Goal: Task Accomplishment & Management: Manage account settings

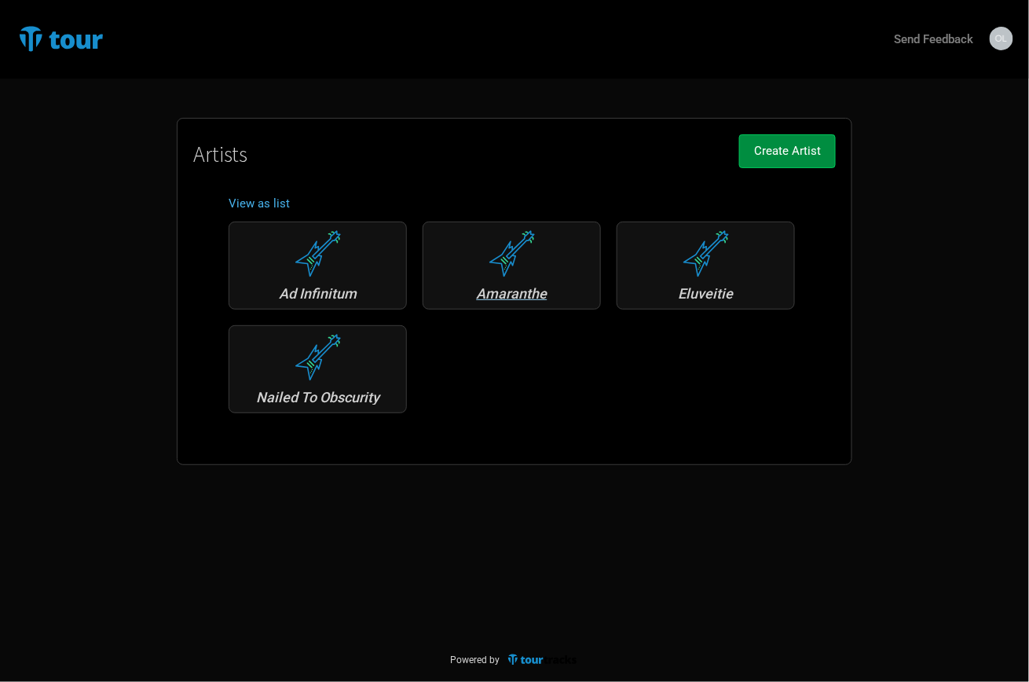
click at [515, 290] on div "Amaranthe" at bounding box center [511, 294] width 161 height 14
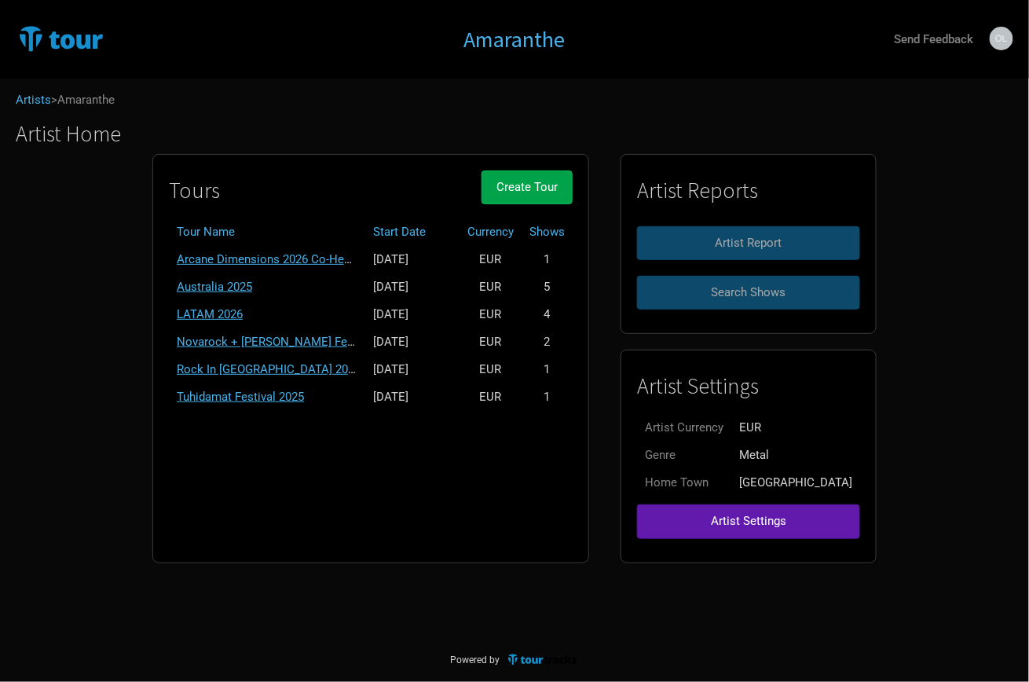
click at [549, 185] on span "Create Tour" at bounding box center [526, 187] width 61 height 14
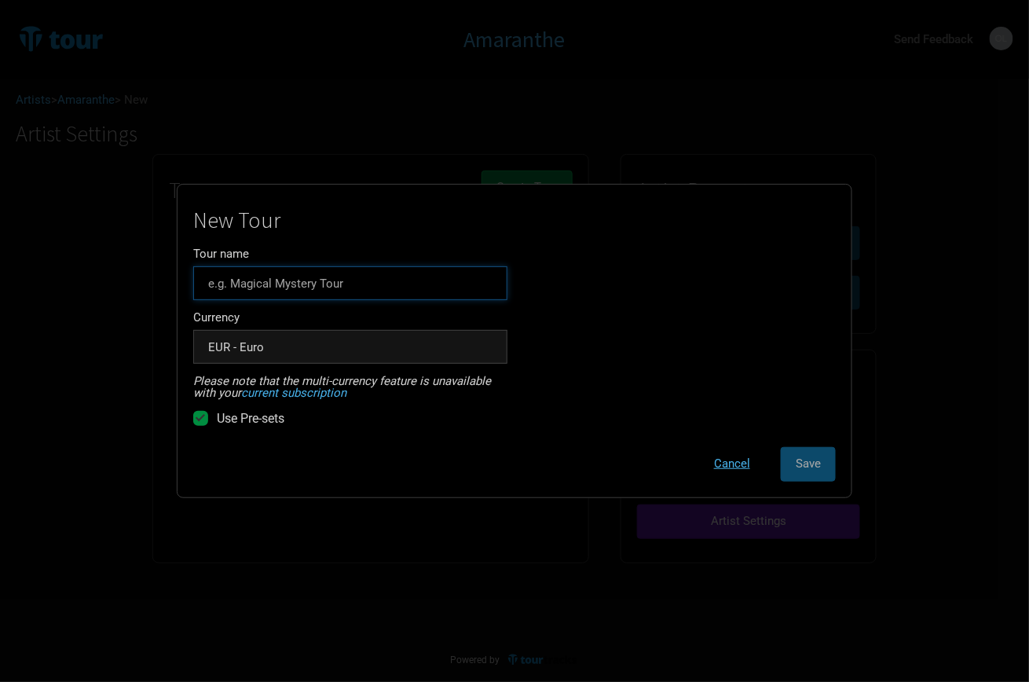
click at [301, 290] on input "Tour name" at bounding box center [350, 283] width 314 height 34
type input "N"
type input "S"
type input "Nordics 2026"
click at [612, 313] on div "New Tour Tour name Nordics 2026 Currency EUR - Euro 1 selection Please note tha…" at bounding box center [514, 344] width 642 height 273
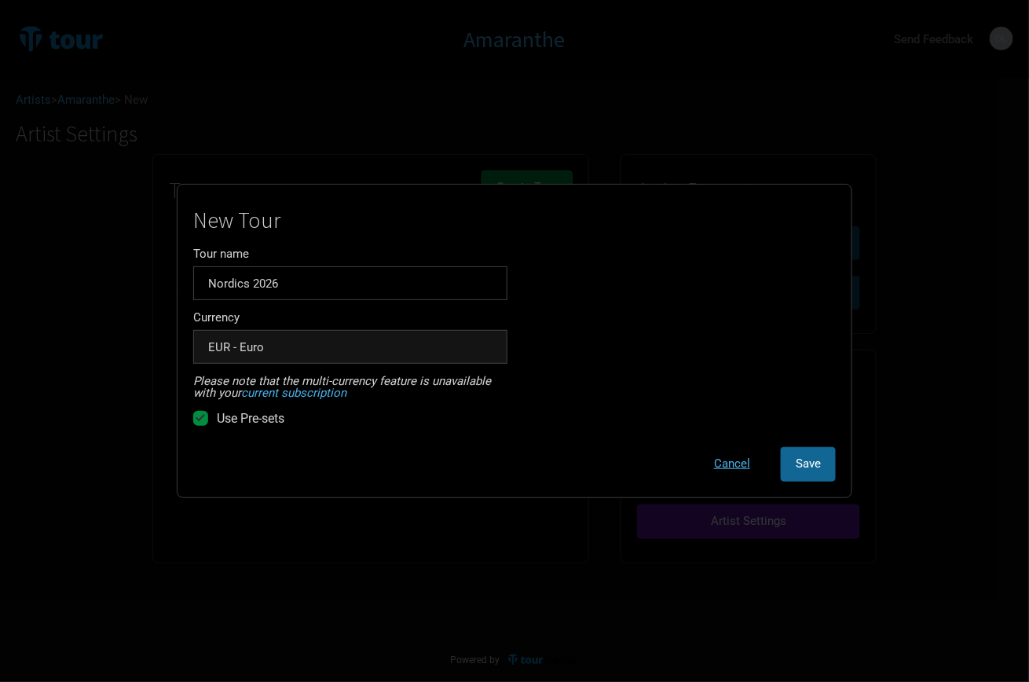
click at [807, 463] on span "Save" at bounding box center [808, 463] width 25 height 14
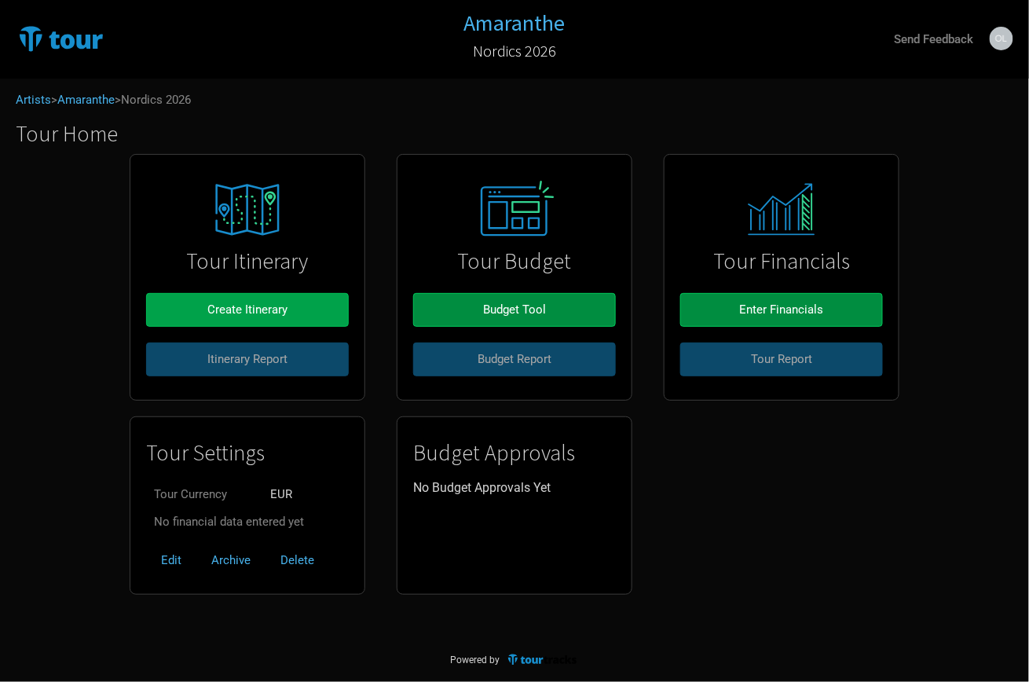
click at [288, 316] on button "Create Itinerary" at bounding box center [247, 310] width 203 height 34
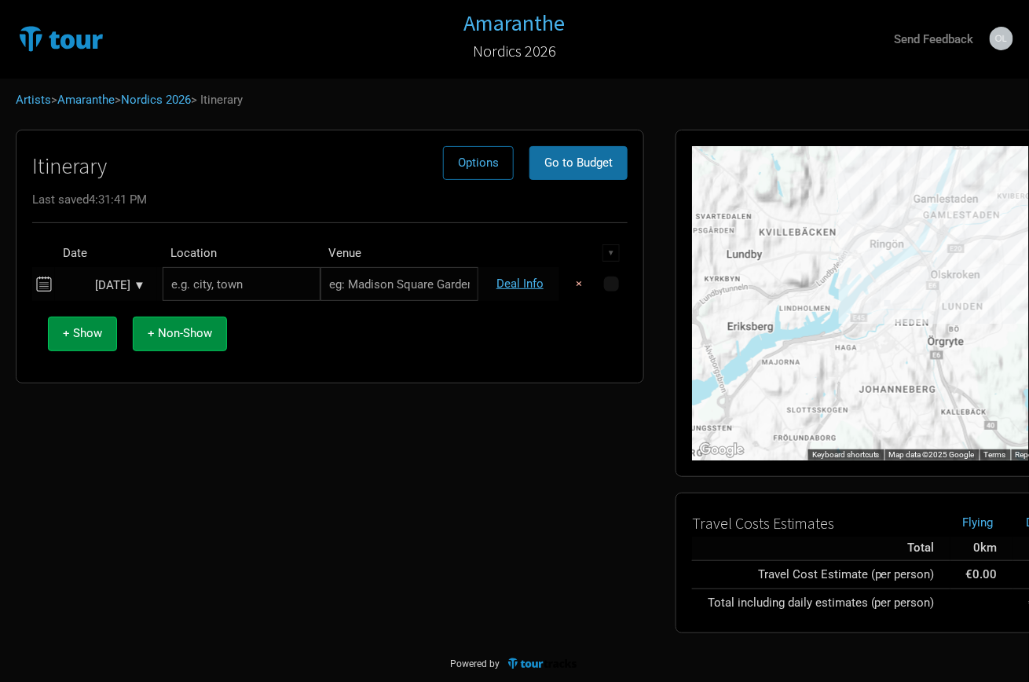
click at [134, 280] on div "Oct 1, 2025 ▼" at bounding box center [102, 286] width 86 height 12
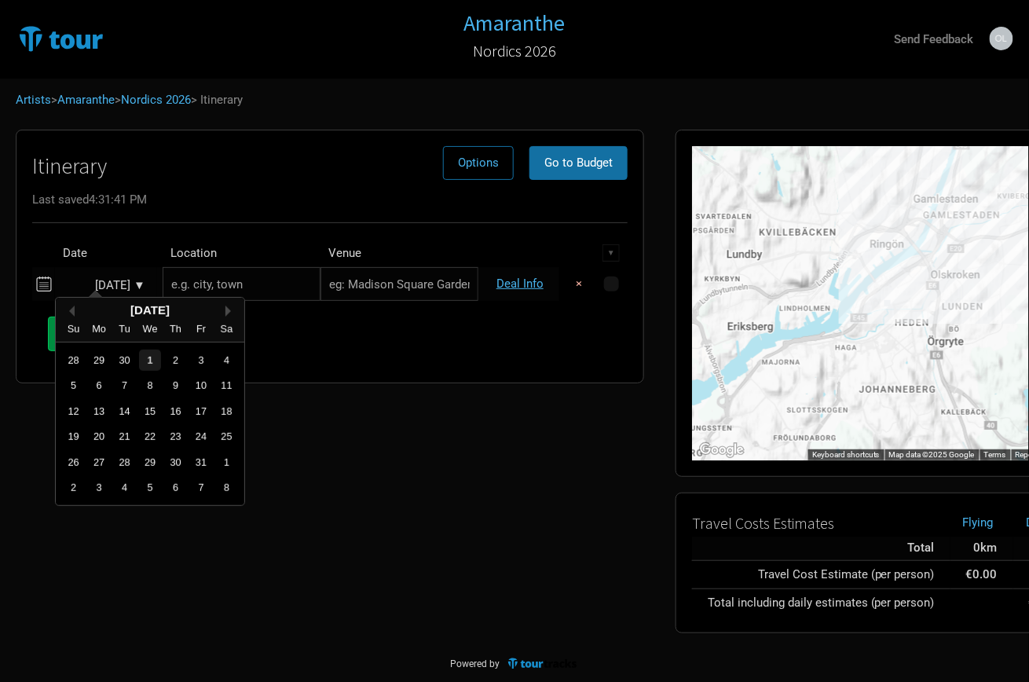
click at [226, 313] on button "Next Month" at bounding box center [230, 311] width 11 height 11
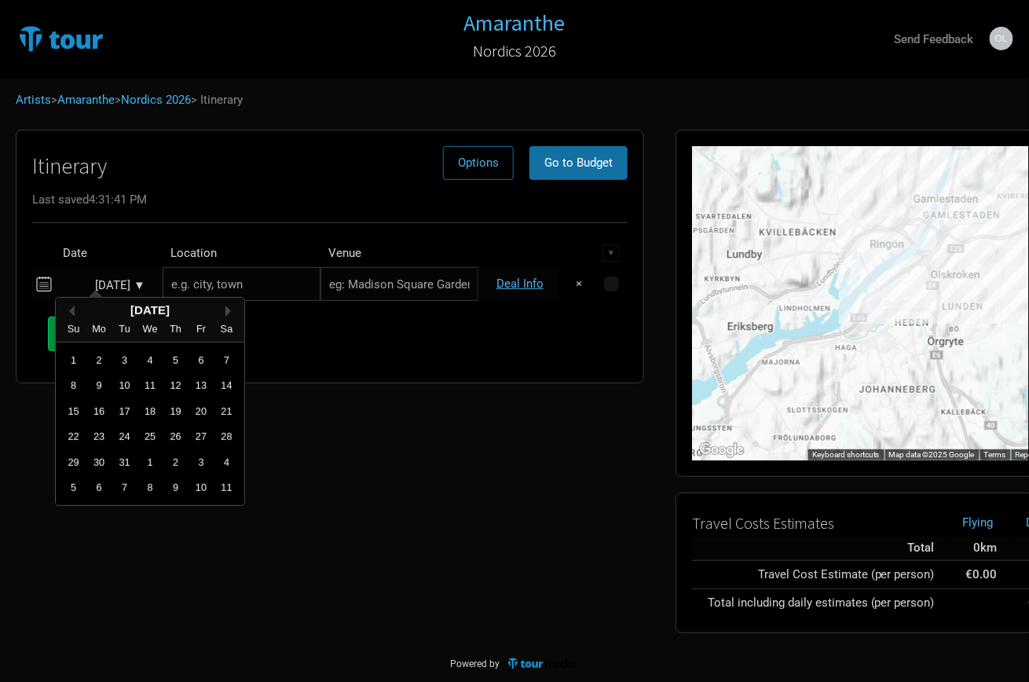
click at [226, 313] on button "Next Month" at bounding box center [230, 311] width 11 height 11
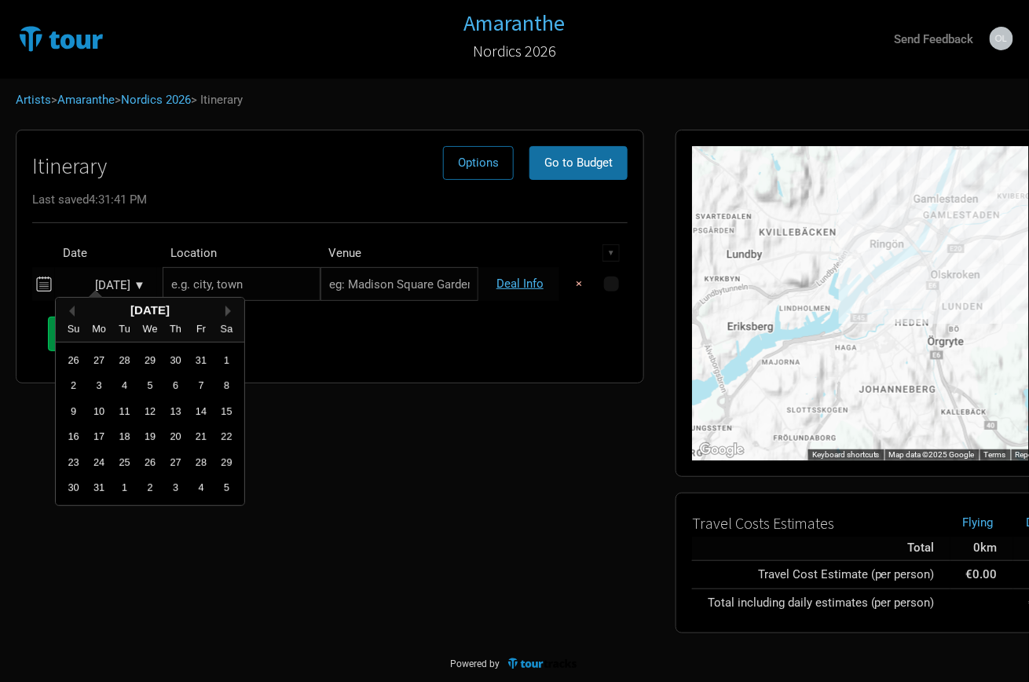
click at [226, 313] on button "Next Month" at bounding box center [230, 311] width 11 height 11
click at [172, 408] on div "15" at bounding box center [175, 411] width 21 height 21
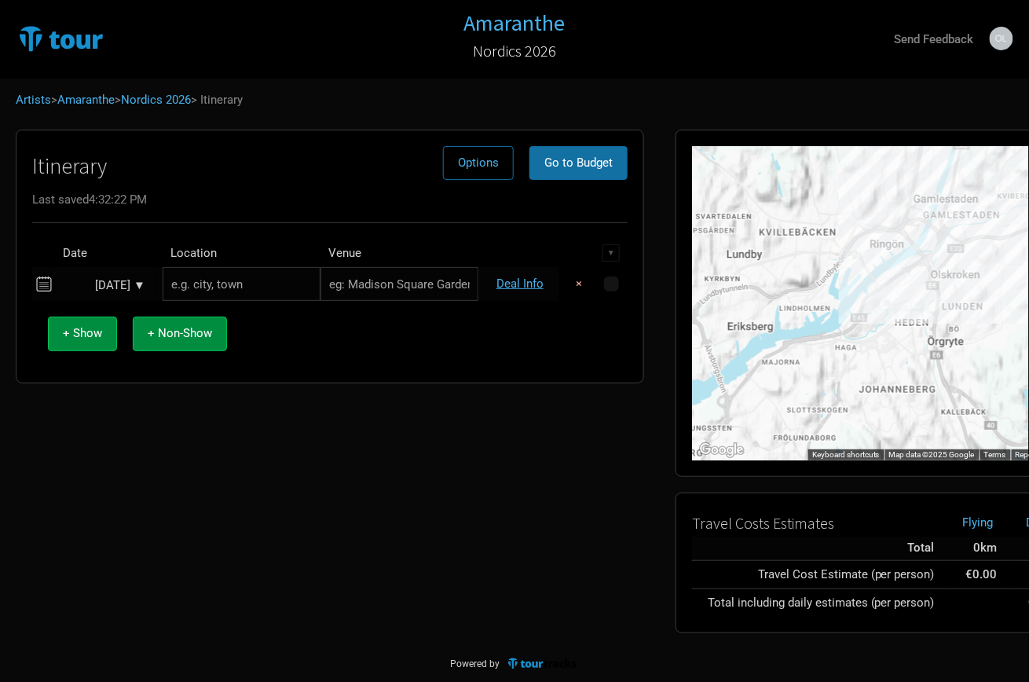
click at [139, 280] on div "[DATE] ▼" at bounding box center [102, 286] width 86 height 12
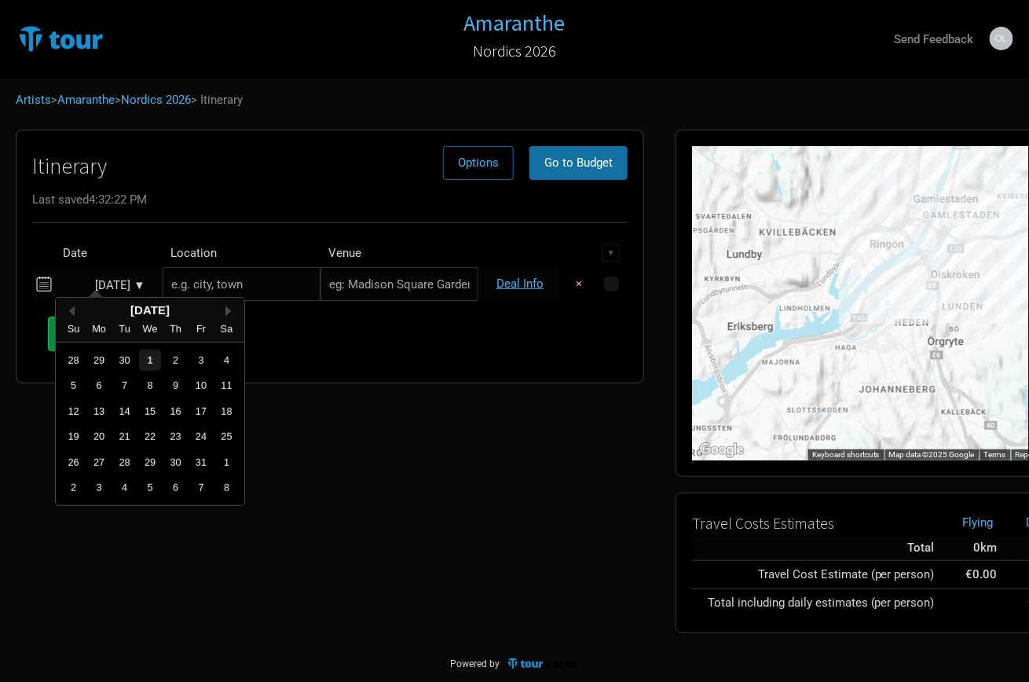
click at [227, 310] on button "Next Month" at bounding box center [230, 311] width 11 height 11
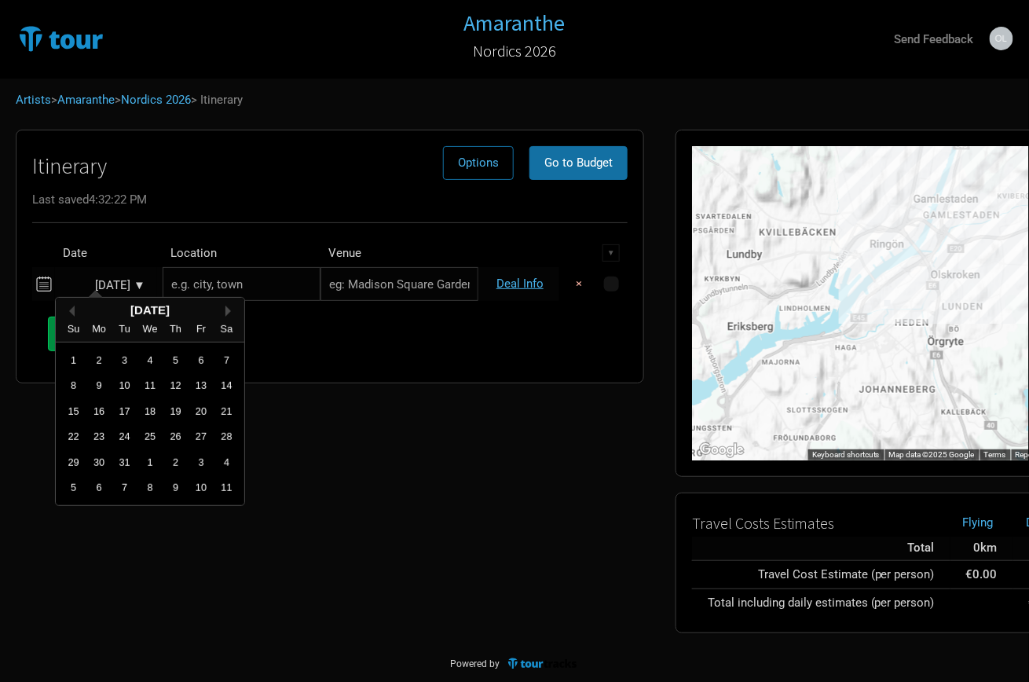
click at [227, 310] on button "Next Month" at bounding box center [230, 311] width 11 height 11
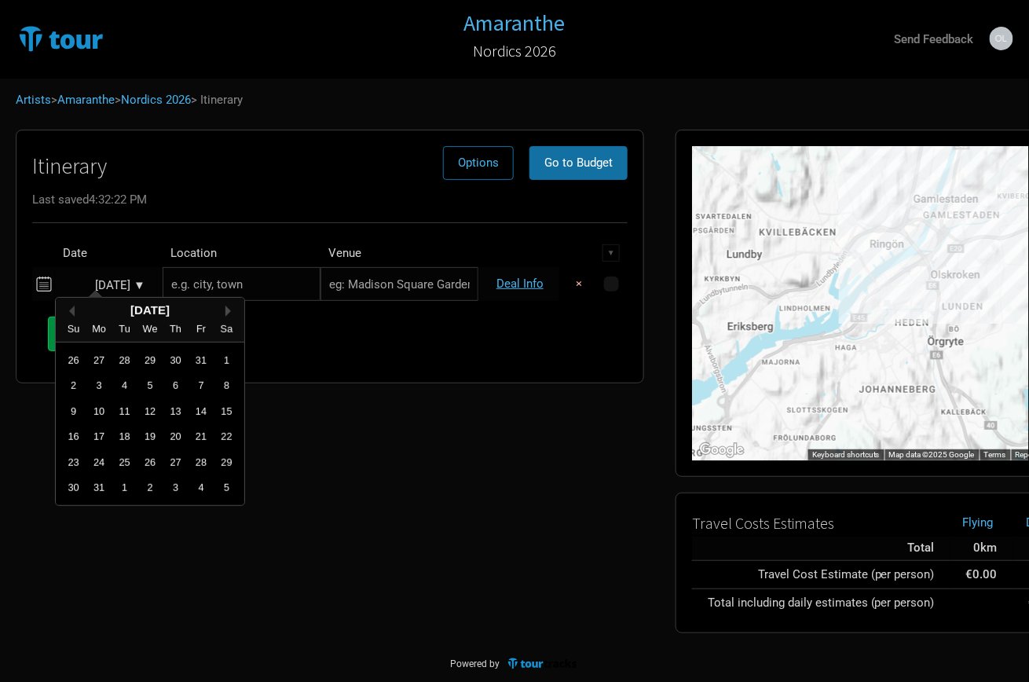
click at [227, 310] on button "Next Month" at bounding box center [230, 311] width 11 height 11
click at [174, 407] on div "15" at bounding box center [175, 411] width 21 height 21
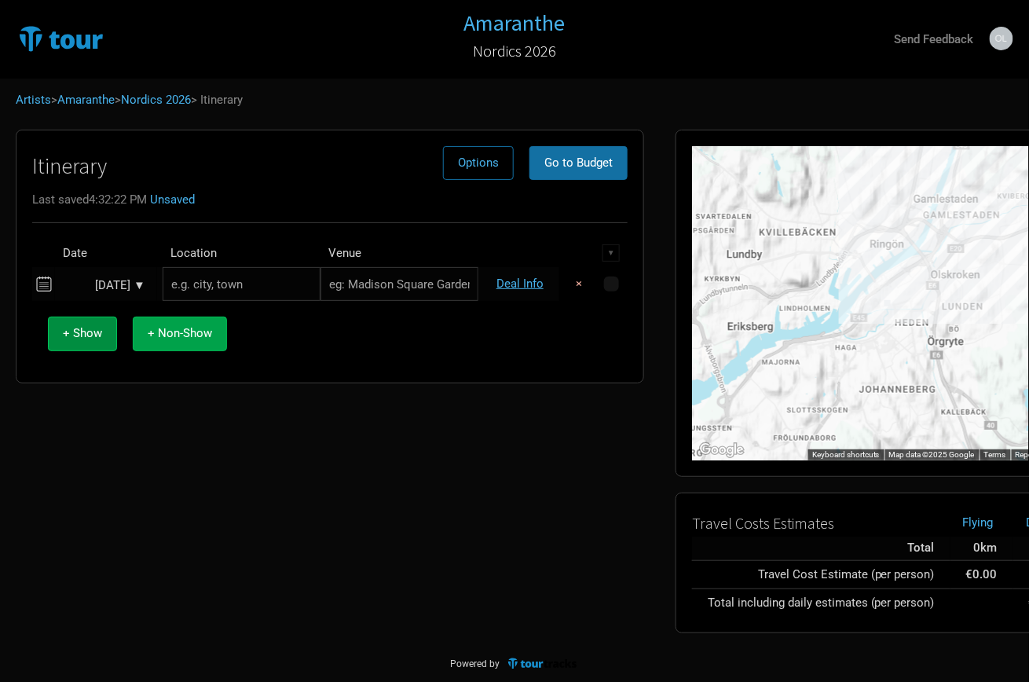
click at [171, 337] on span "+ Non-Show" at bounding box center [180, 333] width 64 height 14
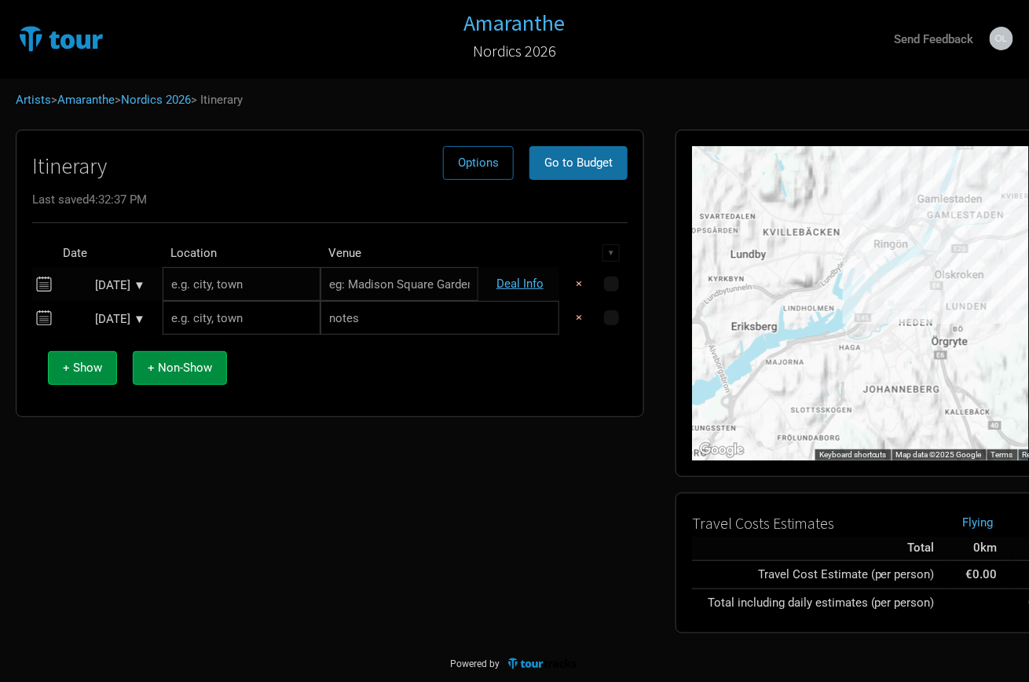
click at [112, 317] on div "Oct 16, 2026 ▼" at bounding box center [102, 319] width 86 height 12
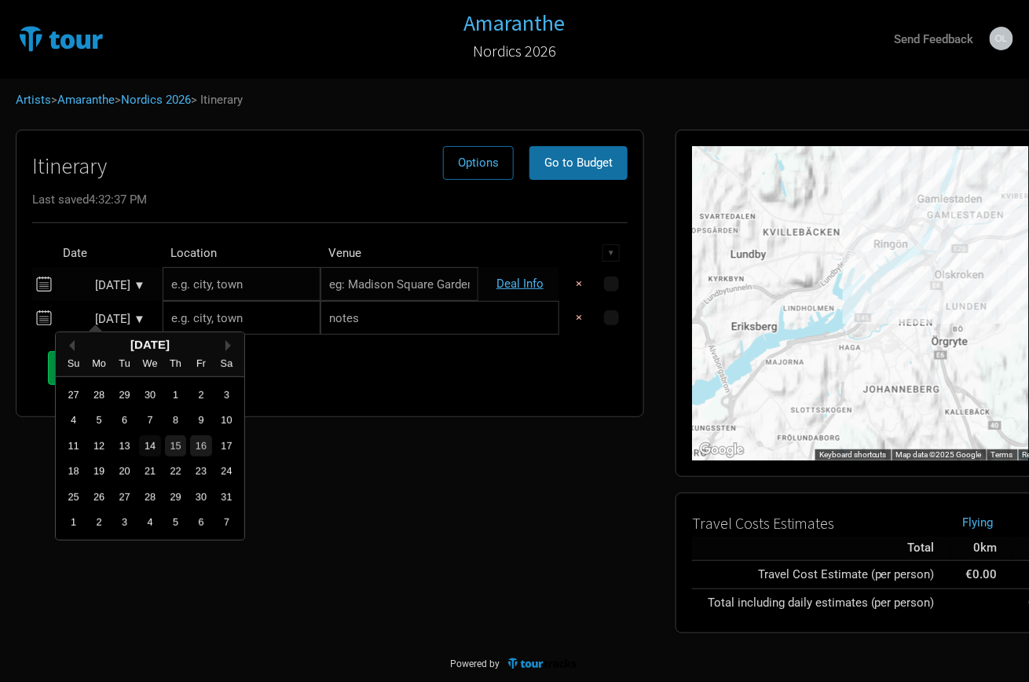
click at [148, 437] on div "14" at bounding box center [149, 445] width 21 height 21
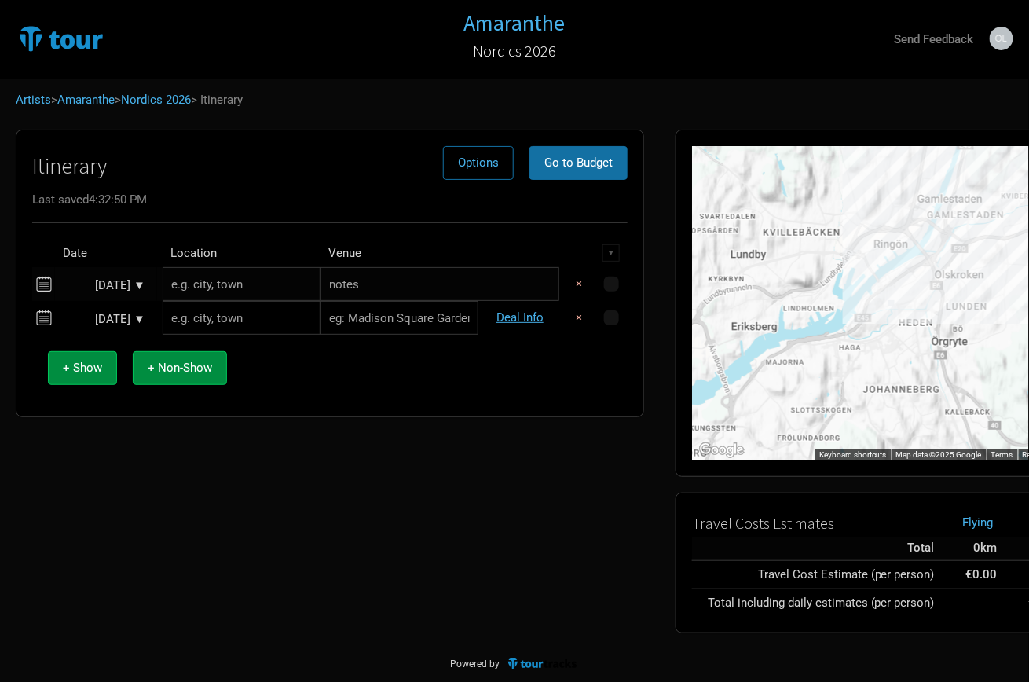
click at [348, 291] on input "text" at bounding box center [439, 284] width 239 height 34
type input "TRAVEK DAY"
click at [221, 301] on input "text" at bounding box center [242, 318] width 158 height 34
type input "G"
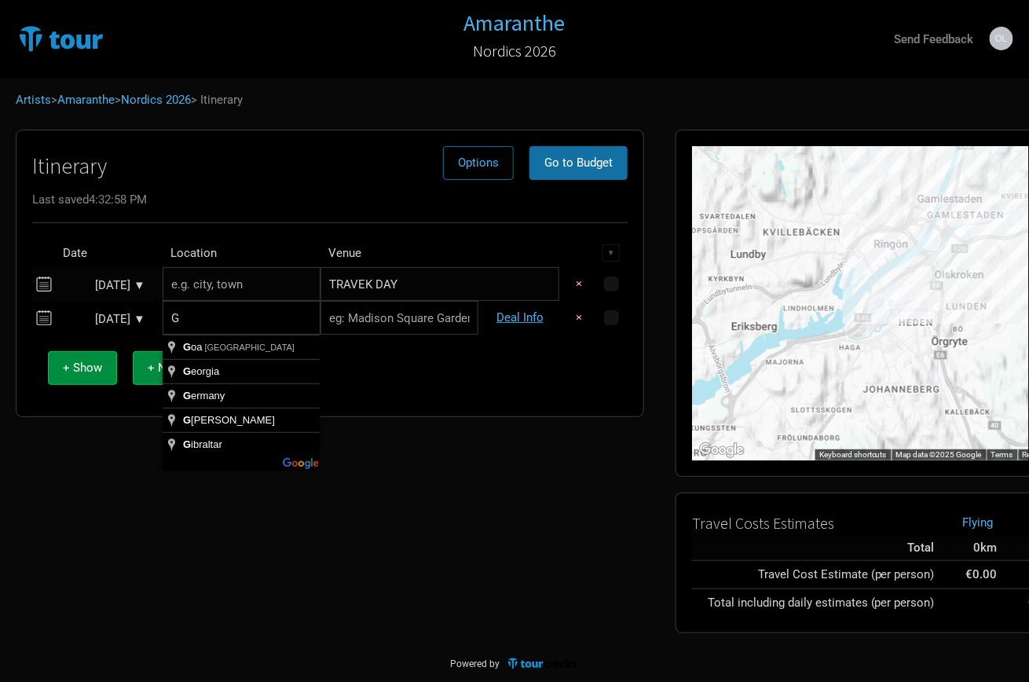
click at [231, 291] on input "text" at bounding box center [242, 284] width 158 height 34
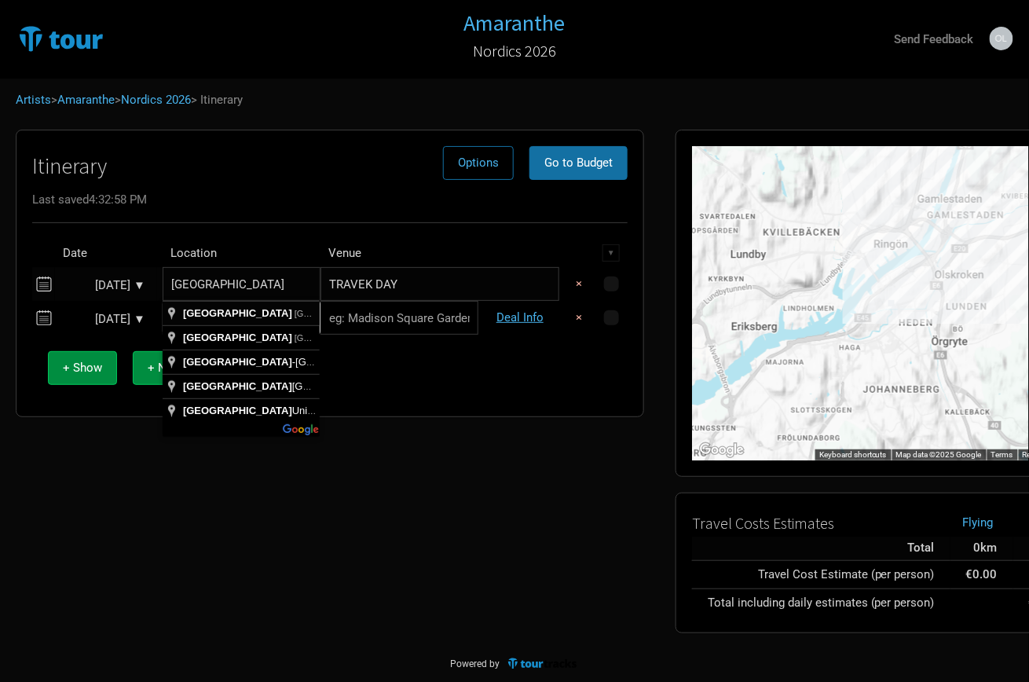
type input "[GEOGRAPHIC_DATA], [GEOGRAPHIC_DATA]"
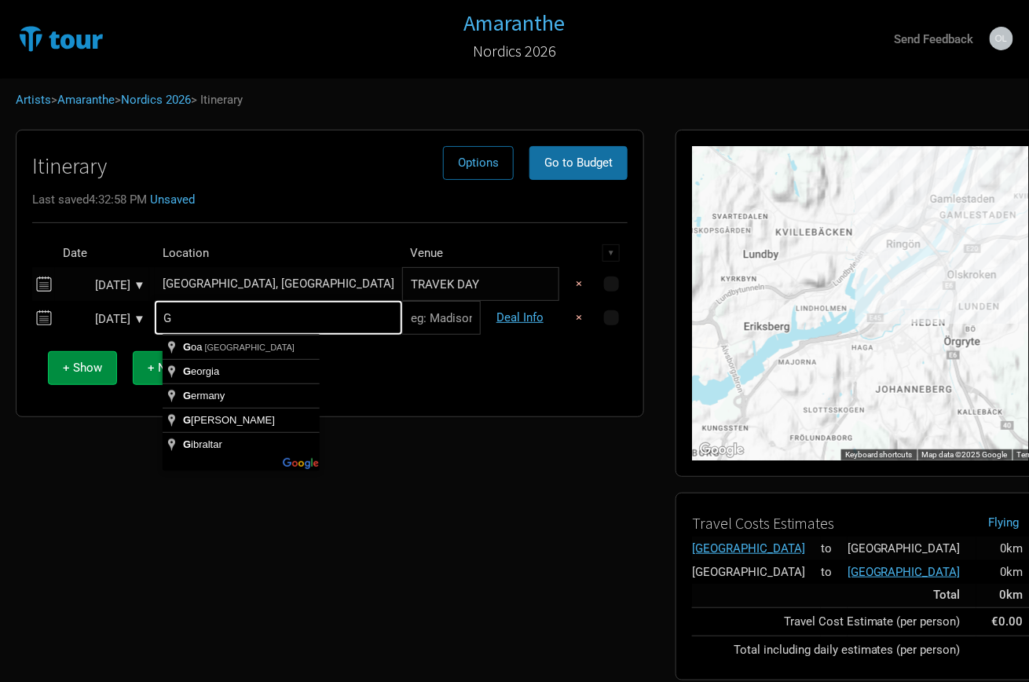
click at [197, 317] on input "G" at bounding box center [278, 318] width 247 height 34
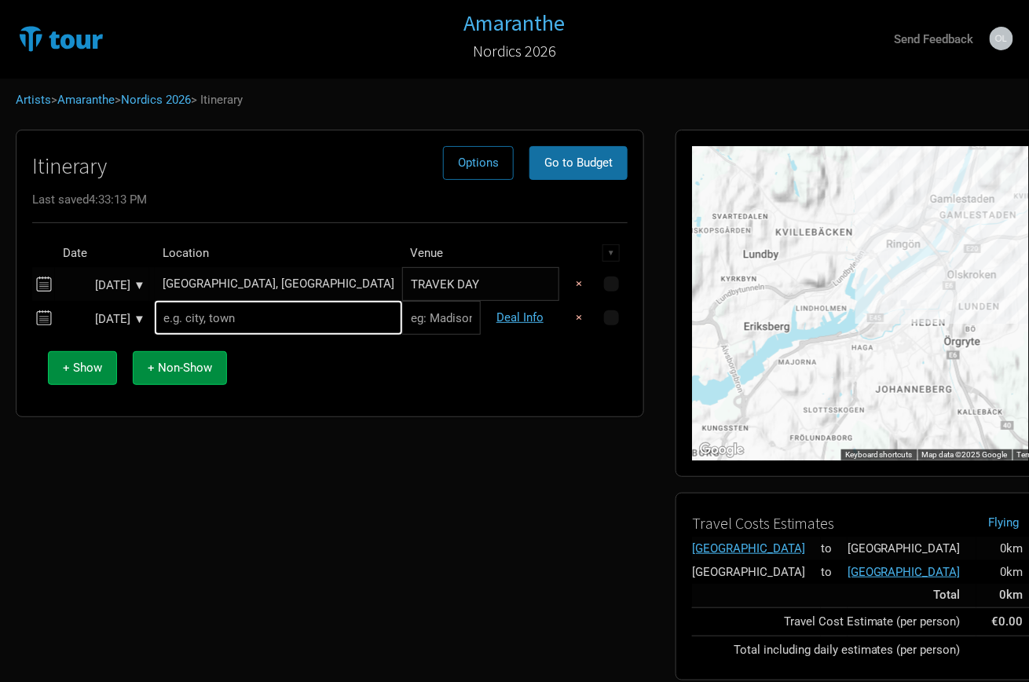
click at [311, 379] on div "+ Show + Non-Show" at bounding box center [330, 367] width 580 height 65
click at [81, 367] on span "+ Show" at bounding box center [82, 368] width 39 height 14
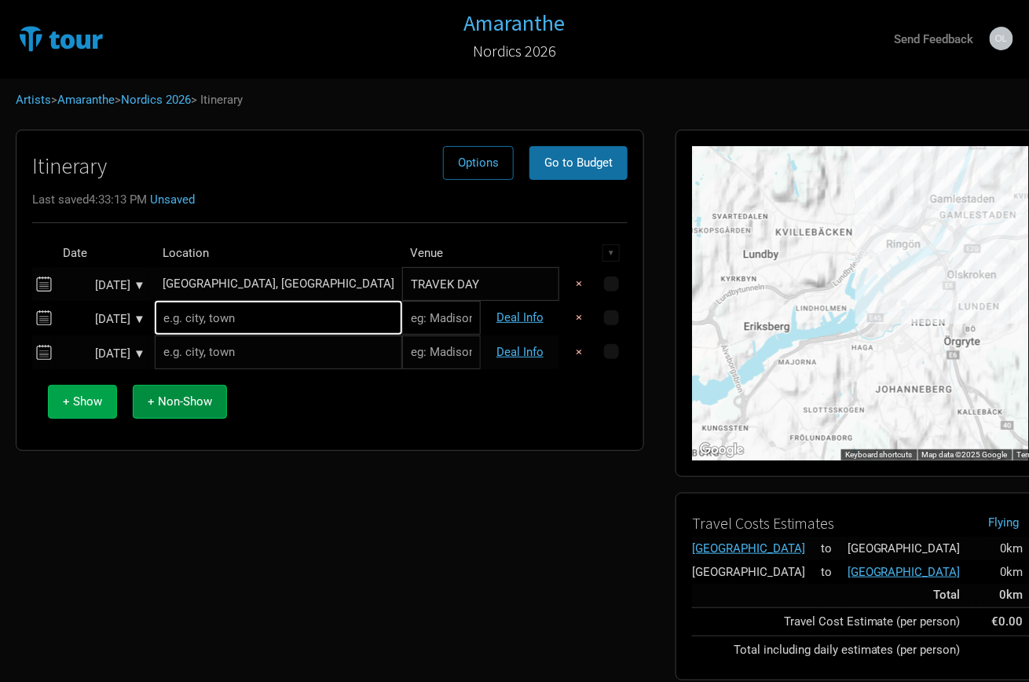
click at [85, 394] on span "+ Show" at bounding box center [82, 401] width 39 height 14
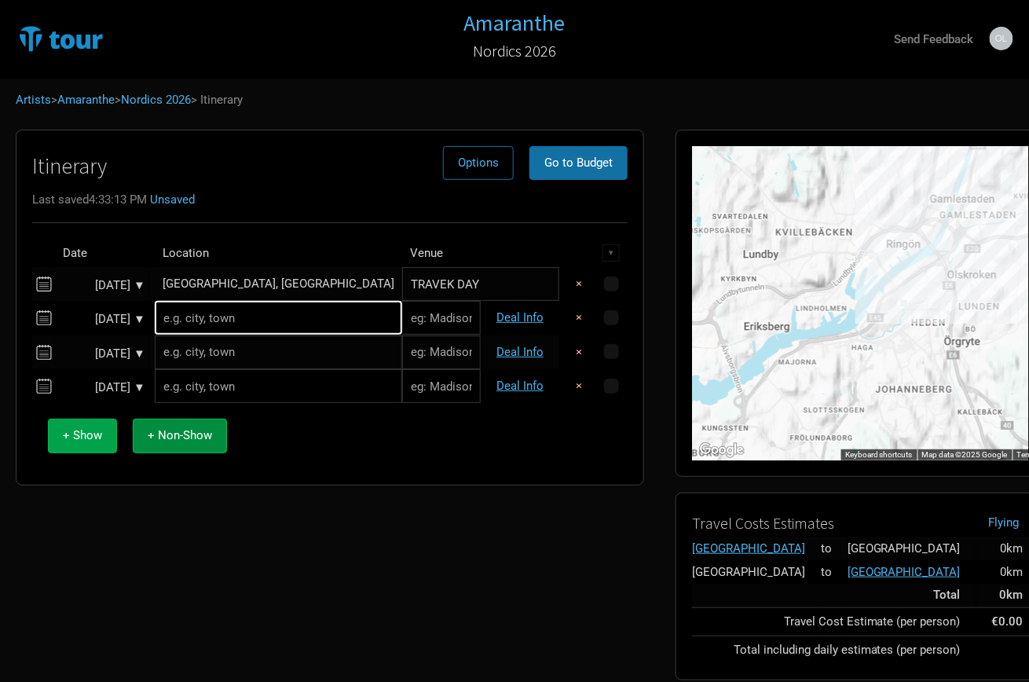
click at [85, 422] on button "+ Show" at bounding box center [82, 436] width 69 height 34
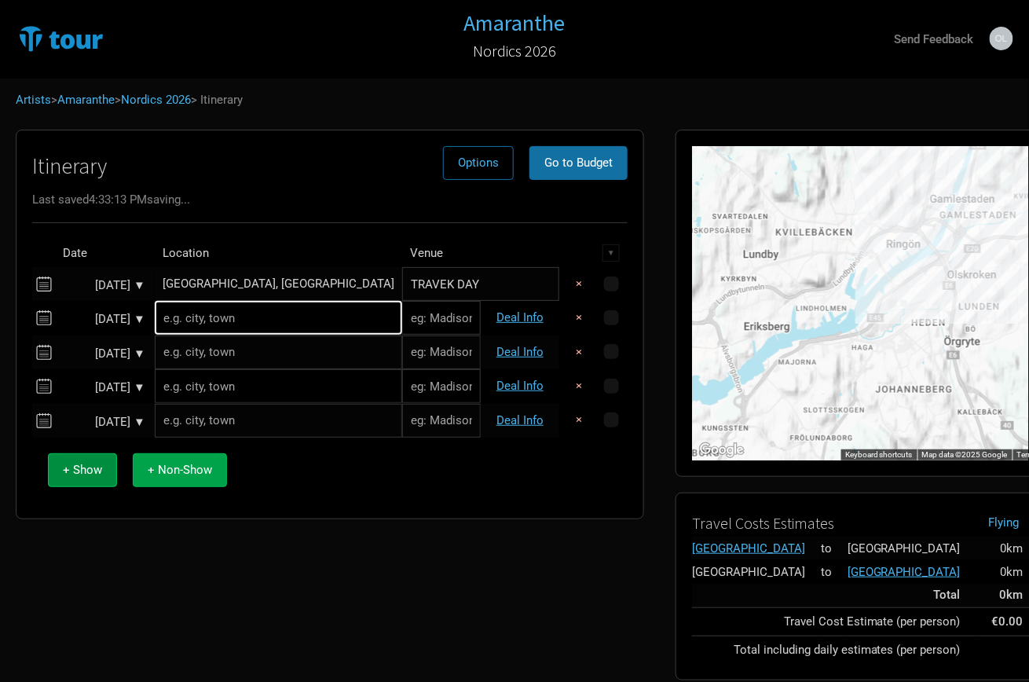
click at [195, 470] on span "+ Non-Show" at bounding box center [180, 470] width 64 height 14
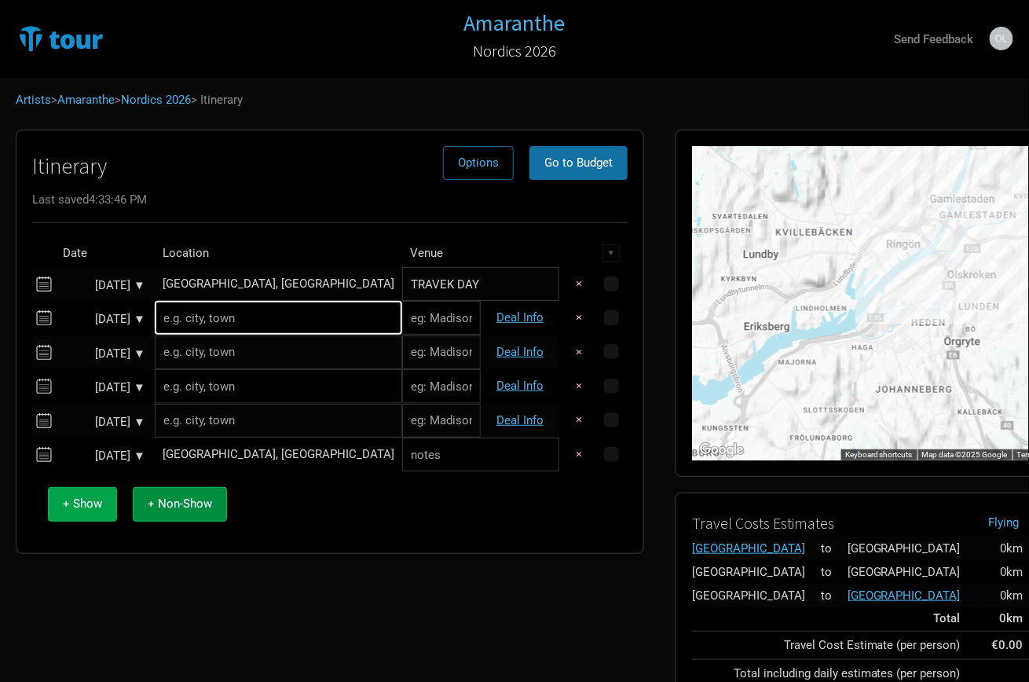
click at [80, 504] on span "+ Show" at bounding box center [82, 503] width 39 height 14
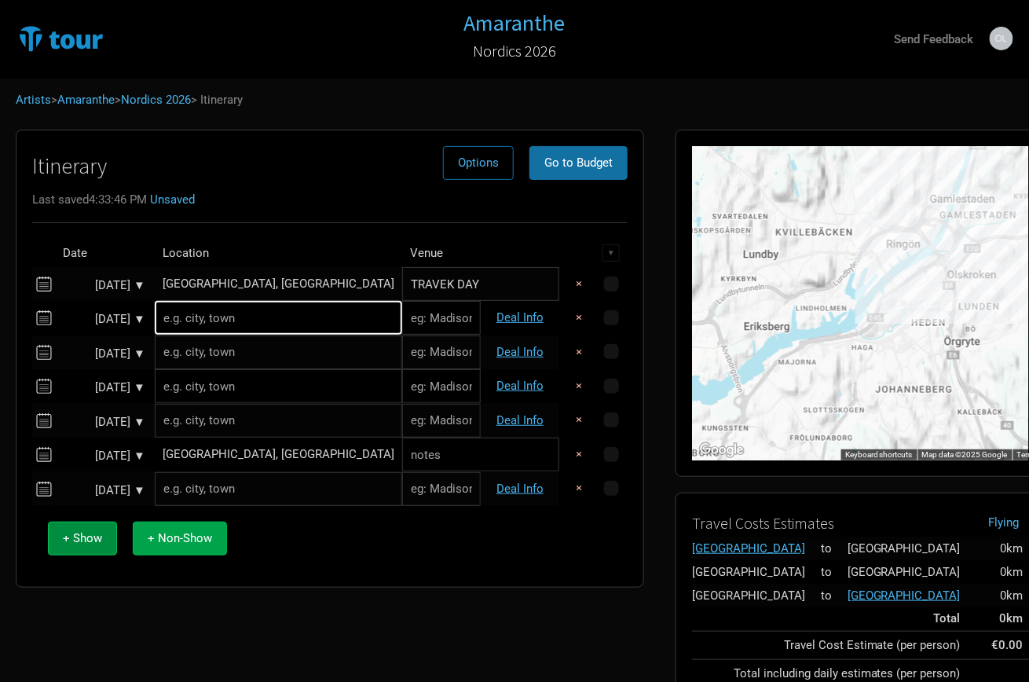
click at [174, 532] on span "+ Non-Show" at bounding box center [180, 538] width 64 height 14
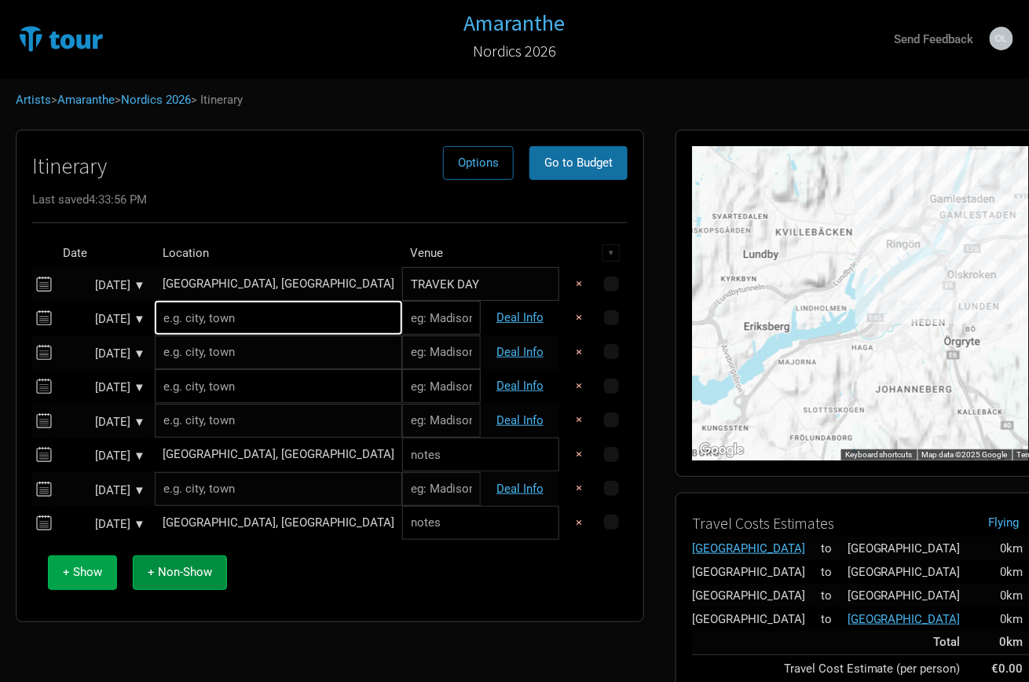
click at [104, 568] on button "+ Show" at bounding box center [82, 572] width 69 height 34
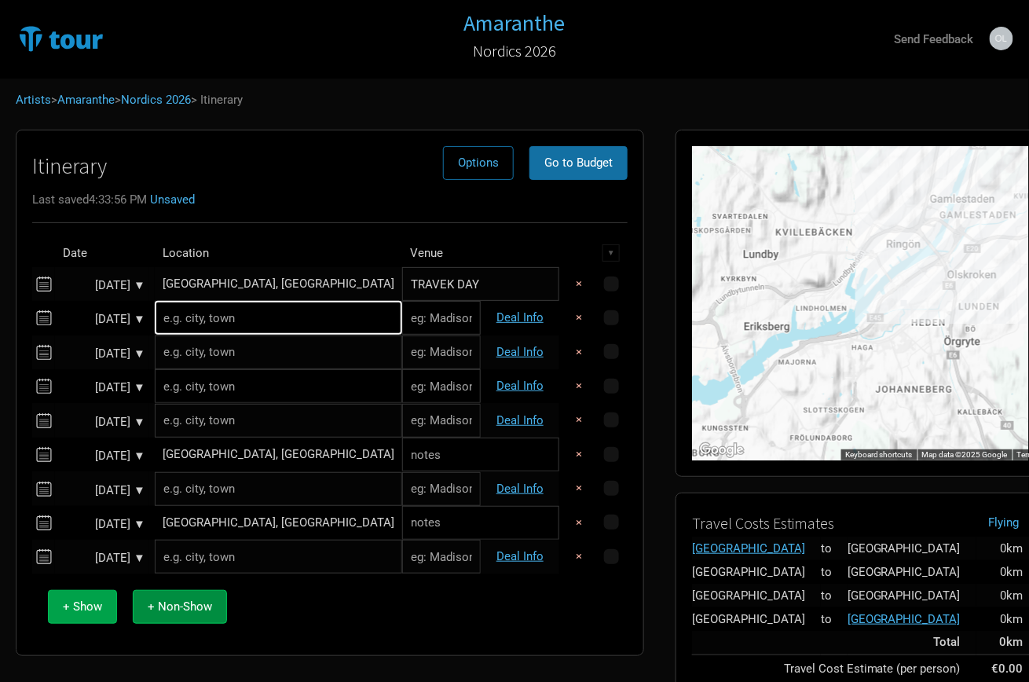
click at [87, 605] on span "+ Show" at bounding box center [82, 606] width 39 height 14
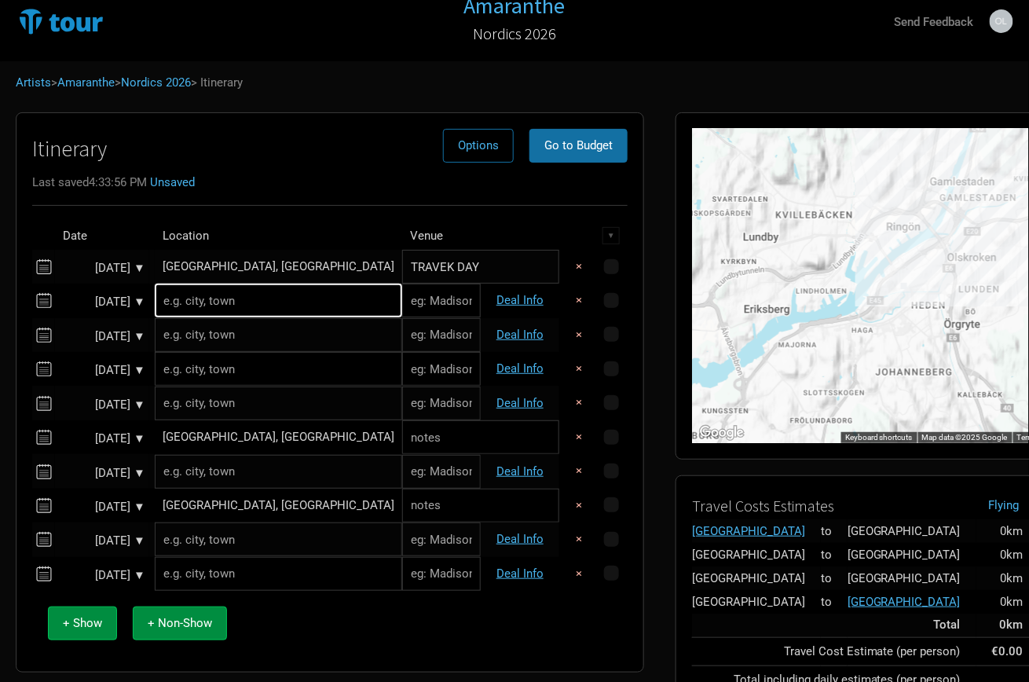
scroll to position [22, 0]
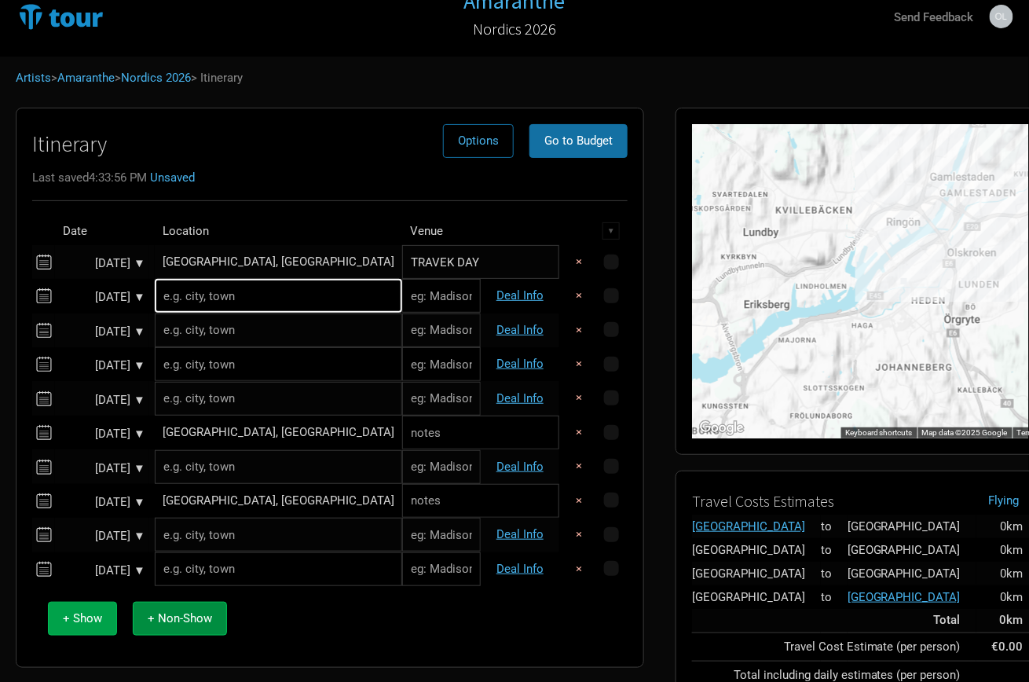
click at [79, 616] on span "+ Show" at bounding box center [82, 618] width 39 height 14
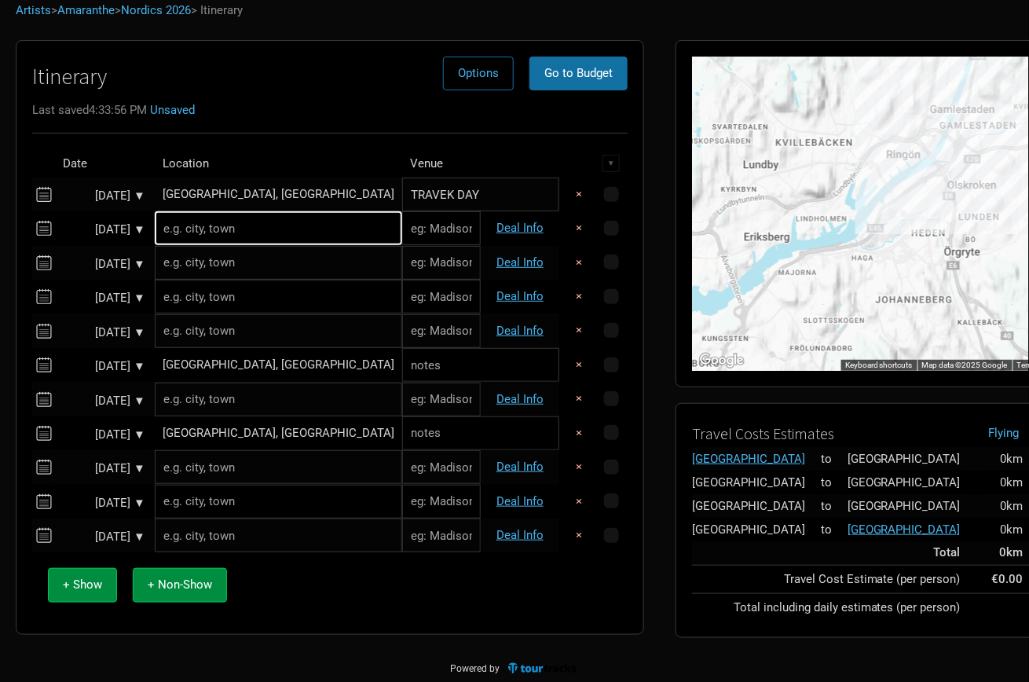
scroll to position [95, 0]
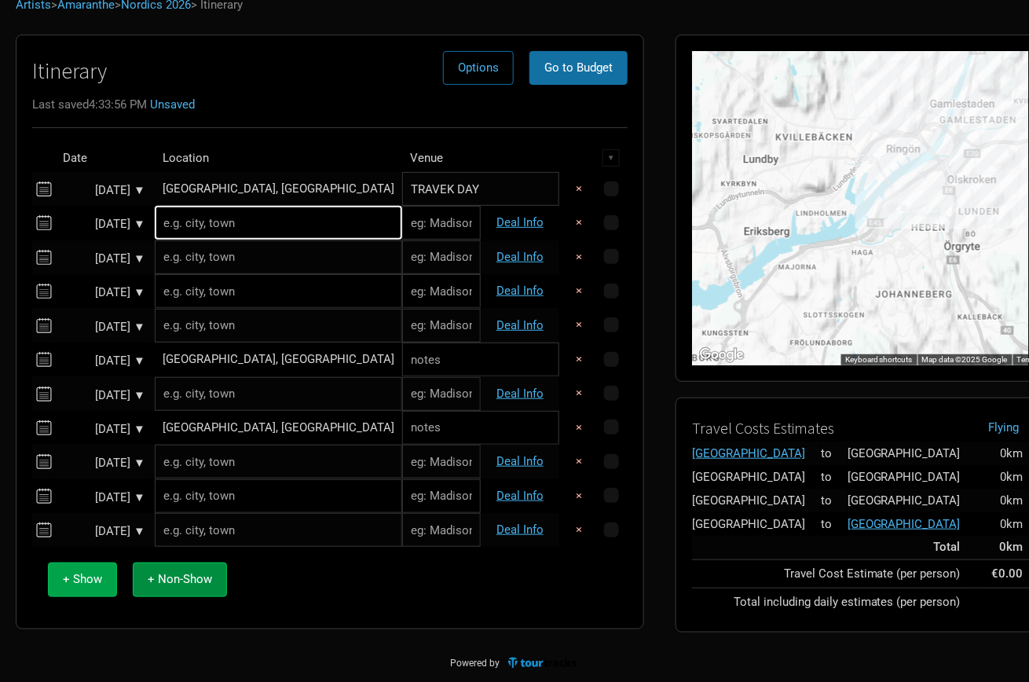
click at [86, 572] on span "+ Show" at bounding box center [82, 579] width 39 height 14
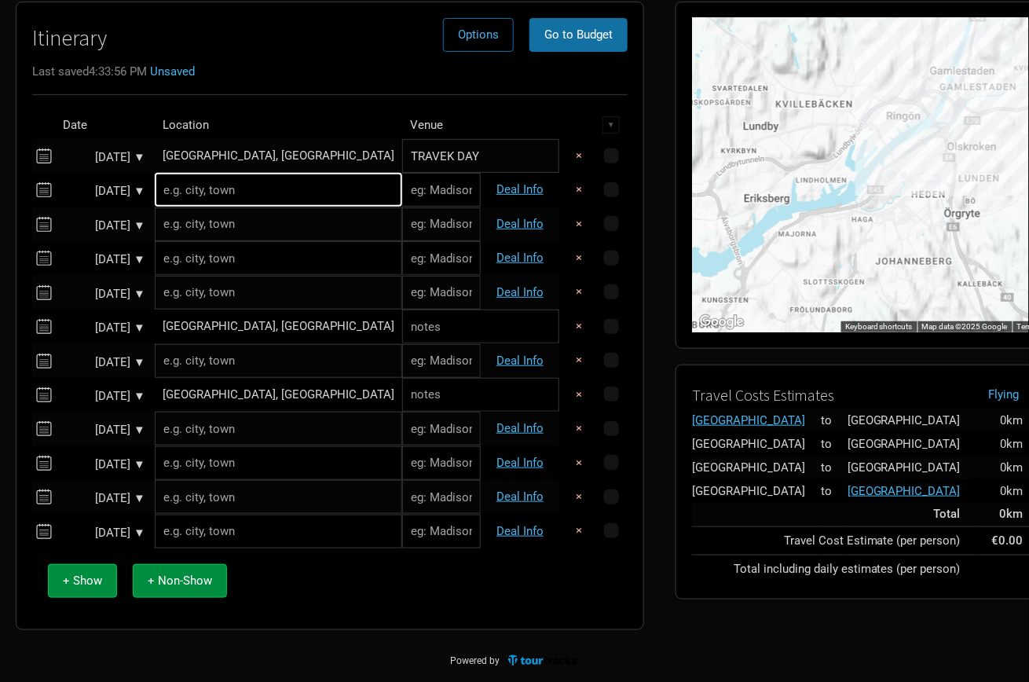
scroll to position [128, 0]
click at [195, 574] on span "+ Non-Show" at bounding box center [180, 580] width 64 height 14
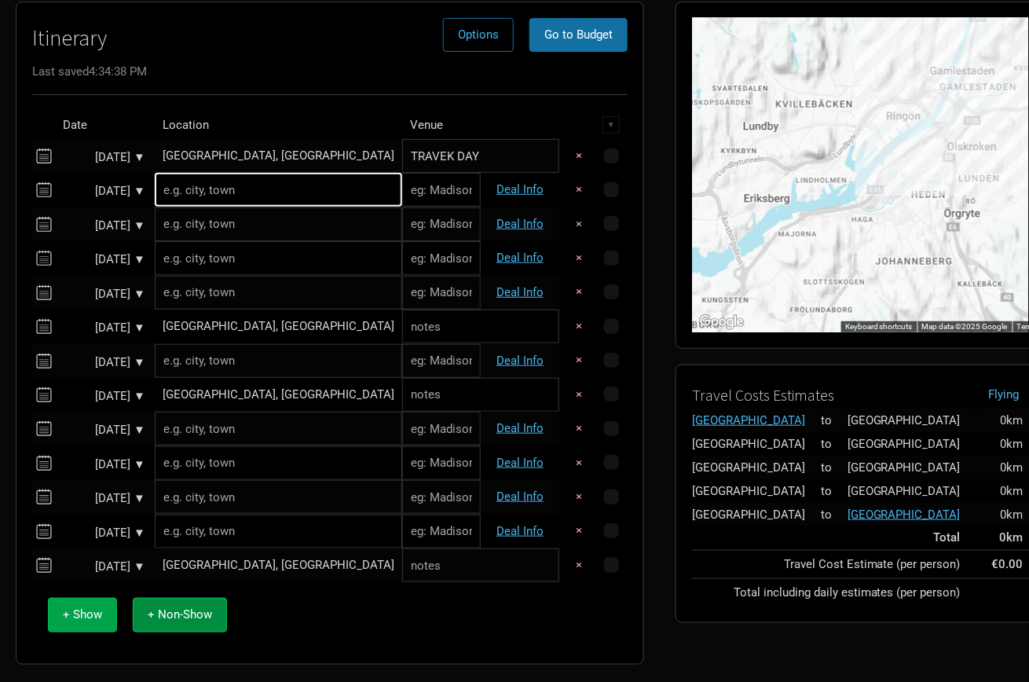
click at [90, 612] on span "+ Show" at bounding box center [82, 614] width 39 height 14
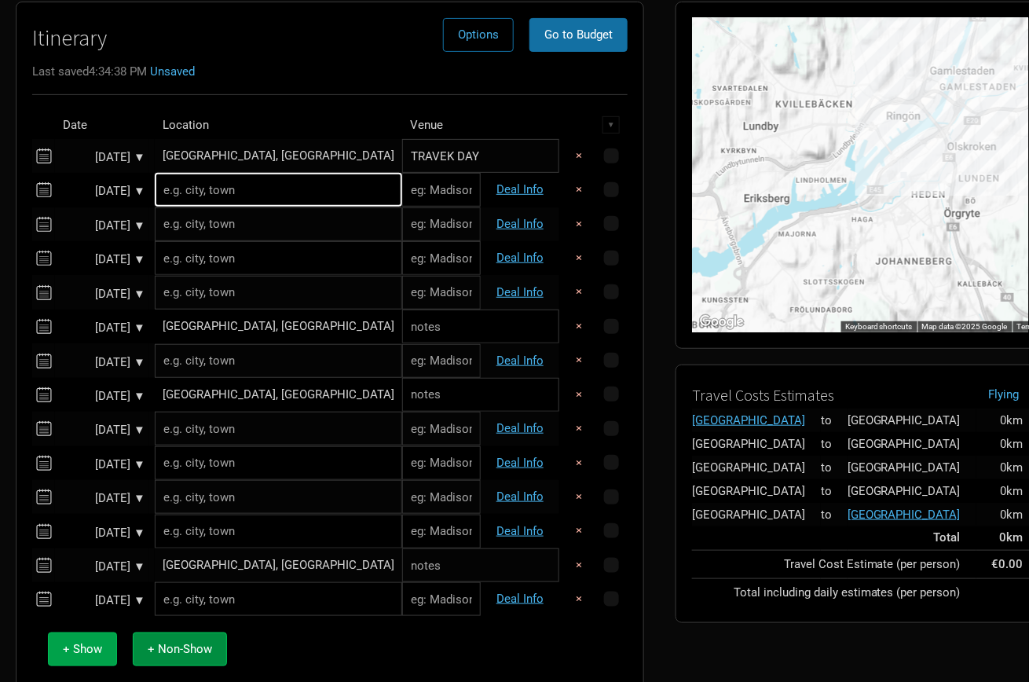
click at [86, 639] on button "+ Show" at bounding box center [82, 649] width 69 height 34
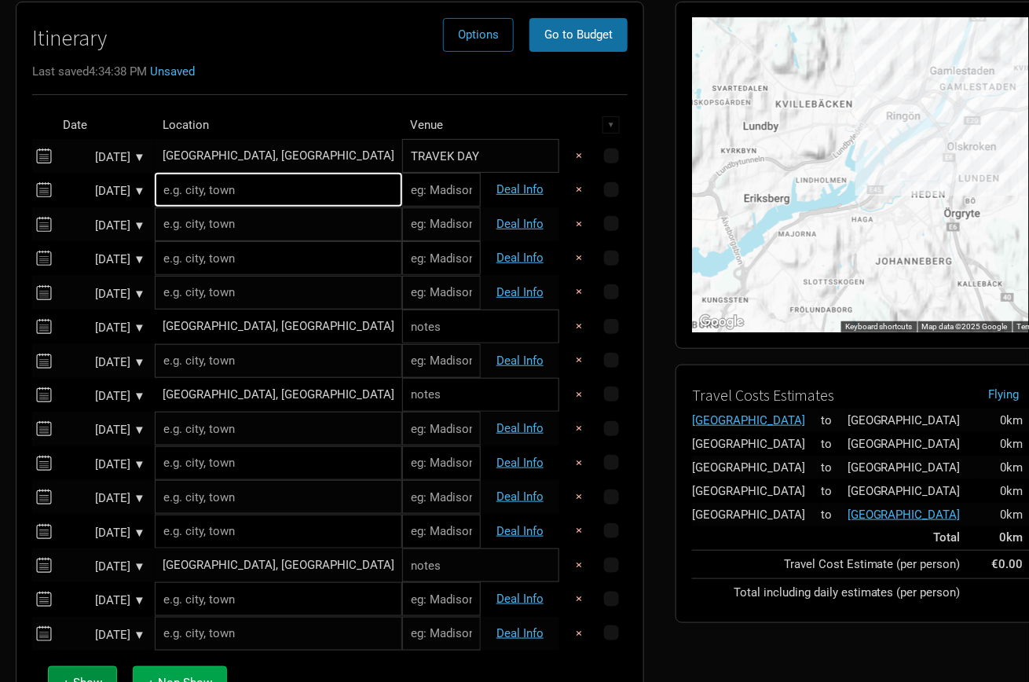
click at [182, 675] on span "+ Non-Show" at bounding box center [180, 682] width 64 height 14
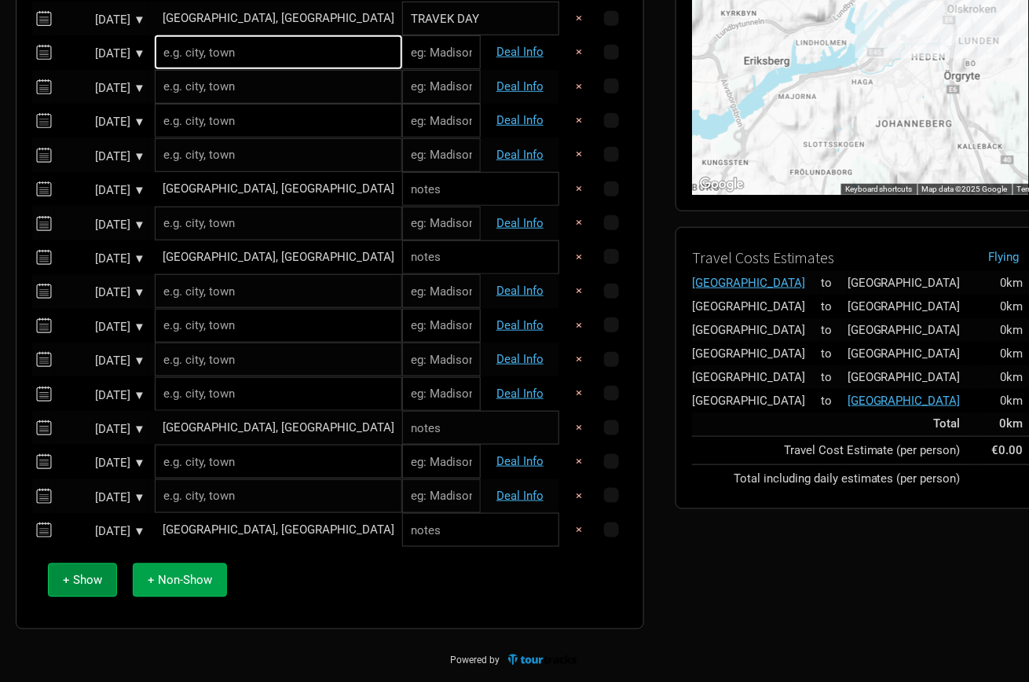
scroll to position [265, 0]
click at [97, 578] on span "+ Show" at bounding box center [82, 580] width 39 height 14
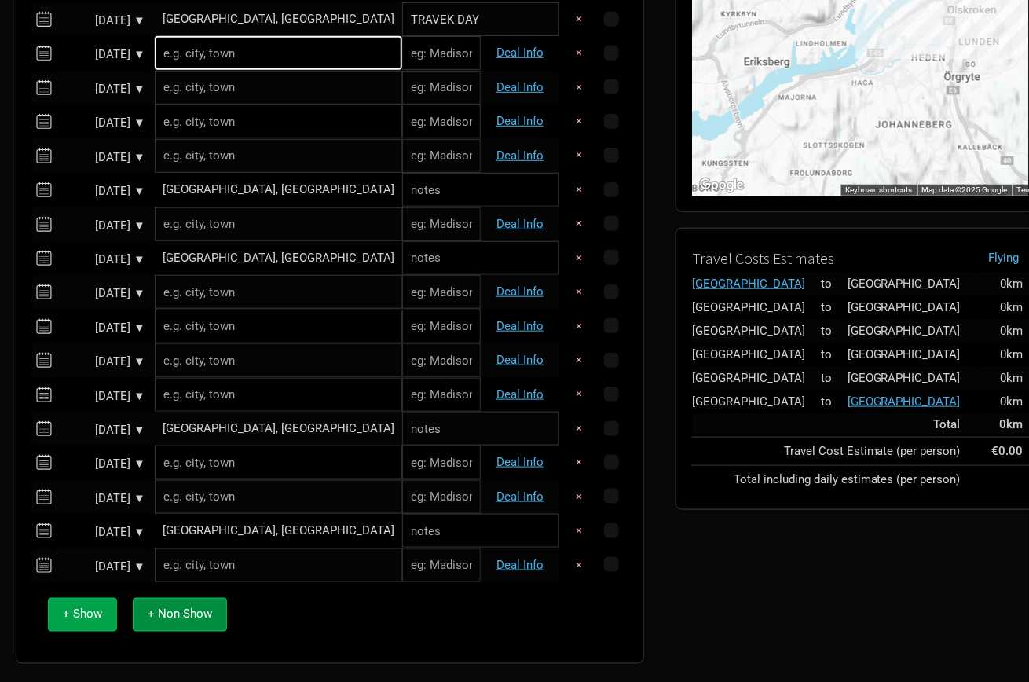
click at [86, 614] on span "+ Show" at bounding box center [82, 614] width 39 height 14
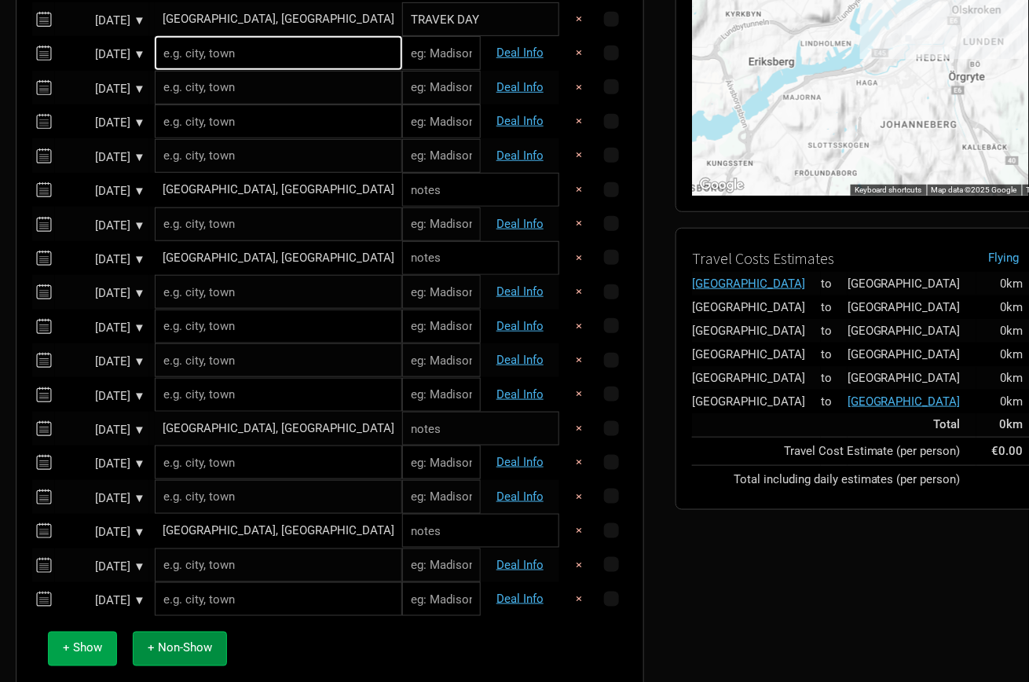
click at [85, 643] on span "+ Show" at bounding box center [82, 648] width 39 height 14
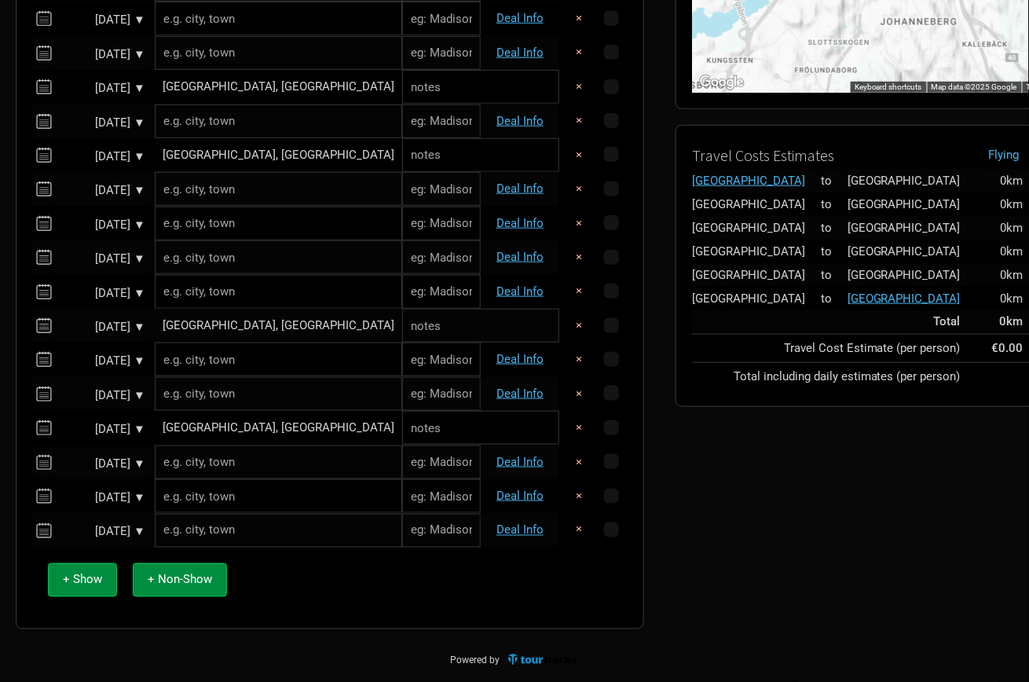
scroll to position [368, 0]
click at [184, 575] on span "+ Non-Show" at bounding box center [180, 580] width 64 height 14
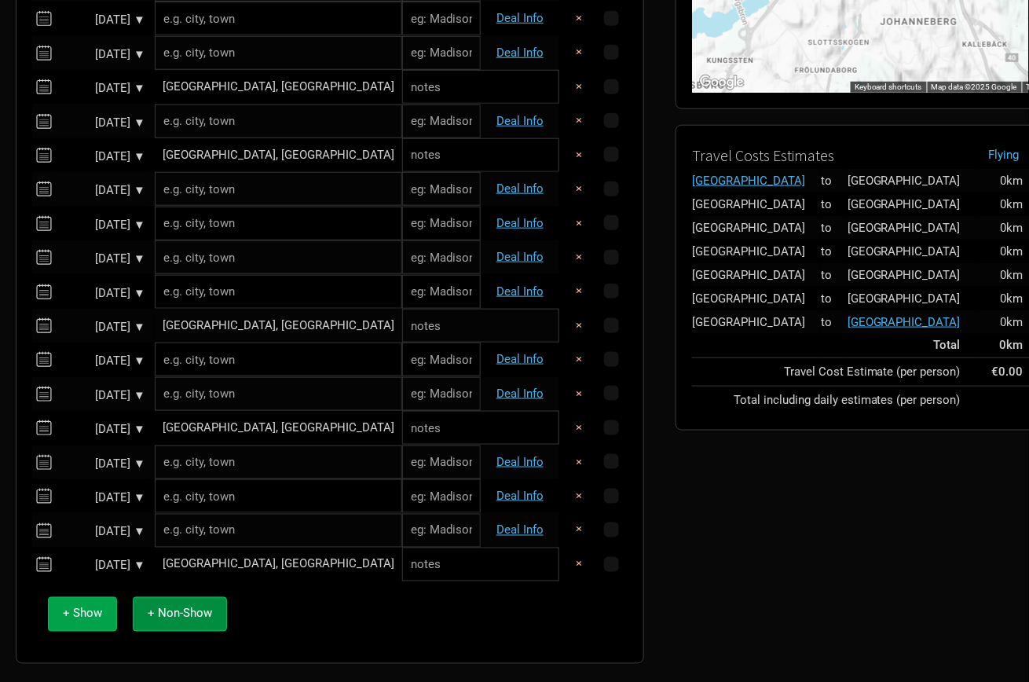
click at [82, 610] on span "+ Show" at bounding box center [82, 613] width 39 height 14
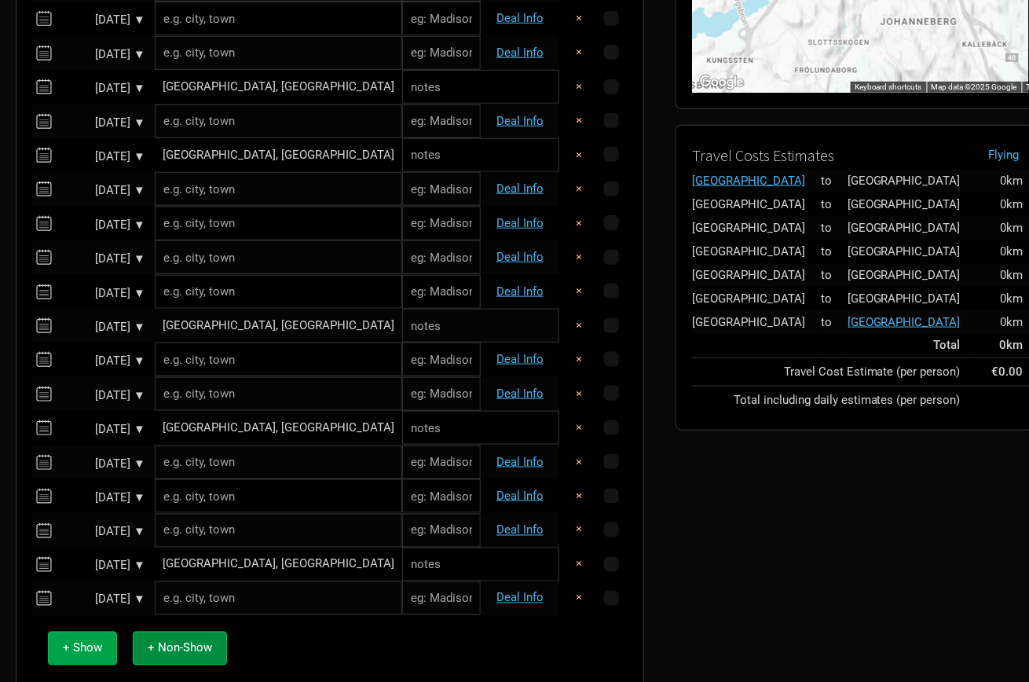
click at [91, 646] on span "+ Show" at bounding box center [82, 648] width 39 height 14
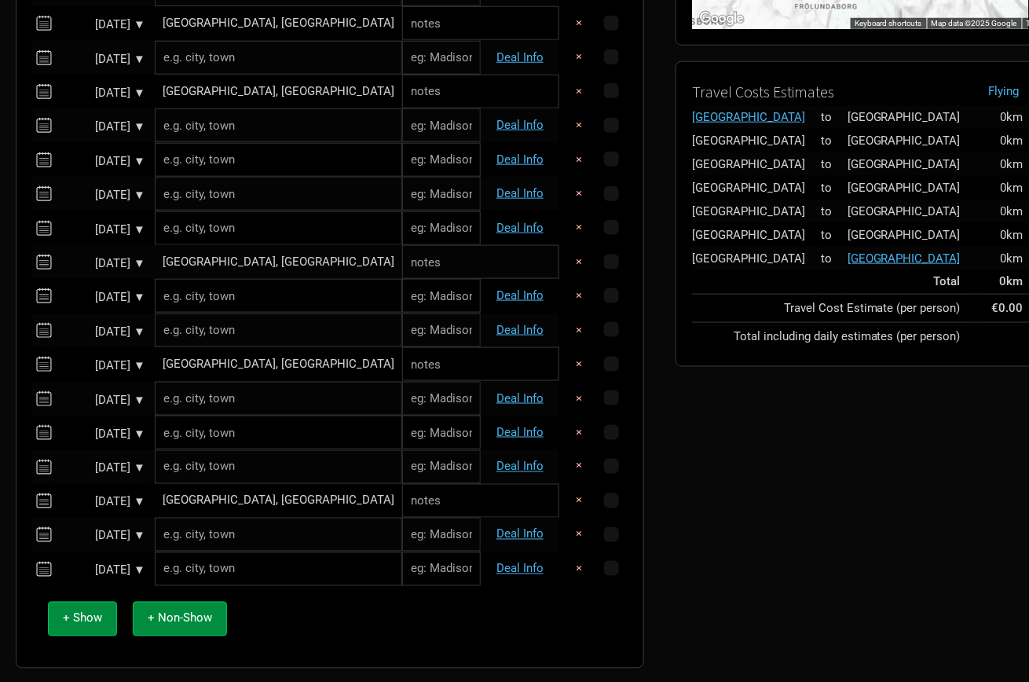
scroll to position [456, 0]
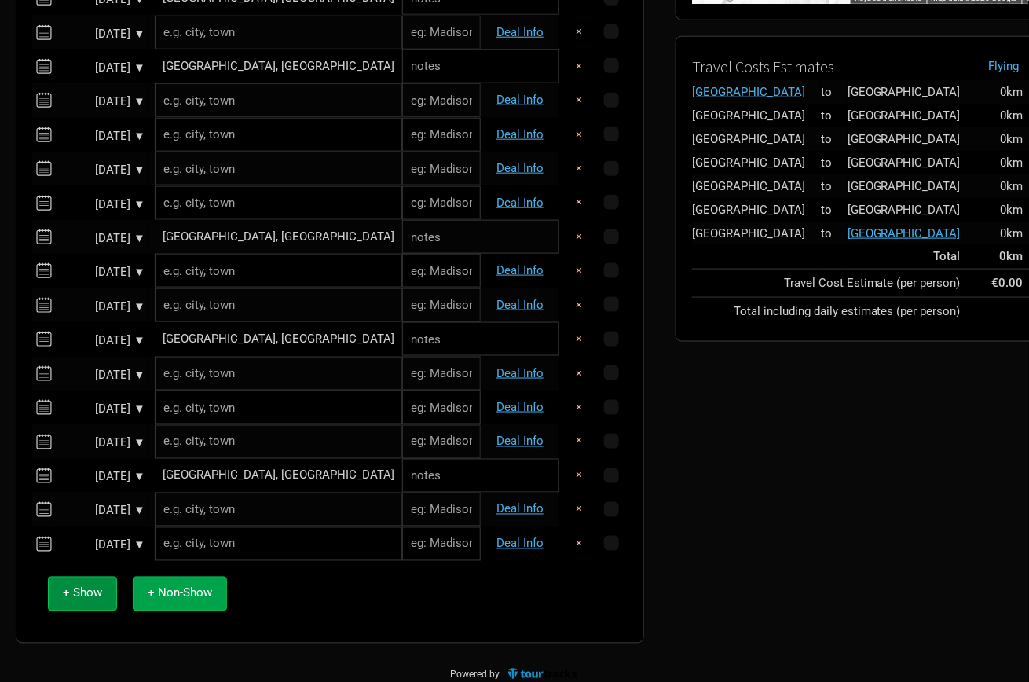
click at [192, 601] on button "+ Non-Show" at bounding box center [180, 593] width 94 height 34
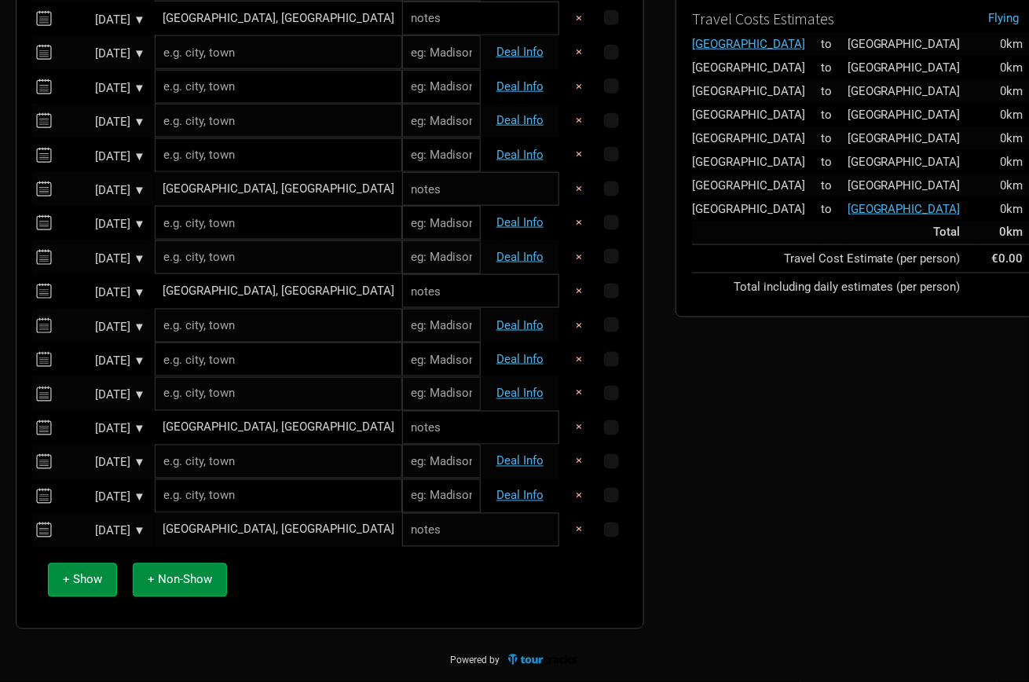
scroll to position [504, 0]
click at [77, 583] on span "+ Show" at bounding box center [82, 580] width 39 height 14
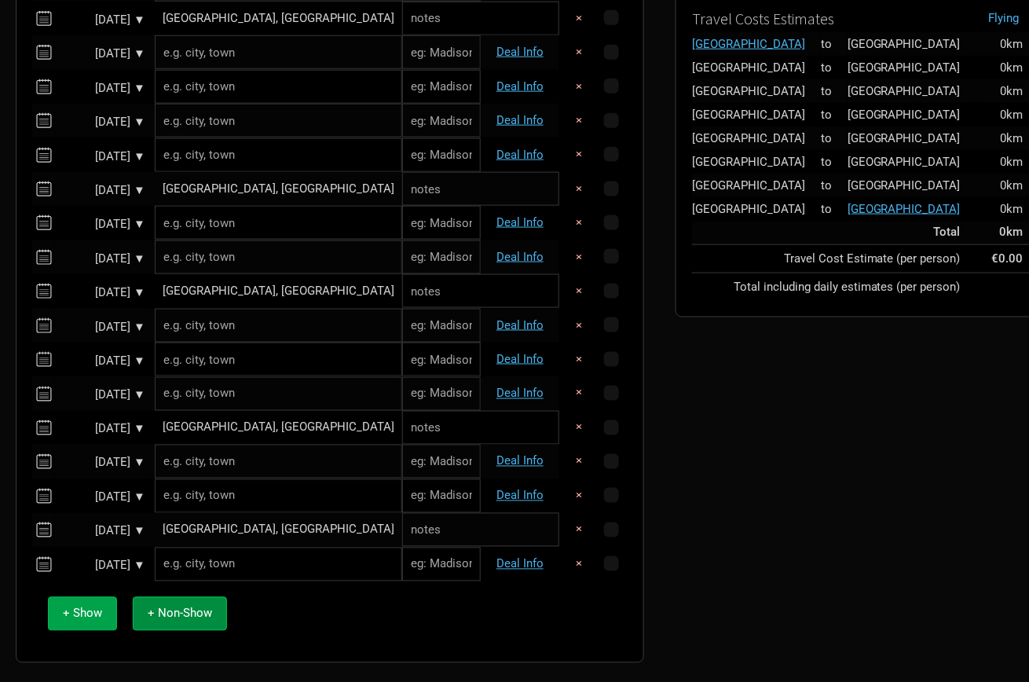
click at [90, 613] on span "+ Show" at bounding box center [82, 613] width 39 height 14
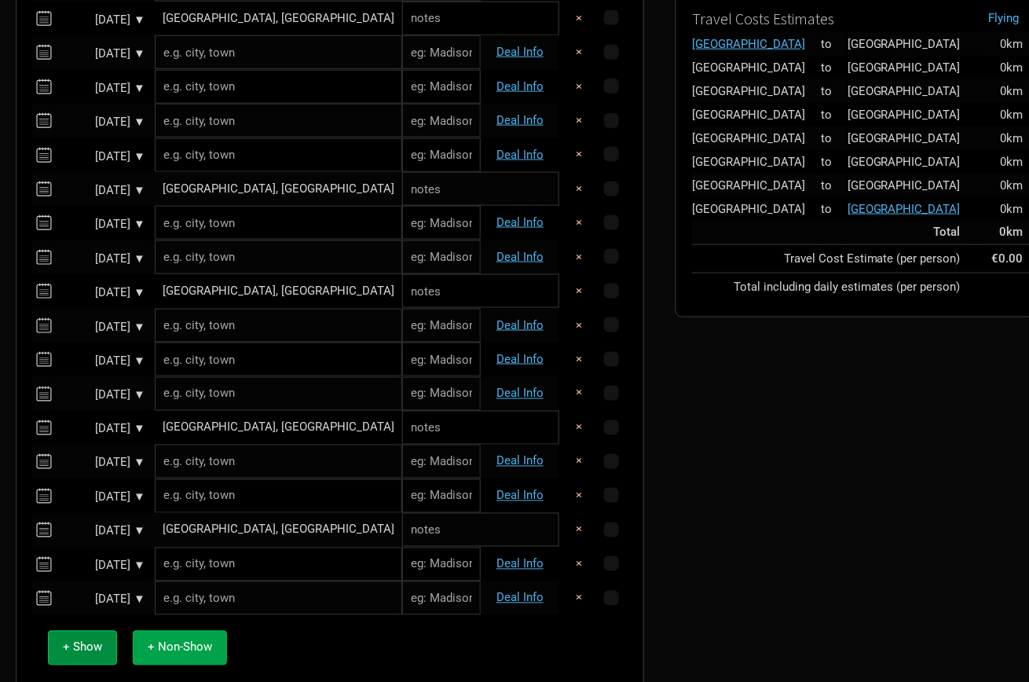
click at [163, 652] on span "+ Non-Show" at bounding box center [180, 647] width 64 height 14
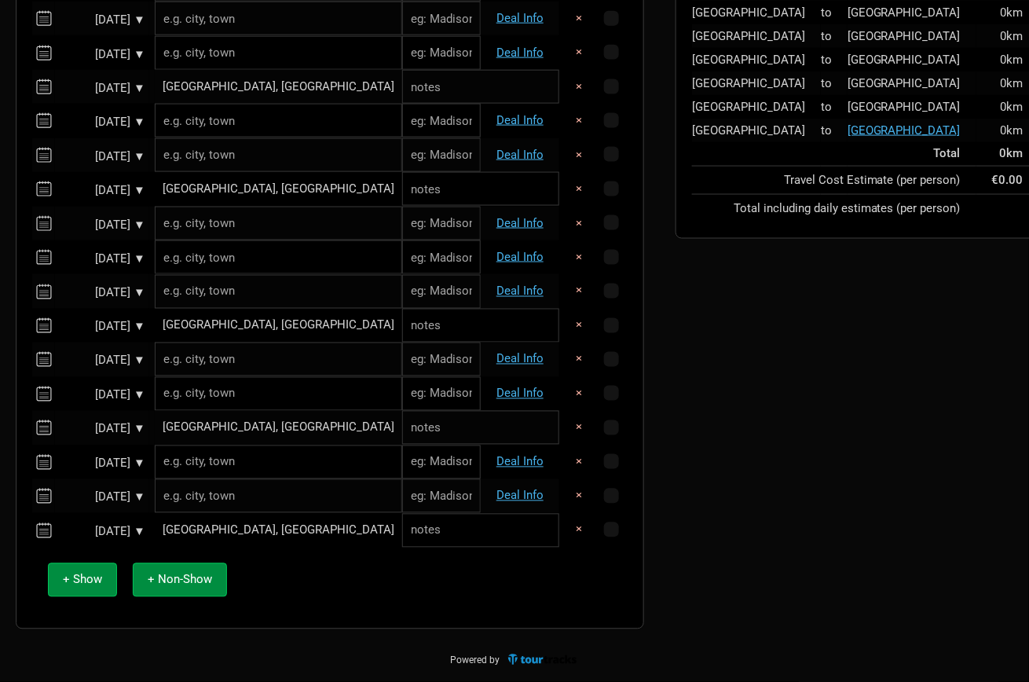
scroll to position [606, 0]
click at [402, 527] on input "text" at bounding box center [480, 531] width 157 height 34
type input "TRAVEL DAY"
click at [354, 600] on div "+ Show + Non-Show" at bounding box center [330, 579] width 580 height 65
click at [276, 425] on div "[GEOGRAPHIC_DATA], [GEOGRAPHIC_DATA]" at bounding box center [279, 428] width 232 height 12
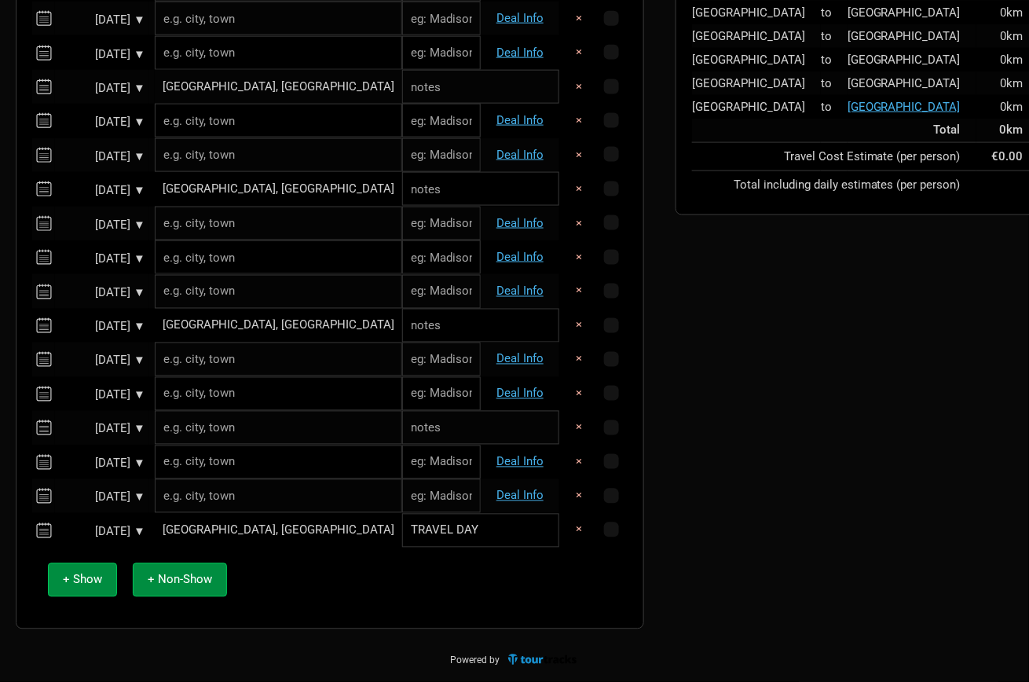
click at [247, 338] on td "[GEOGRAPHIC_DATA], [GEOGRAPHIC_DATA]" at bounding box center [278, 326] width 247 height 34
click at [249, 328] on div "[GEOGRAPHIC_DATA], [GEOGRAPHIC_DATA]" at bounding box center [279, 326] width 232 height 12
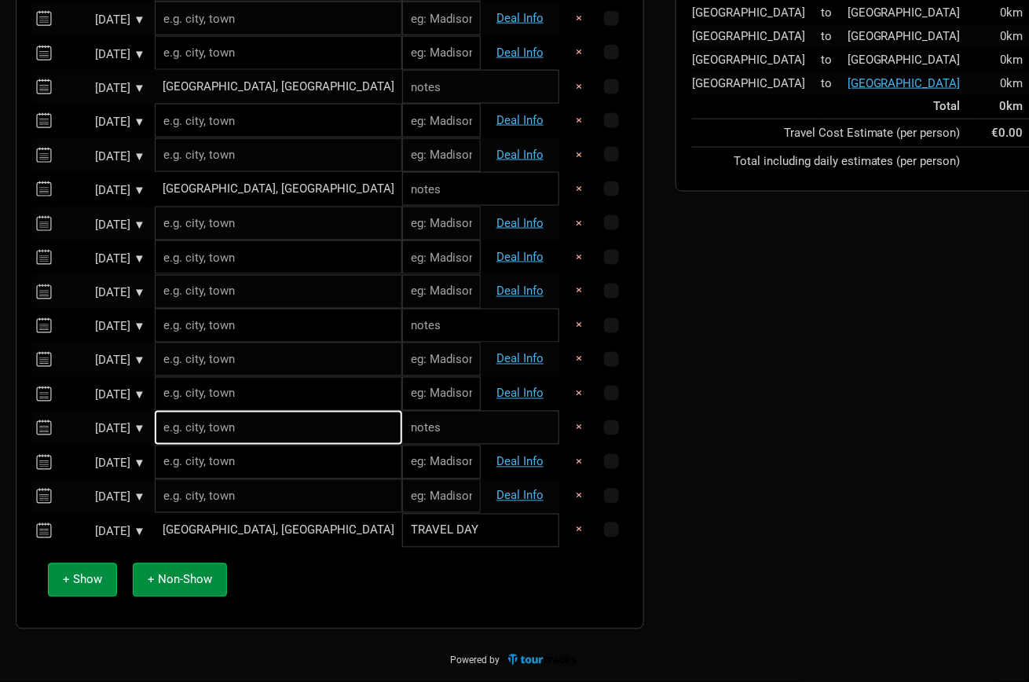
click at [232, 530] on div "[GEOGRAPHIC_DATA], [GEOGRAPHIC_DATA]" at bounding box center [279, 531] width 232 height 12
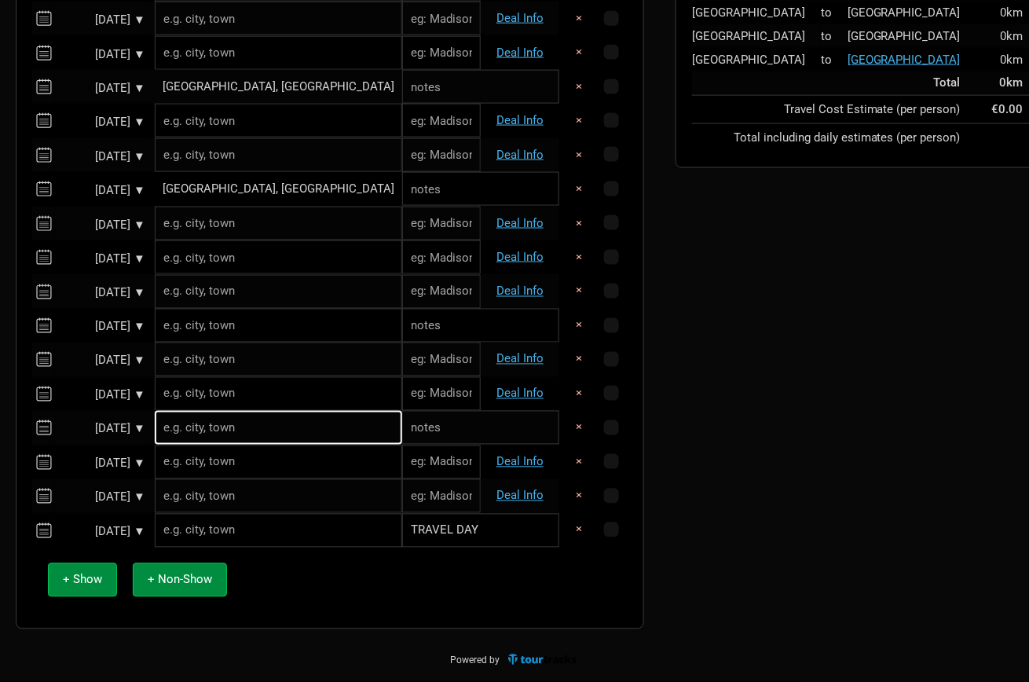
click at [238, 532] on input "text" at bounding box center [278, 531] width 247 height 34
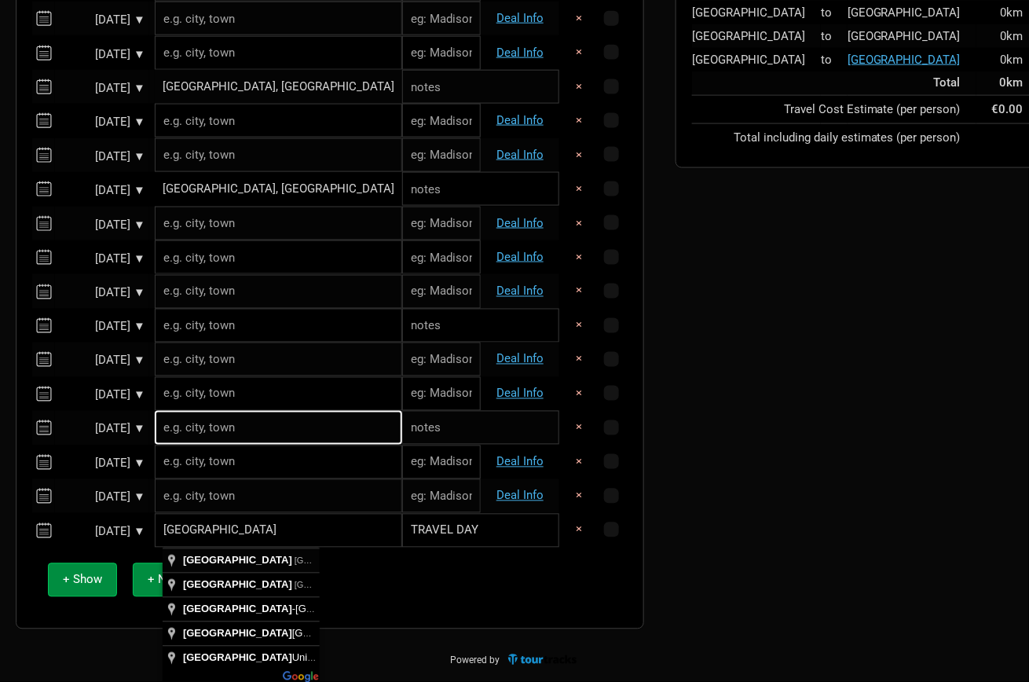
type input "[GEOGRAPHIC_DATA], [GEOGRAPHIC_DATA]"
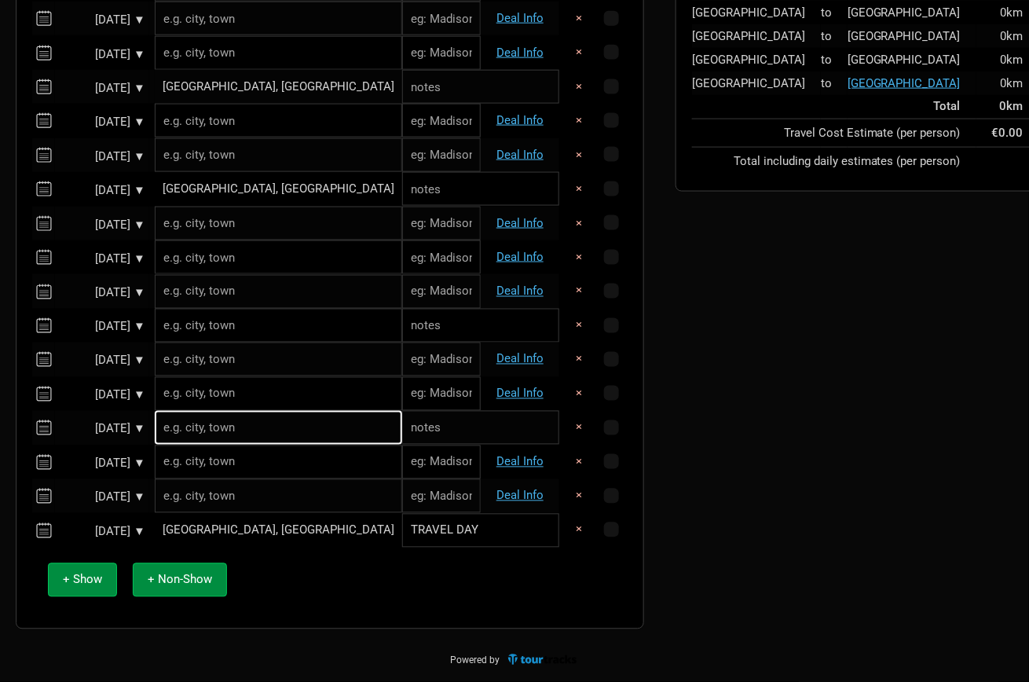
click at [212, 183] on div "[GEOGRAPHIC_DATA], [GEOGRAPHIC_DATA]" at bounding box center [279, 189] width 232 height 12
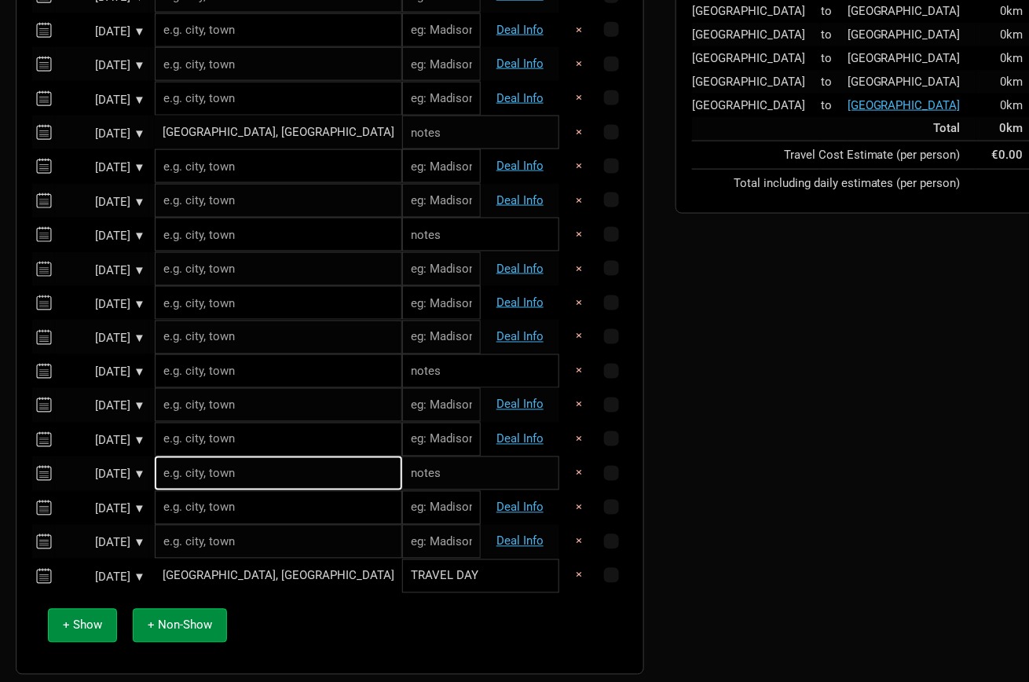
scroll to position [529, 0]
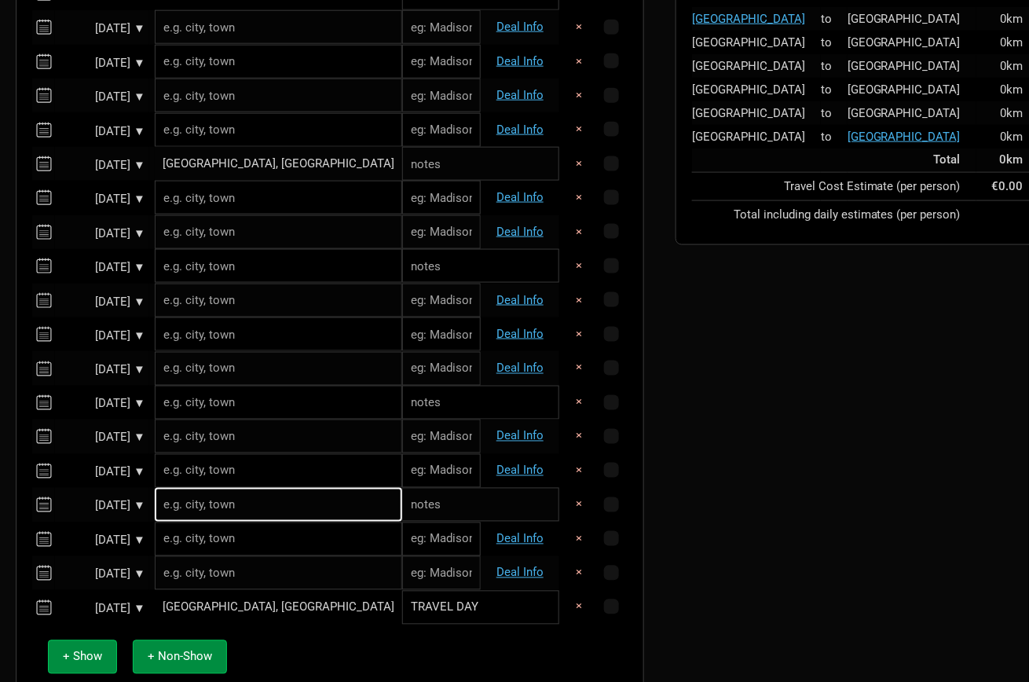
click at [228, 181] on input "text" at bounding box center [278, 198] width 247 height 34
click at [233, 170] on td "[GEOGRAPHIC_DATA], [GEOGRAPHIC_DATA]" at bounding box center [278, 164] width 247 height 34
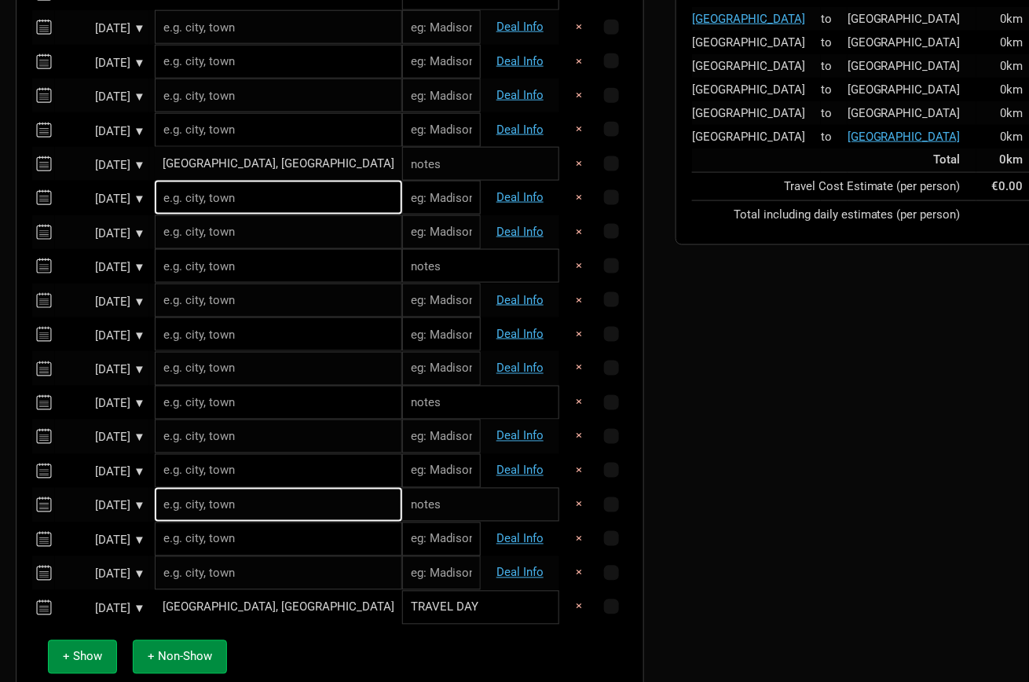
click at [239, 163] on div "[GEOGRAPHIC_DATA], [GEOGRAPHIC_DATA]" at bounding box center [279, 164] width 232 height 12
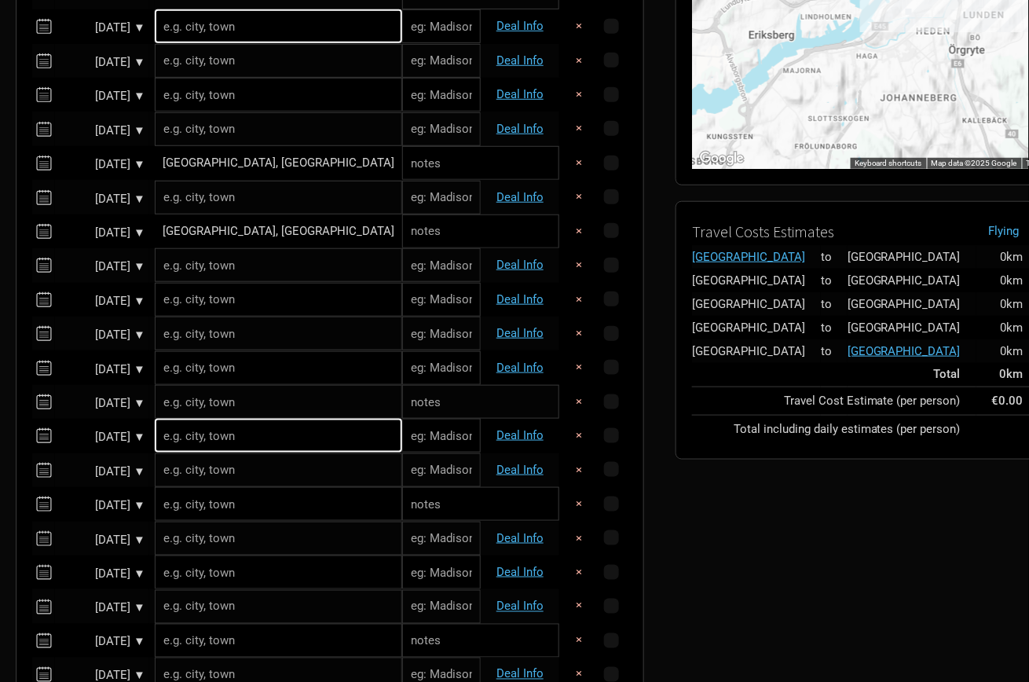
scroll to position [269, 0]
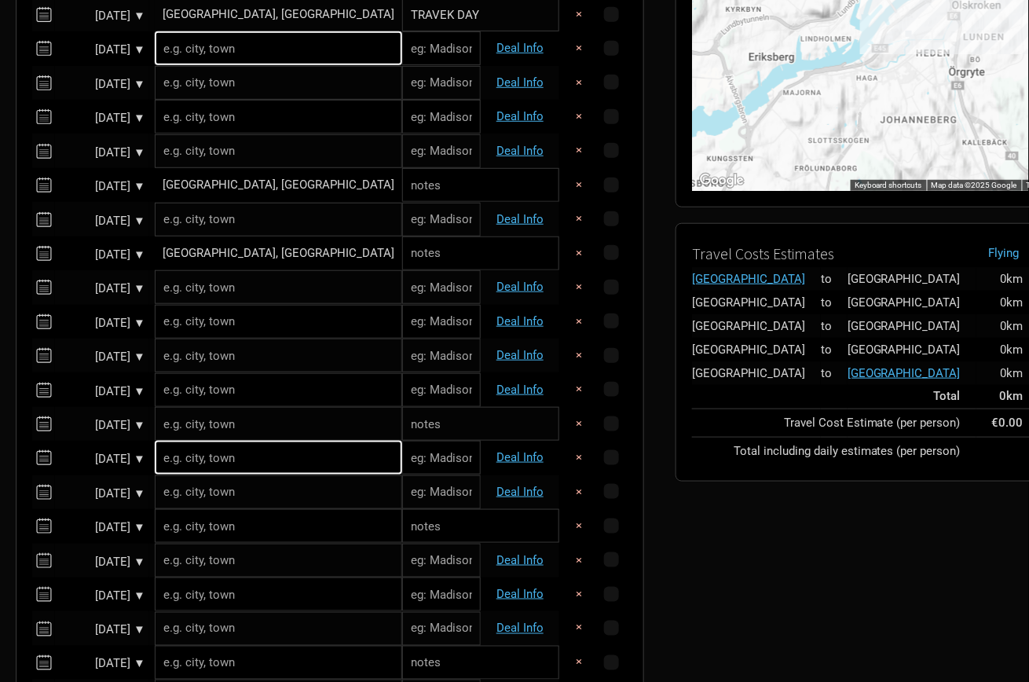
click at [243, 264] on td "[GEOGRAPHIC_DATA], [GEOGRAPHIC_DATA]" at bounding box center [278, 253] width 247 height 34
click at [247, 250] on div "[GEOGRAPHIC_DATA], [GEOGRAPHIC_DATA]" at bounding box center [279, 253] width 232 height 12
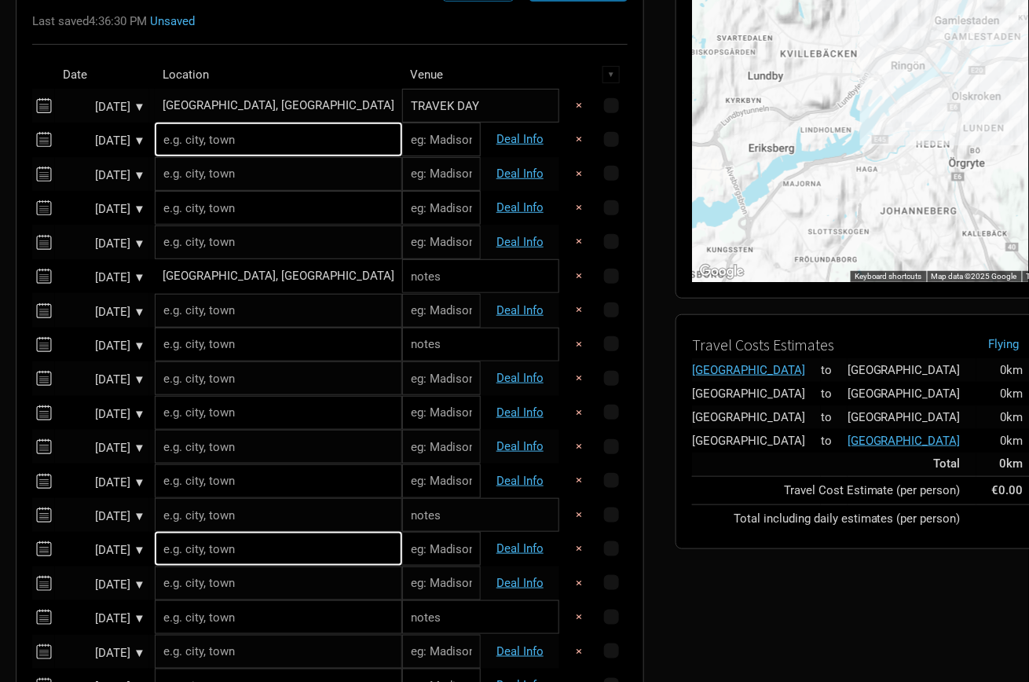
scroll to position [150, 0]
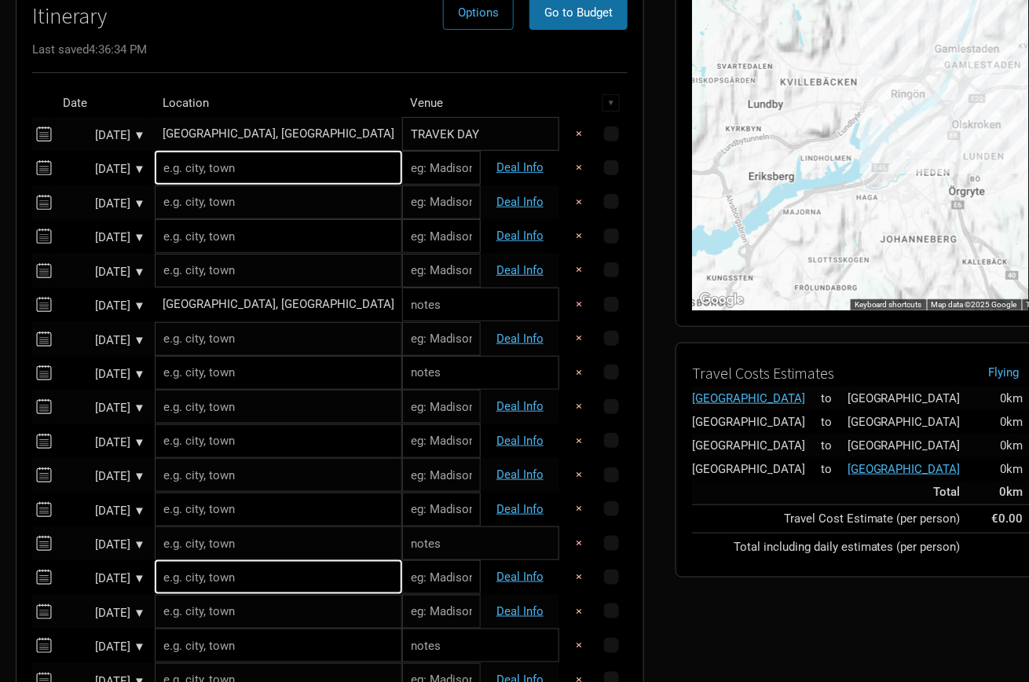
click at [262, 298] on div "[GEOGRAPHIC_DATA], [GEOGRAPHIC_DATA]" at bounding box center [279, 304] width 232 height 12
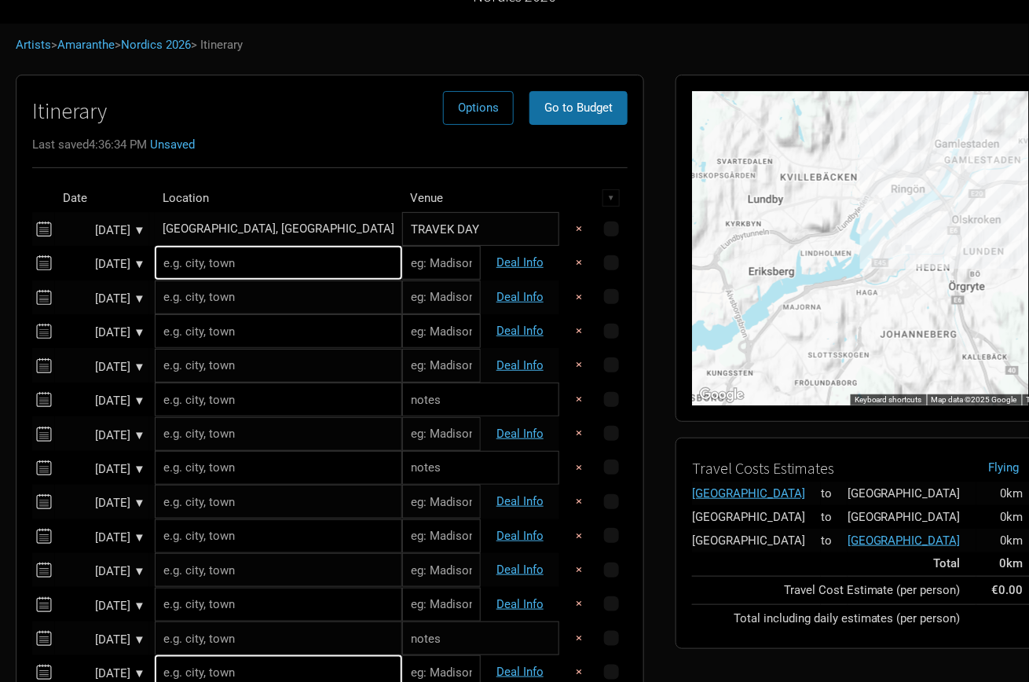
scroll to position [41, 0]
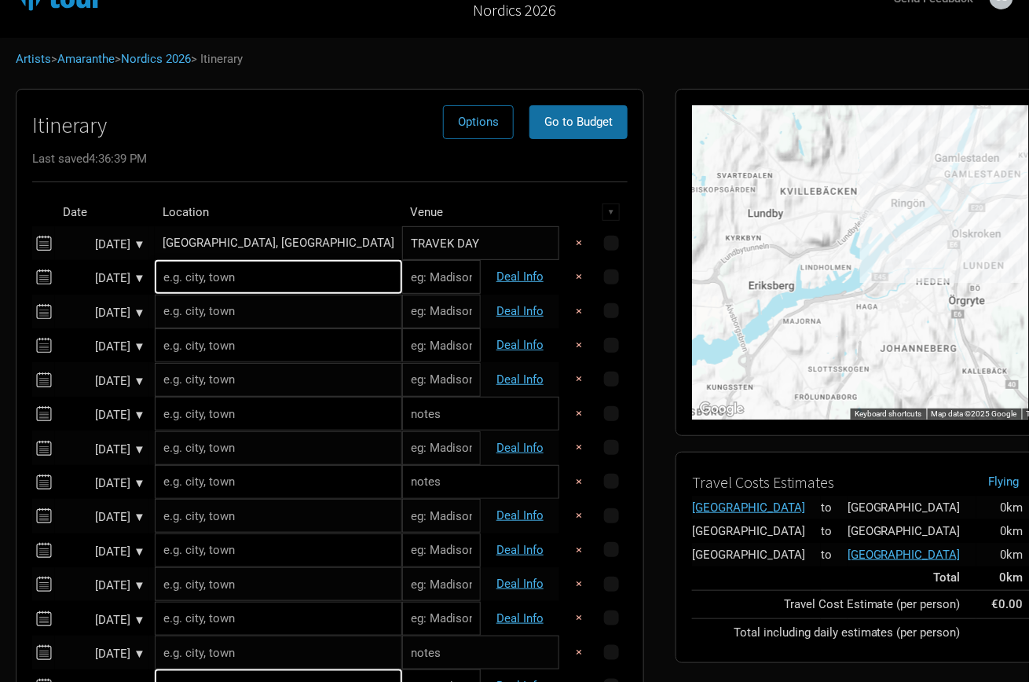
click at [234, 281] on input "text" at bounding box center [278, 277] width 247 height 34
paste input "Huskvarna"
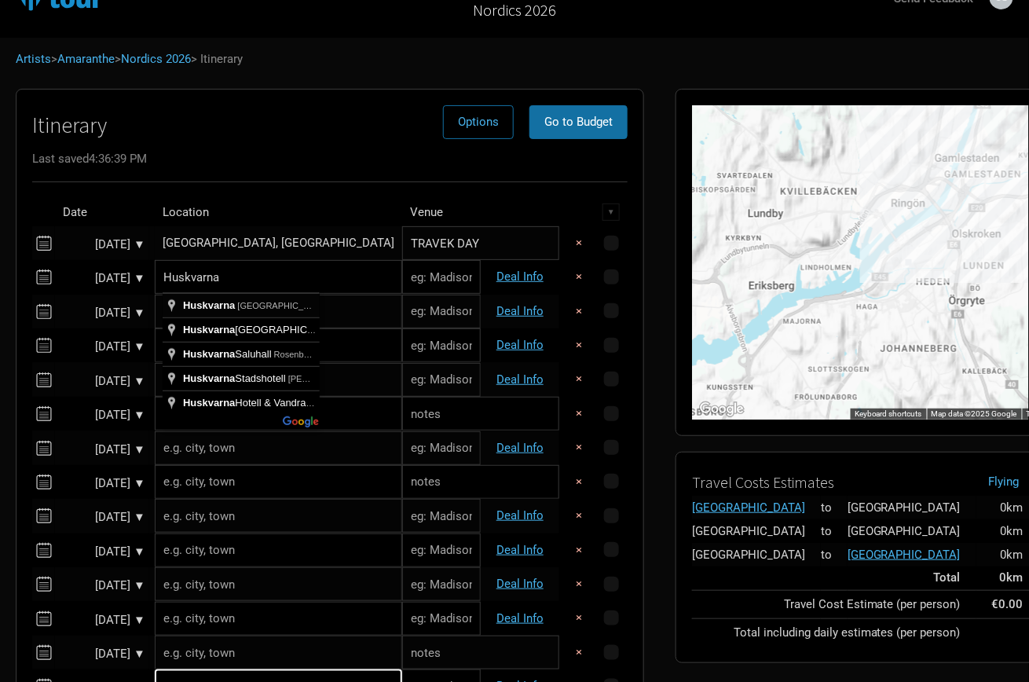
type input "Huskvarna, [GEOGRAPHIC_DATA]"
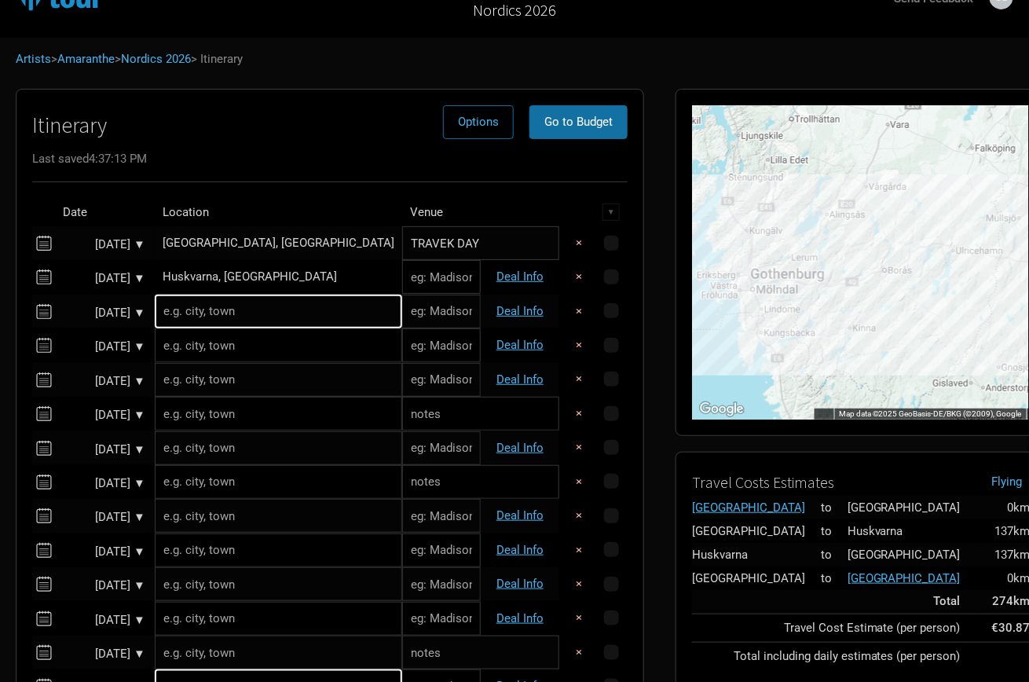
click at [402, 285] on input "text" at bounding box center [441, 277] width 79 height 34
paste input "[GEOGRAPHIC_DATA]"
type input "[GEOGRAPHIC_DATA]"
click at [238, 328] on input "text" at bounding box center [278, 345] width 247 height 34
click at [235, 309] on input "text" at bounding box center [278, 312] width 247 height 34
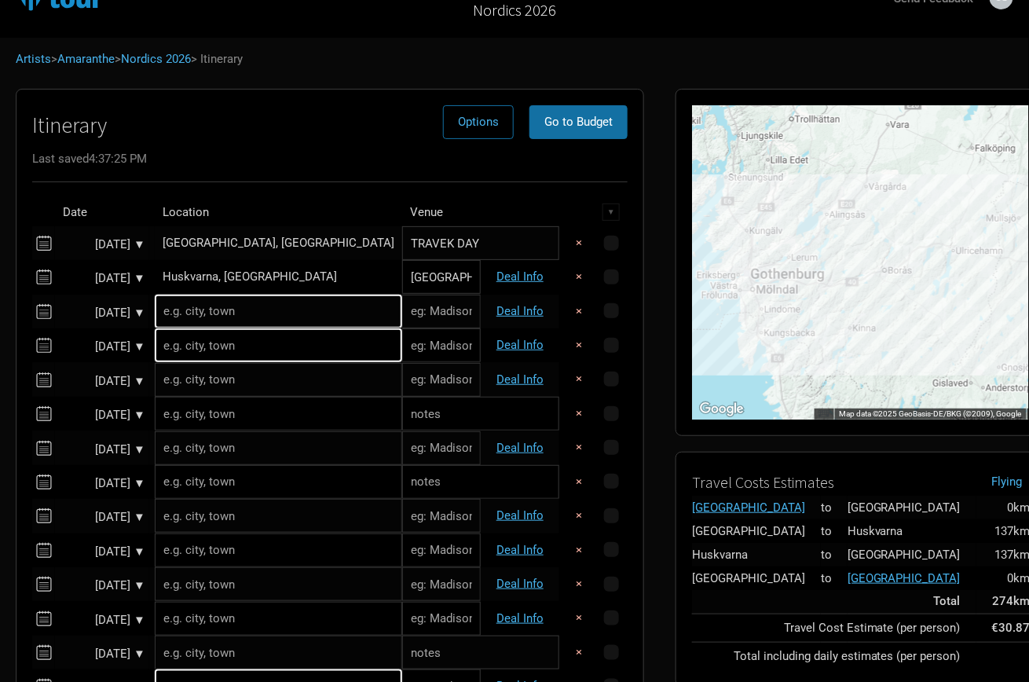
click at [241, 317] on input "text" at bounding box center [278, 312] width 247 height 34
paste input "[PERSON_NAME]"
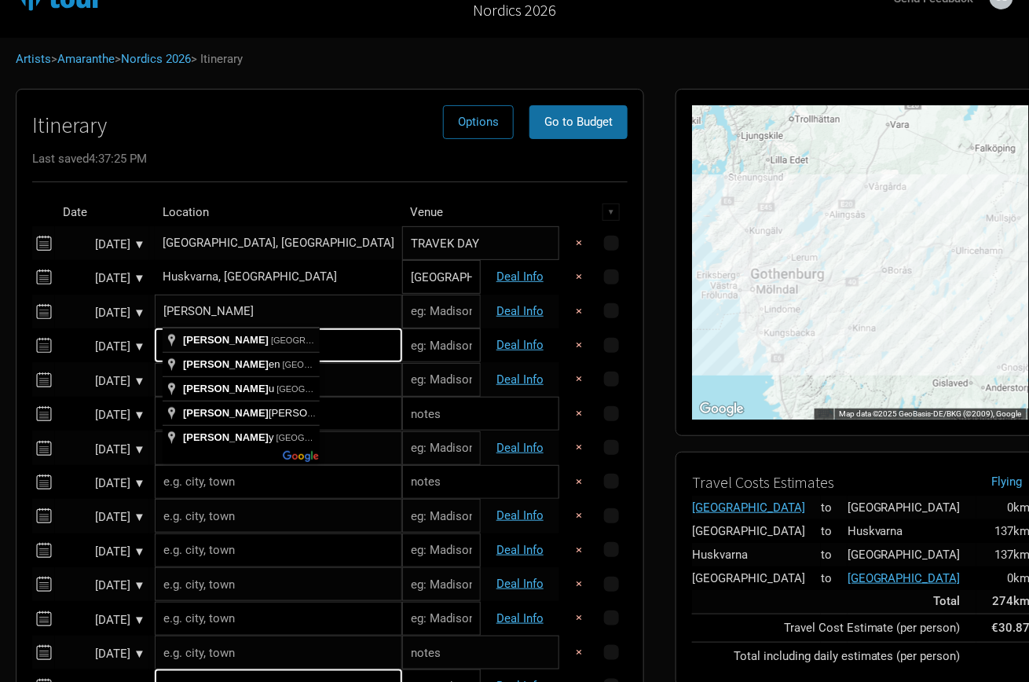
type input "[GEOGRAPHIC_DATA], [GEOGRAPHIC_DATA]"
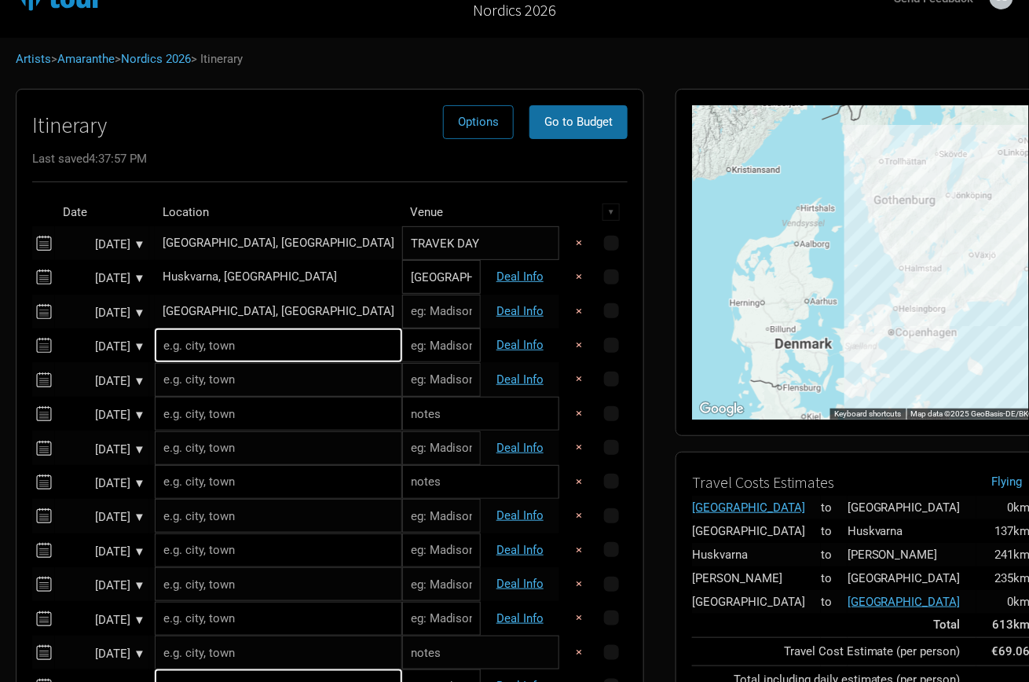
paste input "Mejeriet"
type input "Mejeriet"
click at [247, 352] on input "text" at bounding box center [278, 345] width 247 height 34
click at [235, 353] on input "text" at bounding box center [278, 345] width 247 height 34
paste input "[GEOGRAPHIC_DATA]"
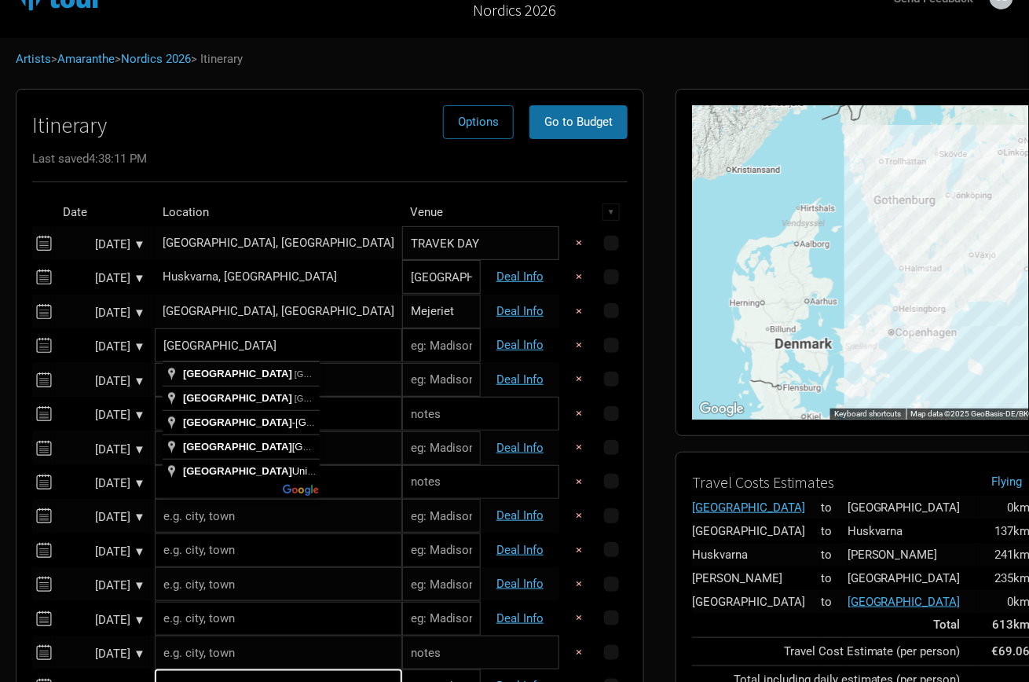
type input "[GEOGRAPHIC_DATA], [GEOGRAPHIC_DATA]"
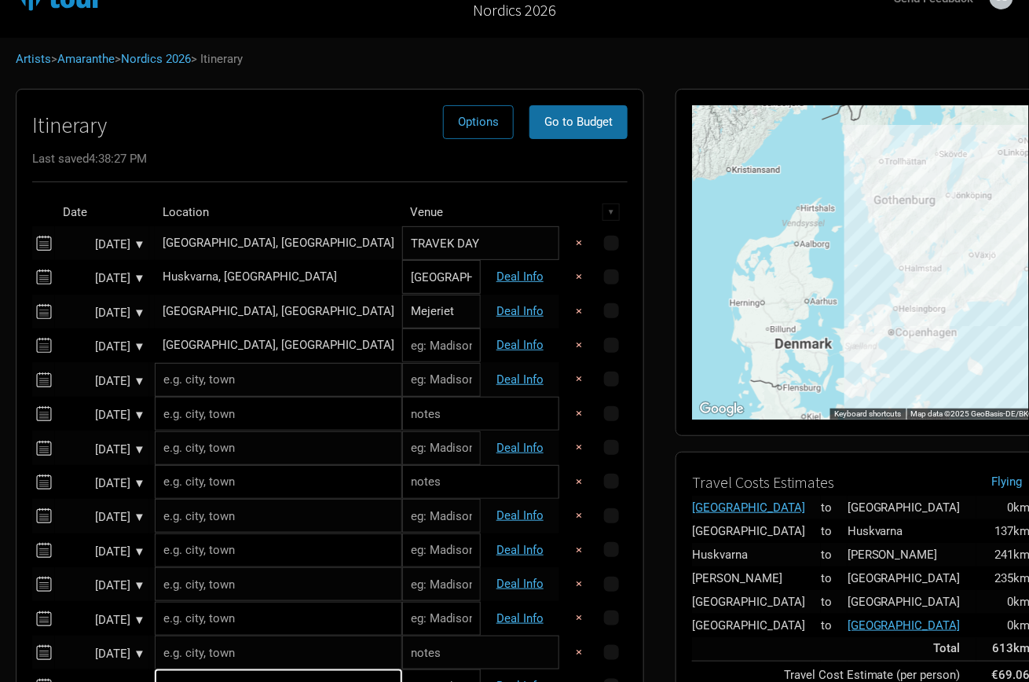
paste input "Frimis Salonger"
type input "Frimis Salonger"
paste input "Oerebro"
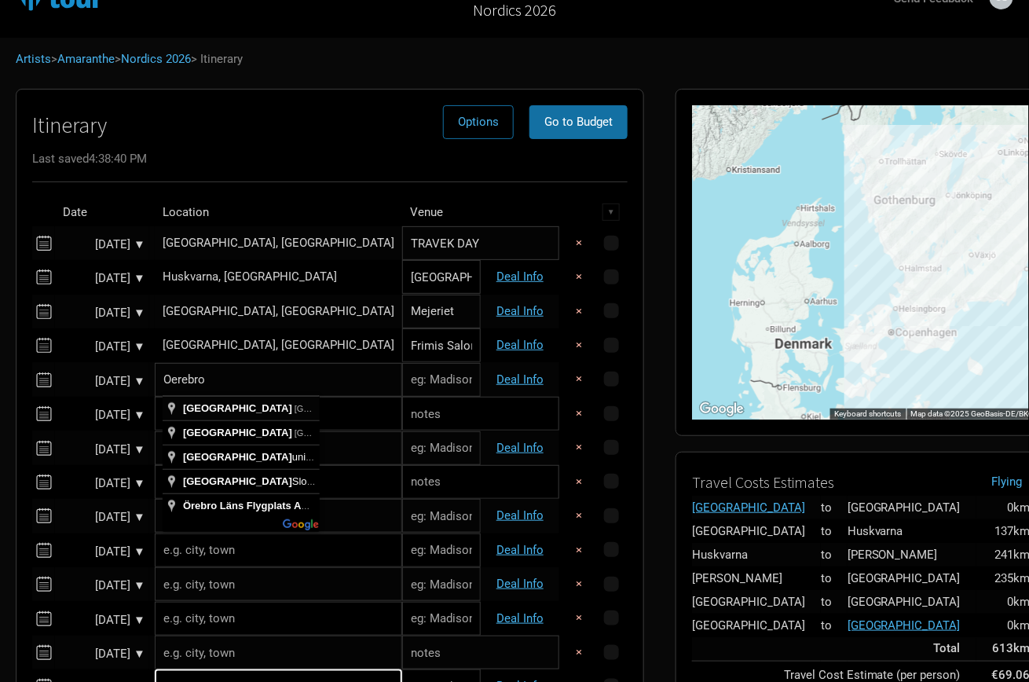
type input "[GEOGRAPHIC_DATA], [GEOGRAPHIC_DATA]"
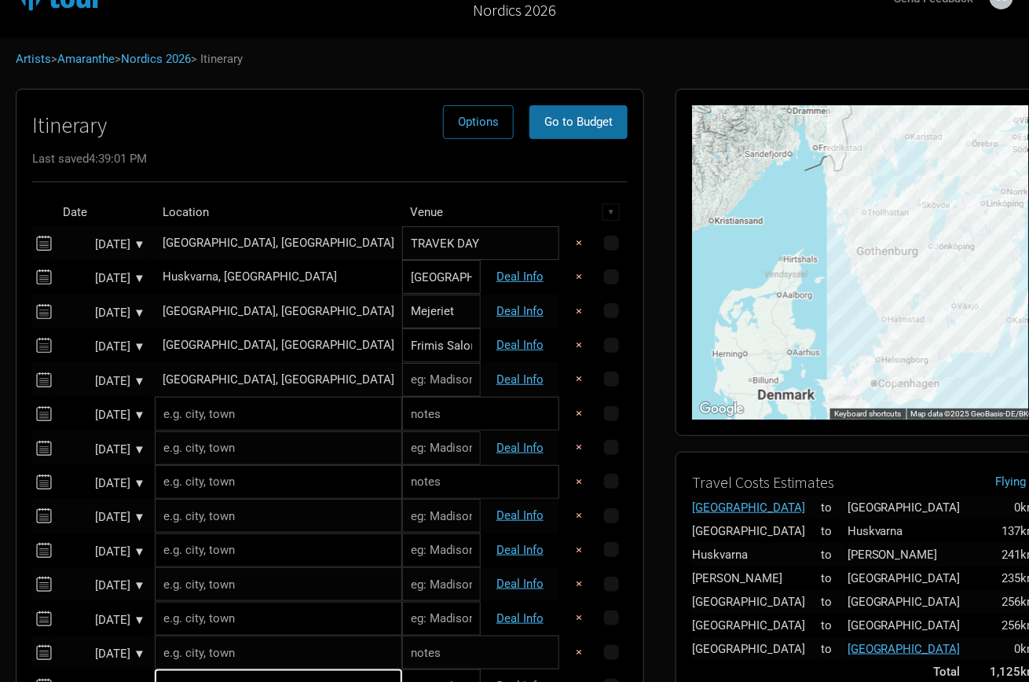
paste input "Frimis Salonger"
type input "Frimis Salonger"
click at [402, 357] on input "Frimis Salonger" at bounding box center [441, 345] width 79 height 34
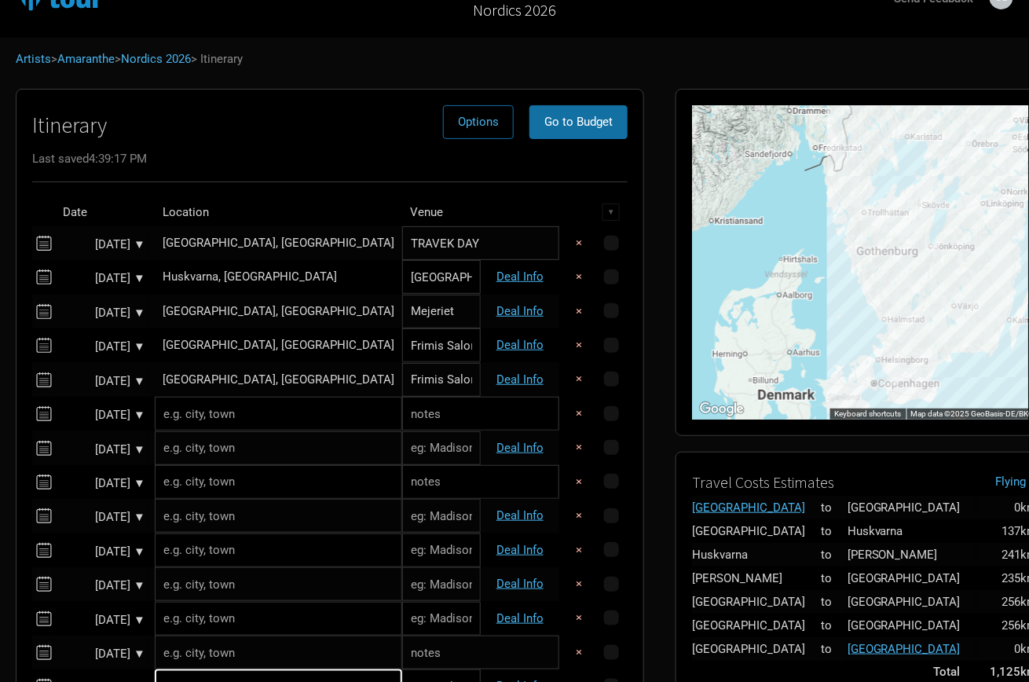
paste input "ilmstudion"
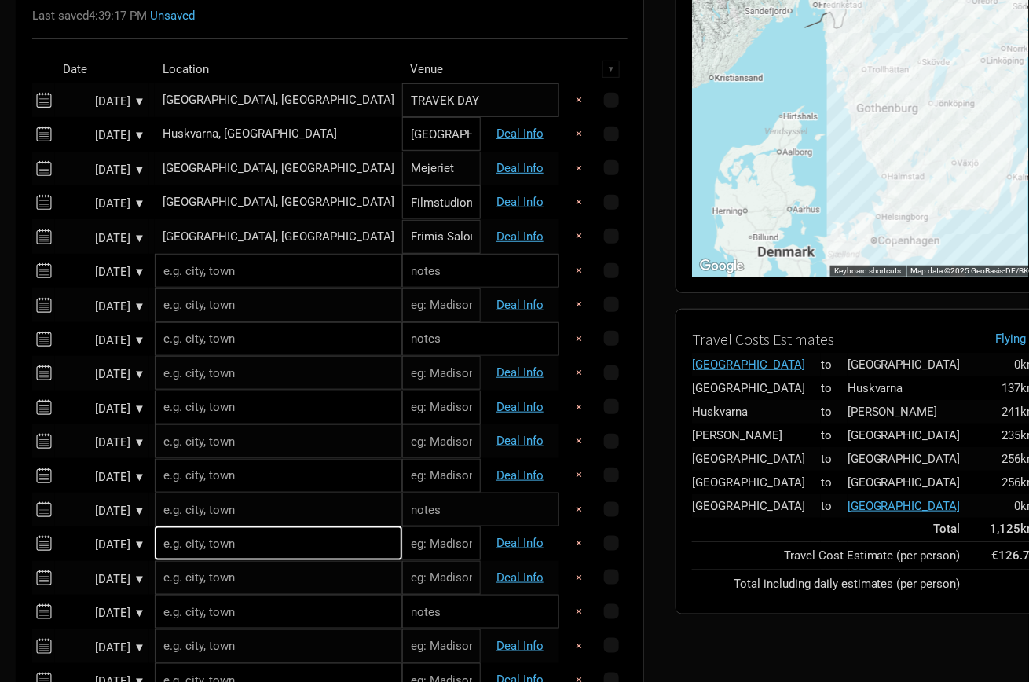
scroll to position [185, 0]
type input "Filmstudion"
click at [402, 276] on input "text" at bounding box center [480, 270] width 157 height 34
type input "T"
type input "DAY OFF"
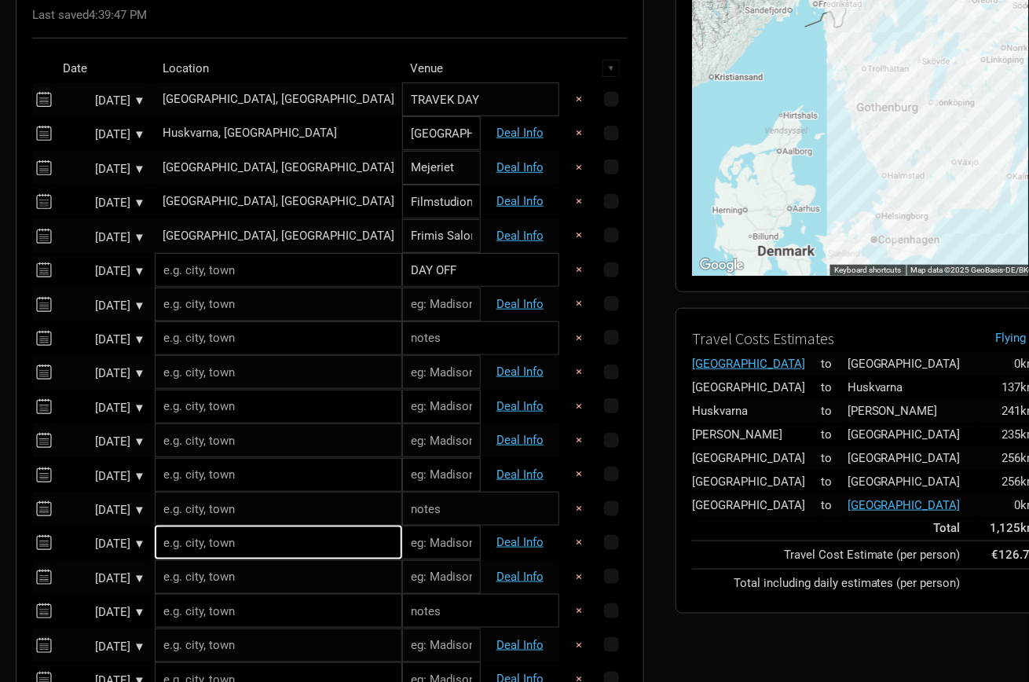
click at [198, 234] on div "[GEOGRAPHIC_DATA], [GEOGRAPHIC_DATA]" at bounding box center [279, 236] width 232 height 12
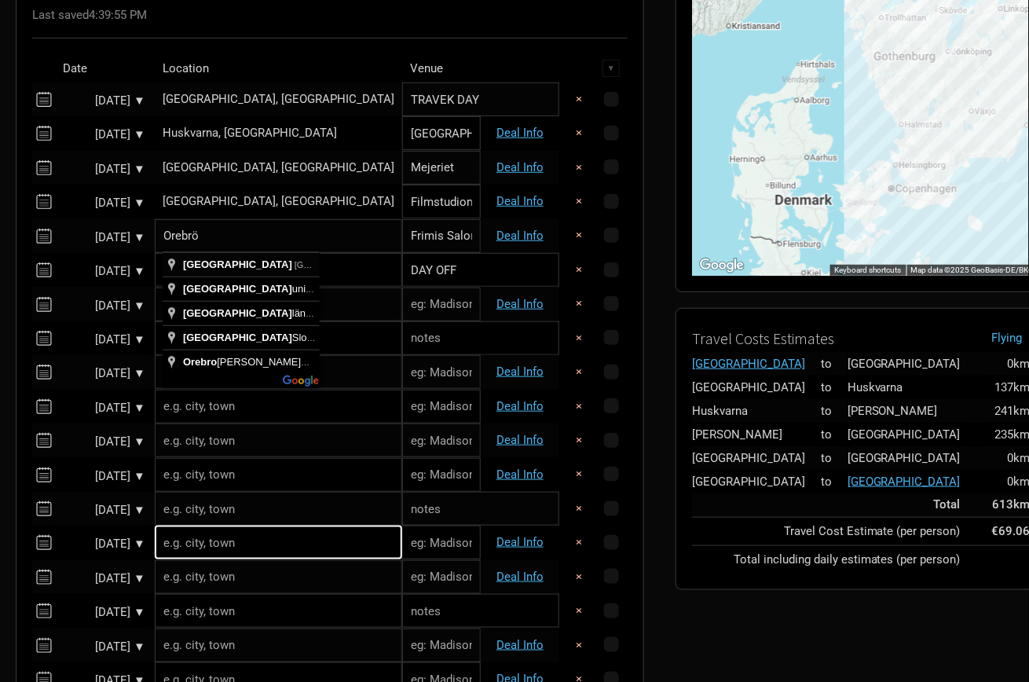
type input "[GEOGRAPHIC_DATA], [GEOGRAPHIC_DATA]"
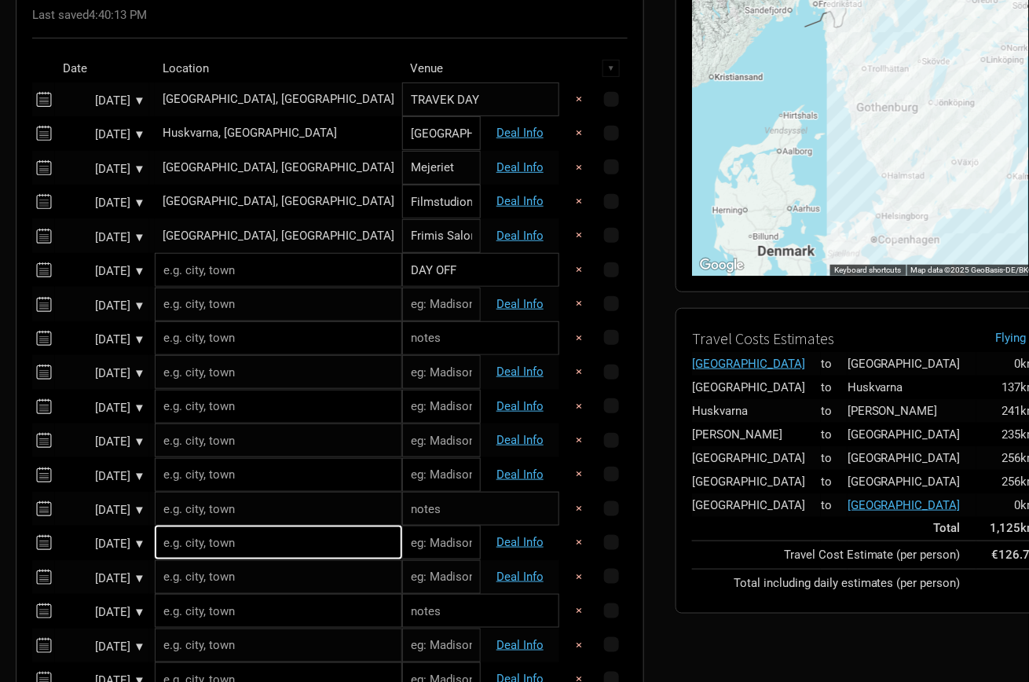
click at [269, 274] on input "text" at bounding box center [278, 270] width 247 height 34
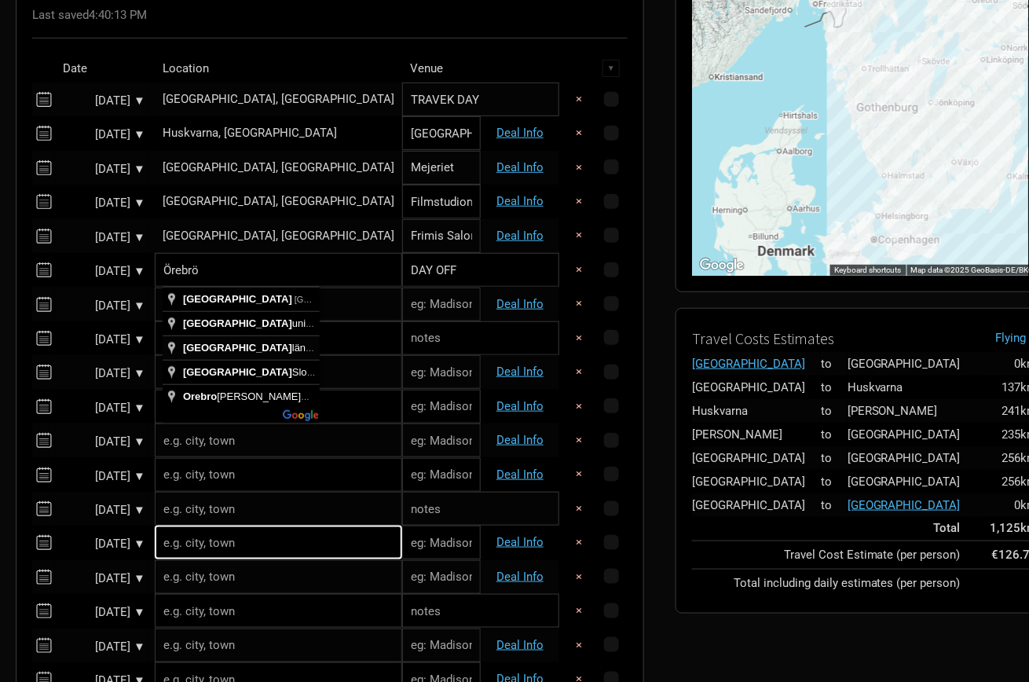
type input "Örebro län, Sweden"
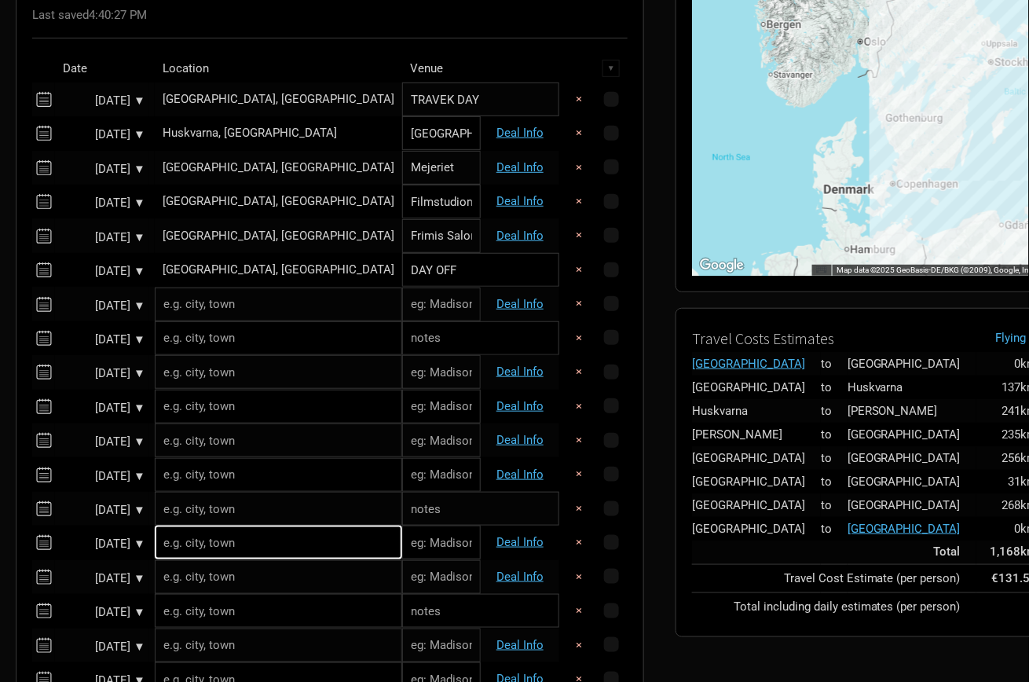
click at [196, 311] on input "text" at bounding box center [278, 304] width 247 height 34
paste input "[GEOGRAPHIC_DATA]"
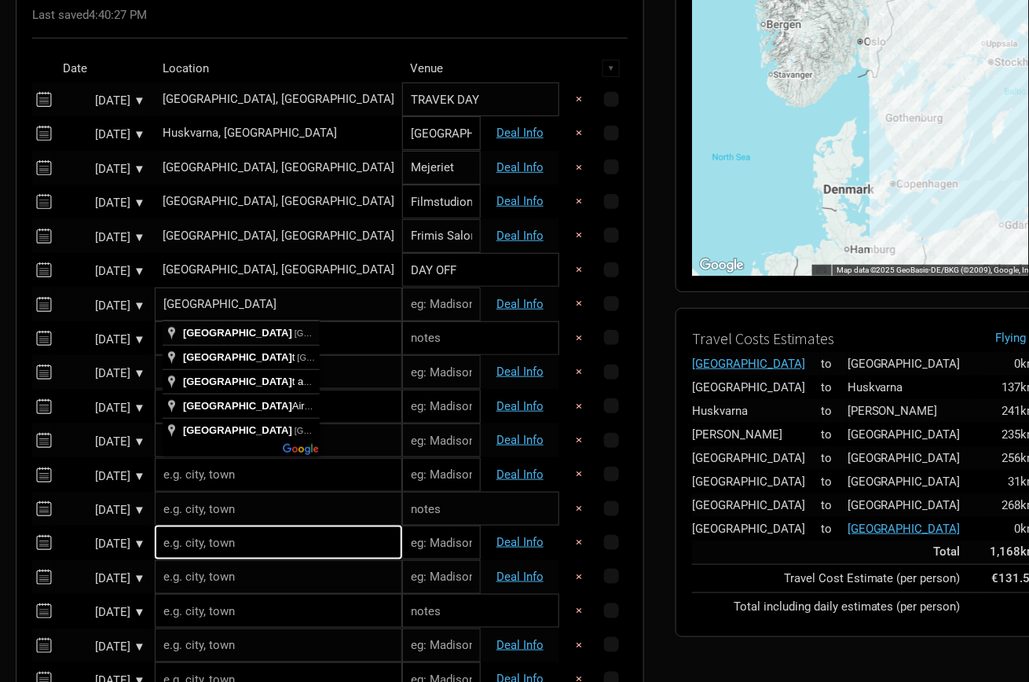
type input "[GEOGRAPHIC_DATA], [GEOGRAPHIC_DATA]"
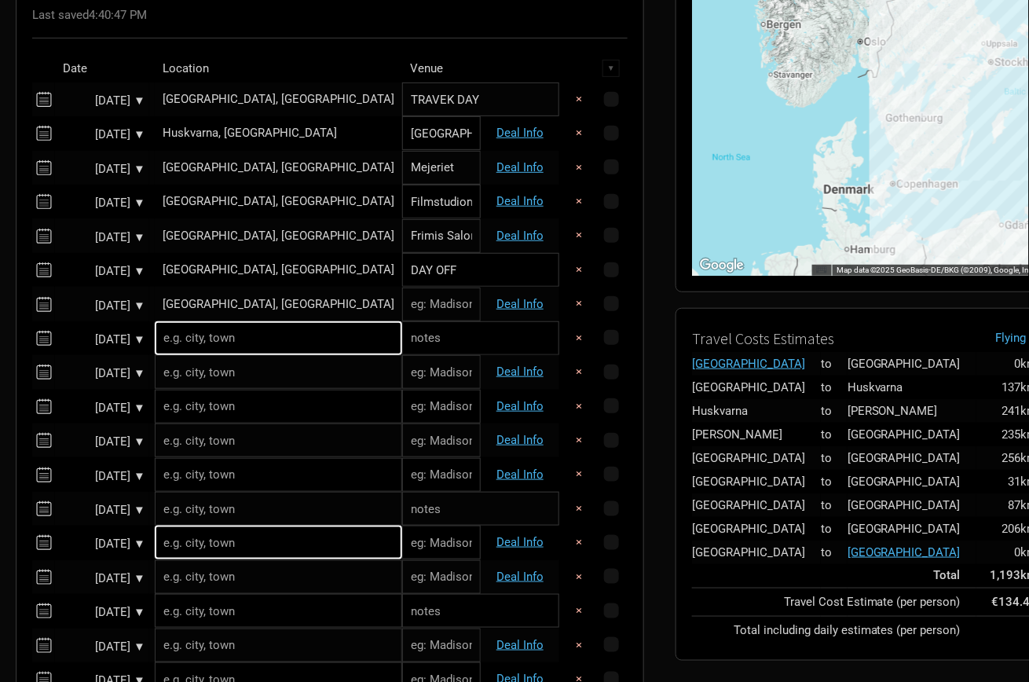
click at [402, 312] on input "text" at bounding box center [441, 304] width 79 height 34
paste input "Nöjesfabriken"
type input "Nöjesfabriken"
drag, startPoint x: 389, startPoint y: 275, endPoint x: 313, endPoint y: 269, distance: 76.4
click at [313, 269] on tr "Oct 19, 2026 ▼ Örebro County, Sweden DAY OFF ×" at bounding box center [329, 270] width 595 height 34
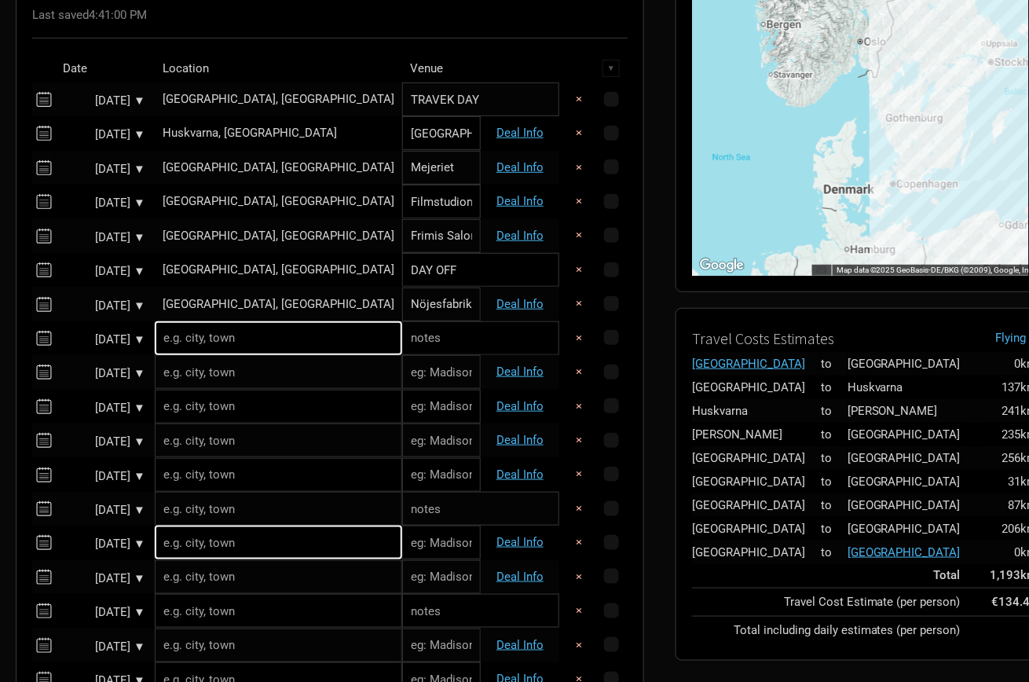
click at [402, 341] on input "text" at bounding box center [480, 338] width 157 height 34
paste input "DAY OFF"
type input "DAY OFF"
click at [269, 344] on input "text" at bounding box center [278, 338] width 247 height 34
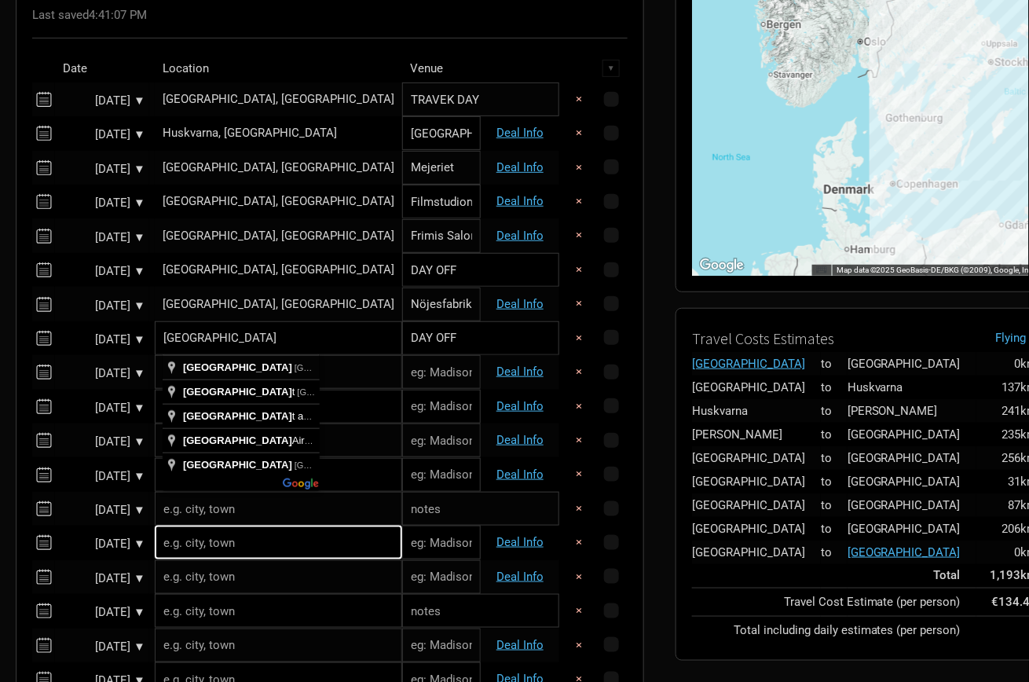
type input "[GEOGRAPHIC_DATA], [GEOGRAPHIC_DATA]"
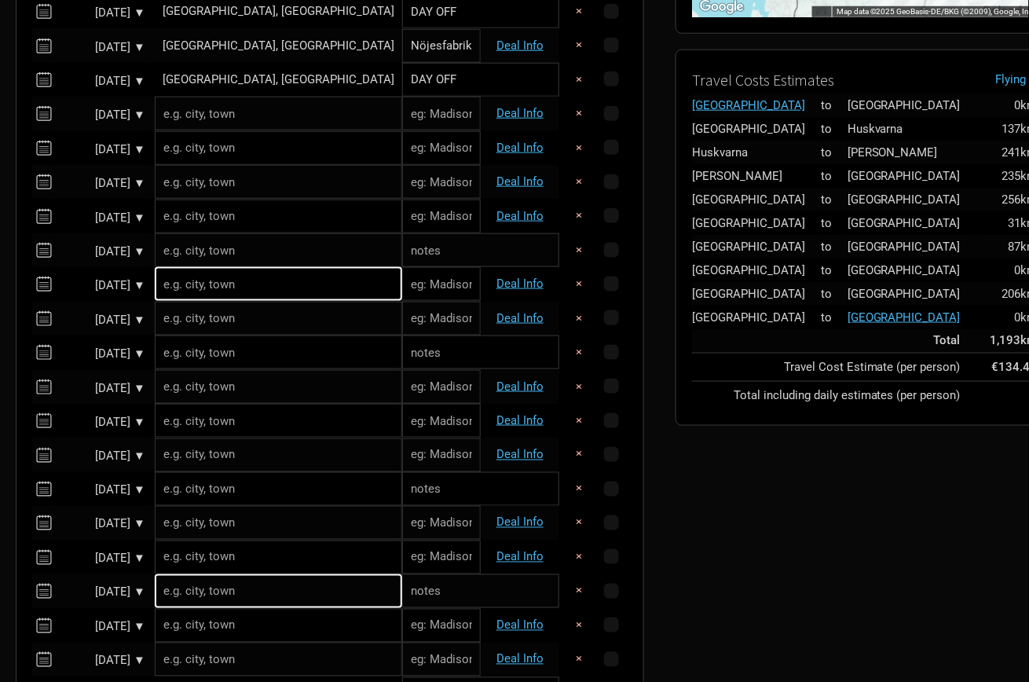
scroll to position [427, 0]
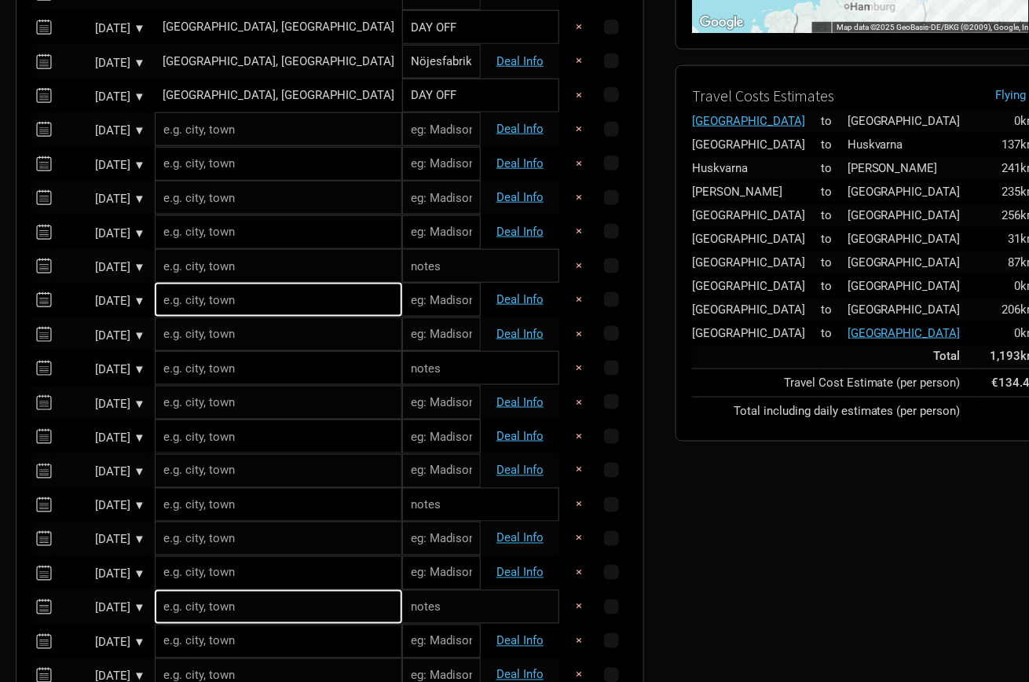
click at [210, 137] on input "text" at bounding box center [278, 129] width 247 height 34
paste input "[GEOGRAPHIC_DATA]"
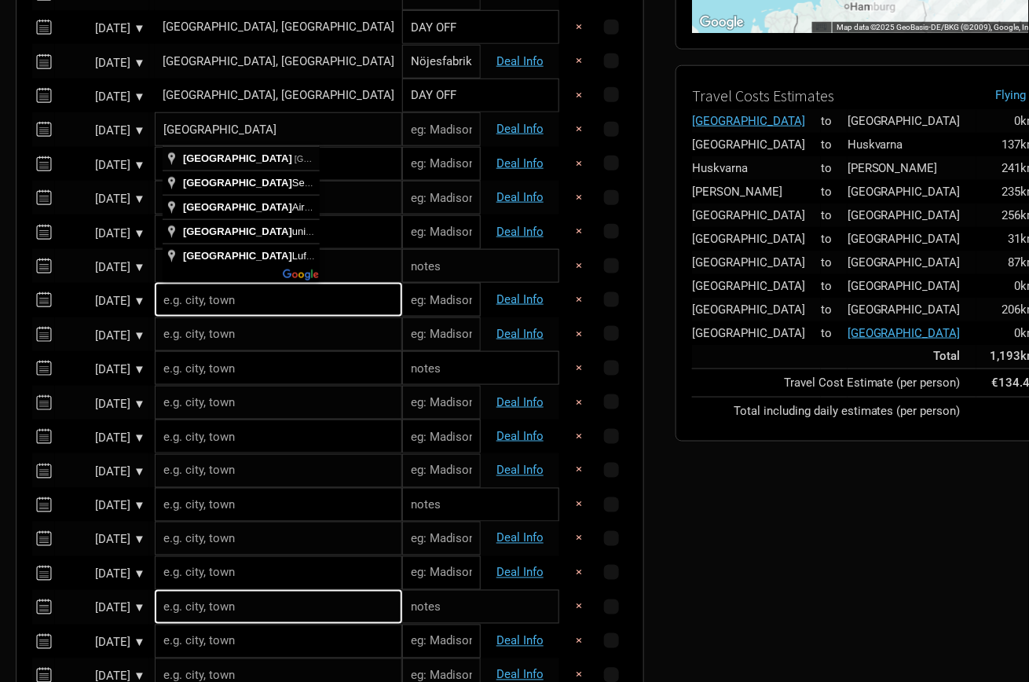
type input "[GEOGRAPHIC_DATA], [GEOGRAPHIC_DATA]"
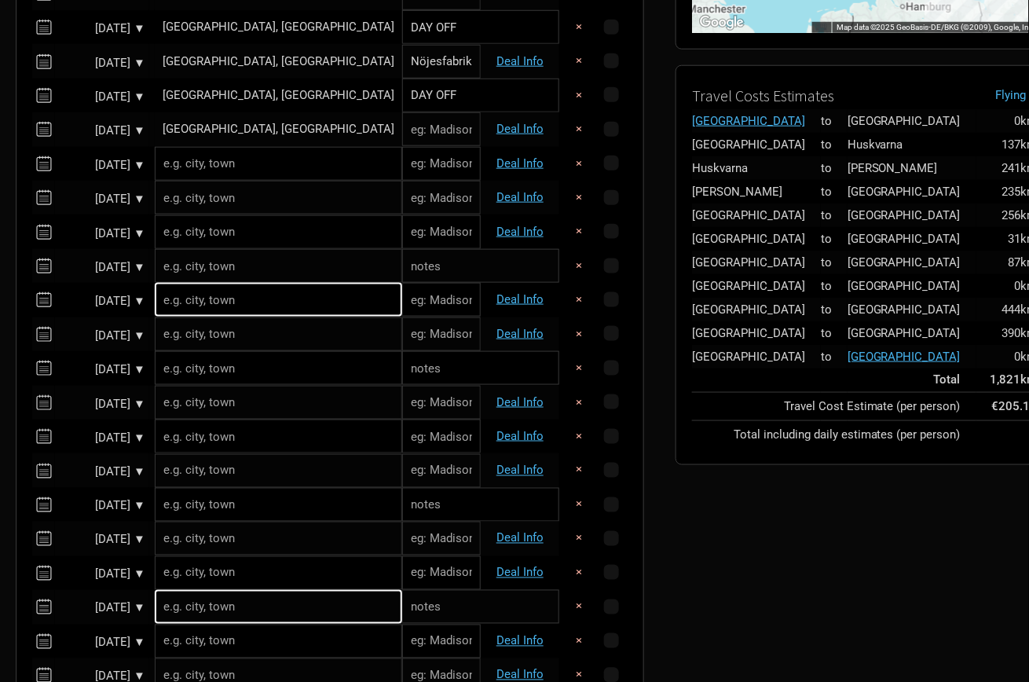
click at [402, 127] on input "text" at bounding box center [441, 129] width 79 height 34
paste input "[PERSON_NAME]"
type input "[PERSON_NAME]"
click at [236, 163] on input "text" at bounding box center [278, 164] width 247 height 34
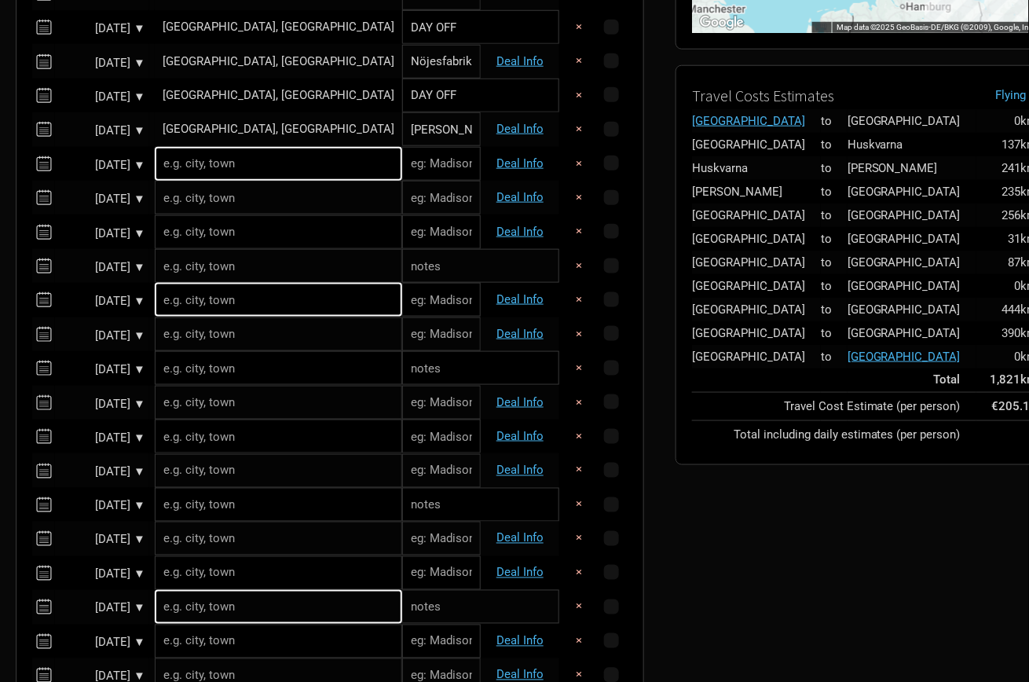
paste input "Bergen"
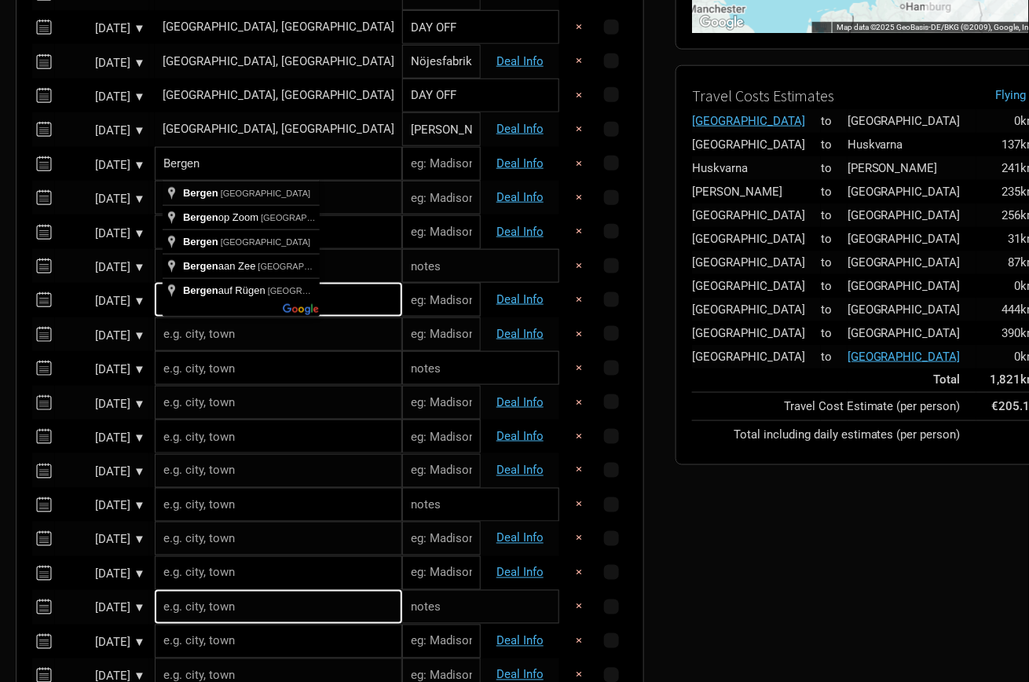
type input "[GEOGRAPHIC_DATA], [GEOGRAPHIC_DATA]"
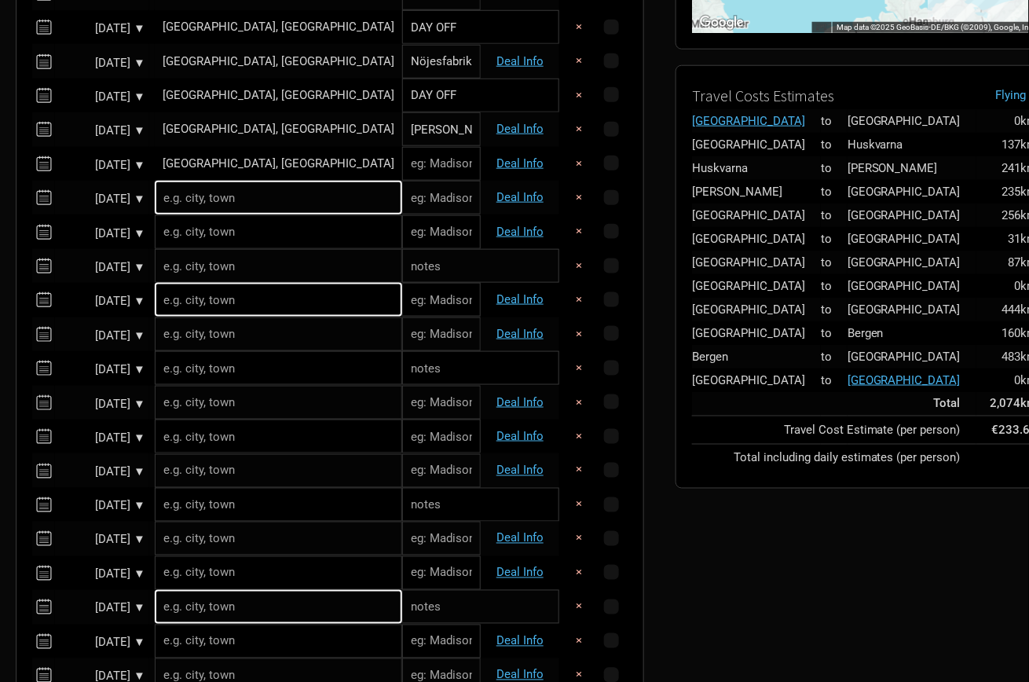
click at [402, 166] on input "text" at bounding box center [441, 164] width 79 height 34
paste input "USF Verftet"
type input "USF Verftet"
click at [200, 211] on input "text" at bounding box center [278, 198] width 247 height 34
click at [227, 203] on input "text" at bounding box center [278, 198] width 247 height 34
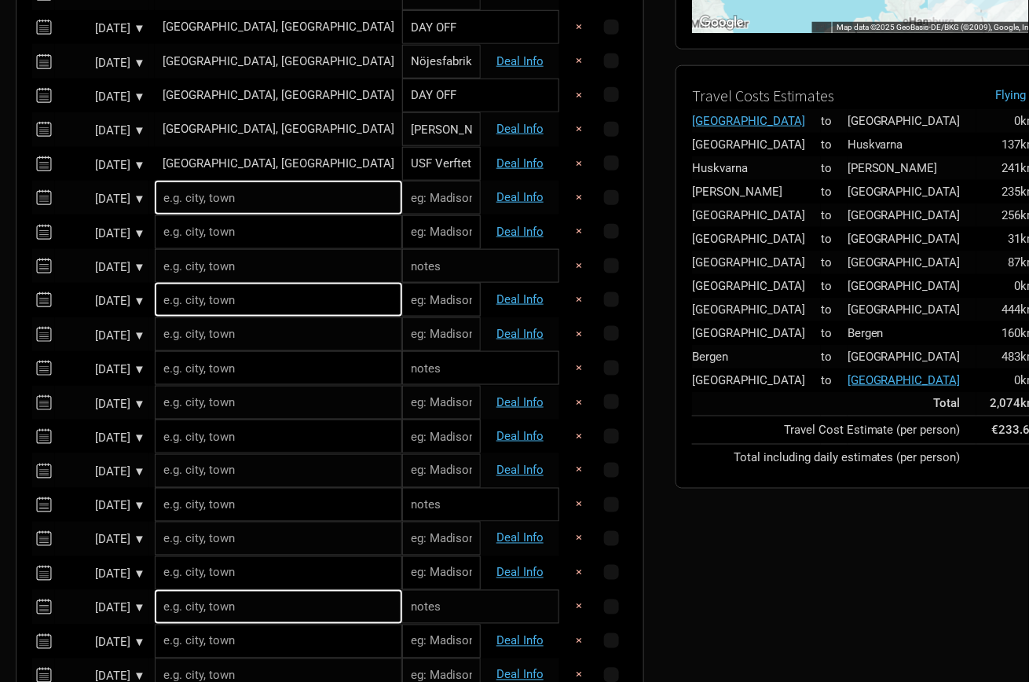
paste input "[GEOGRAPHIC_DATA]"
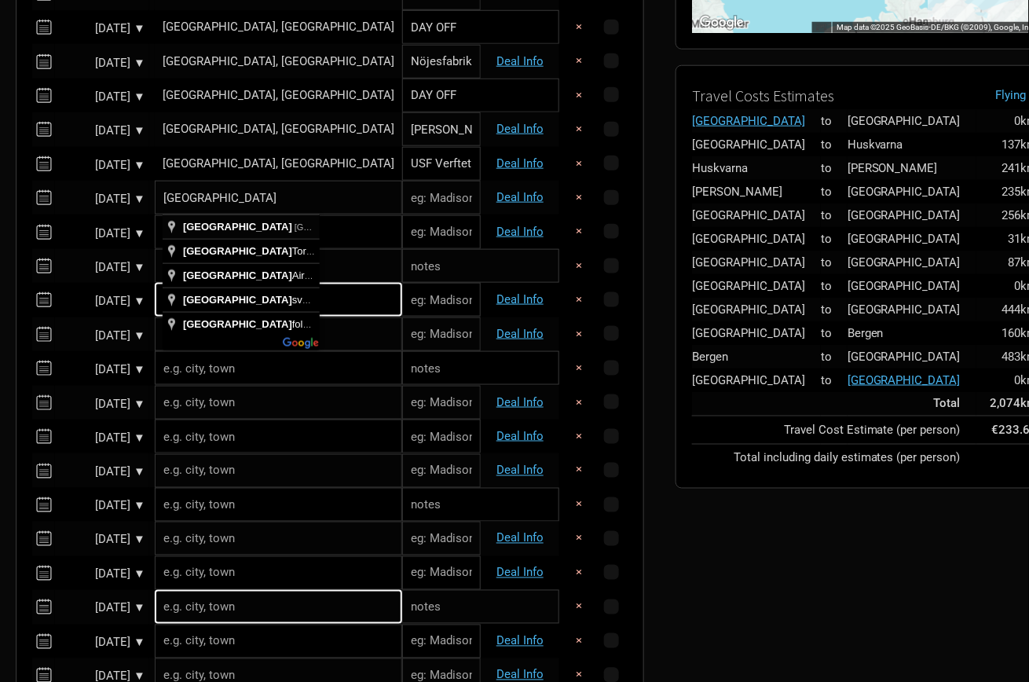
type input "[GEOGRAPHIC_DATA], [GEOGRAPHIC_DATA]"
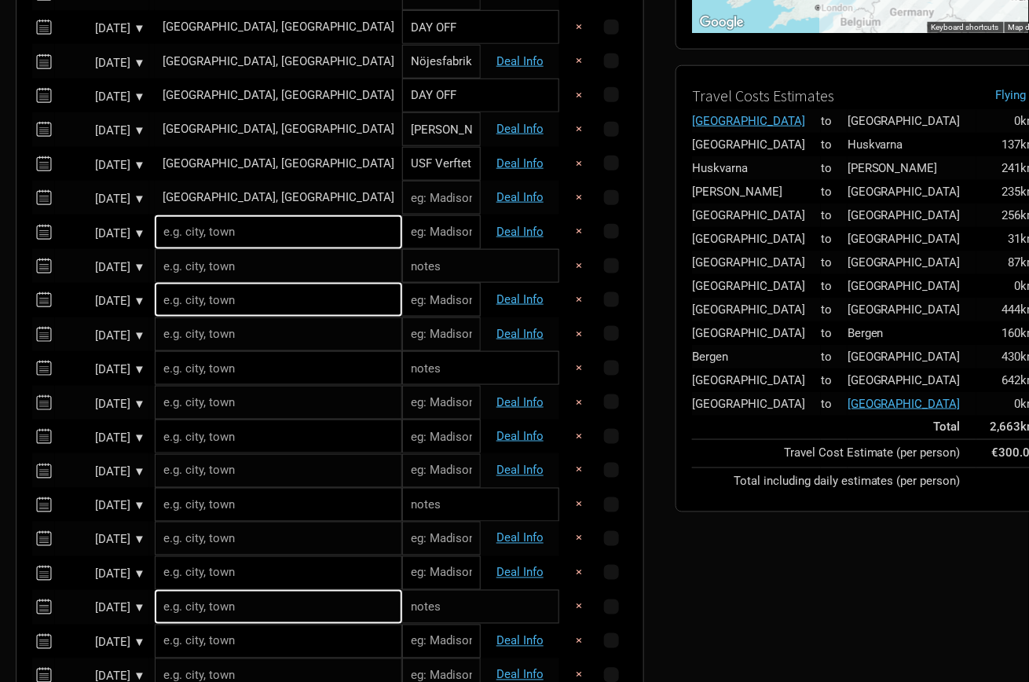
click at [402, 207] on input "text" at bounding box center [441, 198] width 79 height 34
paste input "Havet"
type input "Havet"
click at [259, 241] on input "text" at bounding box center [278, 232] width 247 height 34
click at [210, 239] on input "text" at bounding box center [278, 232] width 247 height 34
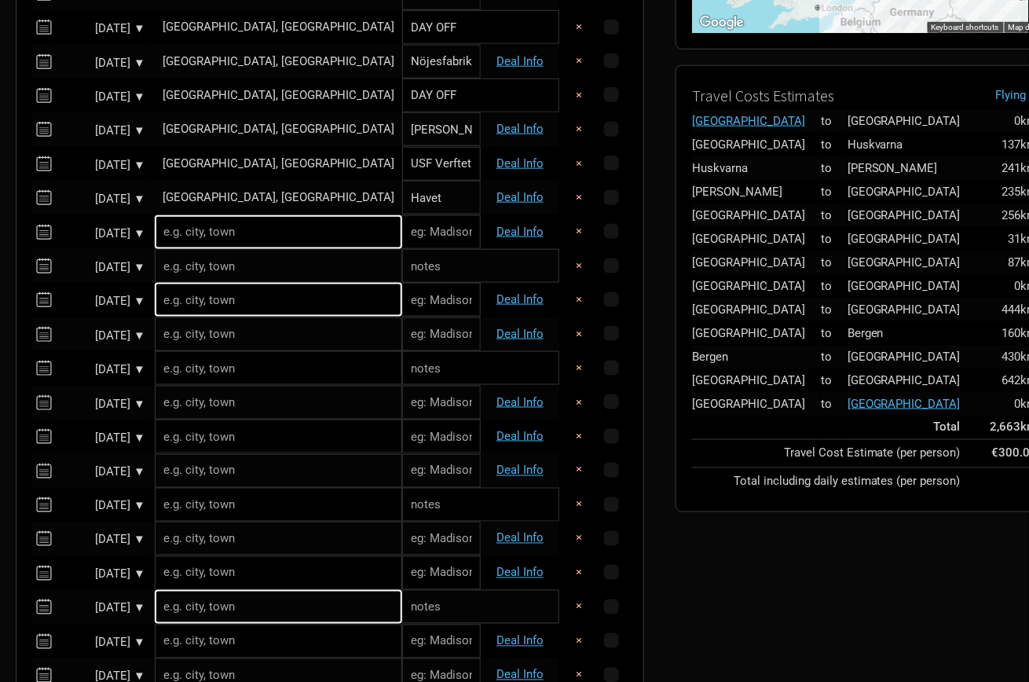
paste input "[GEOGRAPHIC_DATA]"
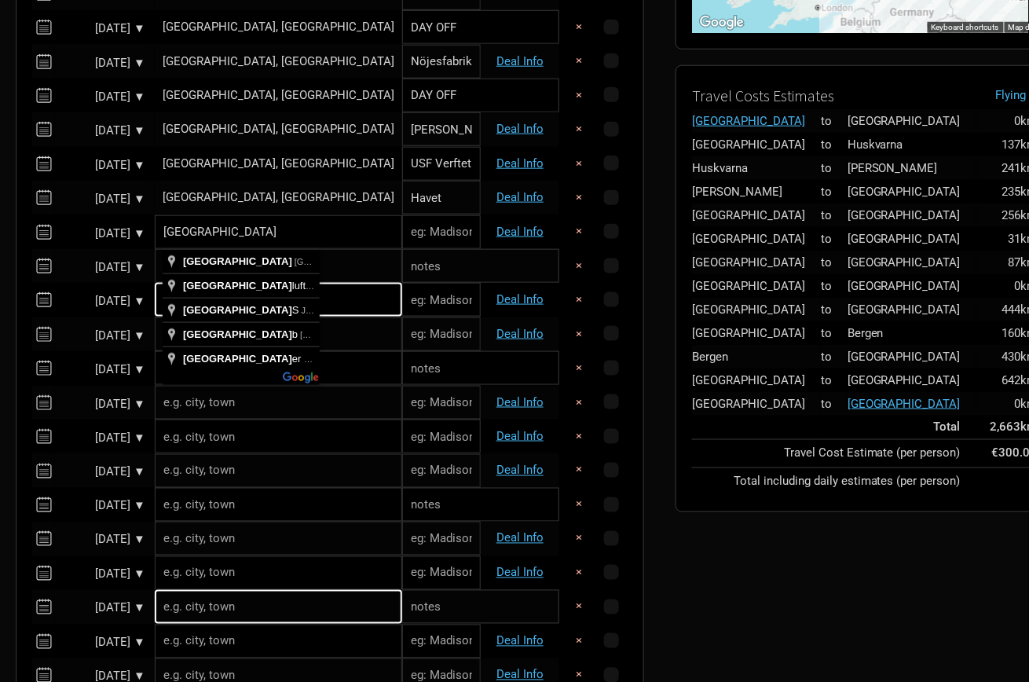
type input "[GEOGRAPHIC_DATA], [GEOGRAPHIC_DATA]"
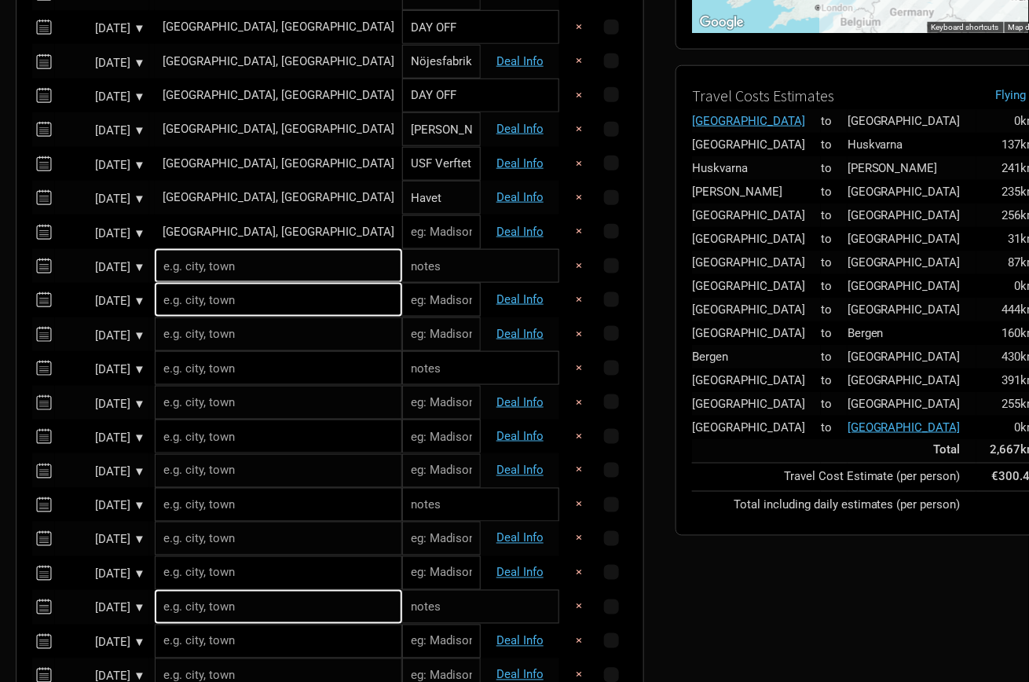
paste input "Sentrum Scene"
type input "Sentrum Scene"
click at [402, 278] on input "DAY OFF" at bounding box center [480, 266] width 157 height 34
type input "DAY OFF"
click at [252, 308] on input "text" at bounding box center [278, 300] width 247 height 34
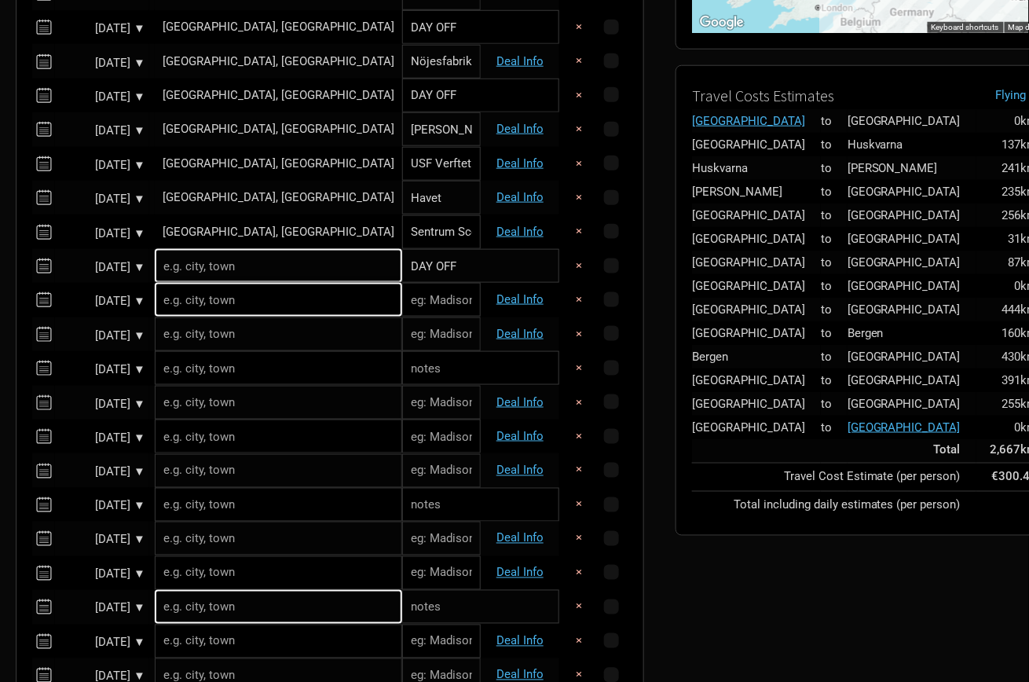
click at [239, 308] on input "text" at bounding box center [278, 300] width 247 height 34
click at [231, 266] on input "text" at bounding box center [278, 266] width 247 height 34
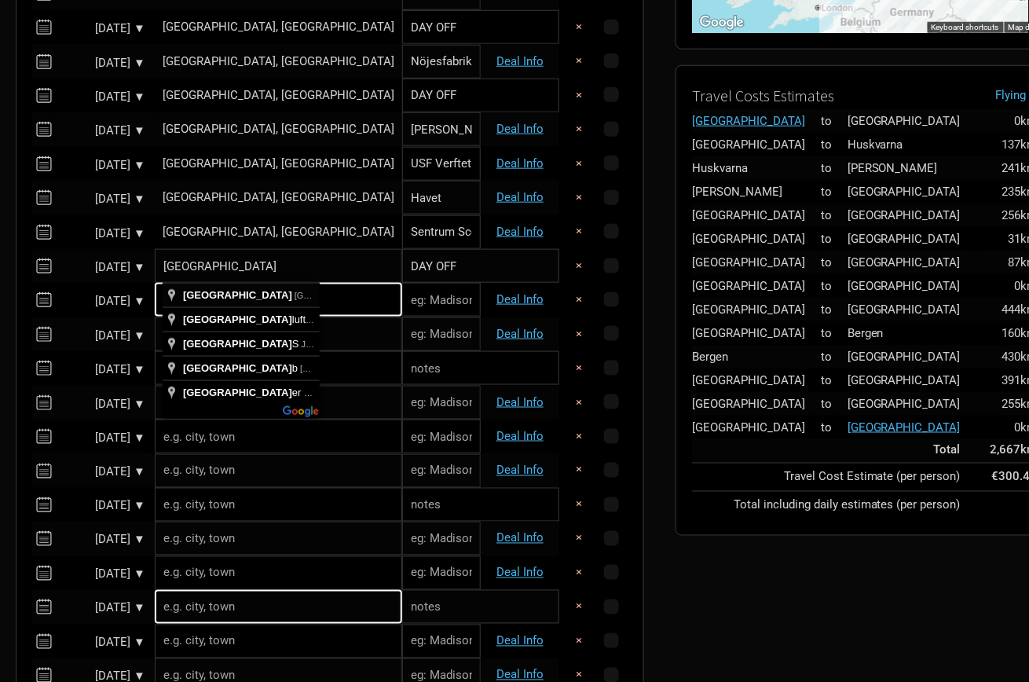
type input "[GEOGRAPHIC_DATA], [GEOGRAPHIC_DATA]"
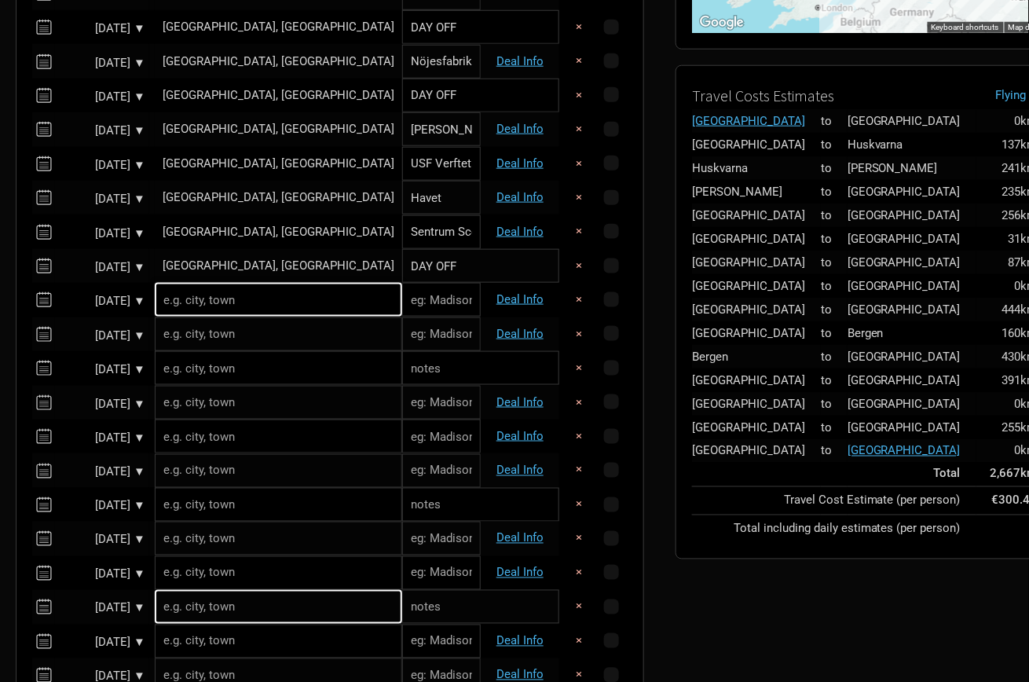
click at [225, 307] on input "text" at bounding box center [278, 300] width 247 height 34
click at [264, 312] on input "text" at bounding box center [278, 300] width 247 height 34
paste input "[GEOGRAPHIC_DATA]"
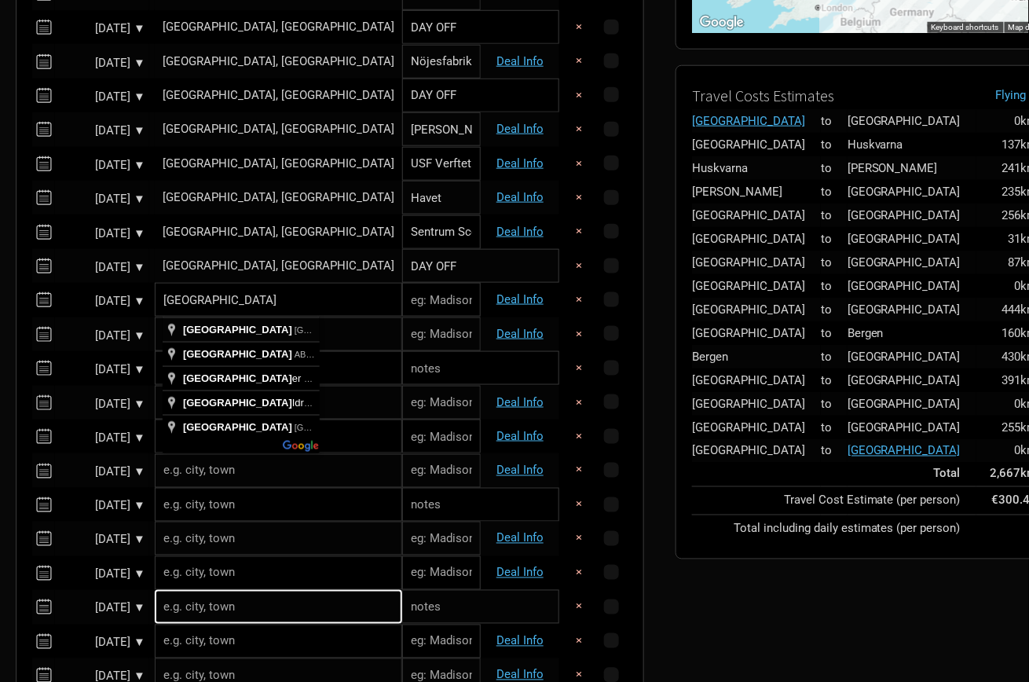
type input "[GEOGRAPHIC_DATA], [GEOGRAPHIC_DATA]"
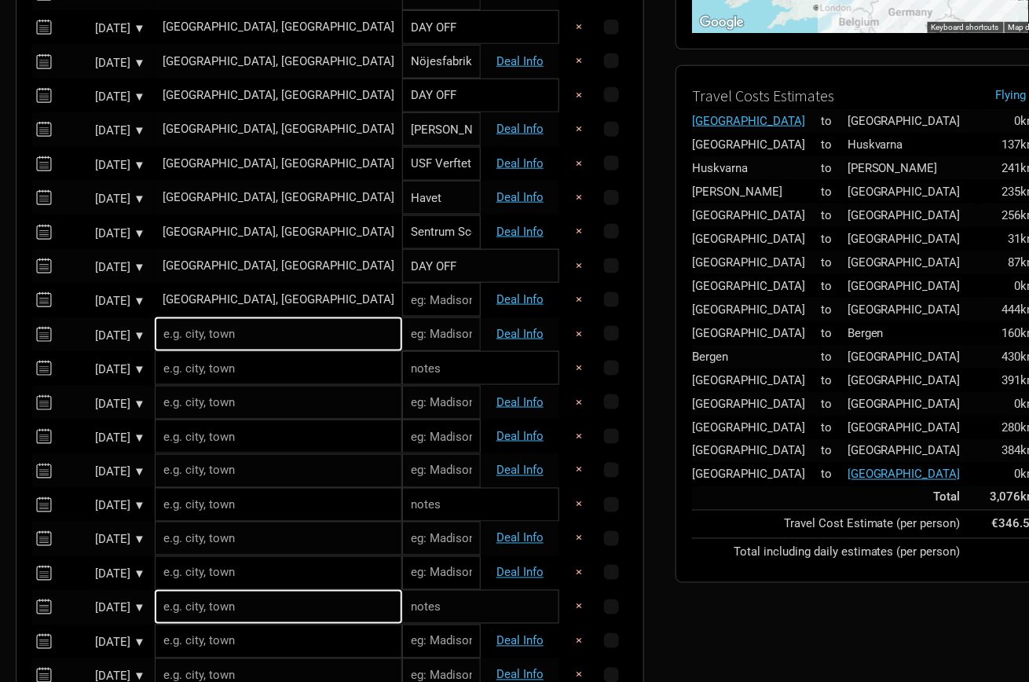
click at [402, 306] on input "text" at bounding box center [441, 300] width 79 height 34
paste input "Magasinet"
type input "Magasinet"
click at [222, 331] on input "text" at bounding box center [278, 334] width 247 height 34
click at [225, 339] on input "text" at bounding box center [278, 334] width 247 height 34
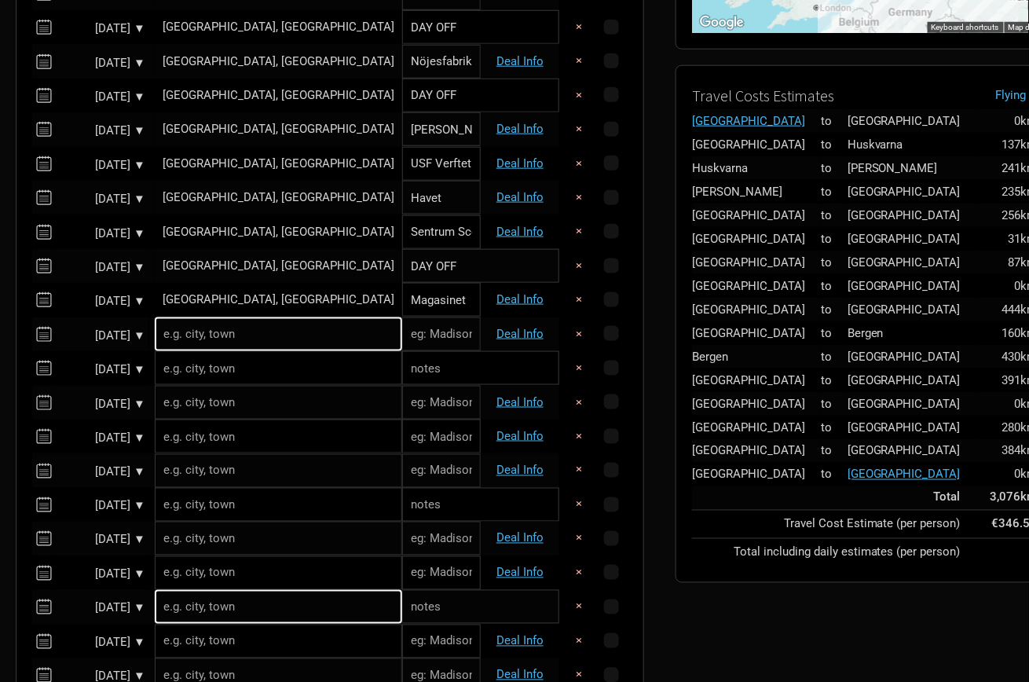
paste input "Umea"
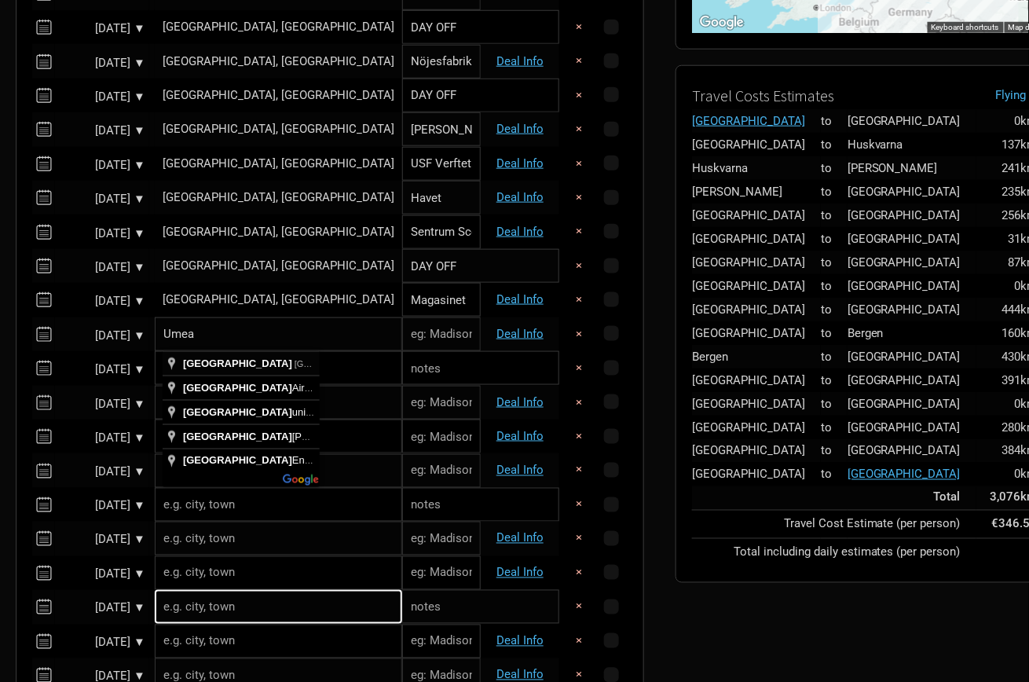
type input "[GEOGRAPHIC_DATA], [GEOGRAPHIC_DATA]"
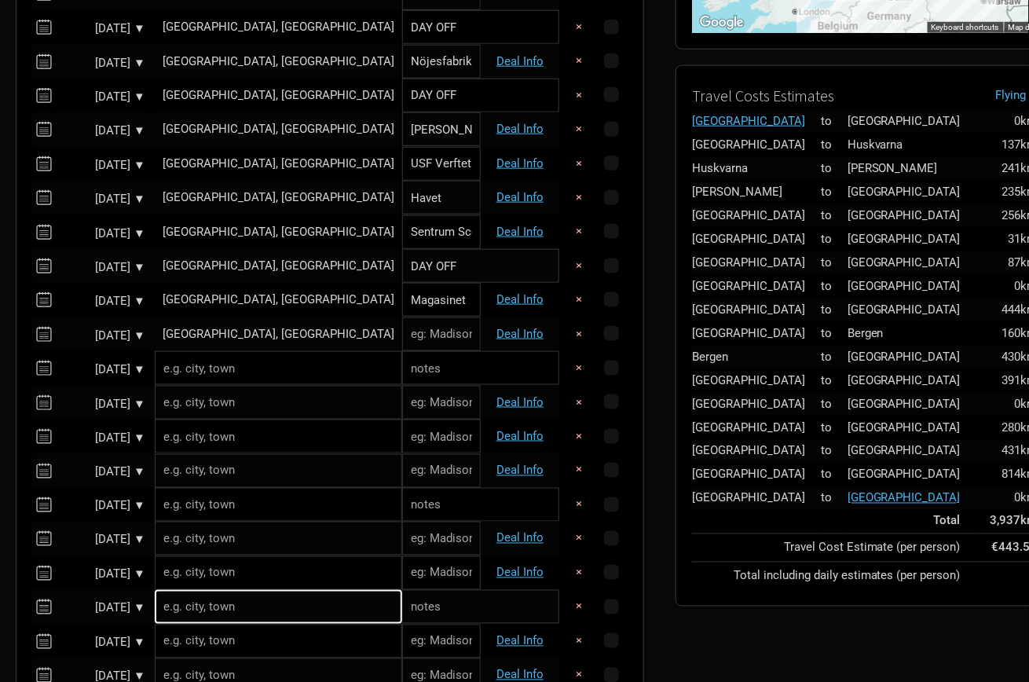
paste input "Väven"
type input "Väven"
click at [402, 378] on input "text" at bounding box center [480, 368] width 157 height 34
type input "DAY OFF"
click at [265, 372] on input "text" at bounding box center [278, 368] width 247 height 34
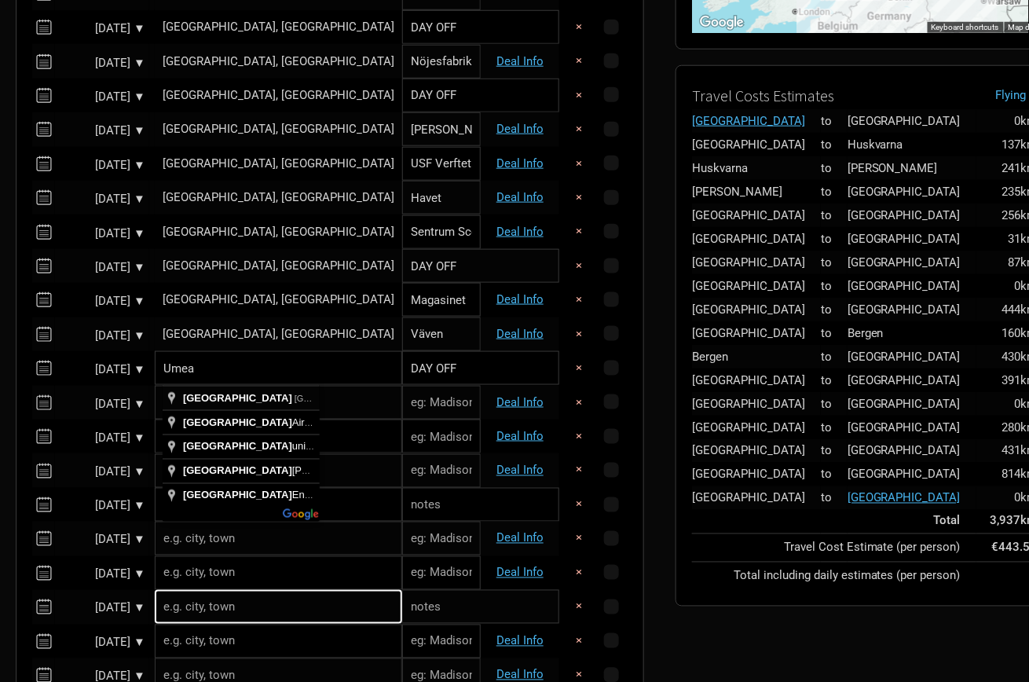
type input "[GEOGRAPHIC_DATA], [GEOGRAPHIC_DATA]"
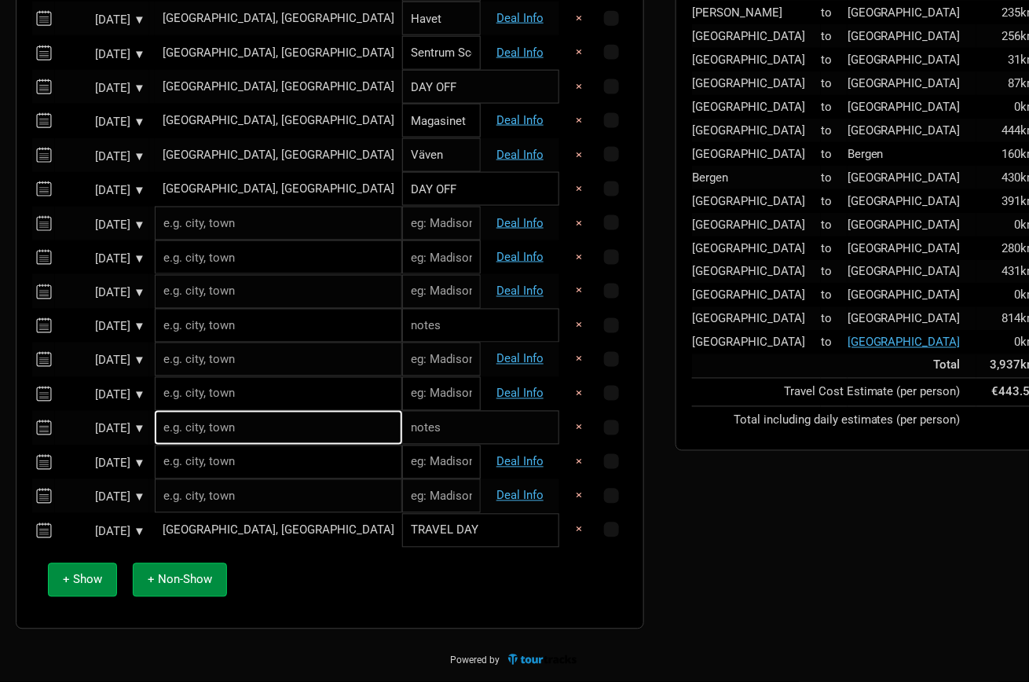
scroll to position [606, 0]
click at [218, 229] on input "text" at bounding box center [278, 224] width 247 height 34
paste input "Seinaejoki"
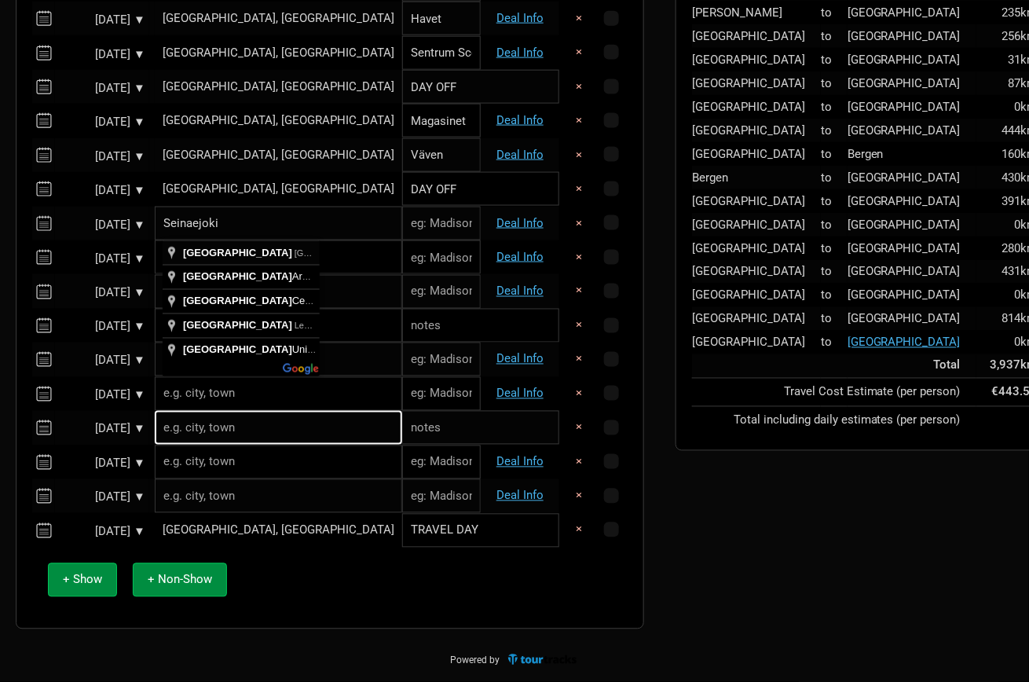
type input "[GEOGRAPHIC_DATA], [GEOGRAPHIC_DATA]"
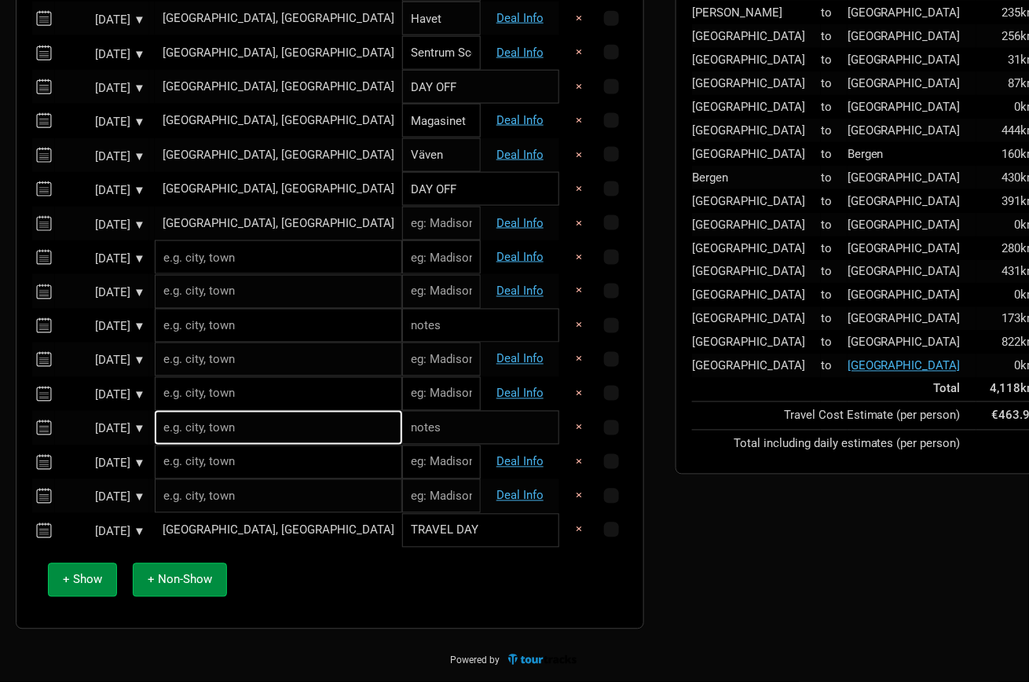
click at [402, 223] on input "text" at bounding box center [441, 224] width 79 height 34
paste input "Rytmikorjaamo"
type input "Rytmikorjaamo"
click at [723, 552] on div "← Move left → Move right ↑ Move up ↓ Move down + Zoom in - Zoom out Home Jump l…" at bounding box center [911, 76] width 503 height 1122
paste input "[GEOGRAPHIC_DATA]"
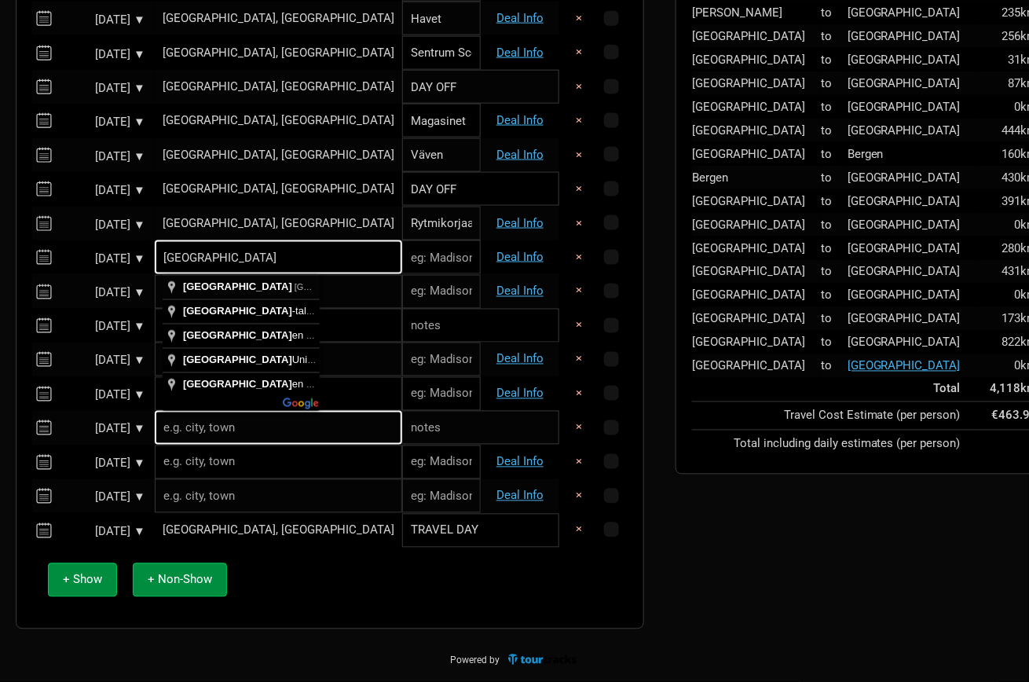
type input "[GEOGRAPHIC_DATA], [GEOGRAPHIC_DATA]"
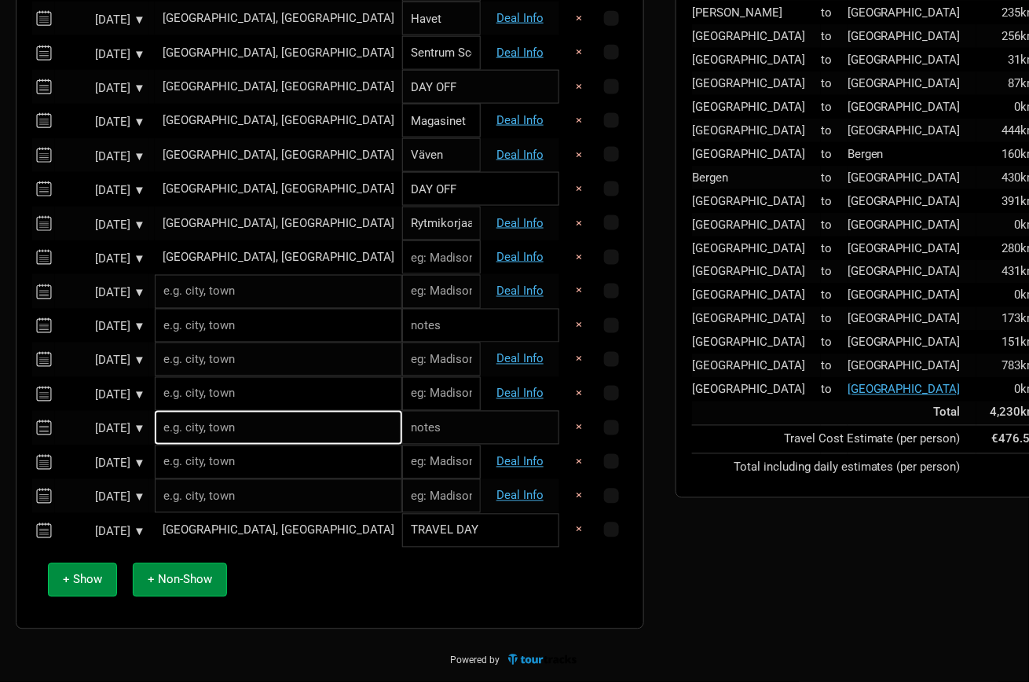
paste input "Tavara-asema"
type input "Tavara-asema"
paste input "[GEOGRAPHIC_DATA]"
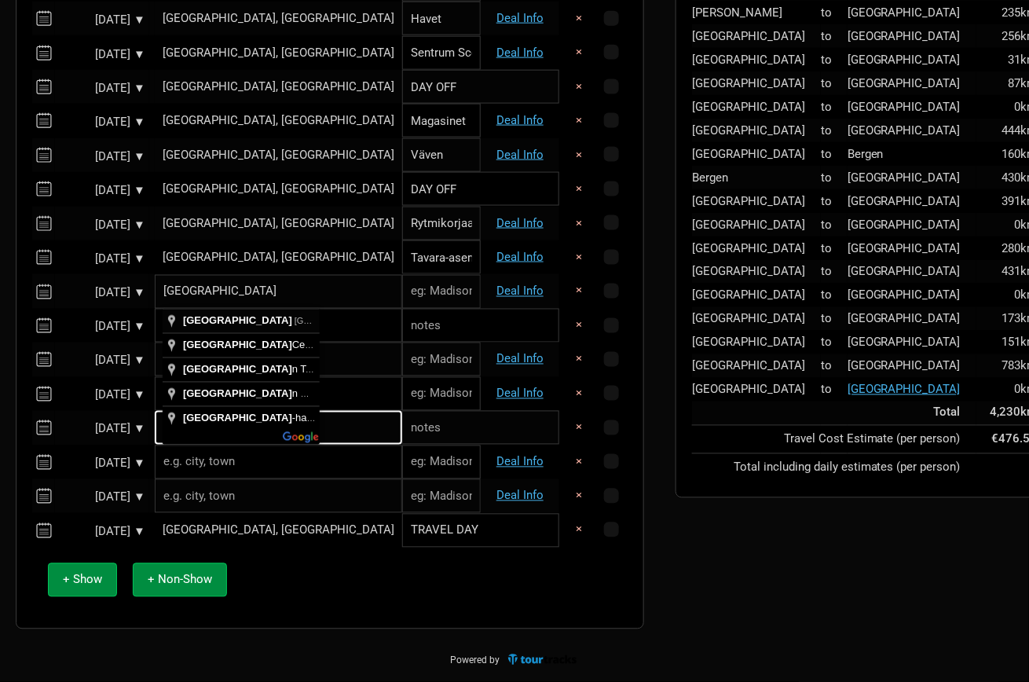
type input "[GEOGRAPHIC_DATA], [GEOGRAPHIC_DATA]"
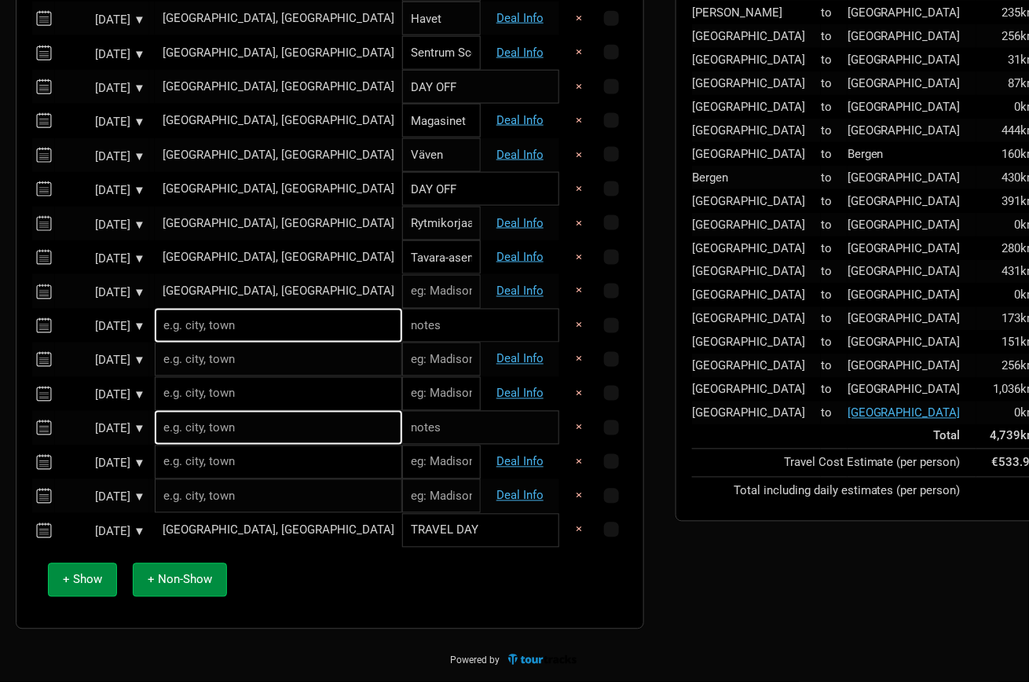
paste input "Sawohouse Underground"
type input "Sawohouse Underground"
click at [402, 337] on input "text" at bounding box center [480, 326] width 157 height 34
type input "DAY OFF"
click at [254, 329] on input "text" at bounding box center [278, 326] width 247 height 34
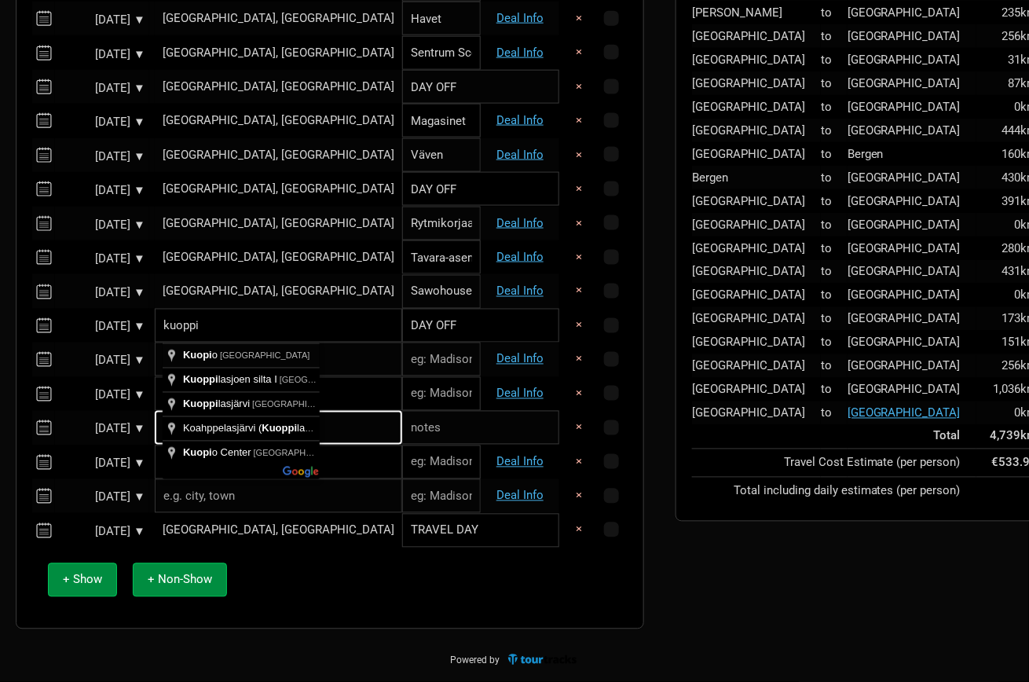
type input "[GEOGRAPHIC_DATA], [GEOGRAPHIC_DATA]"
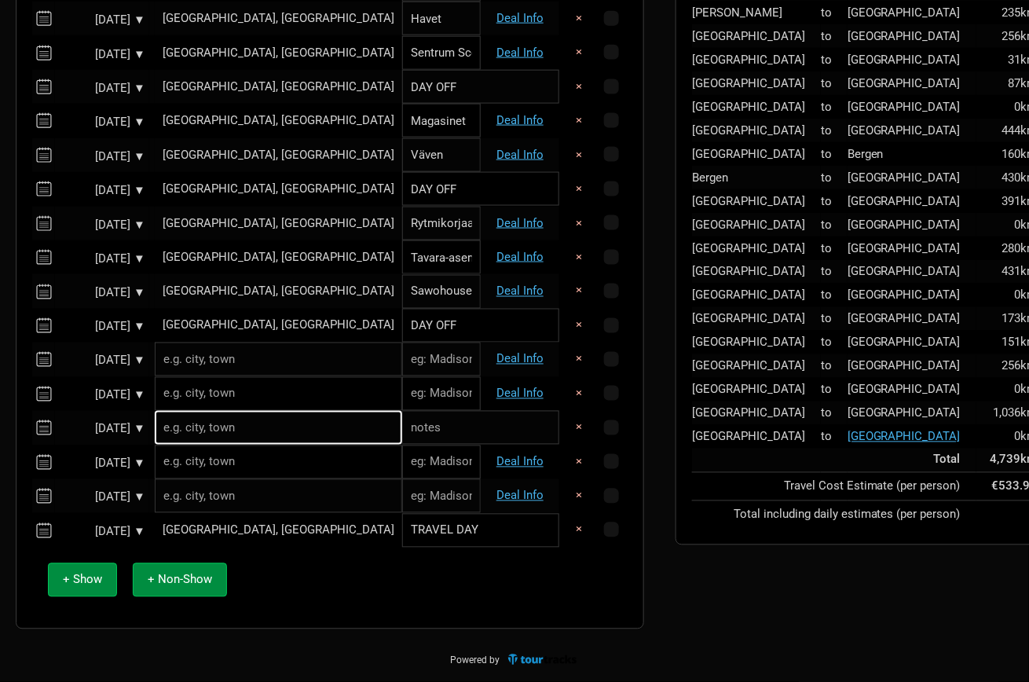
click at [217, 371] on input "text" at bounding box center [278, 359] width 247 height 34
paste input "Rīga"
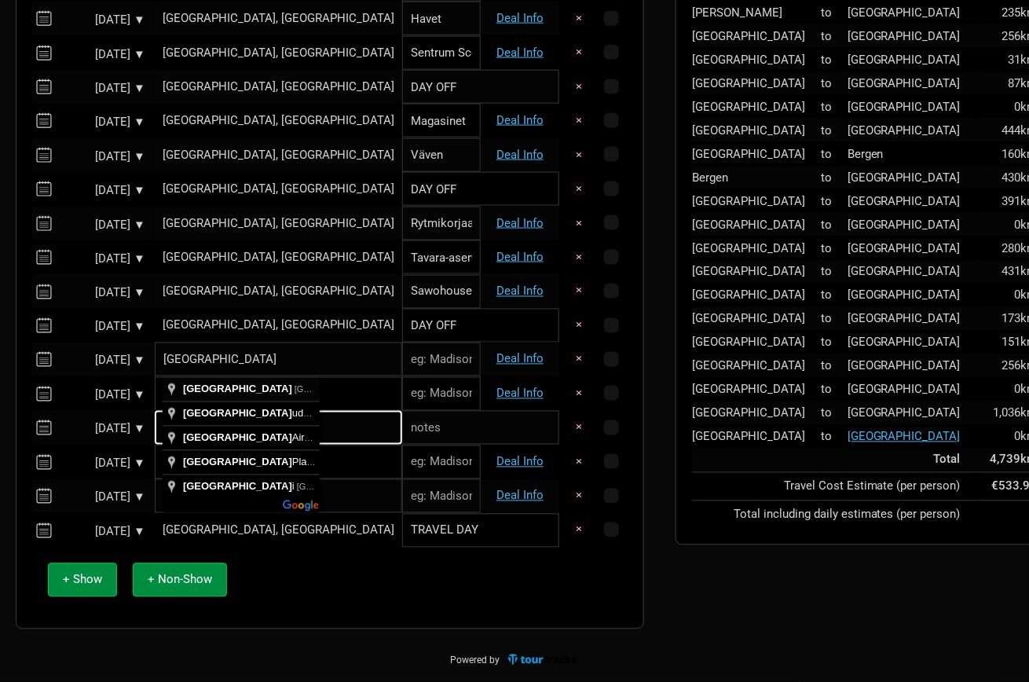
type input "[GEOGRAPHIC_DATA], [GEOGRAPHIC_DATA]"
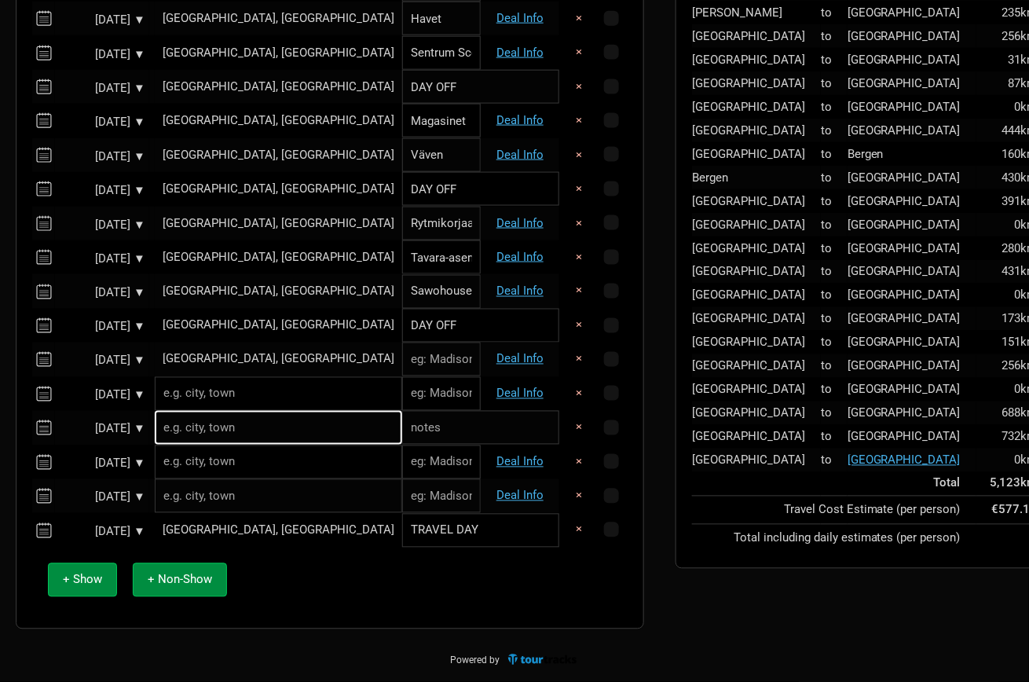
click at [402, 368] on input "text" at bounding box center [441, 359] width 79 height 34
paste input "Spelet"
type input "Spelet"
paste input "[GEOGRAPHIC_DATA]"
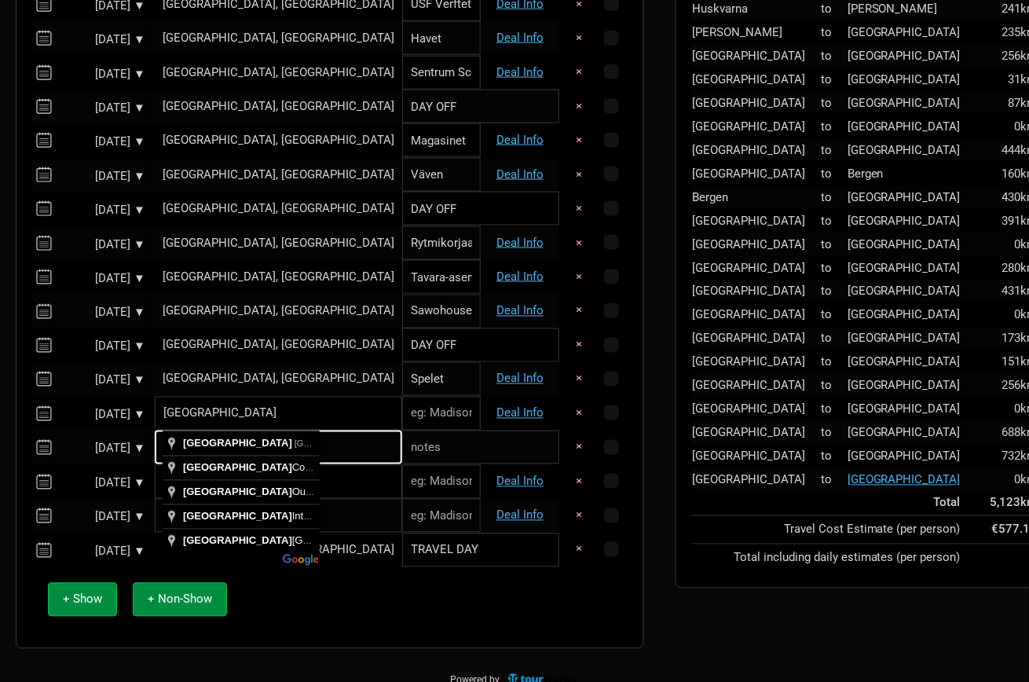
scroll to position [564, 0]
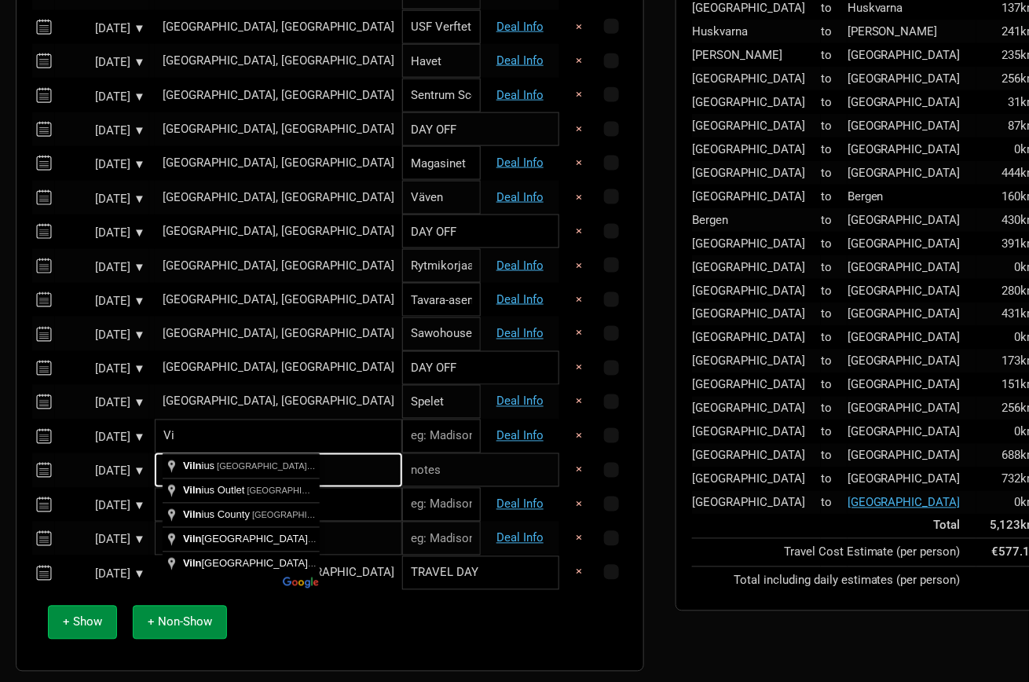
type input "V"
type input "Wilna, Vilnius City Municipality, Lithuania"
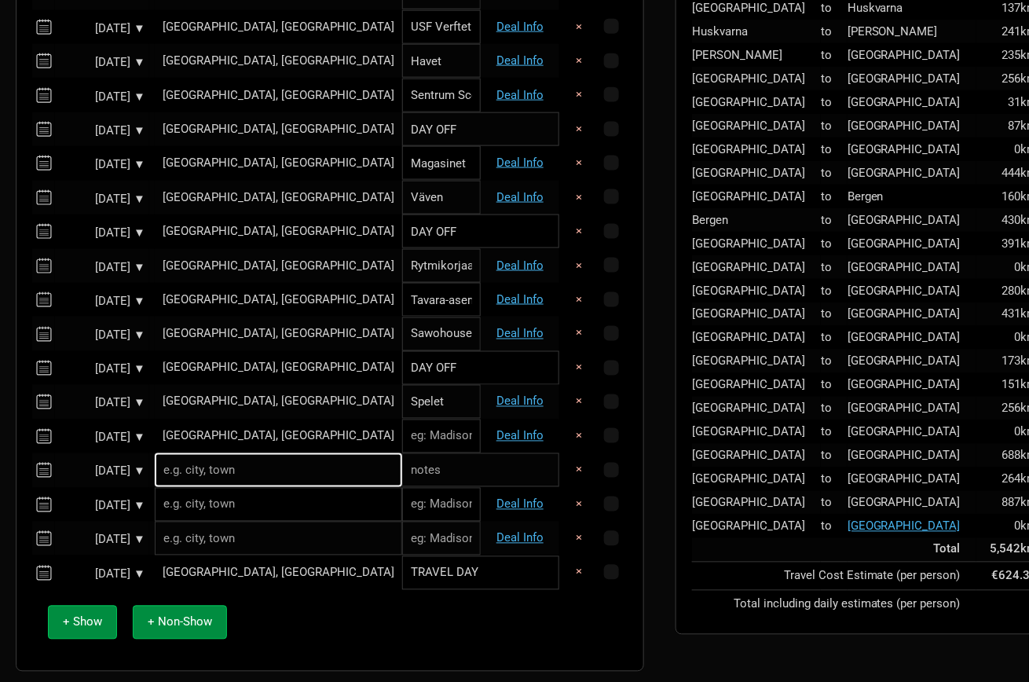
paste input "Menu fabrikas Loftas"
type input "Menu fabrikas Loftas"
click at [273, 474] on input "text" at bounding box center [278, 470] width 247 height 34
type input "D"
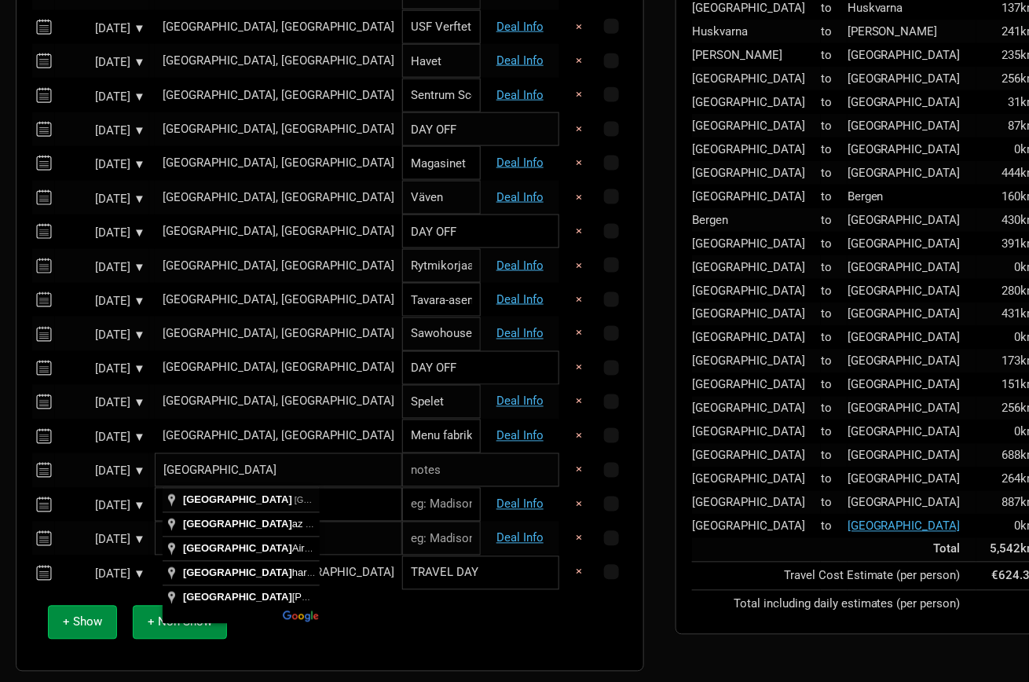
type input "[GEOGRAPHIC_DATA], [GEOGRAPHIC_DATA]"
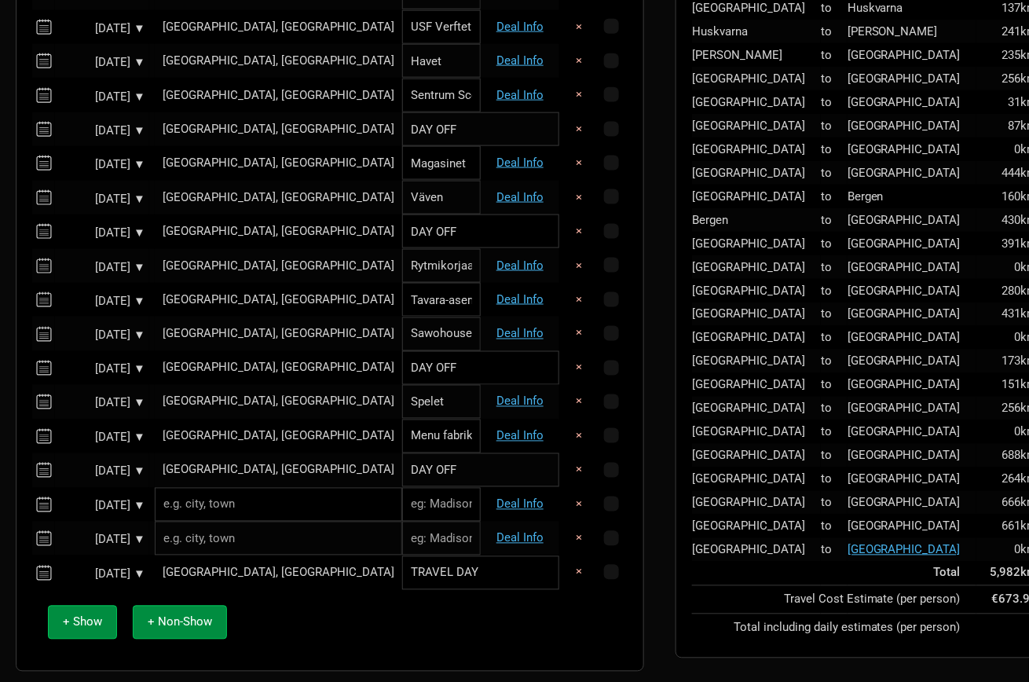
type input "DAY OFF"
click at [260, 505] on input "text" at bounding box center [278, 505] width 247 height 34
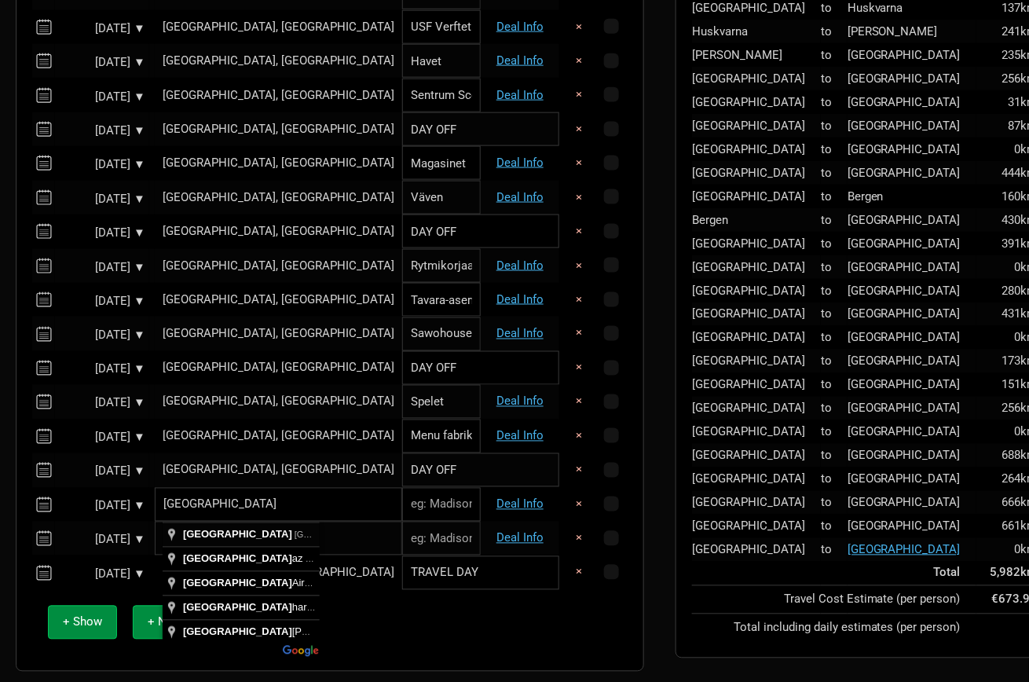
type input "[GEOGRAPHIC_DATA], [GEOGRAPHIC_DATA]"
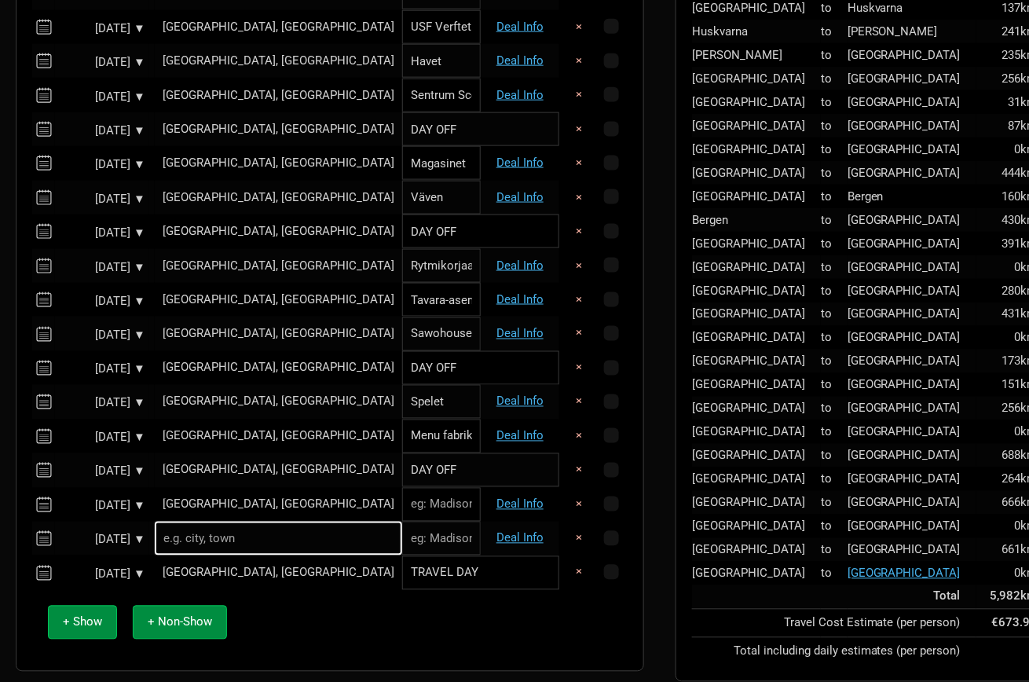
click at [402, 504] on input "text" at bounding box center [441, 505] width 79 height 34
paste input "Logomo"
type input "Logomo"
click at [211, 546] on input "text" at bounding box center [278, 539] width 247 height 34
click at [254, 540] on input "text" at bounding box center [278, 539] width 247 height 34
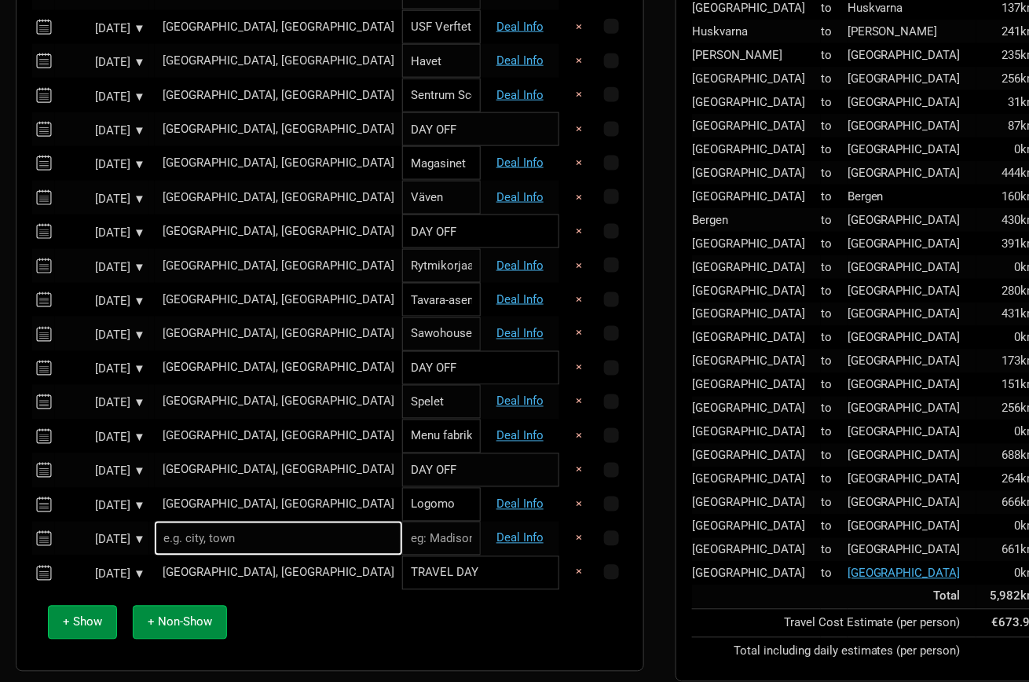
paste input "[GEOGRAPHIC_DATA]"
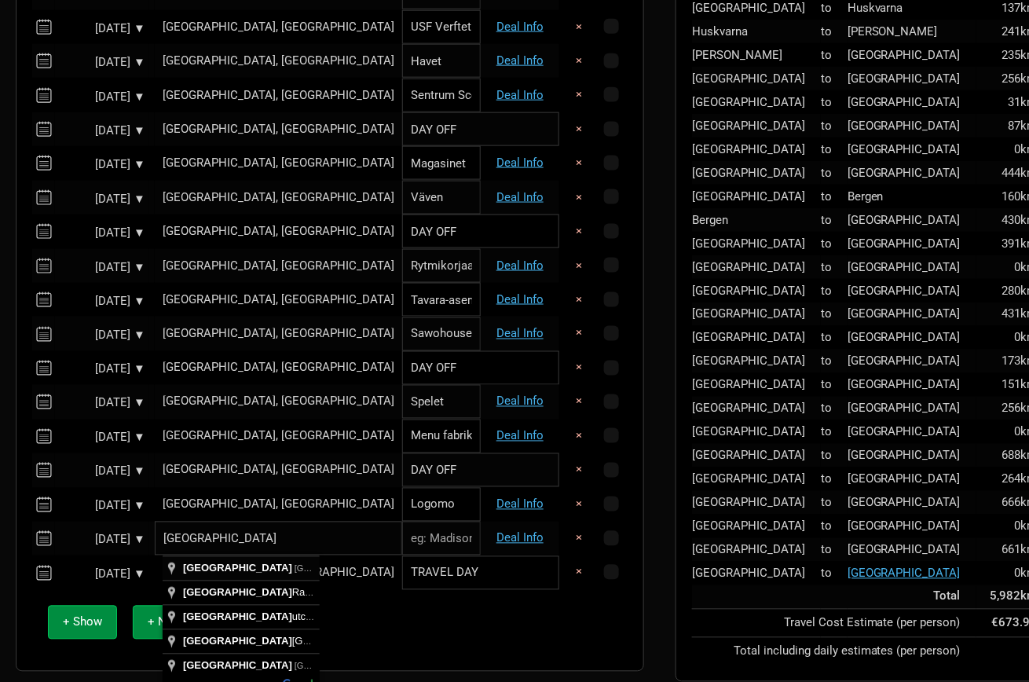
type input "[GEOGRAPHIC_DATA], [GEOGRAPHIC_DATA]"
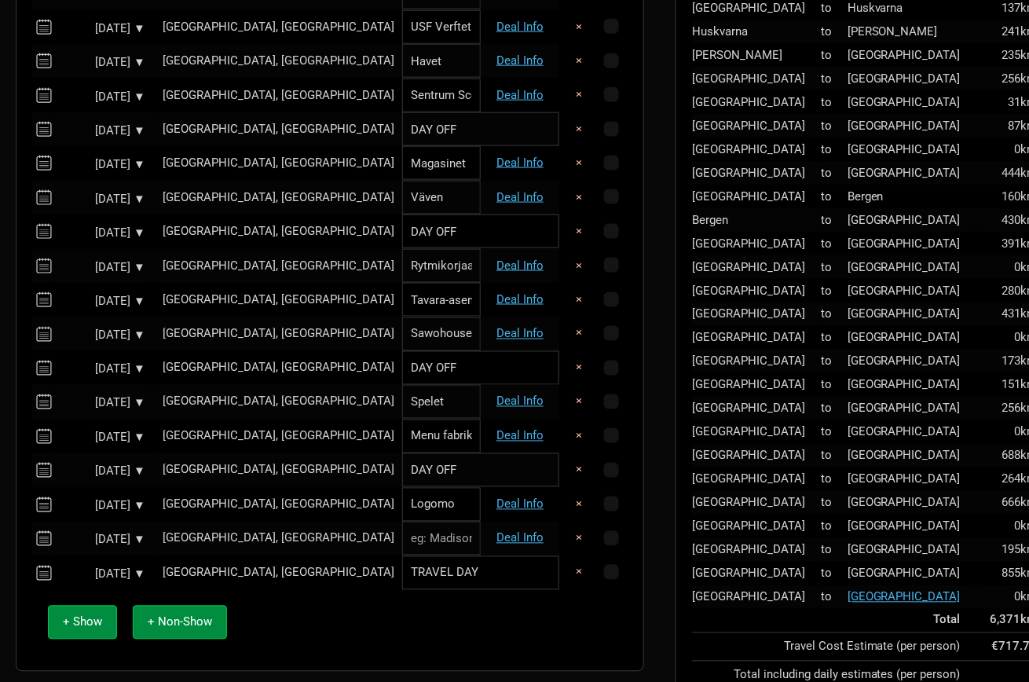
paste input "XXL [PERSON_NAME] Metalli"
type input "XXL [PERSON_NAME] Metalli"
click at [374, 614] on div "+ Show + Non-Show" at bounding box center [330, 622] width 580 height 65
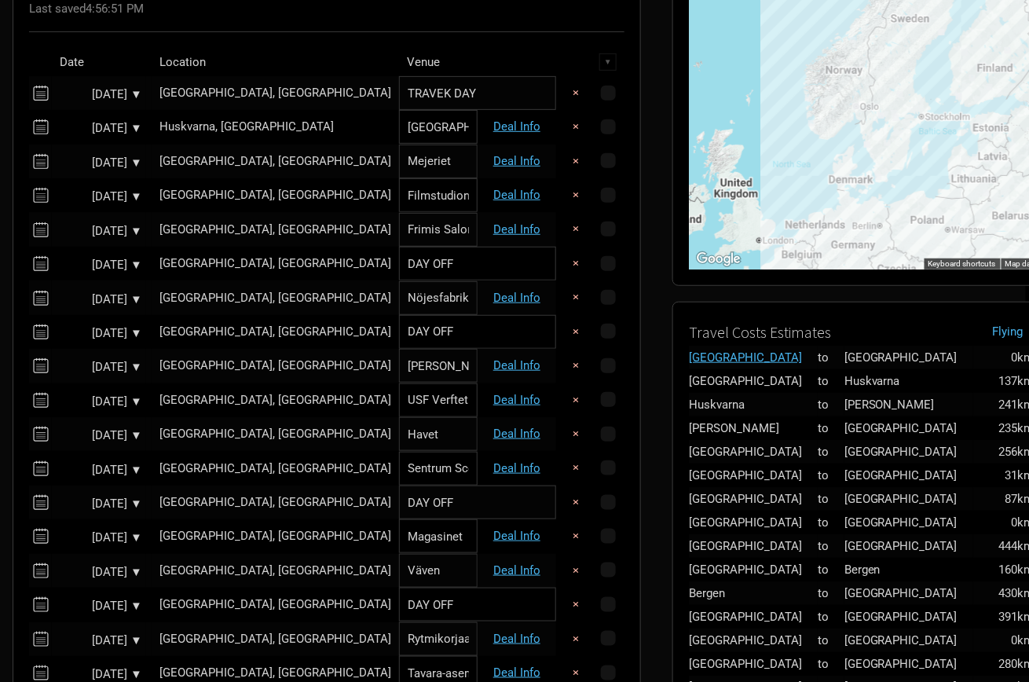
scroll to position [181, 3]
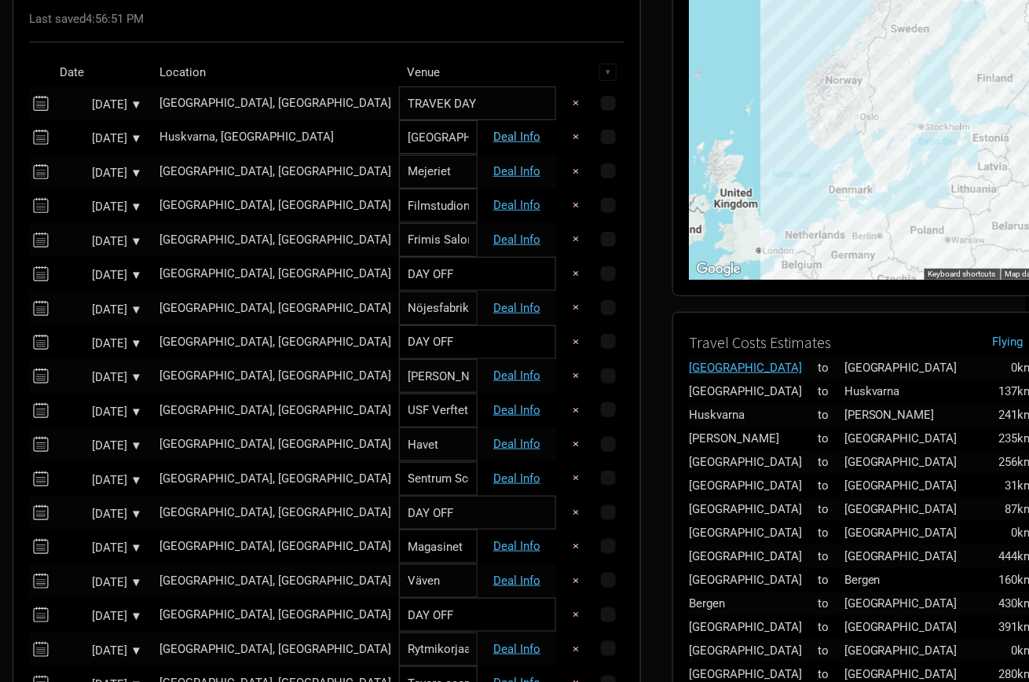
click at [503, 132] on link "Deal Info" at bounding box center [516, 137] width 47 height 14
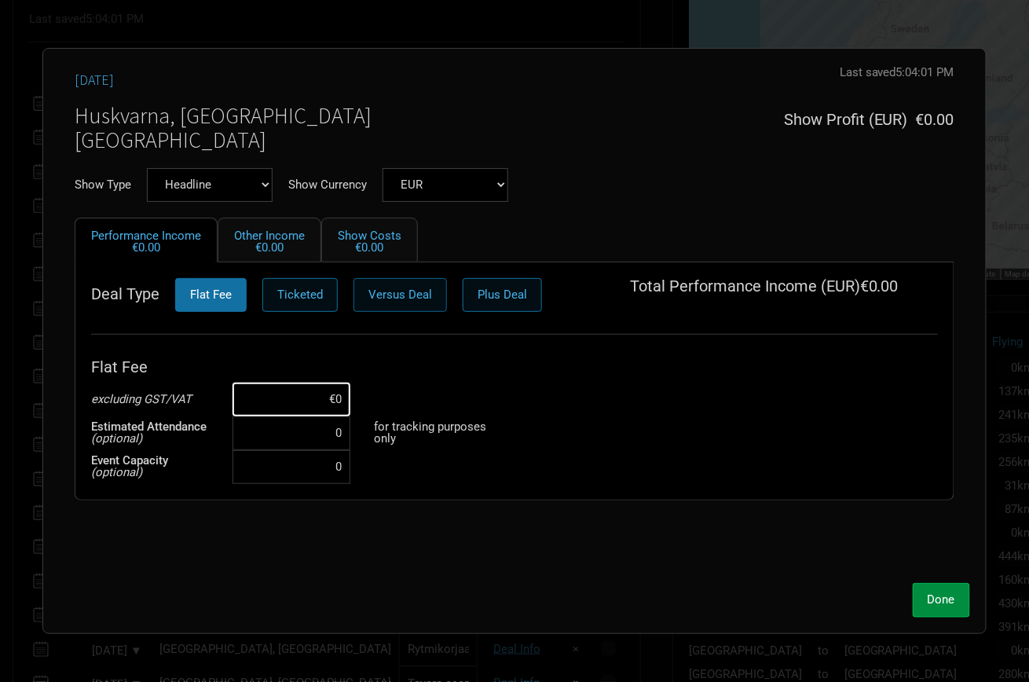
click at [400, 294] on span "Versus Deal" at bounding box center [400, 294] width 64 height 14
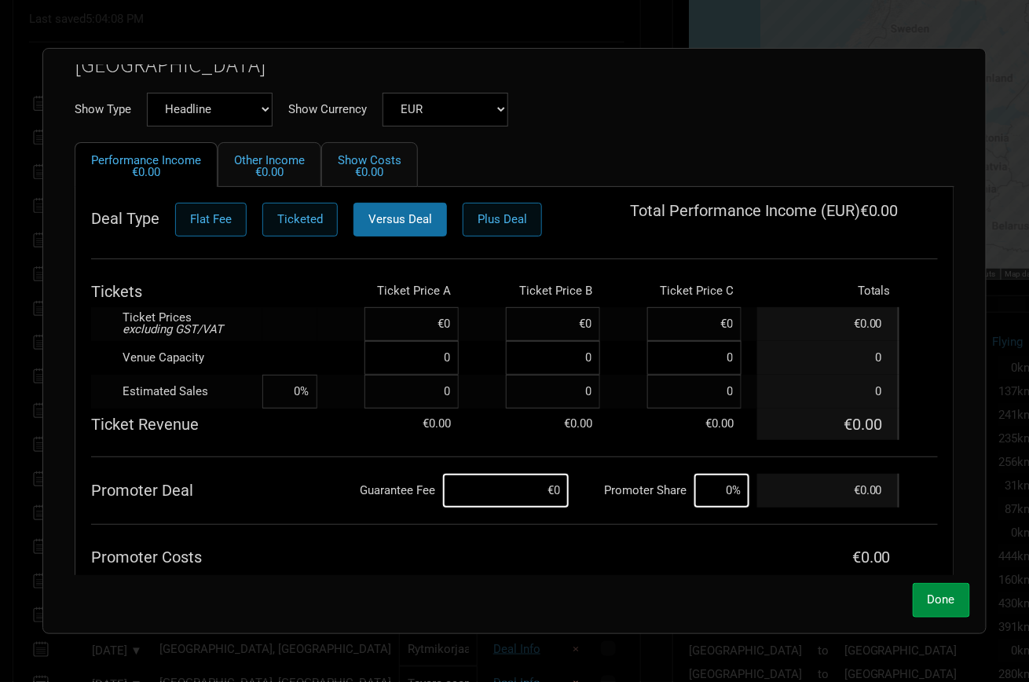
scroll to position [77, 0]
click at [535, 484] on input at bounding box center [506, 489] width 126 height 34
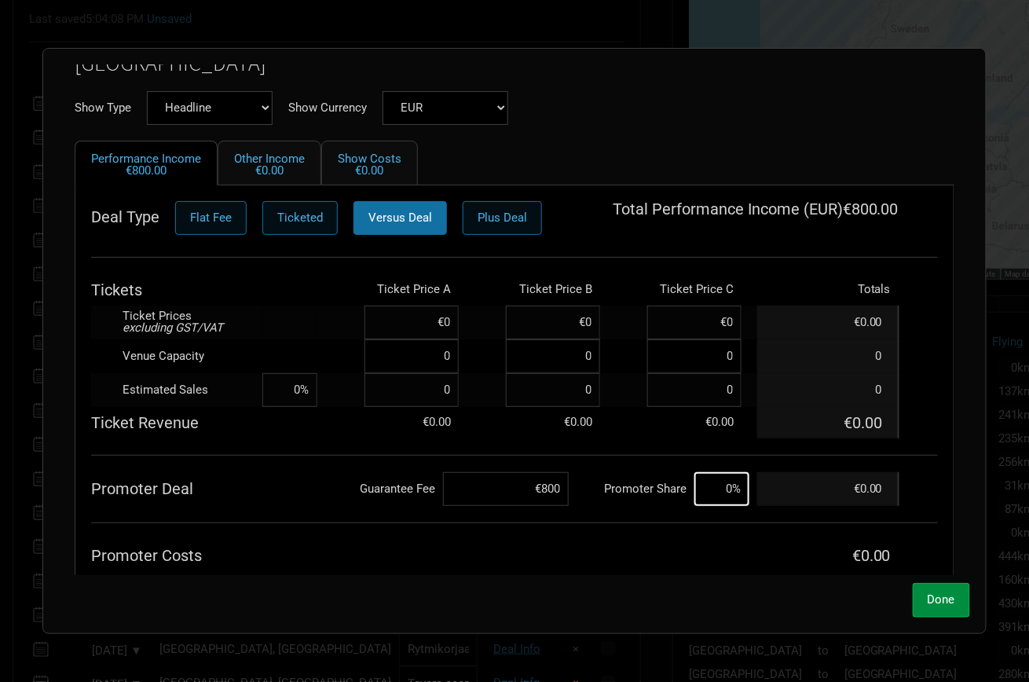
type input "€8,000"
click at [544, 542] on th "Promoter Costs" at bounding box center [424, 555] width 666 height 31
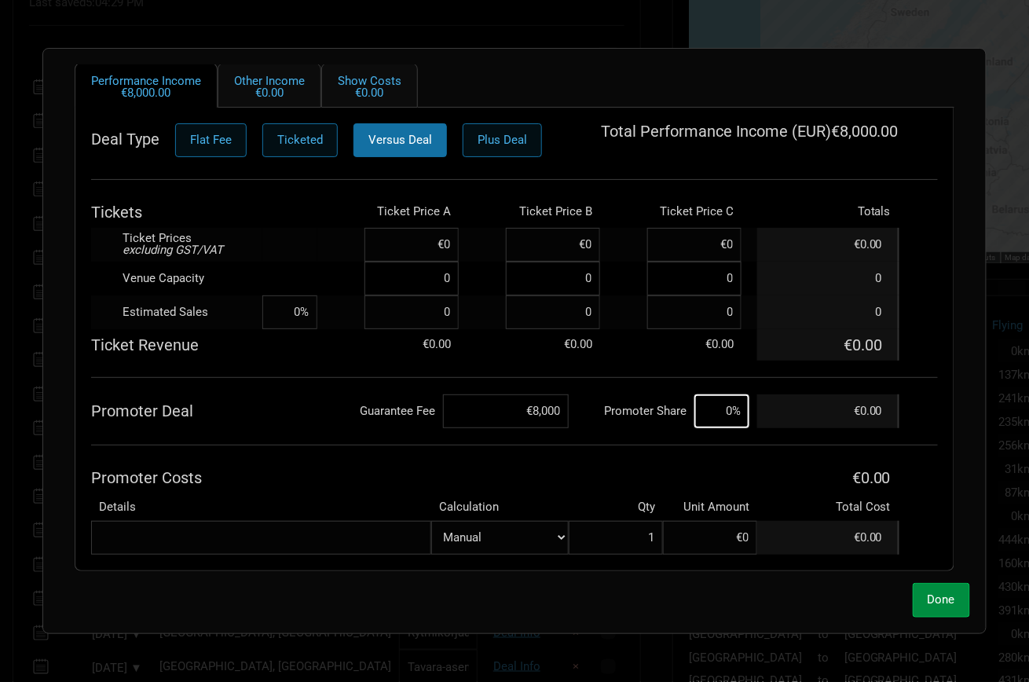
scroll to position [202, 2]
click at [725, 411] on input at bounding box center [721, 411] width 55 height 34
type input "20%"
click at [606, 463] on th "Promoter Costs" at bounding box center [424, 477] width 666 height 31
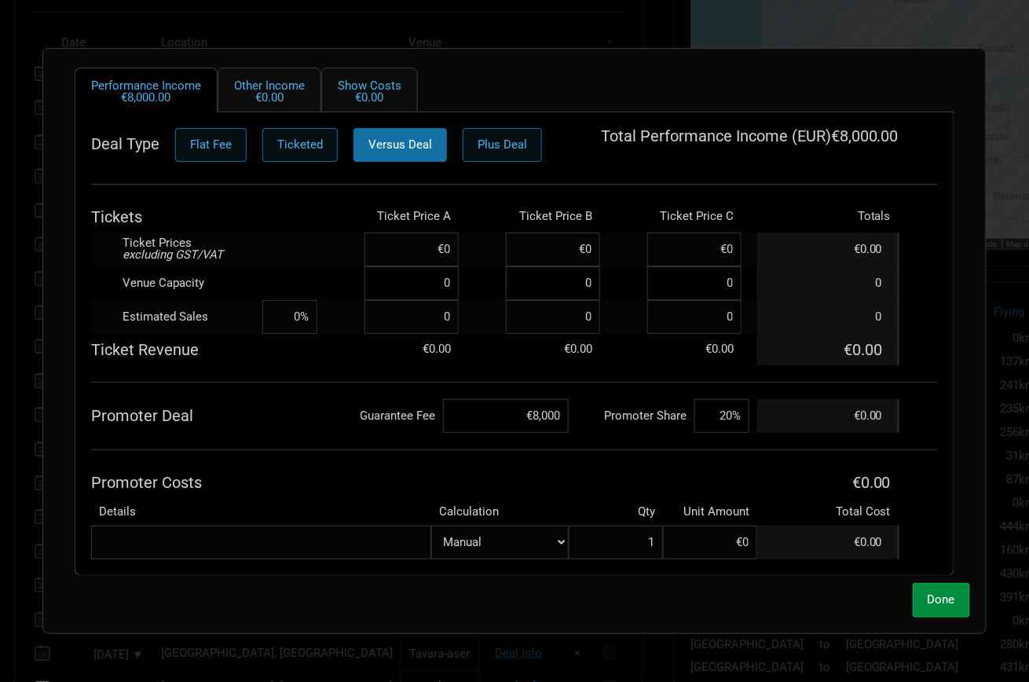
scroll to position [154, 0]
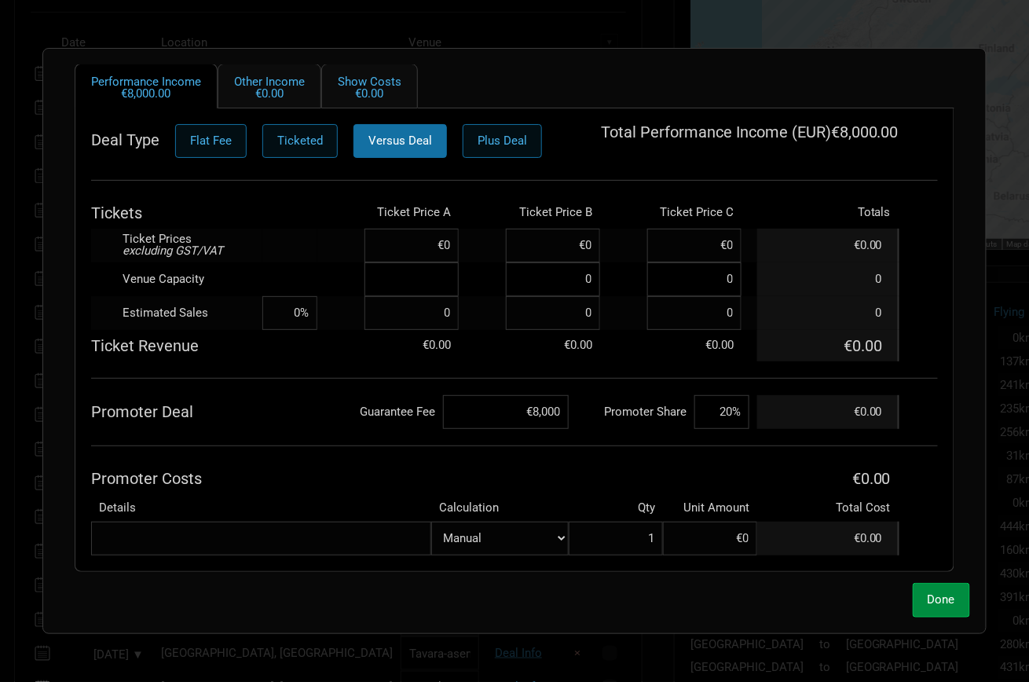
click at [437, 286] on input at bounding box center [411, 279] width 94 height 34
type input "700"
click at [292, 250] on td at bounding box center [289, 246] width 55 height 34
type input "€0"
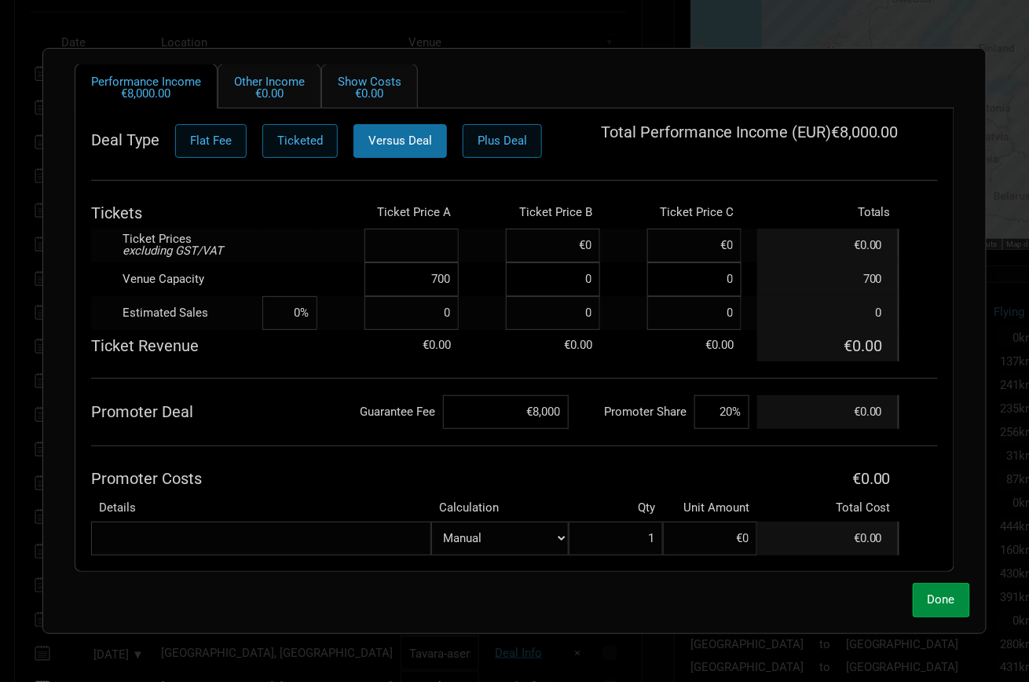
type input "€0"
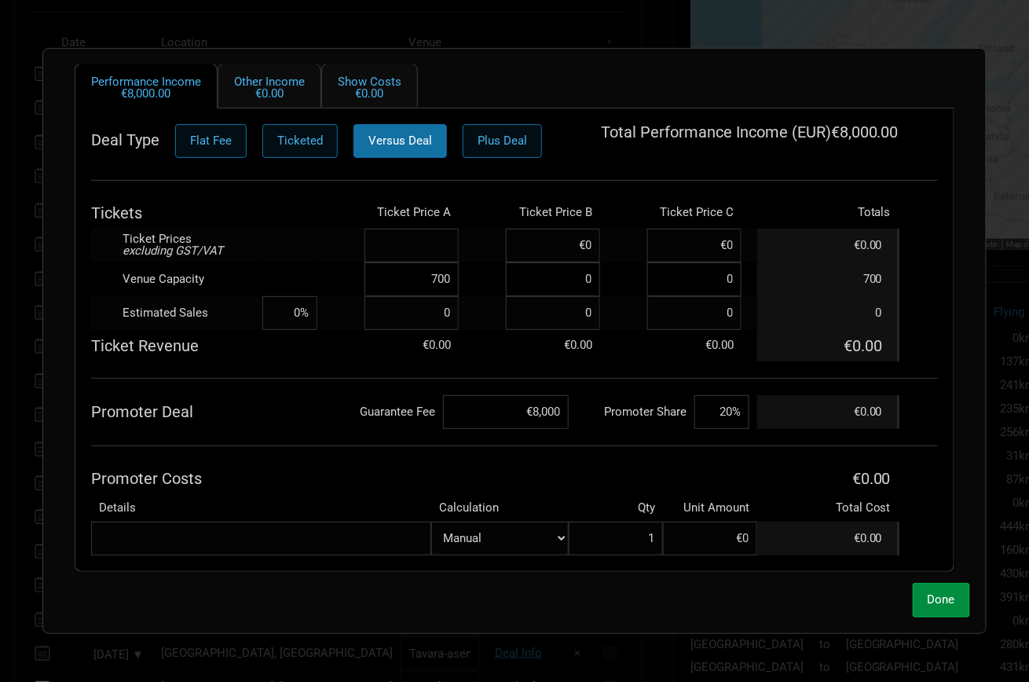
click at [404, 269] on input "700" at bounding box center [411, 279] width 94 height 34
click at [446, 248] on input at bounding box center [411, 246] width 94 height 34
paste input "€47.68"
type input "€47.68"
click at [294, 252] on td at bounding box center [289, 246] width 55 height 34
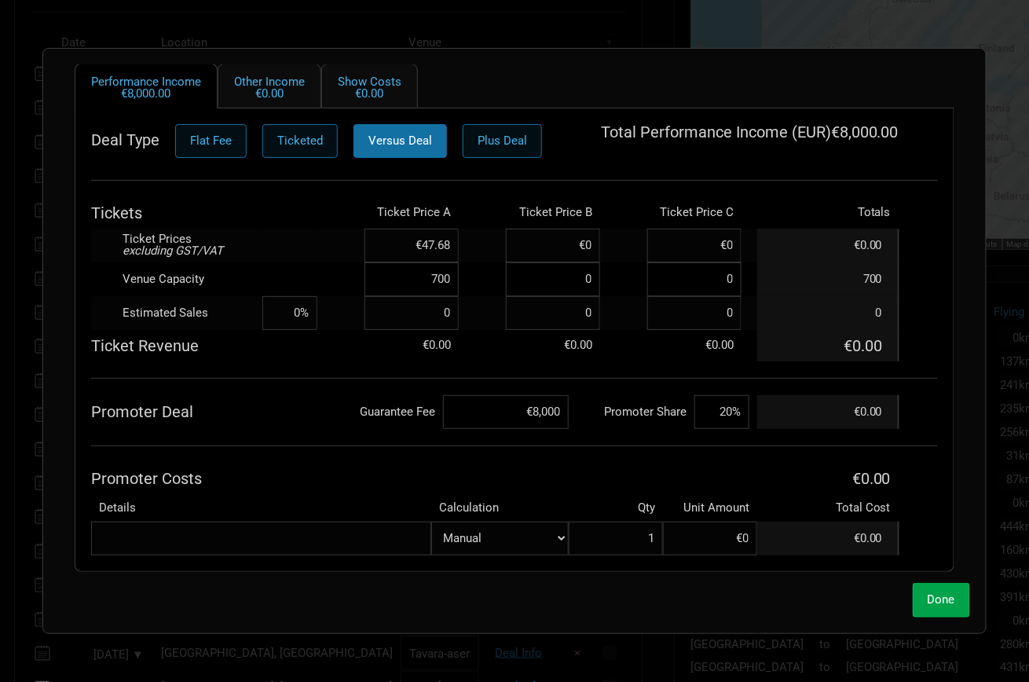
click at [943, 600] on span "Done" at bounding box center [941, 599] width 27 height 14
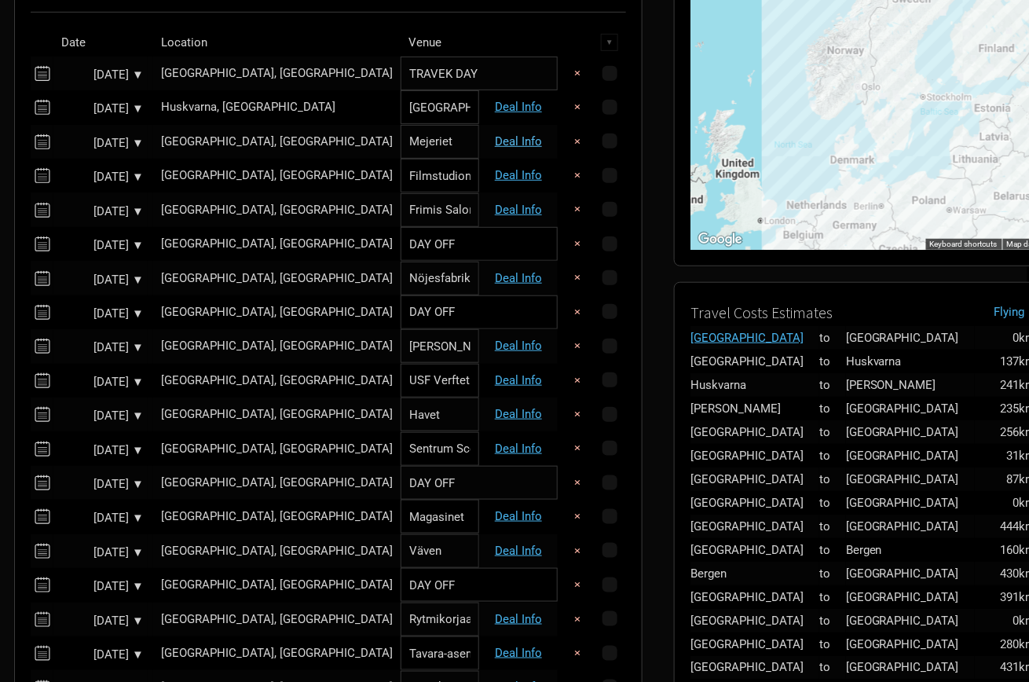
click at [511, 140] on link "Deal Info" at bounding box center [518, 141] width 47 height 14
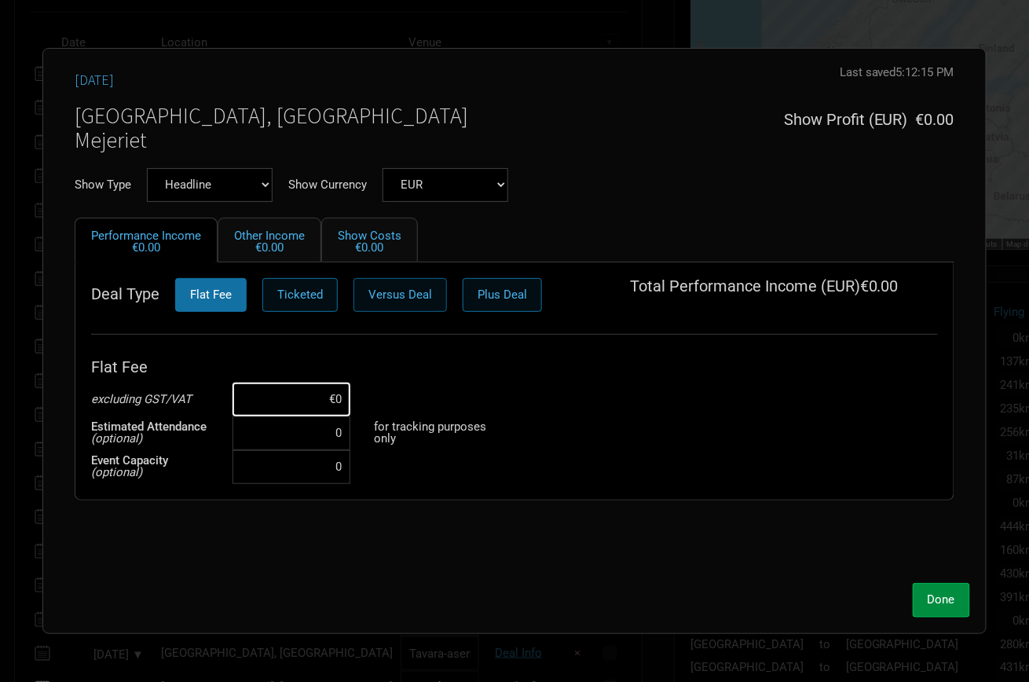
click at [397, 295] on span "Versus Deal" at bounding box center [400, 294] width 64 height 14
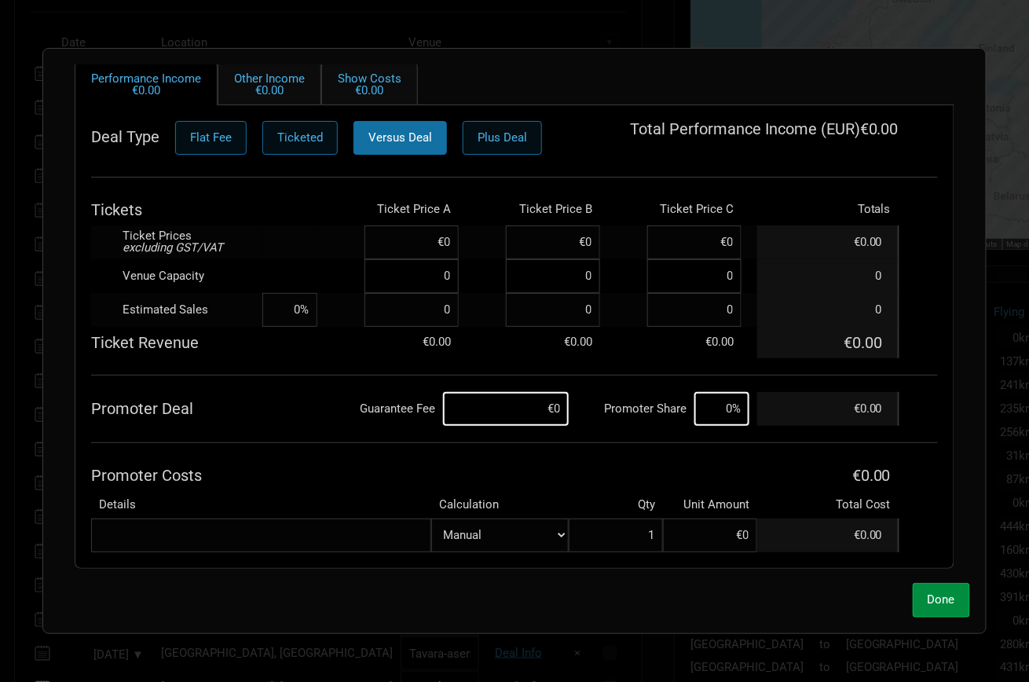
scroll to position [155, 0]
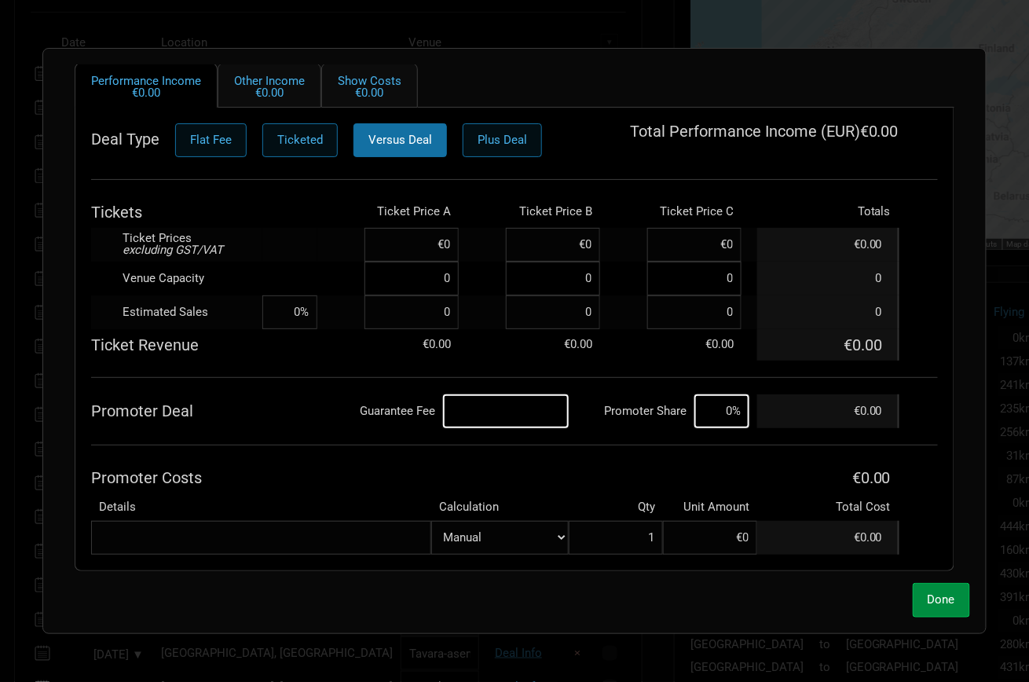
click at [500, 401] on input at bounding box center [506, 411] width 126 height 34
type input "€10,000"
click at [724, 386] on div "Deal Type Flat Fee Ticketed Versus Deal Plus Deal Total Performance Income ( EU…" at bounding box center [514, 338] width 847 height 431
click at [727, 406] on input at bounding box center [721, 411] width 55 height 34
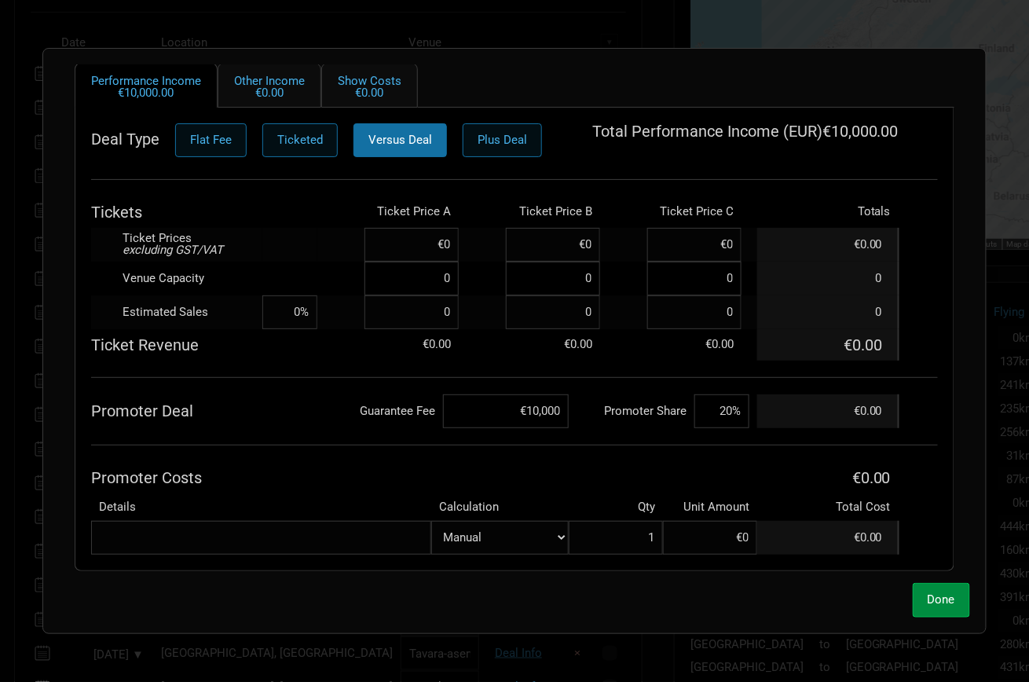
type input "20%"
click at [351, 477] on th "Promoter Costs" at bounding box center [424, 477] width 666 height 31
click at [442, 269] on input at bounding box center [411, 279] width 94 height 34
type input "850"
click at [347, 258] on td at bounding box center [340, 245] width 47 height 34
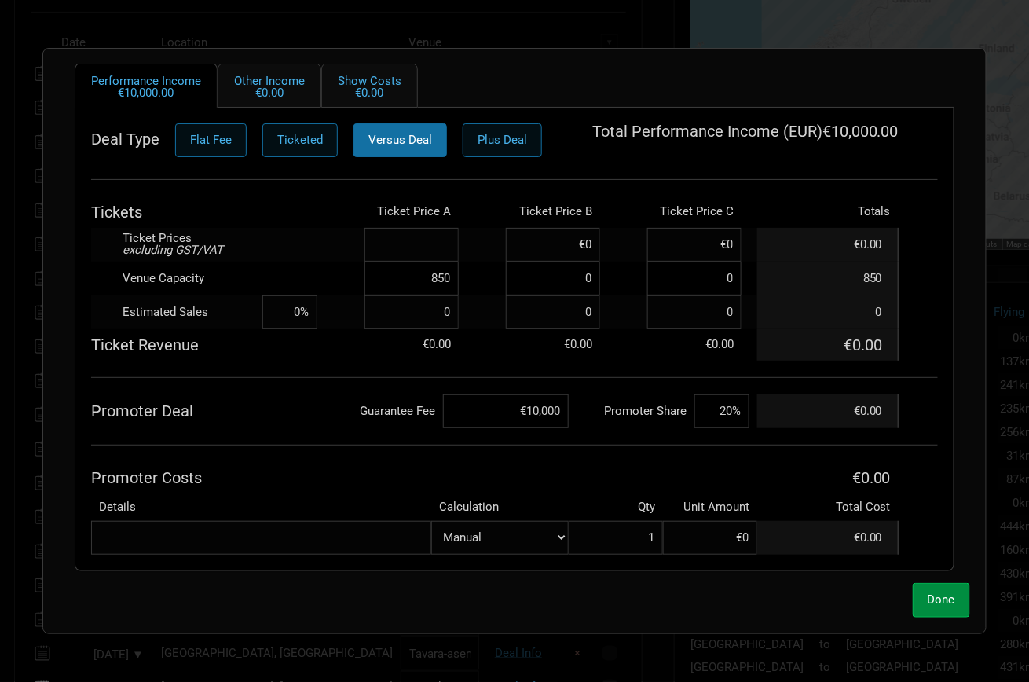
click at [442, 251] on input at bounding box center [411, 245] width 94 height 34
paste input "€47.68"
type input "€47.68"
click at [306, 247] on td at bounding box center [289, 245] width 55 height 34
click at [945, 596] on span "Done" at bounding box center [941, 599] width 27 height 14
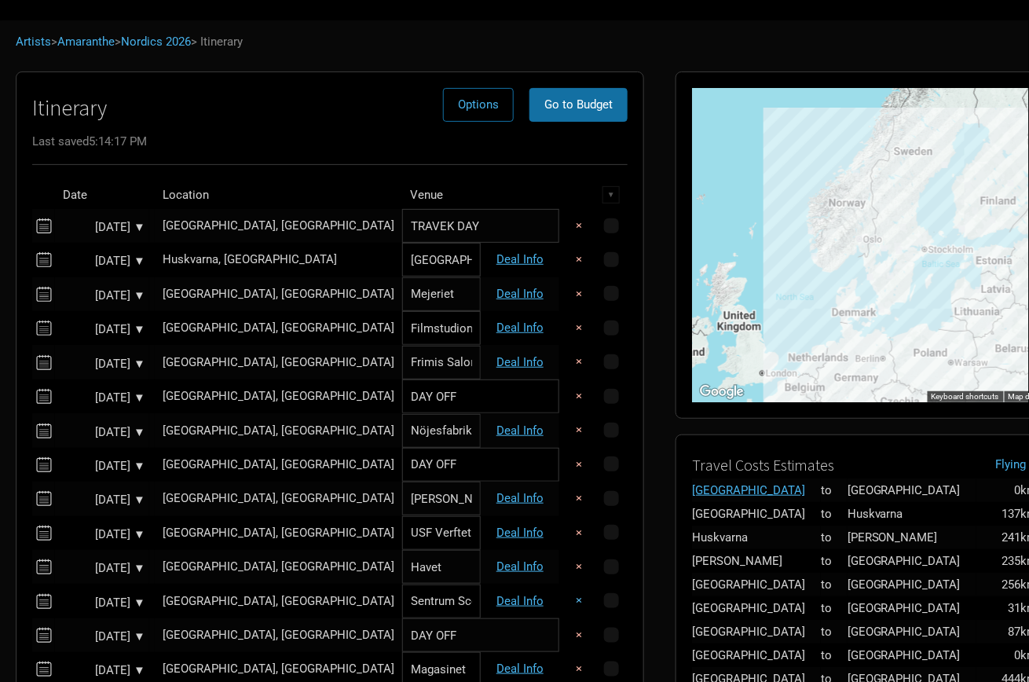
scroll to position [58, 1]
click at [511, 326] on link "Deal Info" at bounding box center [519, 327] width 47 height 14
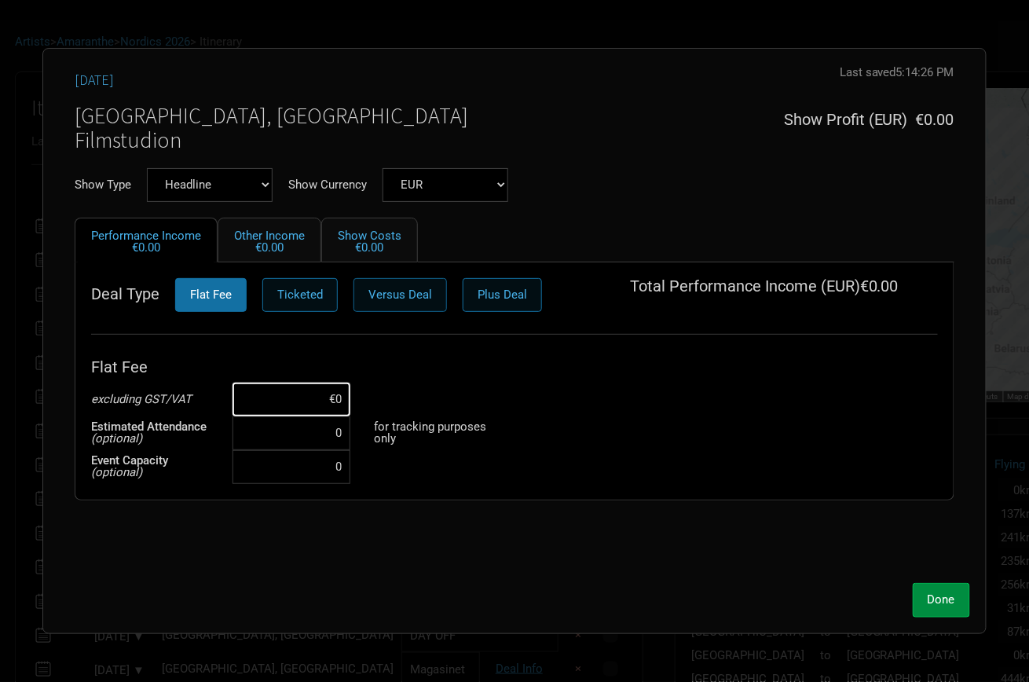
click at [382, 287] on span "Versus Deal" at bounding box center [400, 294] width 64 height 14
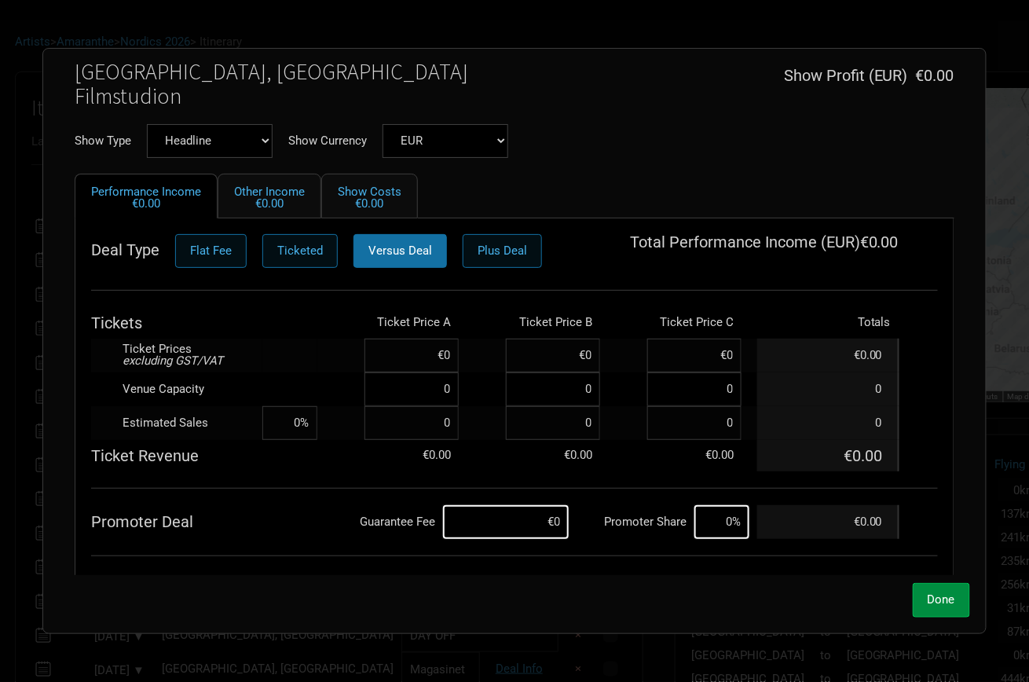
scroll to position [42, 0]
click at [536, 521] on input at bounding box center [506, 524] width 126 height 34
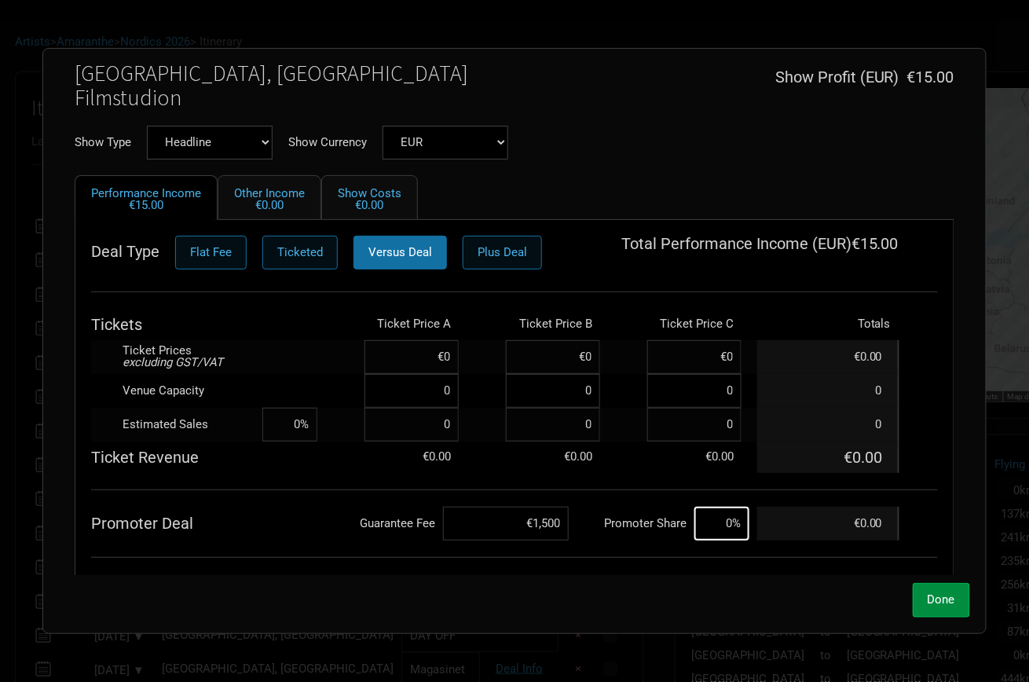
type input "€15,000"
click at [727, 517] on input at bounding box center [721, 524] width 55 height 34
type input "20%"
click at [404, 368] on input at bounding box center [411, 357] width 94 height 34
type input "€0"
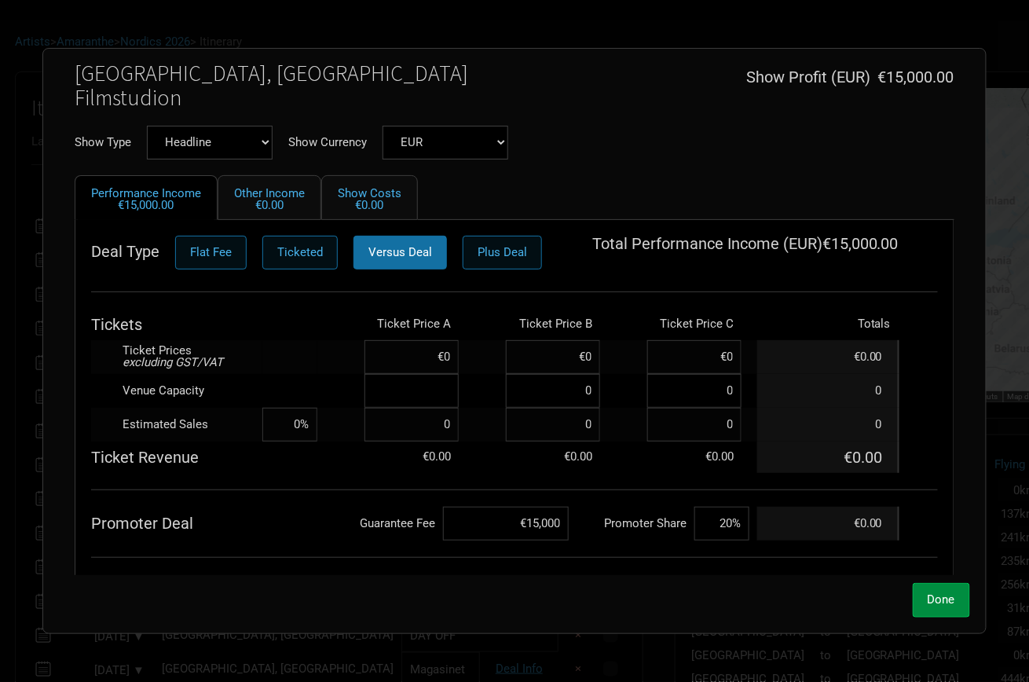
click at [432, 383] on input at bounding box center [411, 391] width 94 height 34
type input "1,900"
click at [289, 522] on td "Promoter Deal" at bounding box center [204, 524] width 226 height 34
click at [441, 361] on input at bounding box center [411, 357] width 94 height 34
paste input "€47.68"
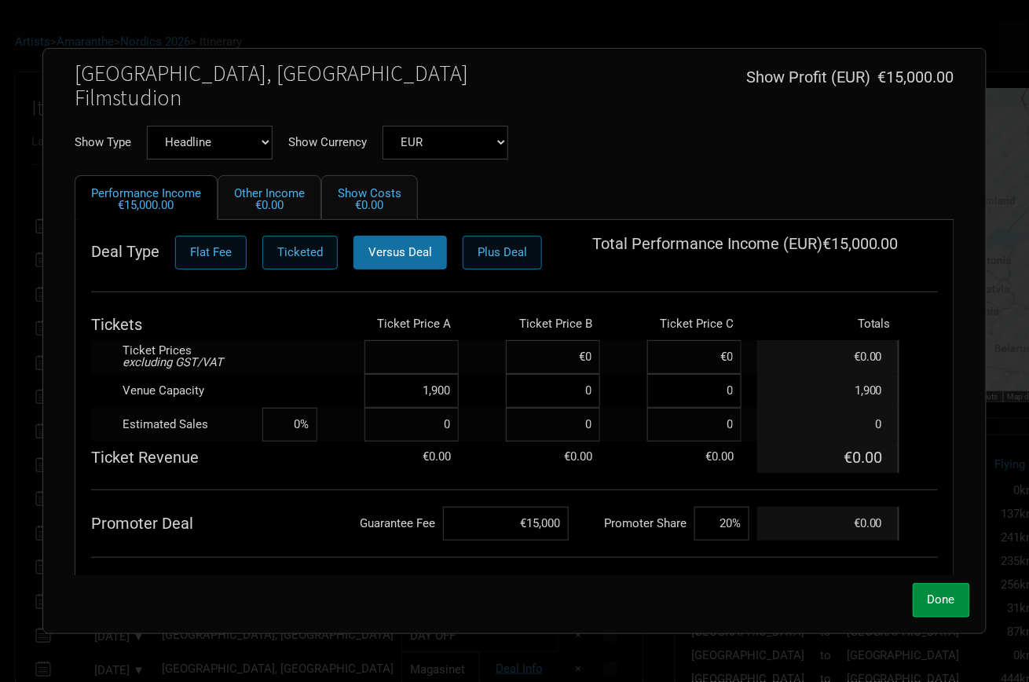
type input "€47.68"
click at [311, 340] on td at bounding box center [289, 357] width 55 height 34
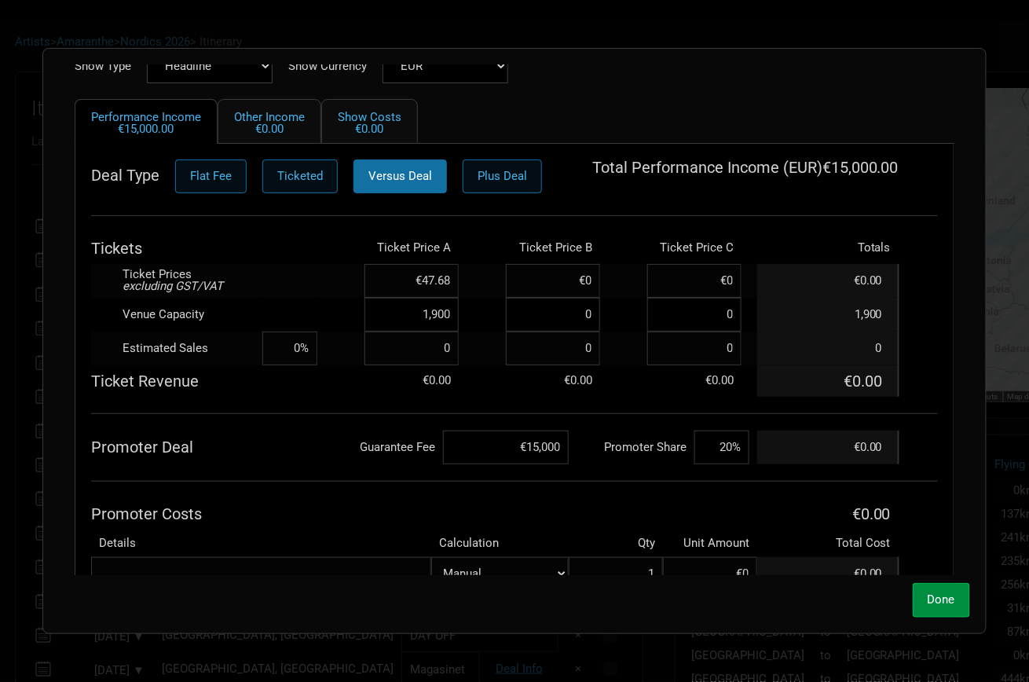
scroll to position [119, 0]
click at [946, 594] on span "Done" at bounding box center [941, 599] width 27 height 14
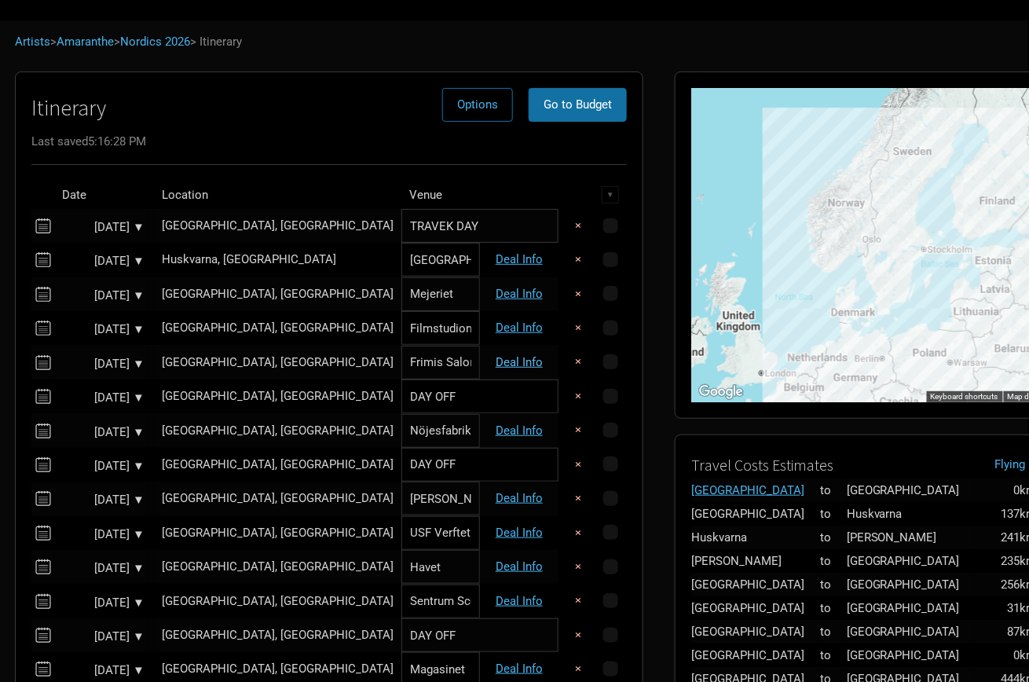
click at [521, 357] on link "Deal Info" at bounding box center [519, 362] width 47 height 14
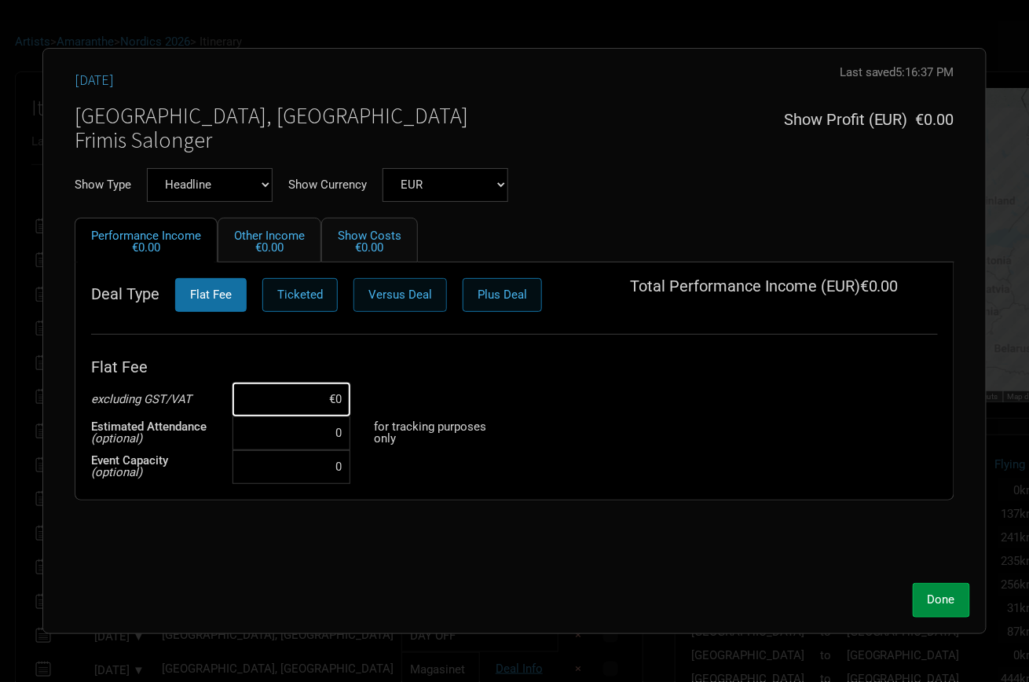
click at [393, 289] on span "Versus Deal" at bounding box center [400, 294] width 64 height 14
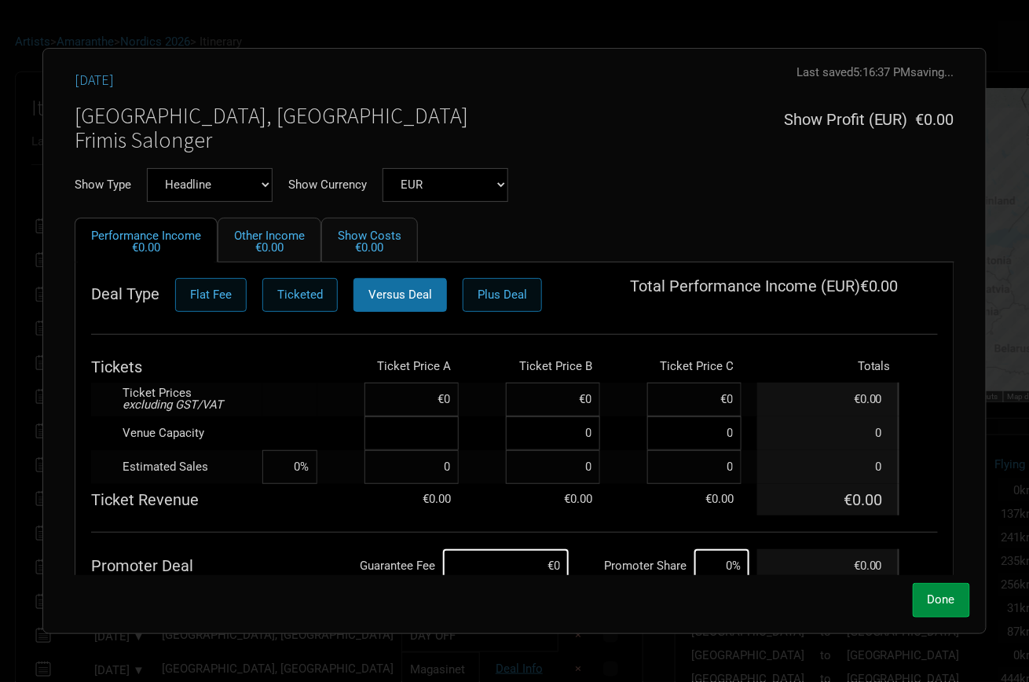
click at [434, 431] on input at bounding box center [411, 433] width 94 height 34
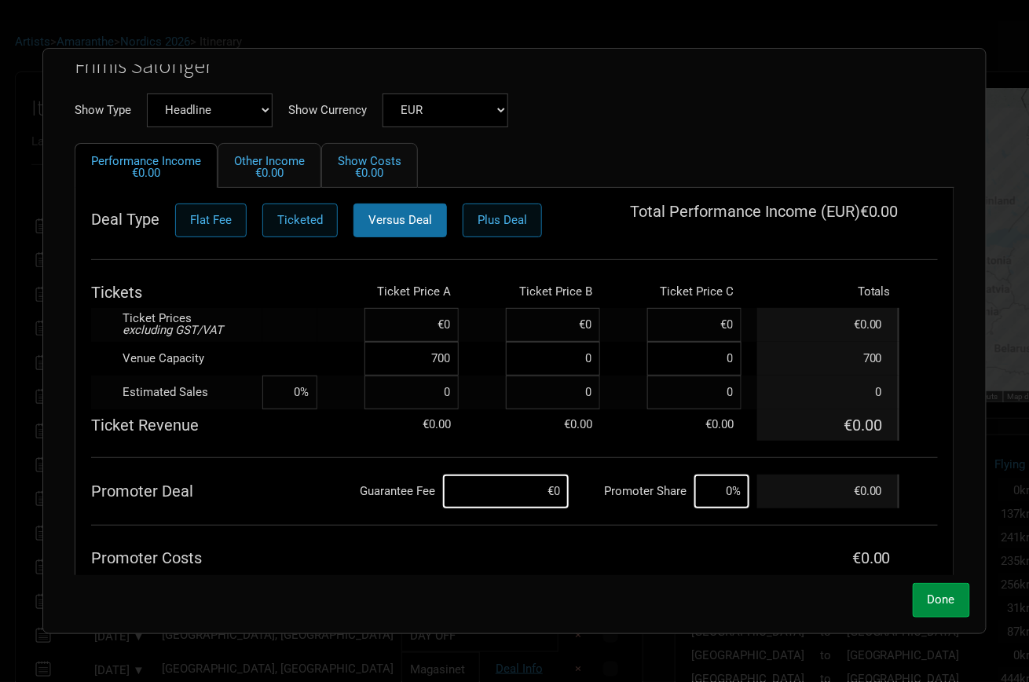
scroll to position [87, 0]
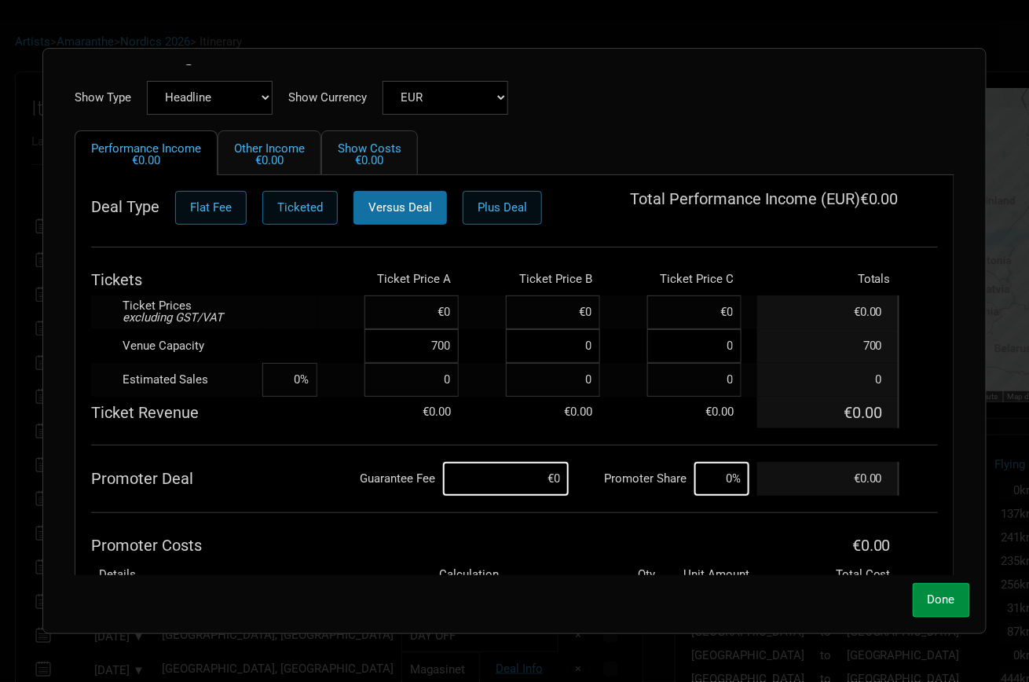
type input "700"
click at [551, 469] on input at bounding box center [506, 479] width 126 height 34
type input "€8,000"
click at [736, 479] on input at bounding box center [721, 479] width 55 height 34
type input "20%"
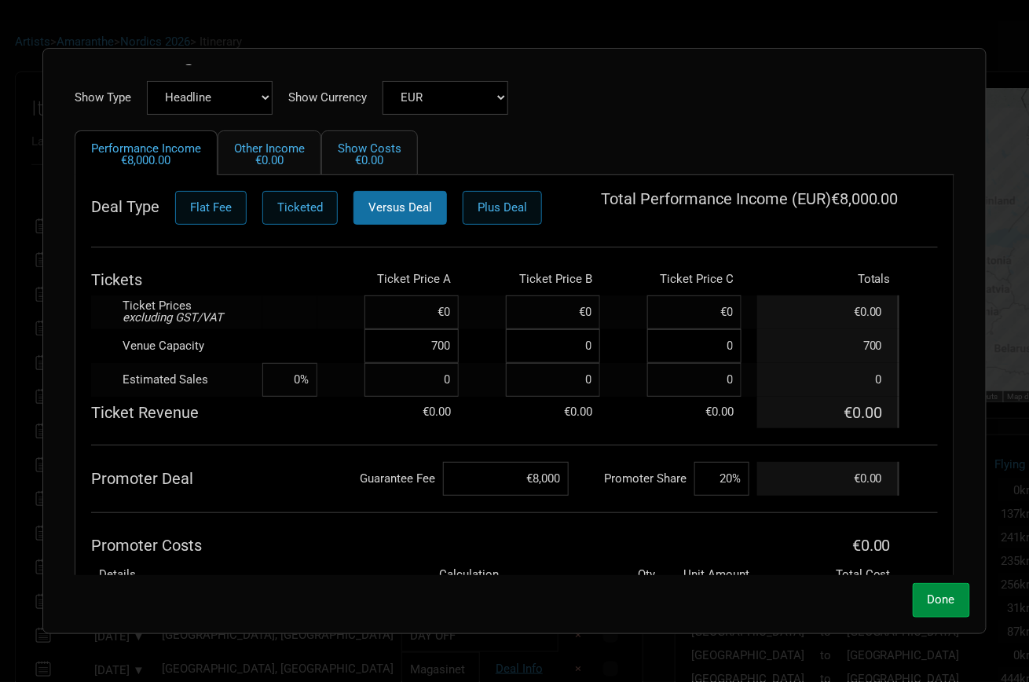
click at [369, 514] on div "Deal Type Flat Fee Ticketed Versus Deal Plus Deal Total Performance Income ( EU…" at bounding box center [514, 406] width 847 height 431
click at [426, 308] on input at bounding box center [411, 312] width 94 height 34
paste input "€47.68"
type input "€47.68"
click at [304, 533] on th "Promoter Costs" at bounding box center [424, 544] width 666 height 31
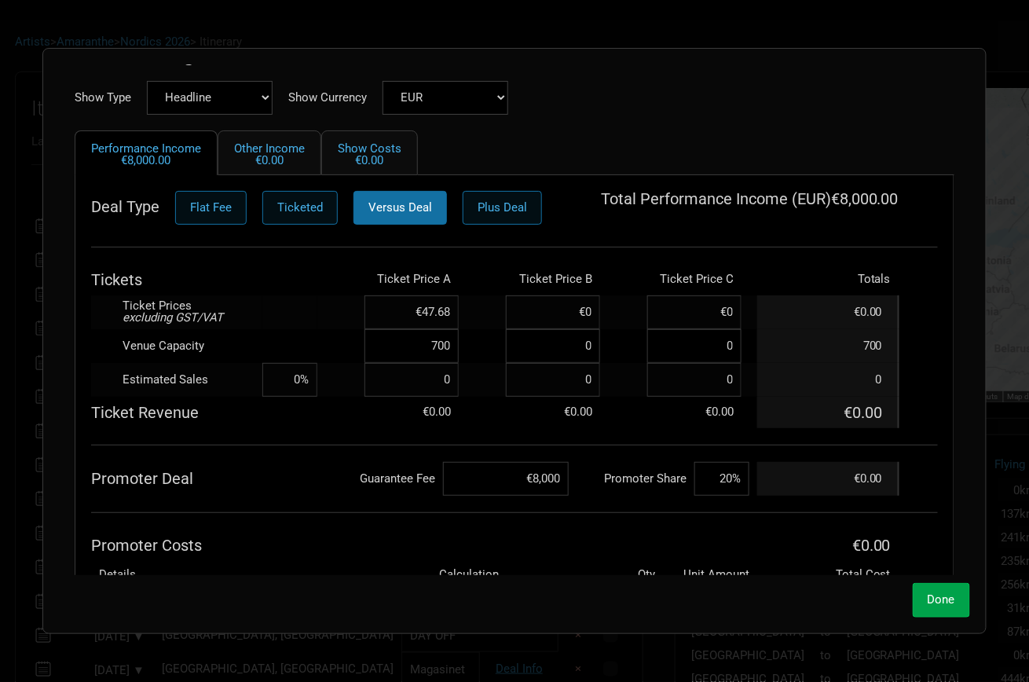
click at [948, 596] on span "Done" at bounding box center [941, 599] width 27 height 14
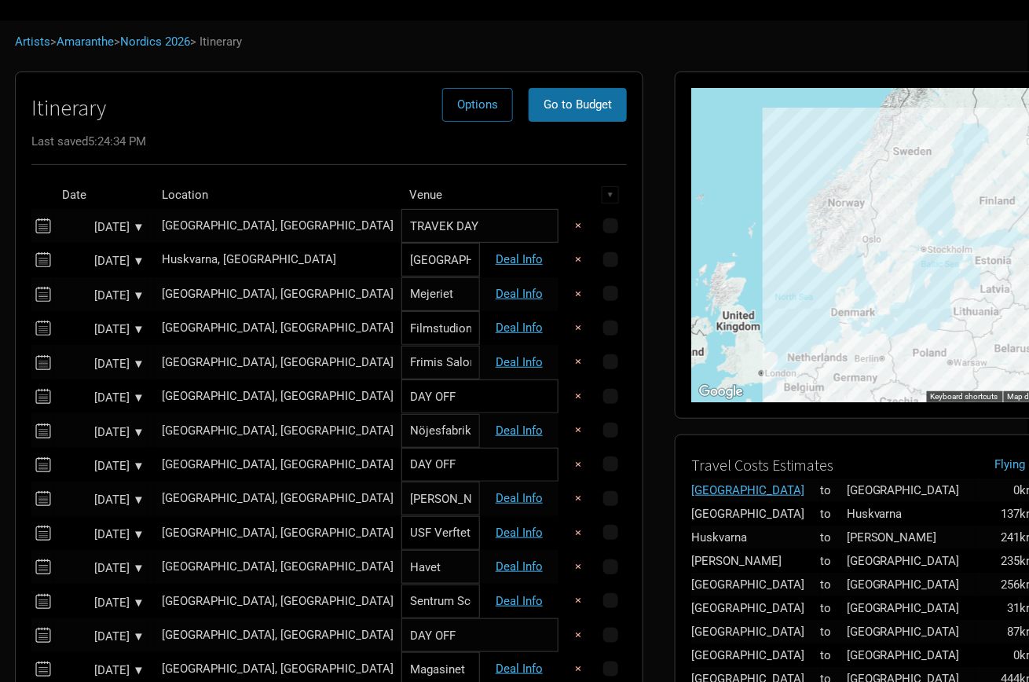
click at [524, 445] on td "Deal Info" at bounding box center [519, 430] width 79 height 34
click at [514, 423] on link "Deal Info" at bounding box center [519, 430] width 47 height 14
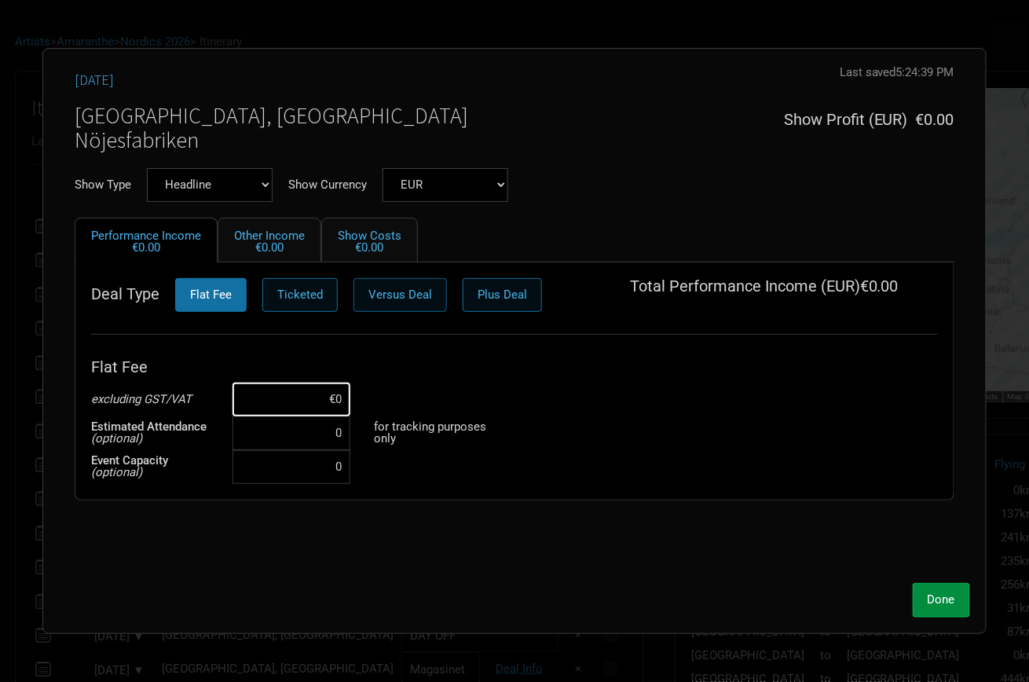
click at [382, 289] on span "Versus Deal" at bounding box center [400, 294] width 64 height 14
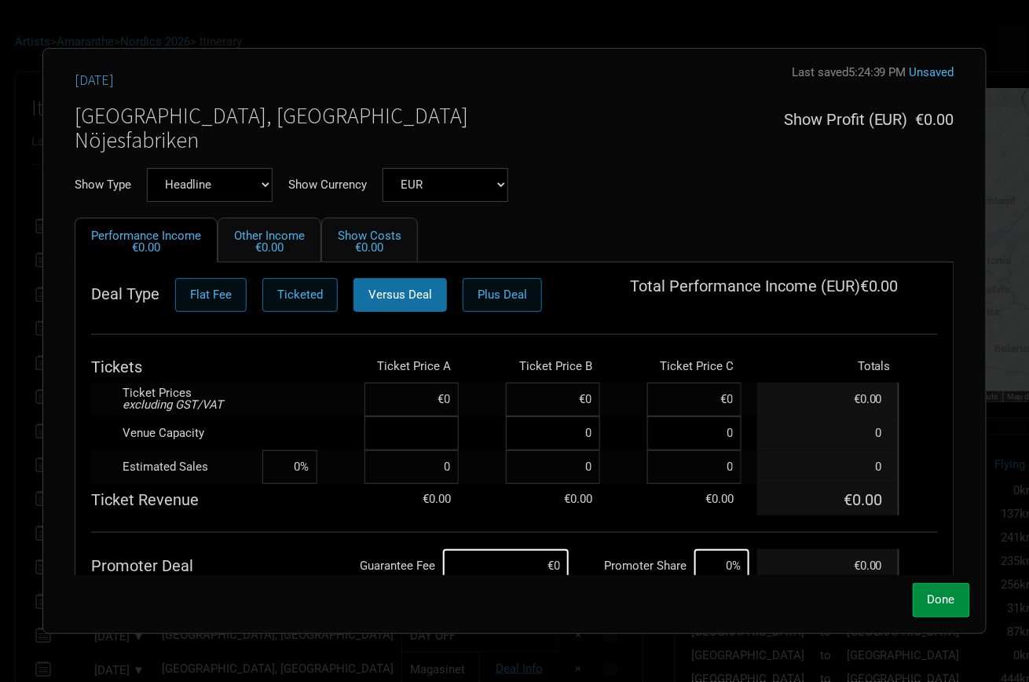
click at [437, 431] on input at bounding box center [411, 433] width 94 height 34
type input "1,500"
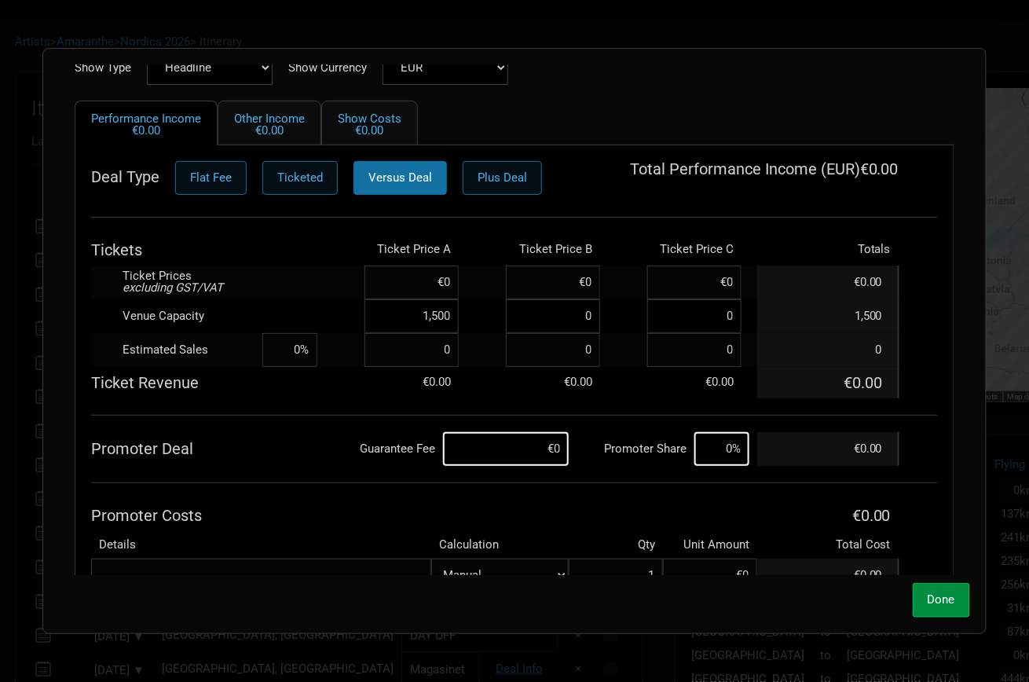
scroll to position [126, 0]
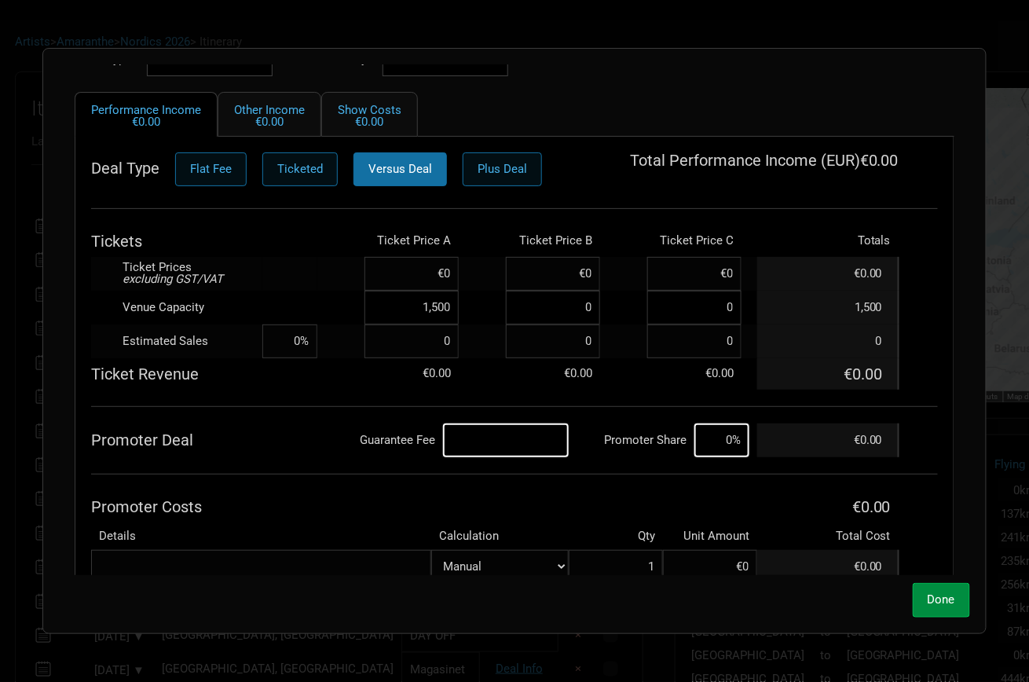
click at [531, 441] on input at bounding box center [506, 440] width 126 height 34
type input "€10,000"
click at [730, 439] on input at bounding box center [721, 440] width 55 height 34
type input "20%"
click at [357, 535] on th "Details" at bounding box center [261, 535] width 340 height 27
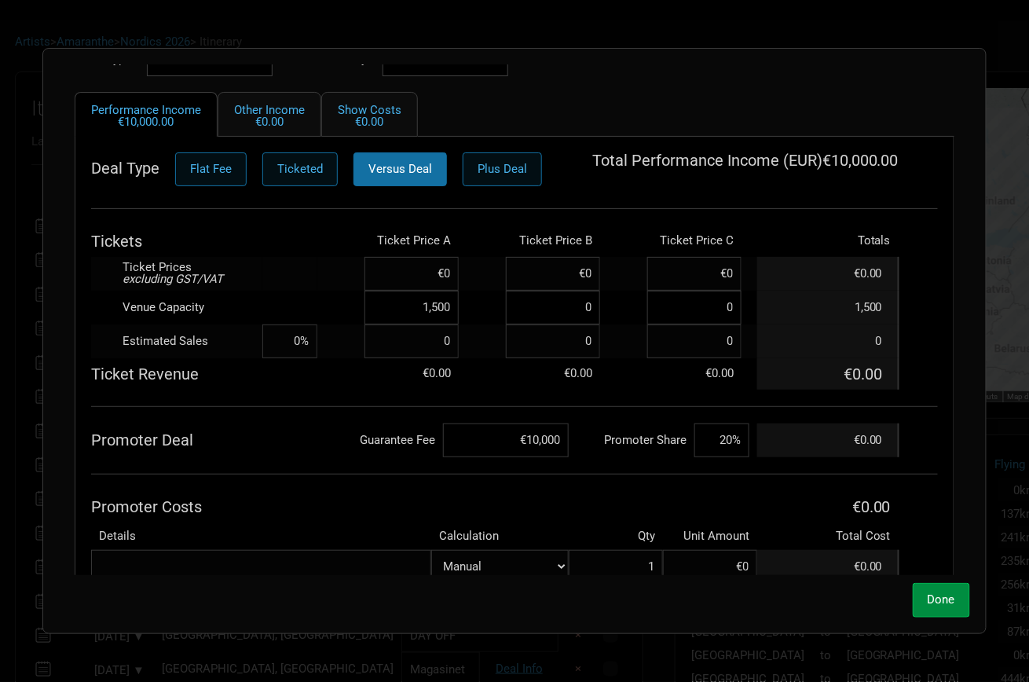
click at [302, 516] on th "Promoter Costs" at bounding box center [424, 506] width 666 height 31
click at [418, 291] on input "1,500" at bounding box center [411, 308] width 94 height 34
click at [425, 287] on input at bounding box center [411, 274] width 94 height 34
paste input "€47.68"
type input "€47.68"
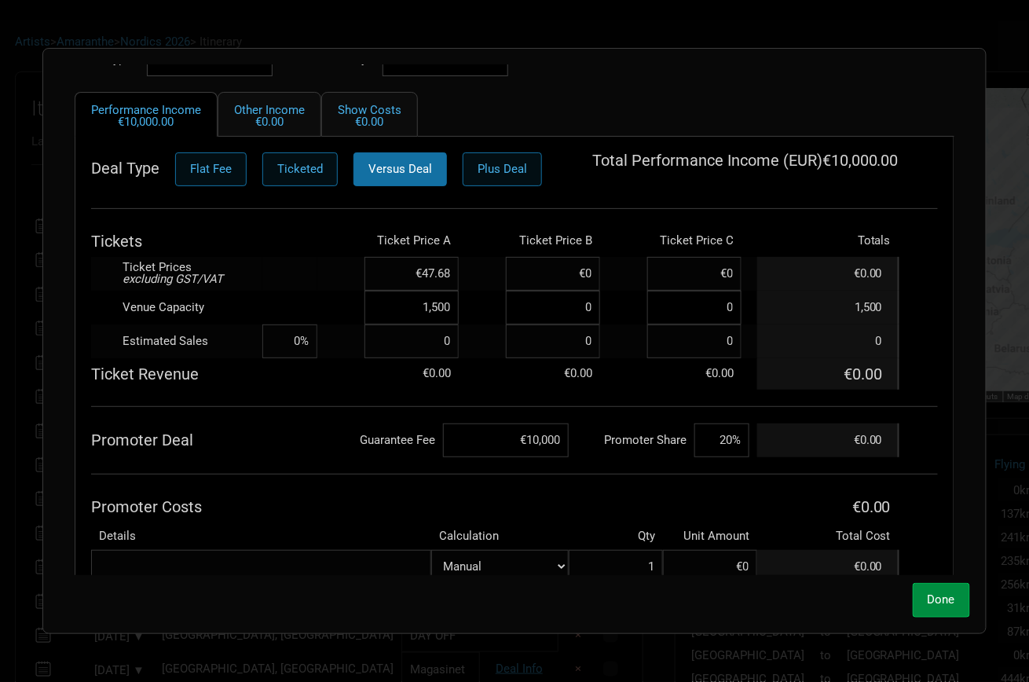
click at [317, 477] on div "Deal Type Flat Fee Ticketed Versus Deal Plus Deal Total Performance Income ( EU…" at bounding box center [514, 367] width 847 height 431
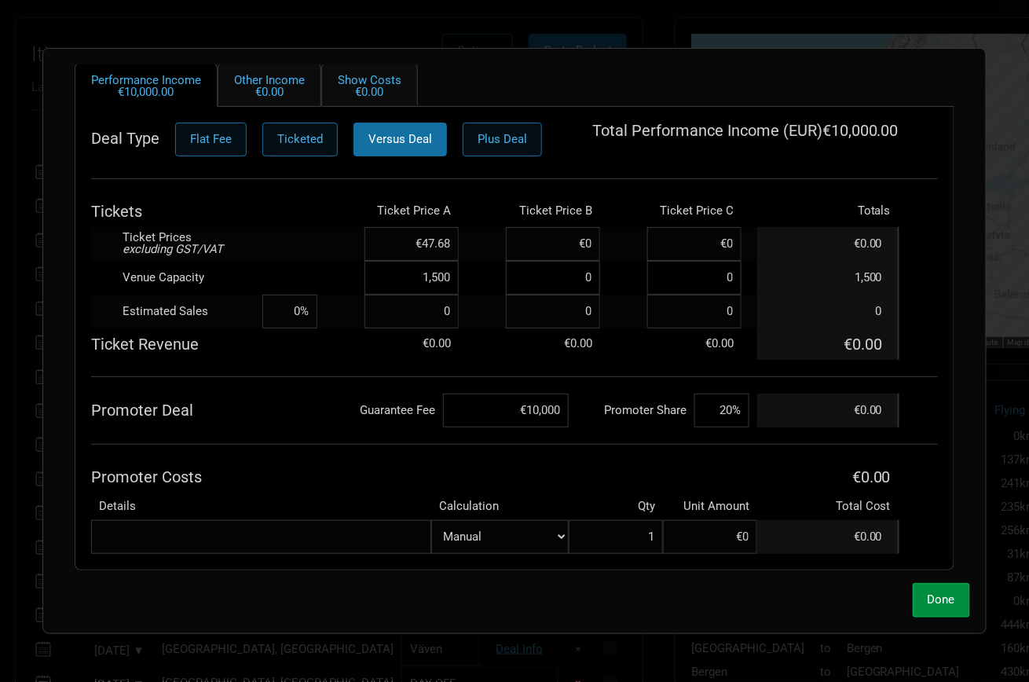
scroll to position [155, 0]
click at [941, 588] on button "Done" at bounding box center [941, 600] width 57 height 34
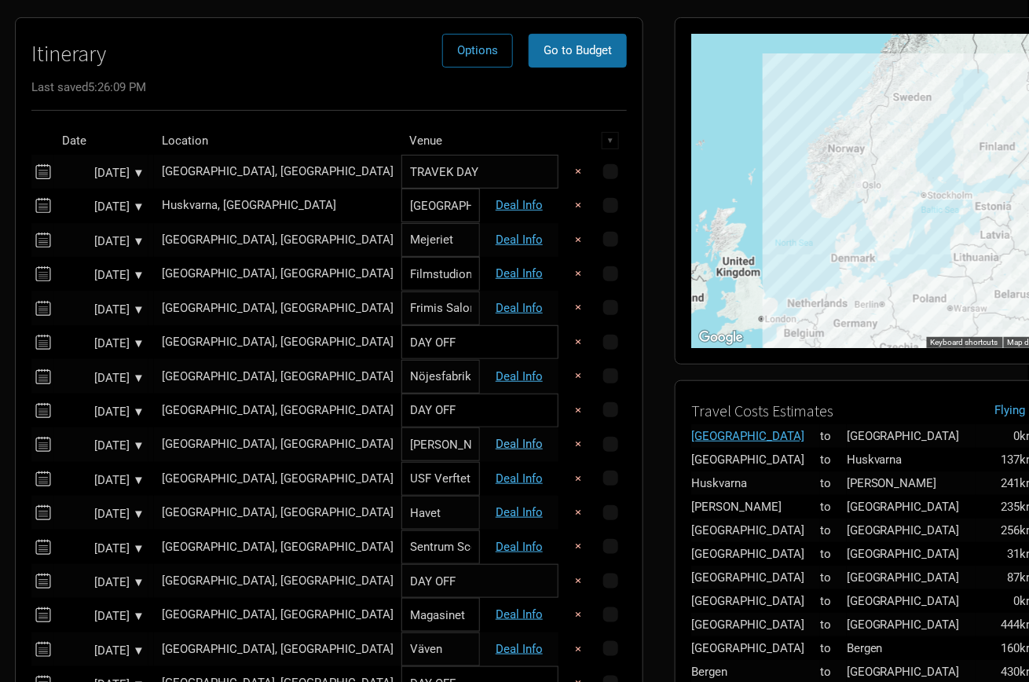
click at [510, 442] on link "Deal Info" at bounding box center [519, 444] width 47 height 14
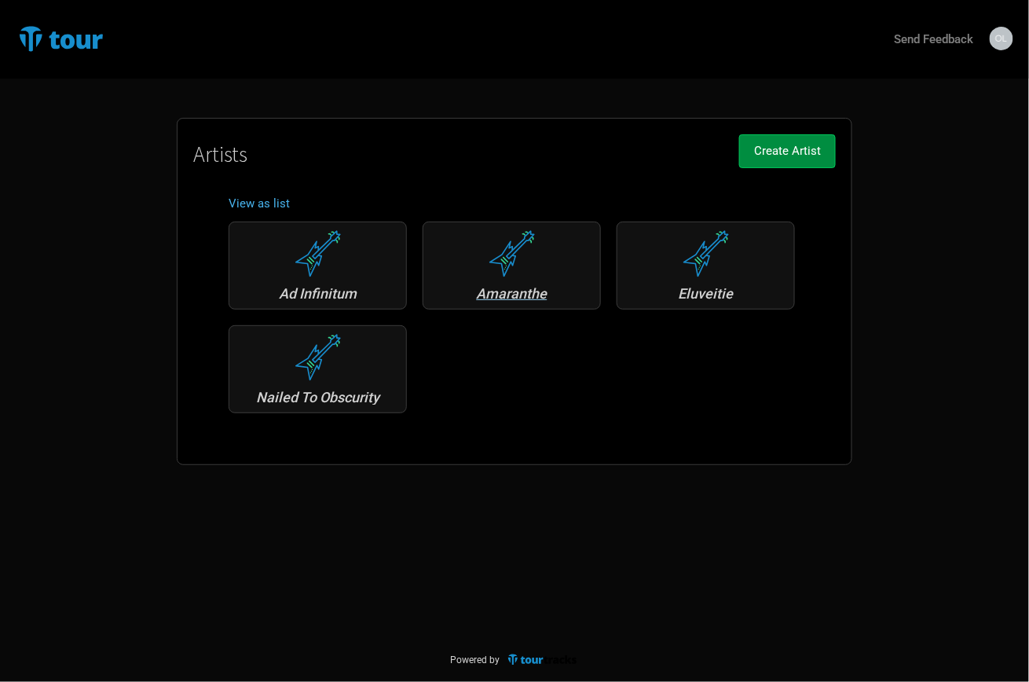
click at [514, 299] on div "Amaranthe" at bounding box center [511, 294] width 161 height 14
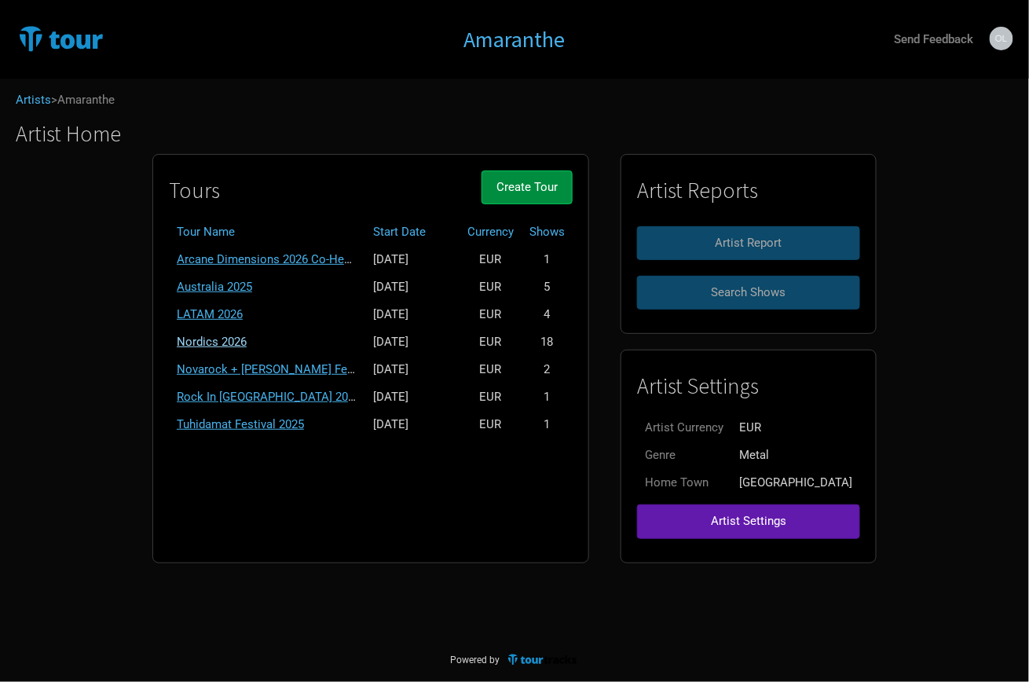
click at [241, 335] on link "Nordics 2026" at bounding box center [212, 342] width 70 height 14
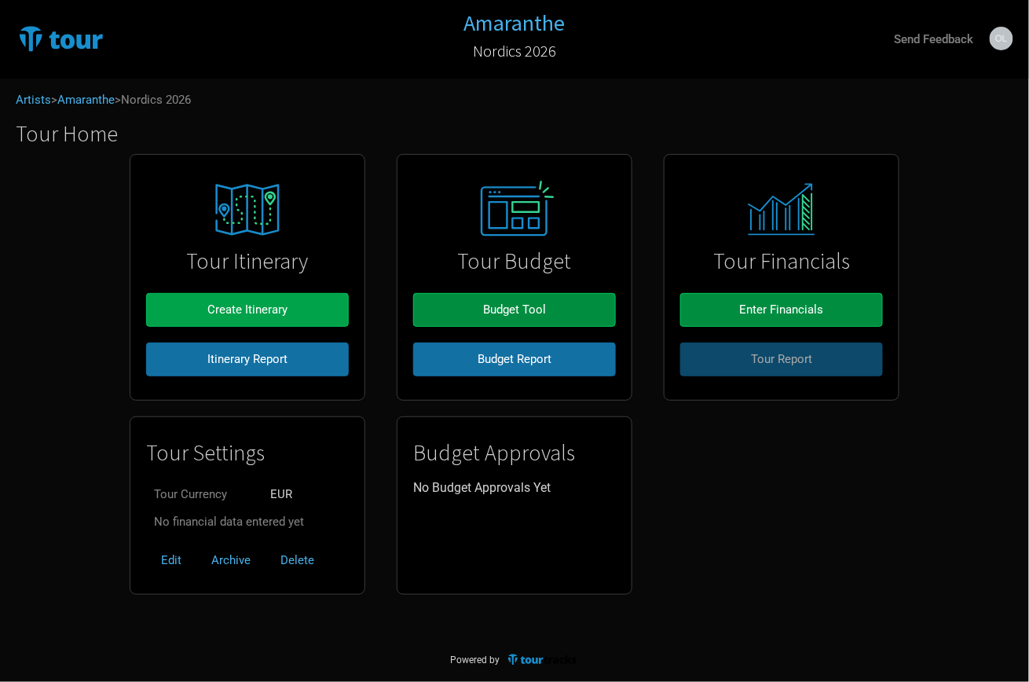
click at [254, 309] on span "Create Itinerary" at bounding box center [247, 309] width 80 height 14
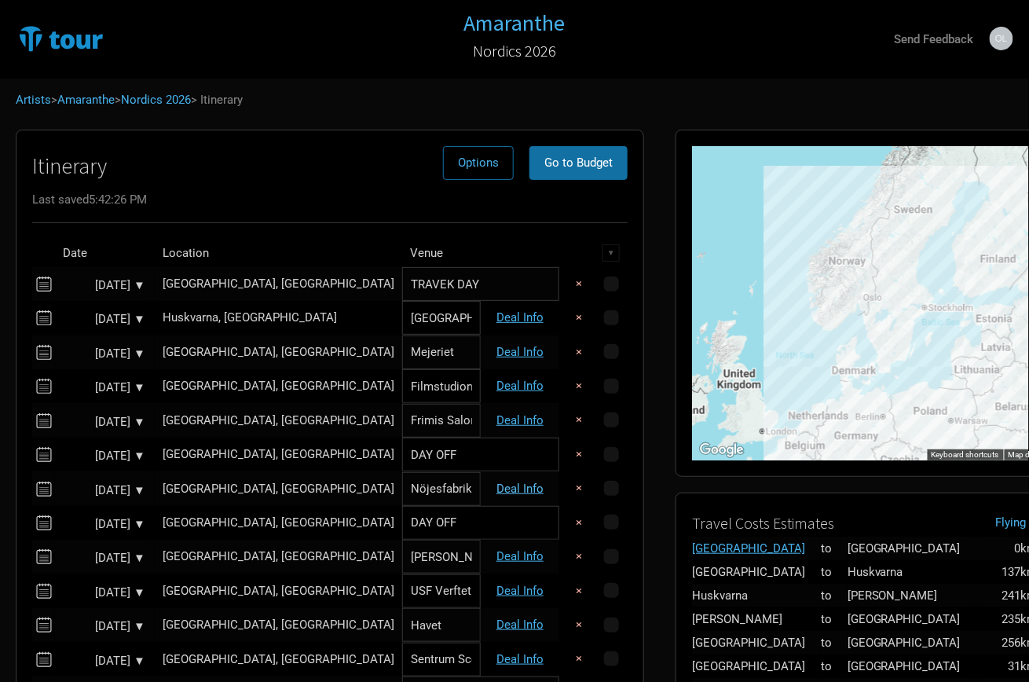
click at [514, 489] on link "Deal Info" at bounding box center [519, 488] width 47 height 14
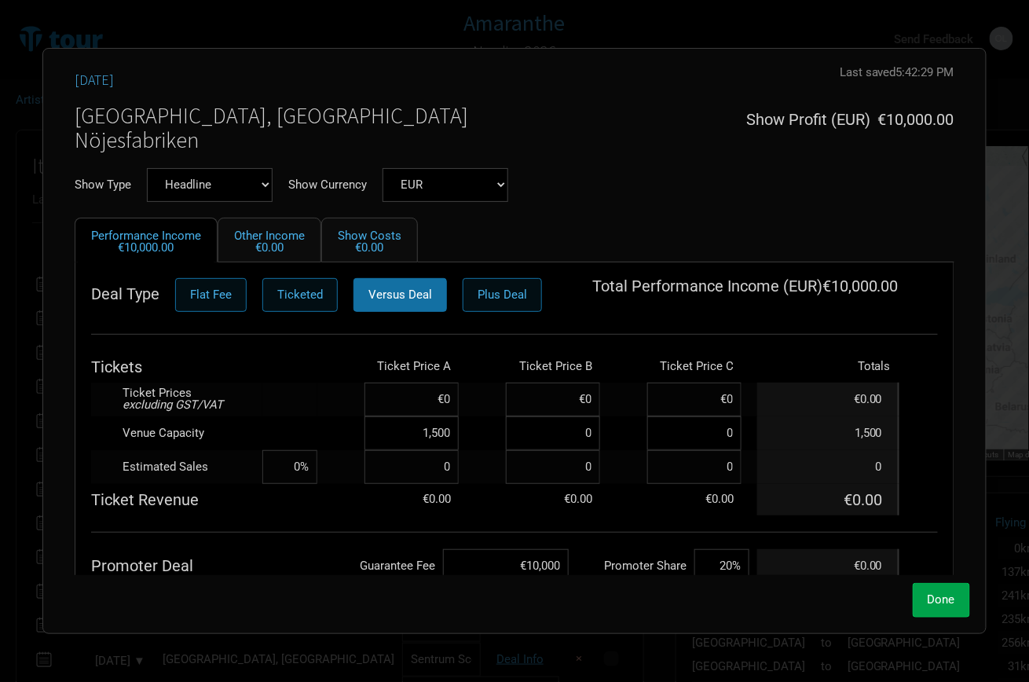
click at [940, 592] on span "Done" at bounding box center [941, 599] width 27 height 14
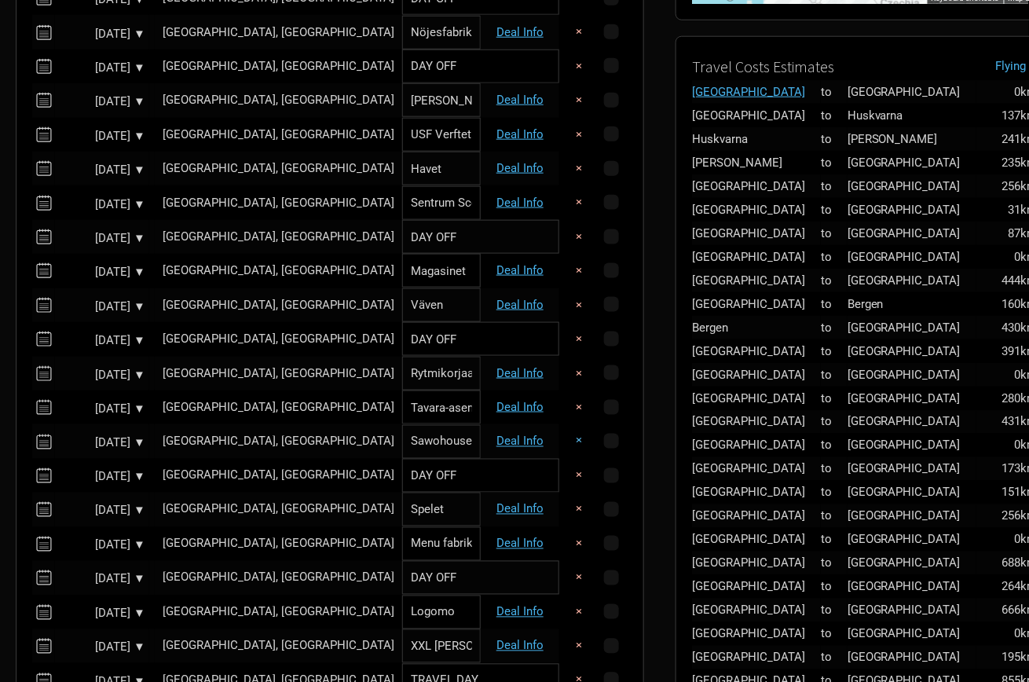
scroll to position [481, 0]
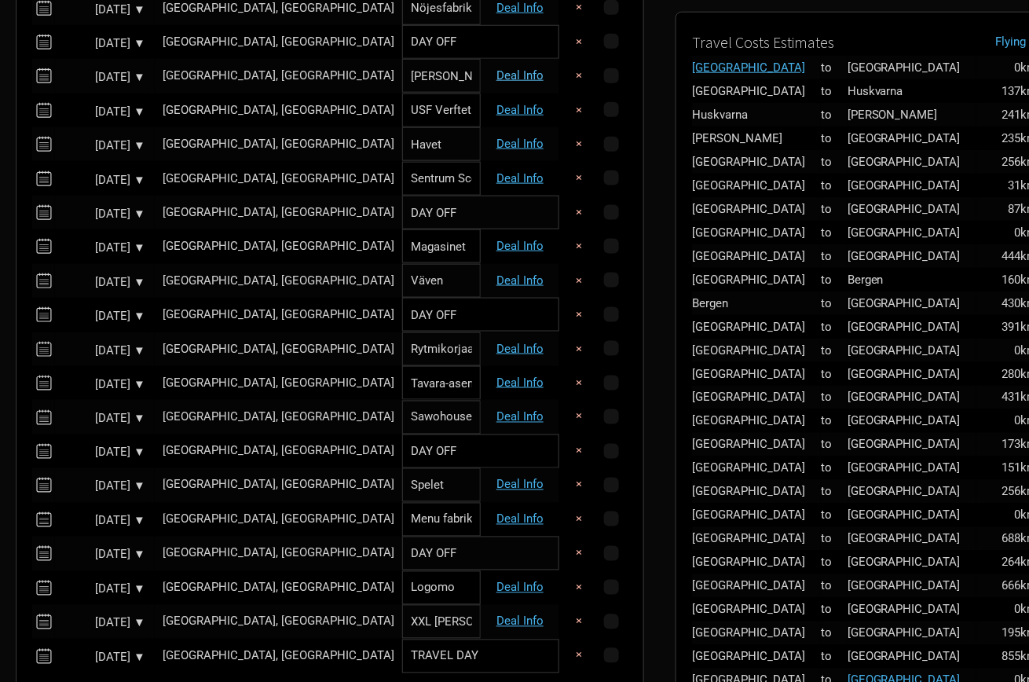
click at [517, 71] on link "Deal Info" at bounding box center [519, 75] width 47 height 14
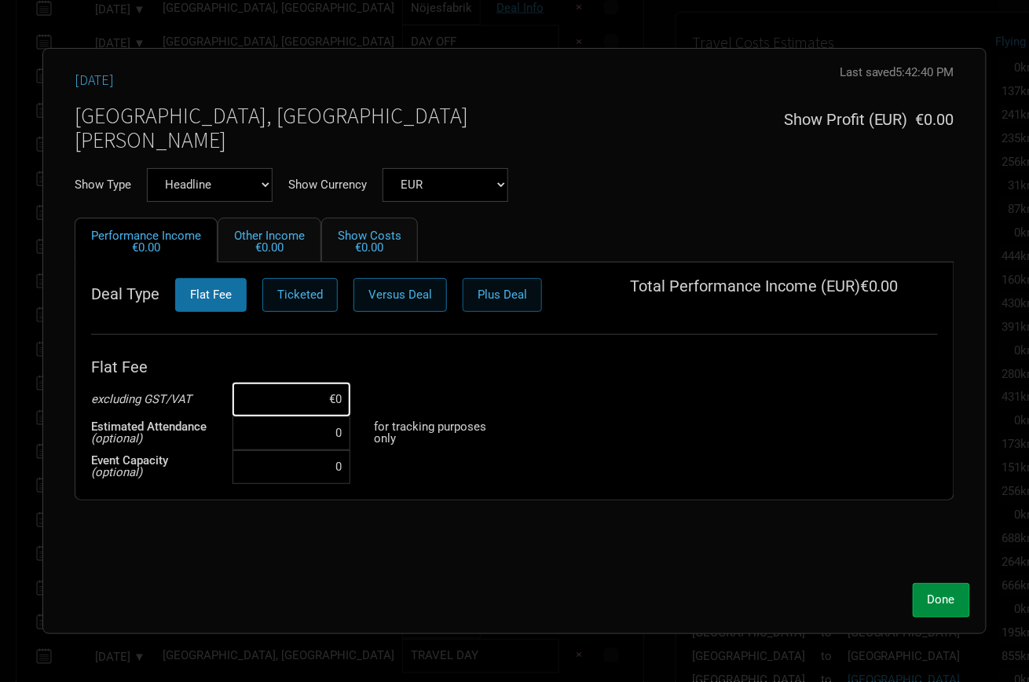
click at [489, 290] on span "Plus Deal" at bounding box center [502, 294] width 49 height 14
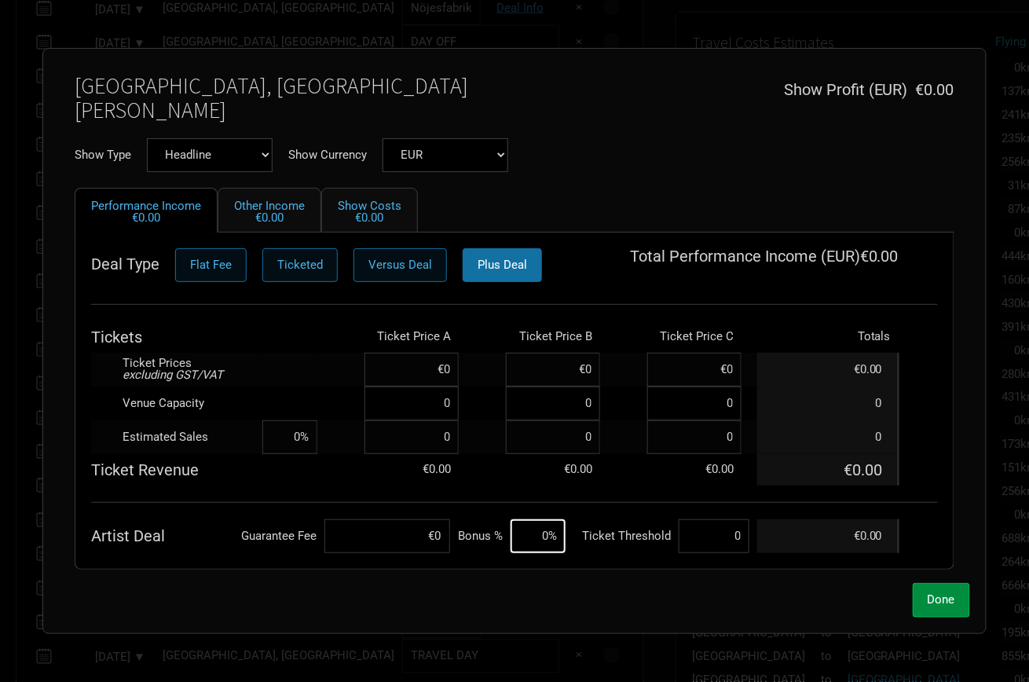
scroll to position [29, 0]
click at [423, 411] on input at bounding box center [411, 404] width 94 height 34
type input "650"
click at [724, 525] on input at bounding box center [714, 537] width 71 height 34
type input "600"
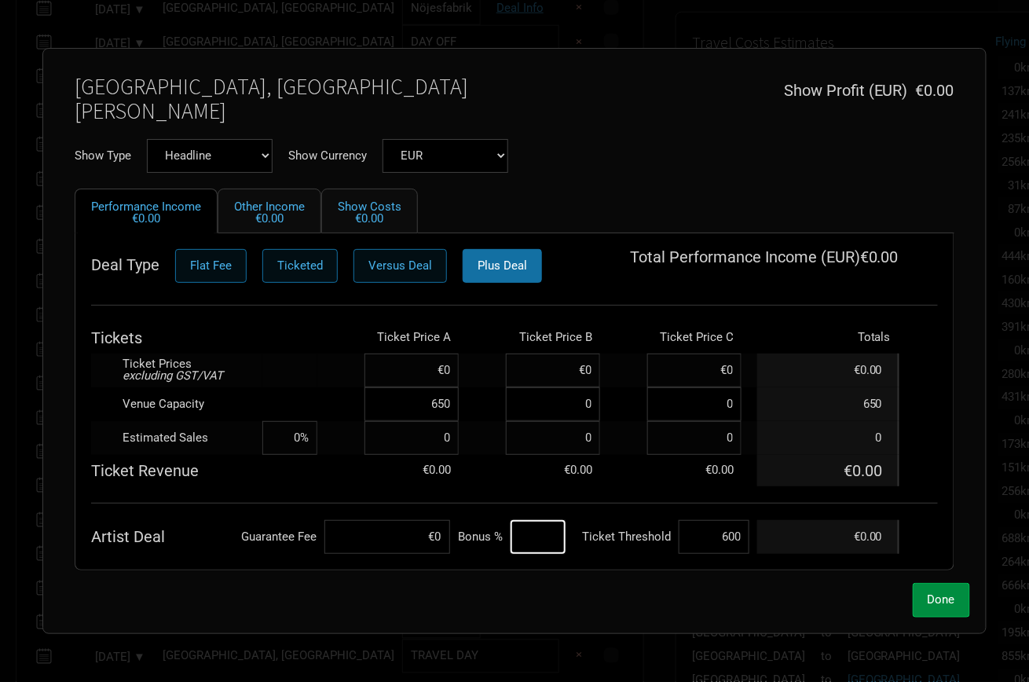
click at [540, 530] on input at bounding box center [538, 537] width 55 height 34
type input "70%"
click at [399, 549] on input at bounding box center [387, 537] width 126 height 34
type input "€6,000"
click at [196, 551] on td "Artist Deal" at bounding box center [161, 537] width 141 height 34
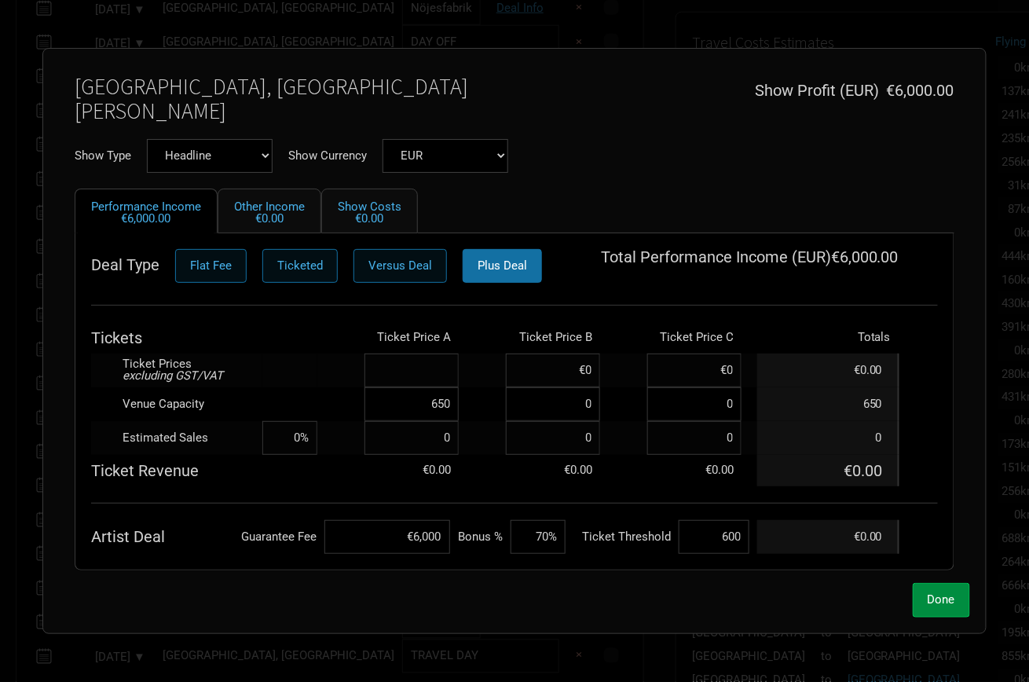
click at [426, 375] on input at bounding box center [411, 370] width 94 height 34
paste input "€34.39"
type input "€34.39"
click at [304, 388] on td at bounding box center [289, 404] width 55 height 34
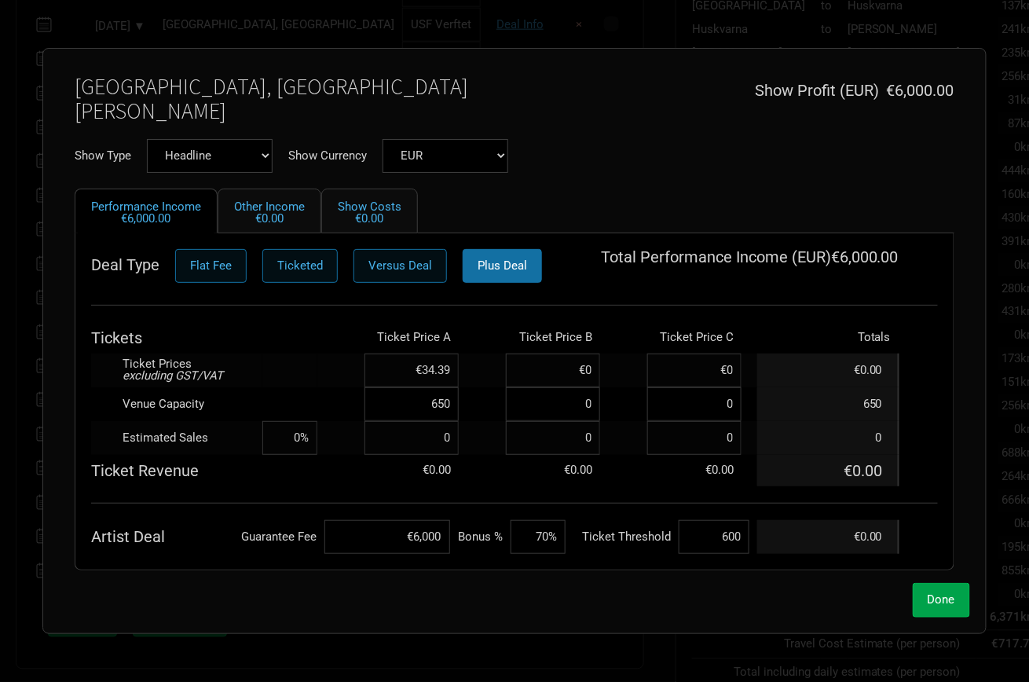
click at [932, 606] on span "Done" at bounding box center [941, 599] width 27 height 14
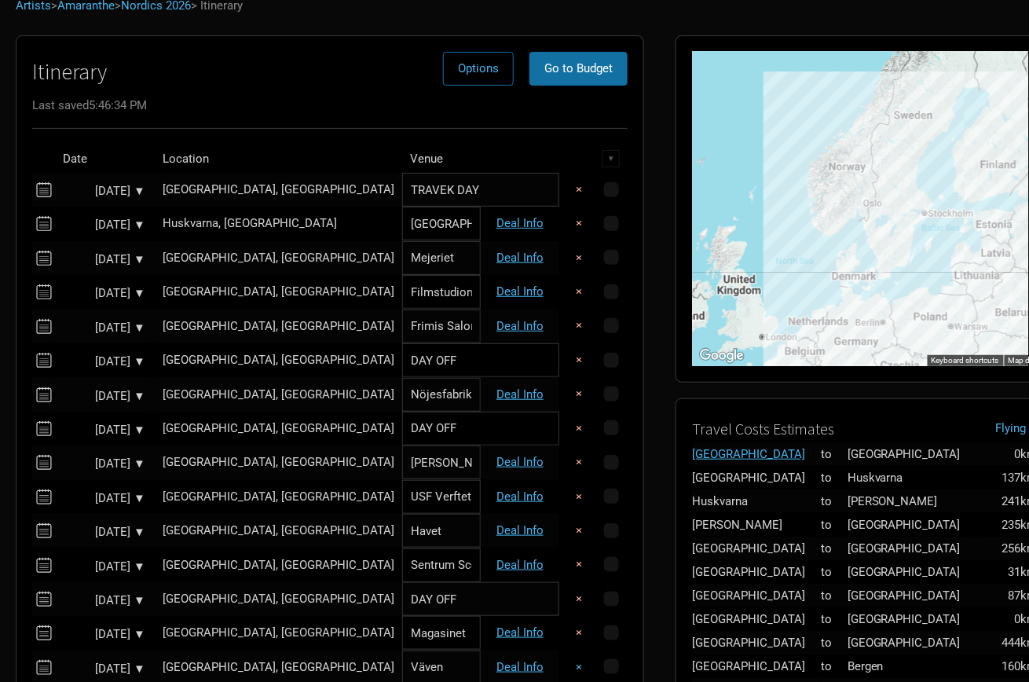
scroll to position [108, 0]
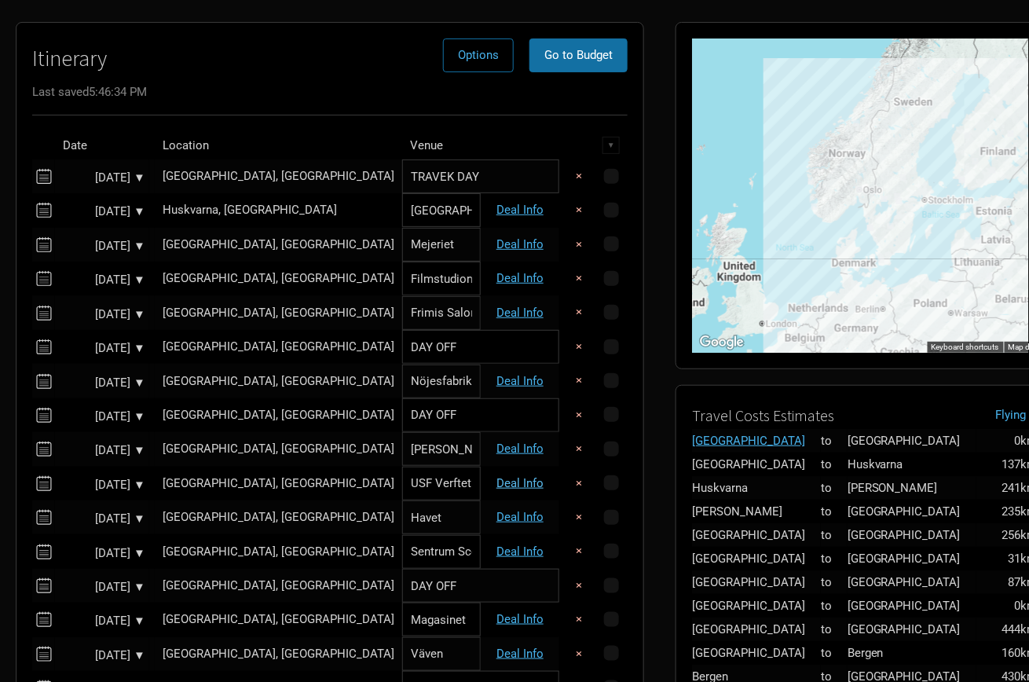
click at [527, 484] on link "Deal Info" at bounding box center [519, 483] width 47 height 14
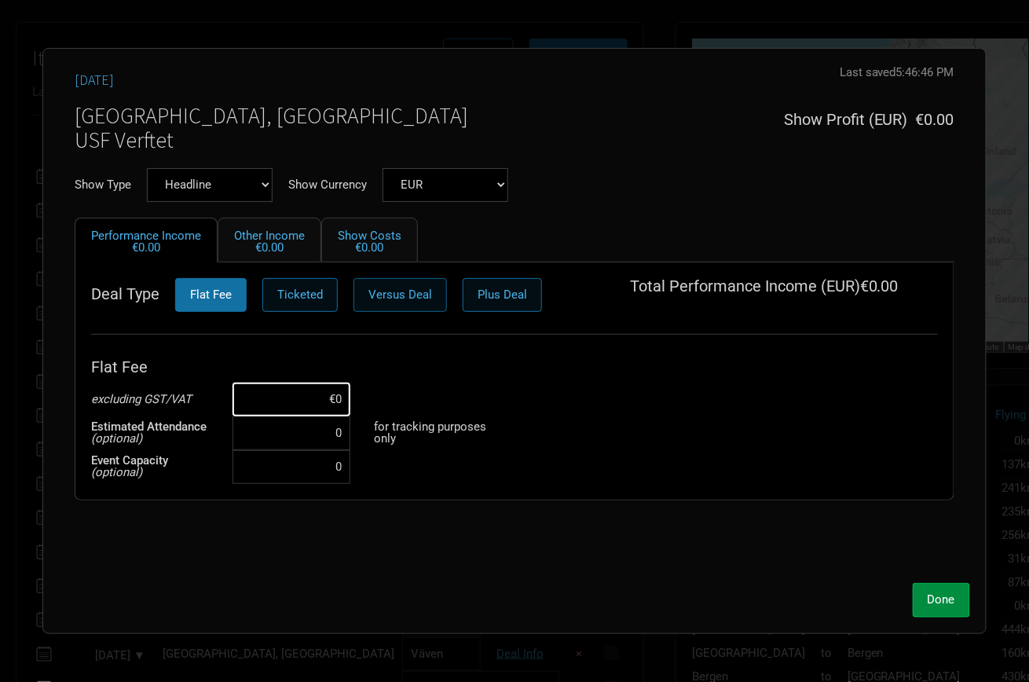
click at [399, 287] on span "Versus Deal" at bounding box center [400, 294] width 64 height 14
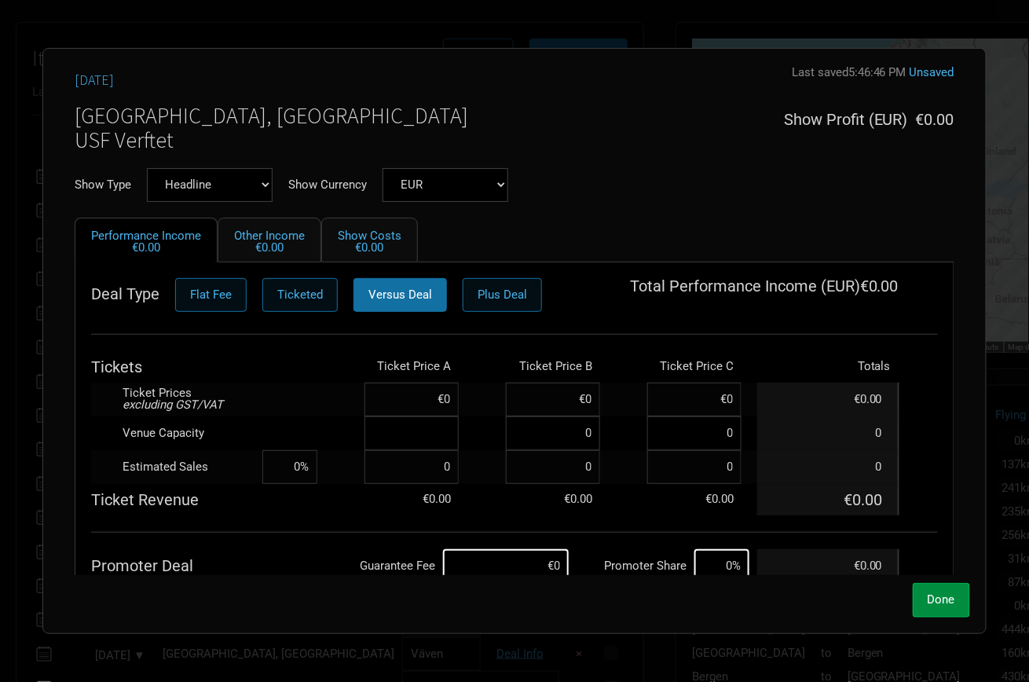
click at [426, 441] on input at bounding box center [411, 433] width 94 height 34
type input "1,200"
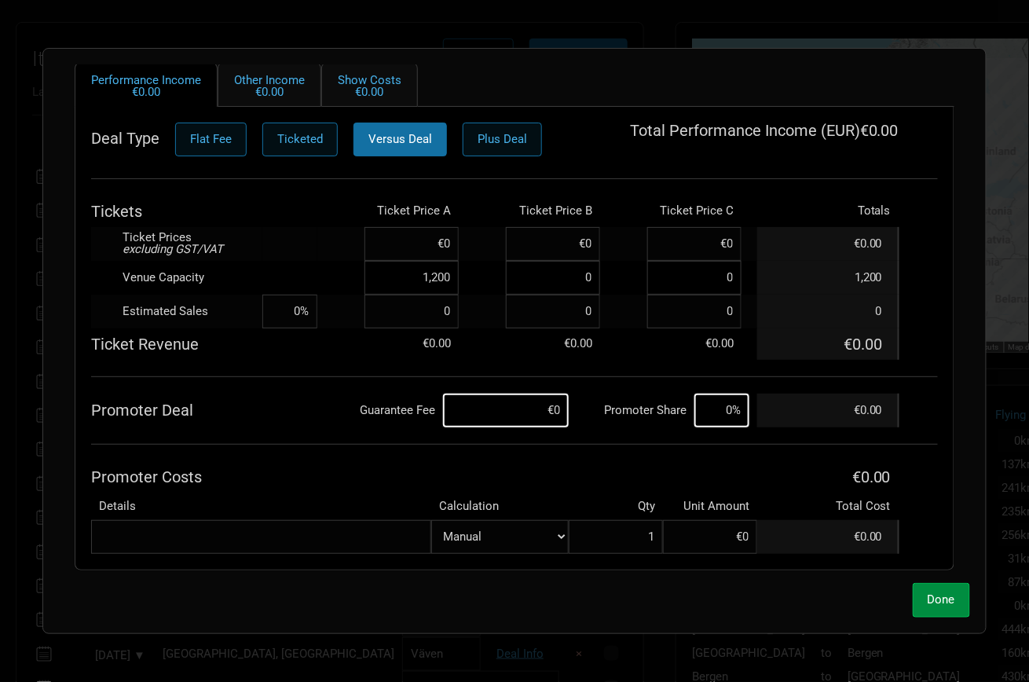
scroll to position [155, 0]
click at [538, 406] on input at bounding box center [506, 411] width 126 height 34
type input "€10,000"
click at [720, 401] on input at bounding box center [721, 411] width 55 height 34
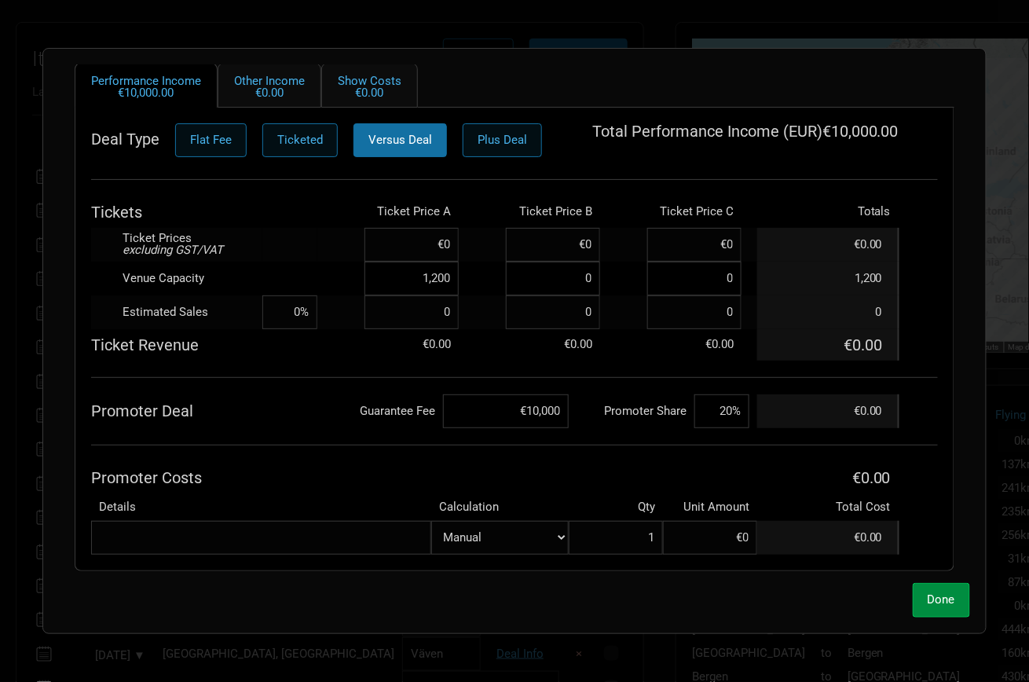
type input "20%"
click at [273, 462] on th "Promoter Costs" at bounding box center [424, 477] width 666 height 31
click at [425, 248] on input at bounding box center [411, 245] width 94 height 34
paste input "€35.25"
type input "€35.25"
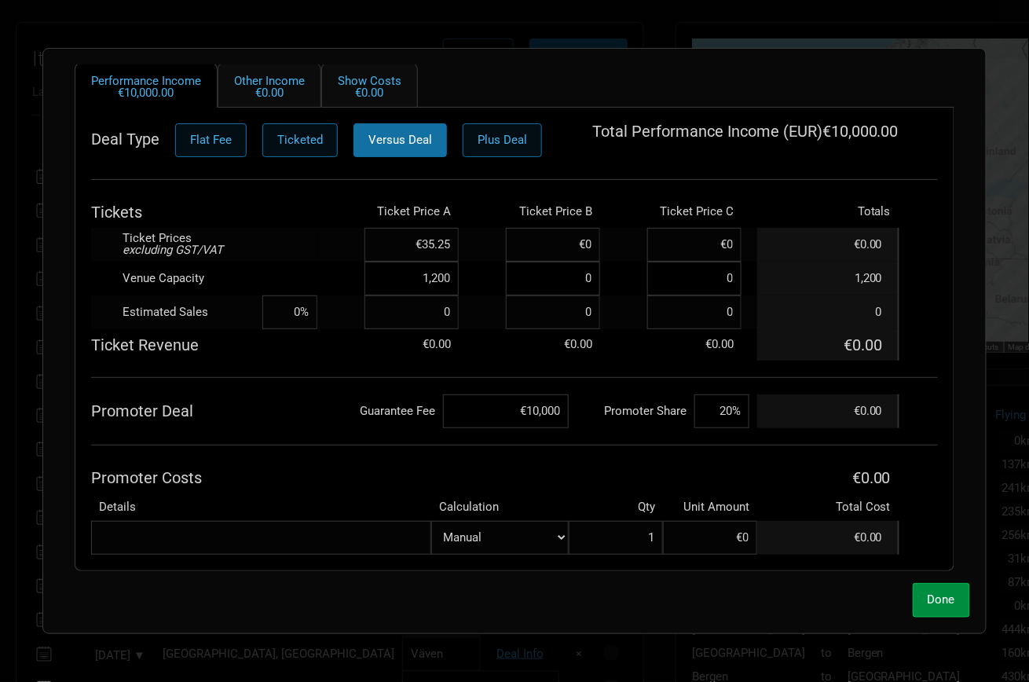
click at [312, 264] on td at bounding box center [289, 279] width 55 height 34
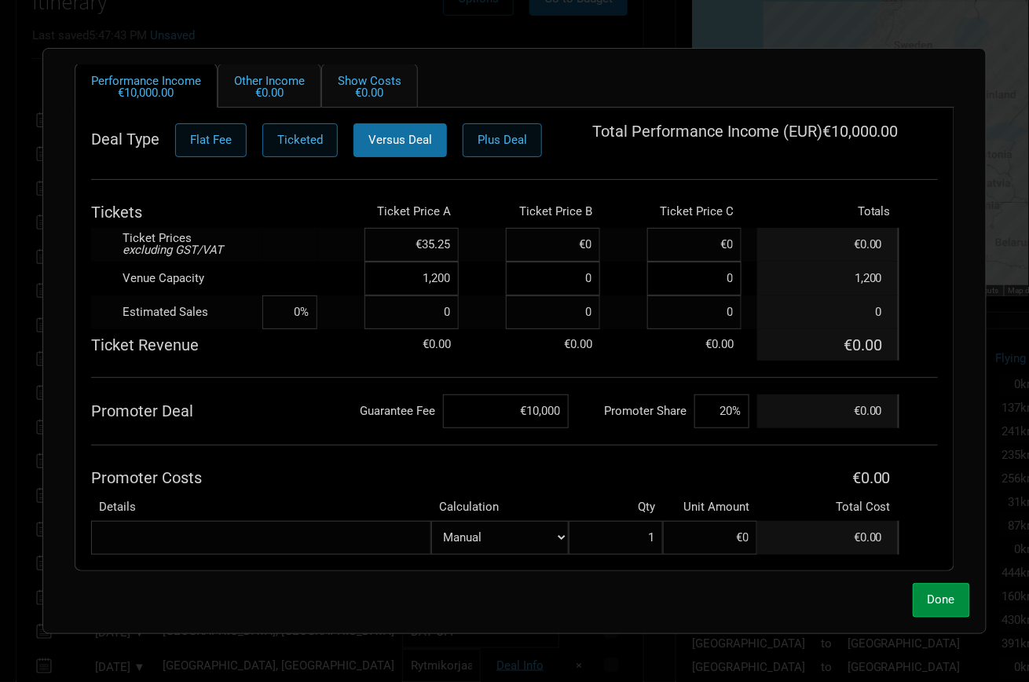
scroll to position [173, 0]
click at [933, 603] on span "Done" at bounding box center [941, 599] width 27 height 14
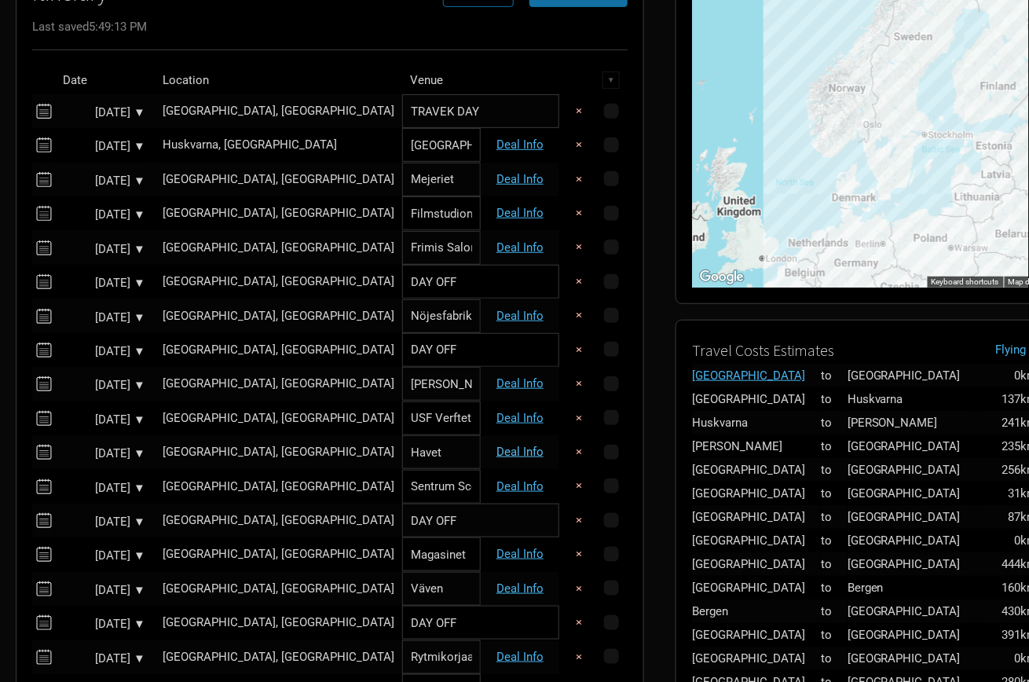
click at [516, 445] on link "Deal Info" at bounding box center [519, 452] width 47 height 14
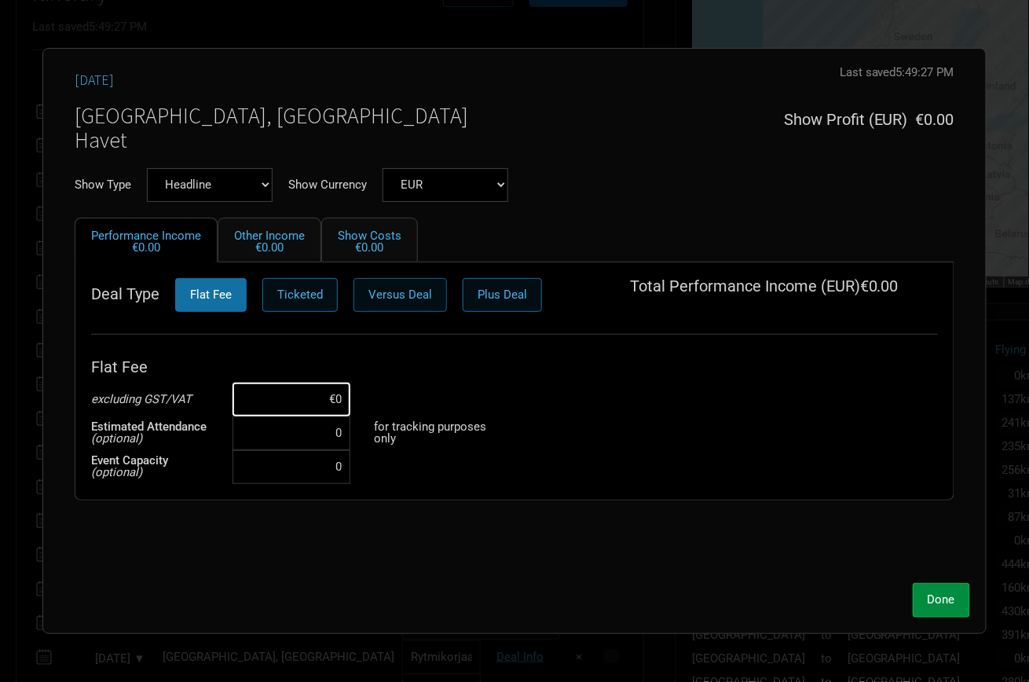
click at [375, 287] on span "Versus Deal" at bounding box center [400, 294] width 64 height 14
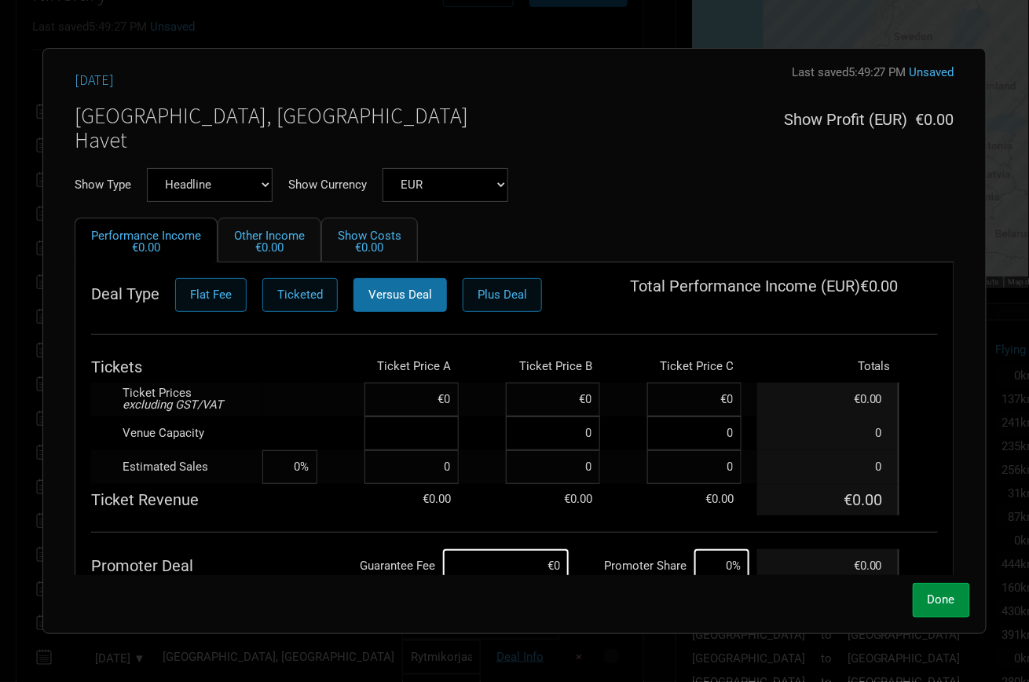
click at [423, 438] on input at bounding box center [411, 433] width 94 height 34
type input "1,100"
click at [305, 401] on td at bounding box center [289, 399] width 55 height 34
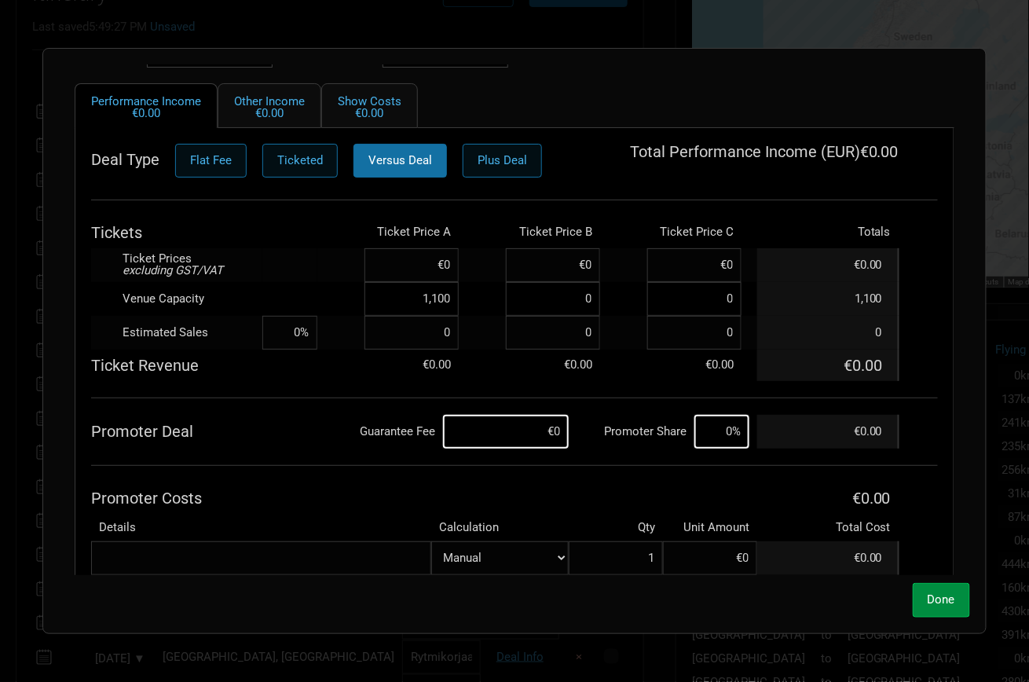
scroll to position [137, 0]
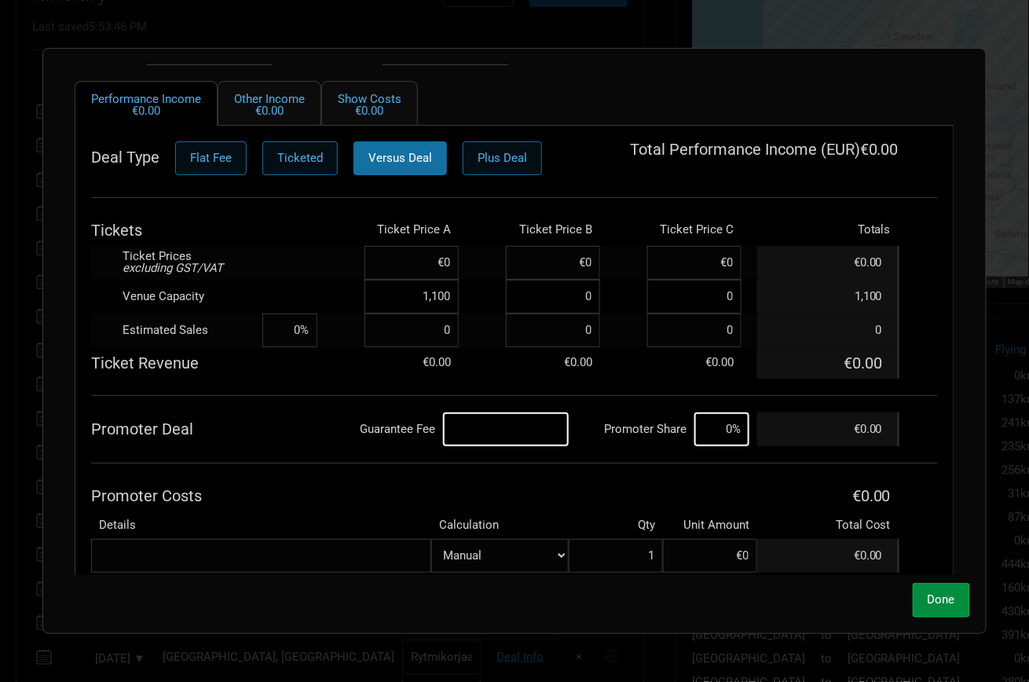
click at [529, 432] on input at bounding box center [506, 429] width 126 height 34
type input "€10,000"
click at [379, 437] on td "Guarantee Fee" at bounding box center [380, 429] width 126 height 34
click at [731, 439] on input at bounding box center [721, 429] width 55 height 34
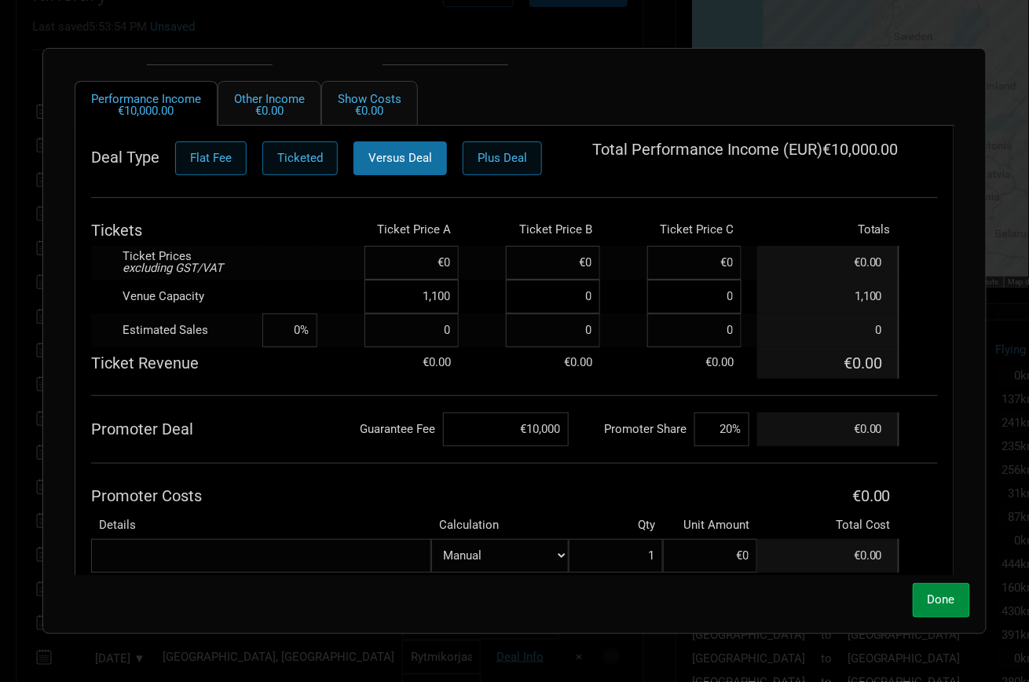
type input "20%"
click at [398, 491] on th "Promoter Costs" at bounding box center [424, 495] width 666 height 31
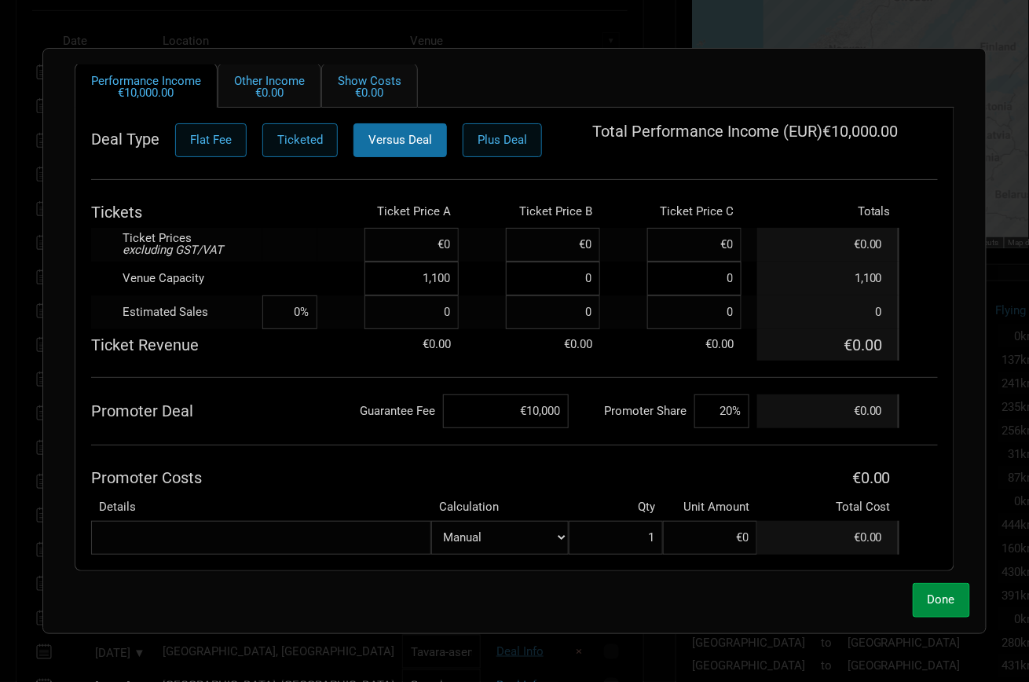
scroll to position [154, 0]
click at [418, 252] on input at bounding box center [411, 246] width 94 height 34
paste input "€35.25"
type input "€35.25"
click at [304, 262] on td at bounding box center [289, 279] width 55 height 34
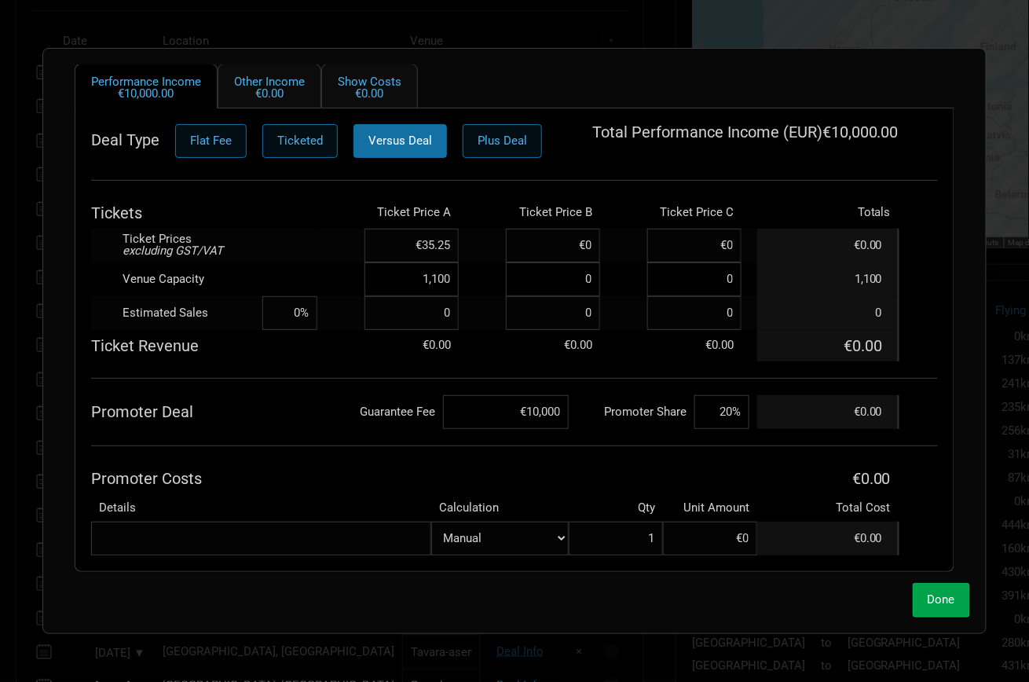
click at [939, 602] on span "Done" at bounding box center [941, 599] width 27 height 14
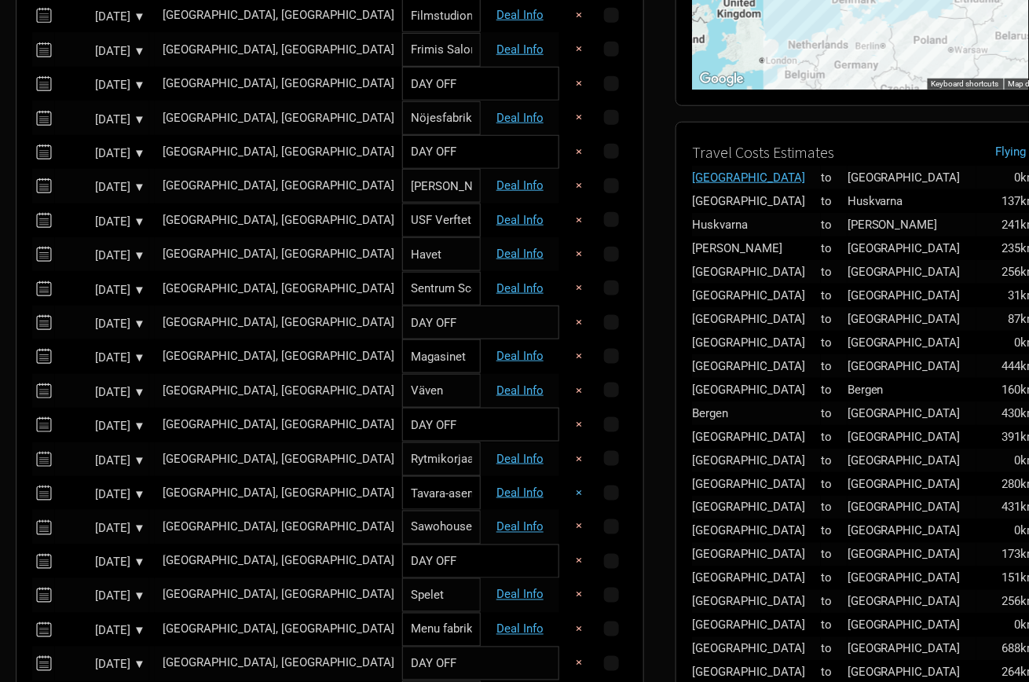
scroll to position [375, 0]
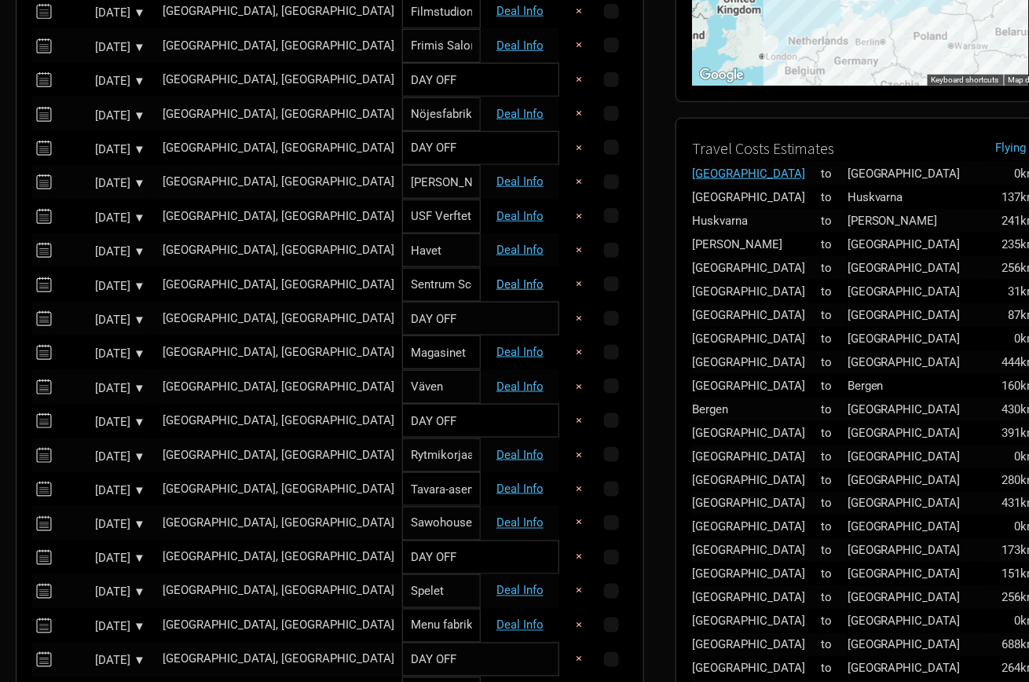
click at [514, 281] on link "Deal Info" at bounding box center [519, 284] width 47 height 14
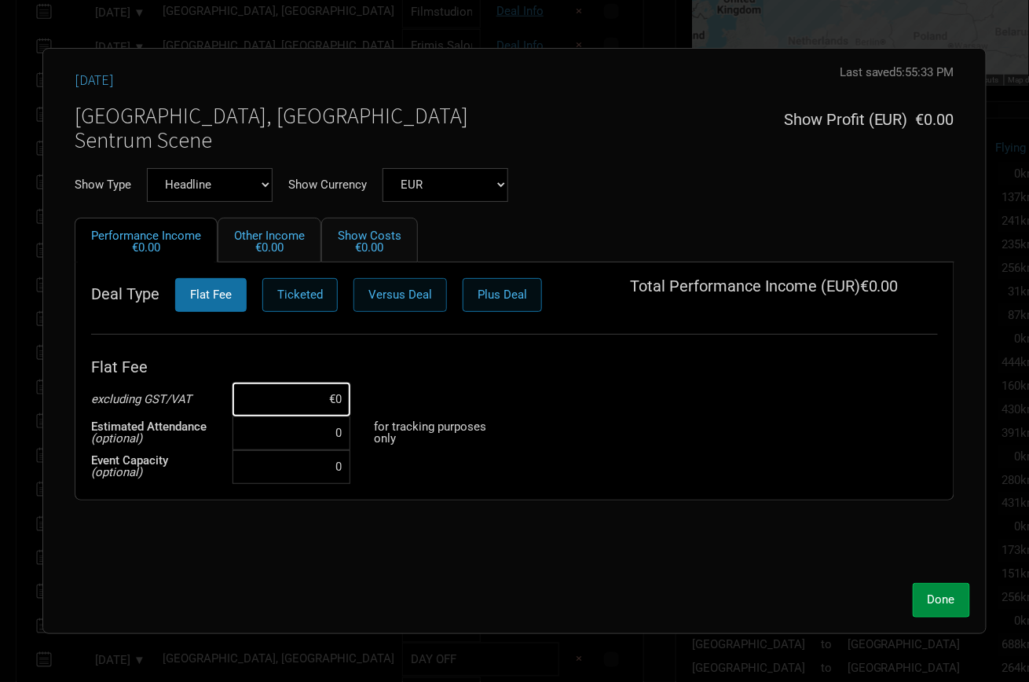
click at [388, 290] on span "Versus Deal" at bounding box center [400, 294] width 64 height 14
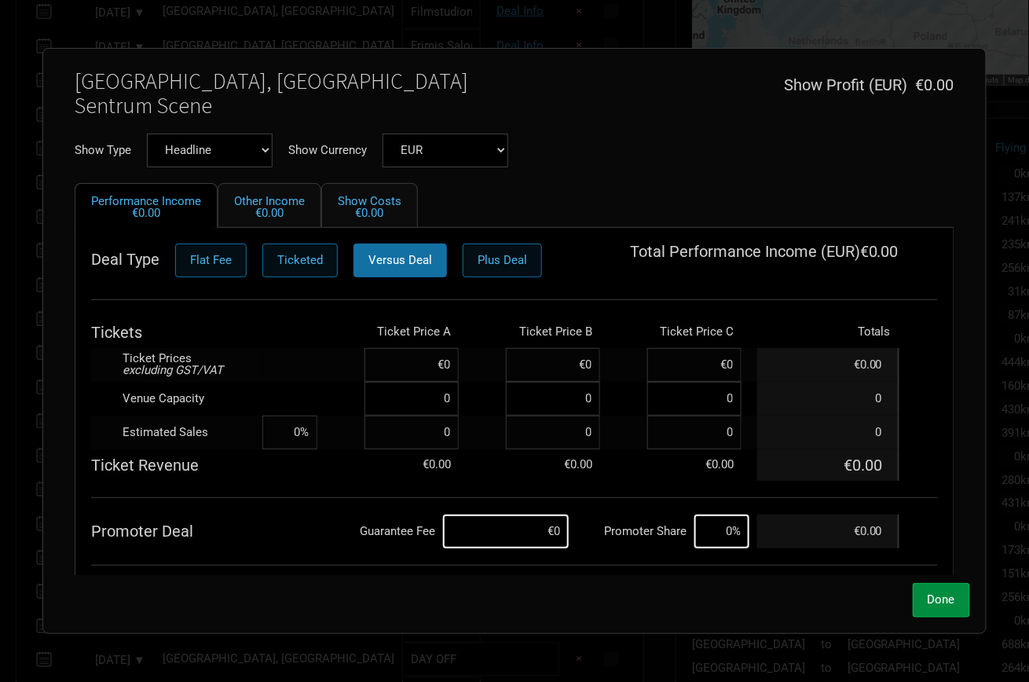
scroll to position [39, 0]
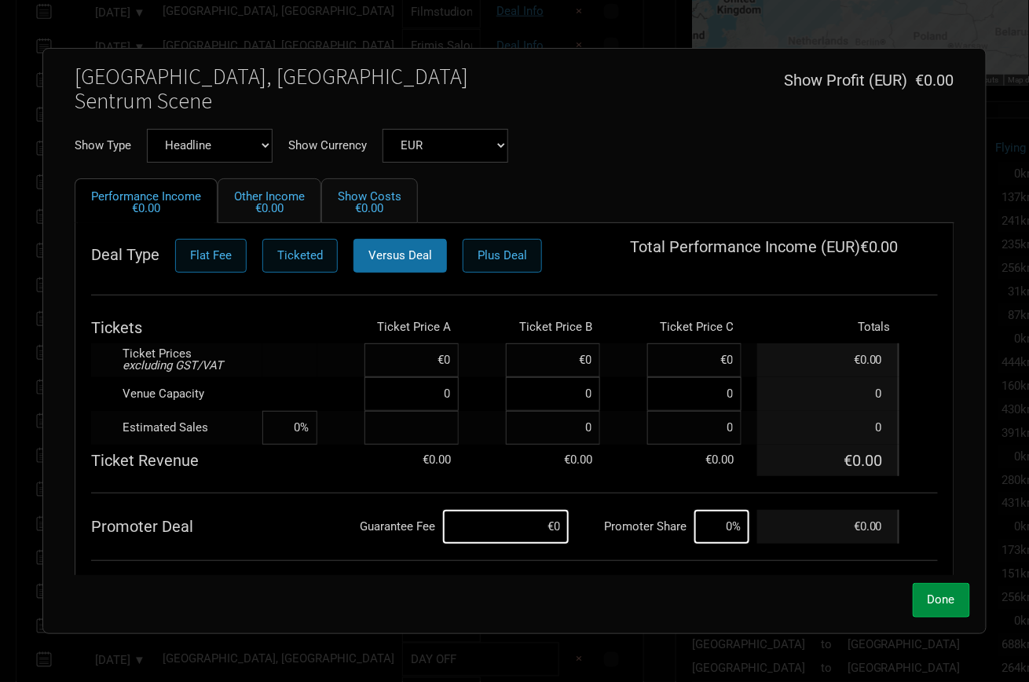
click at [417, 423] on input at bounding box center [411, 428] width 94 height 34
type input "1,750"
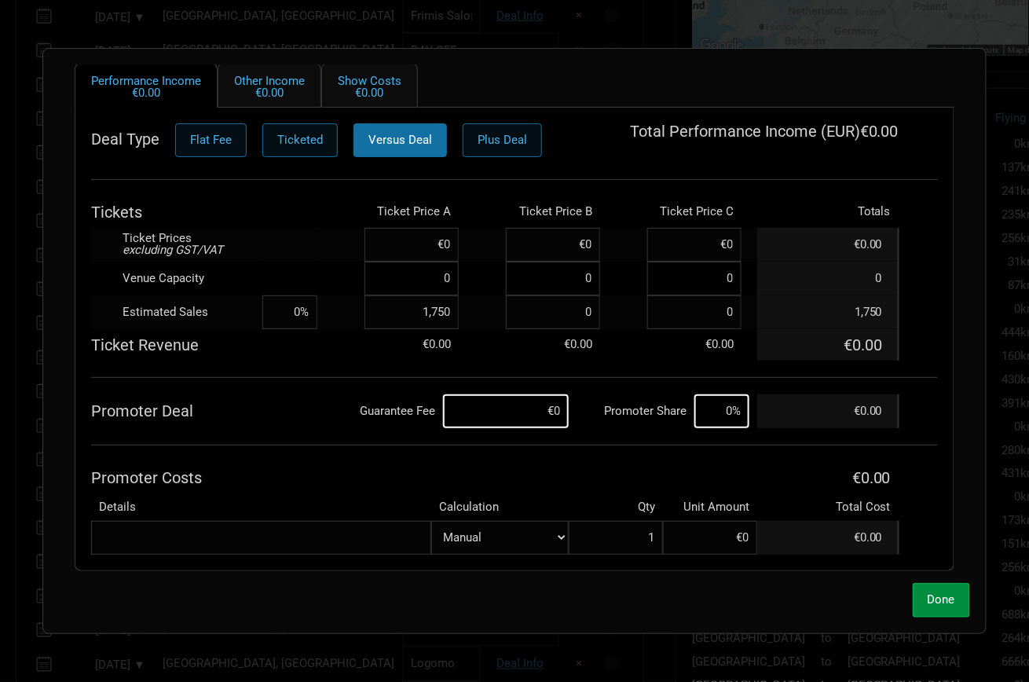
scroll to position [405, 0]
click at [540, 402] on input at bounding box center [506, 411] width 126 height 34
type input "€15,000"
click at [730, 415] on input at bounding box center [721, 411] width 55 height 34
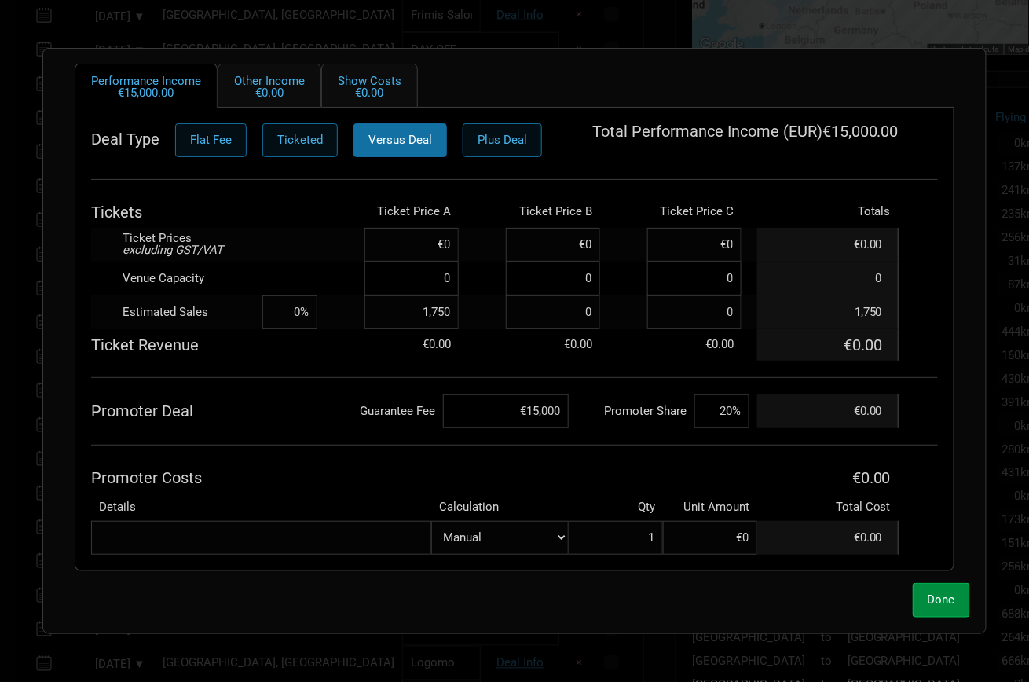
type input "20%"
click at [349, 473] on th "Promoter Costs" at bounding box center [424, 477] width 666 height 31
click at [430, 235] on input at bounding box center [411, 245] width 94 height 34
paste input "€35.25"
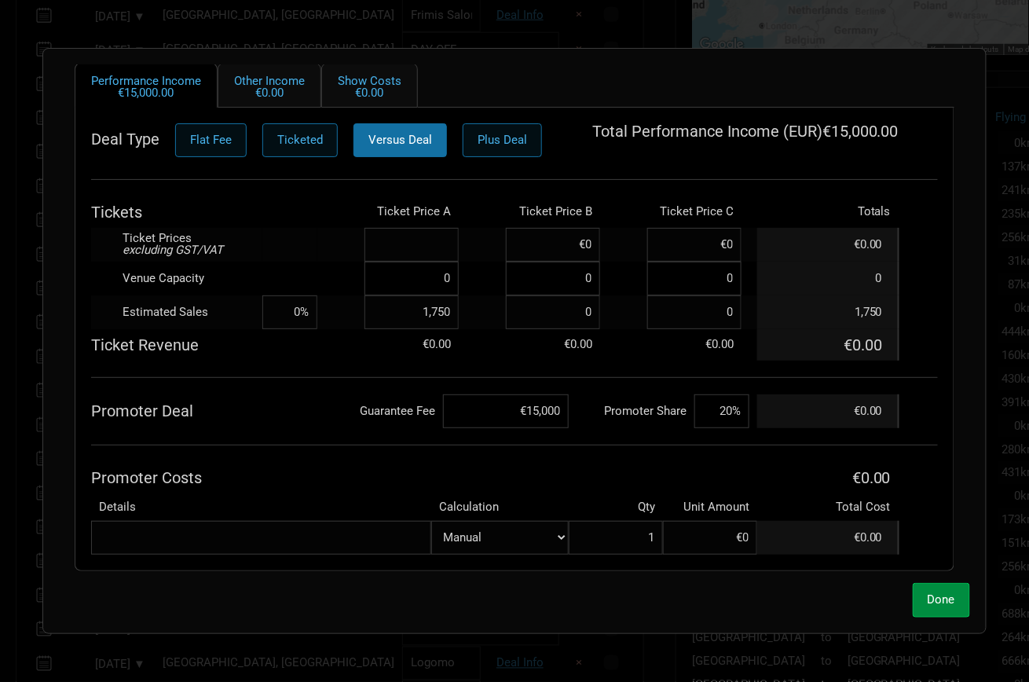
type input "€35.25"
click at [363, 337] on td at bounding box center [340, 344] width 47 height 31
click at [358, 415] on td "Guarantee Fee" at bounding box center [380, 411] width 126 height 34
click at [433, 284] on input at bounding box center [411, 279] width 94 height 34
type input "1"
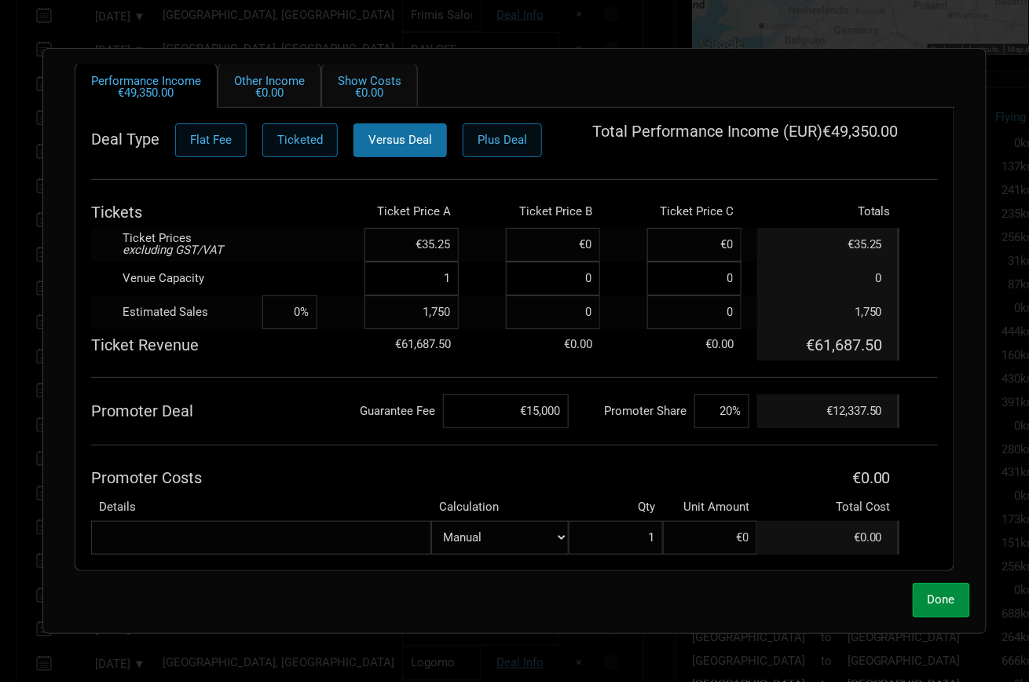
type input "175,000%"
type input "175"
type input "1,000%"
type input "1,750"
type input "100%"
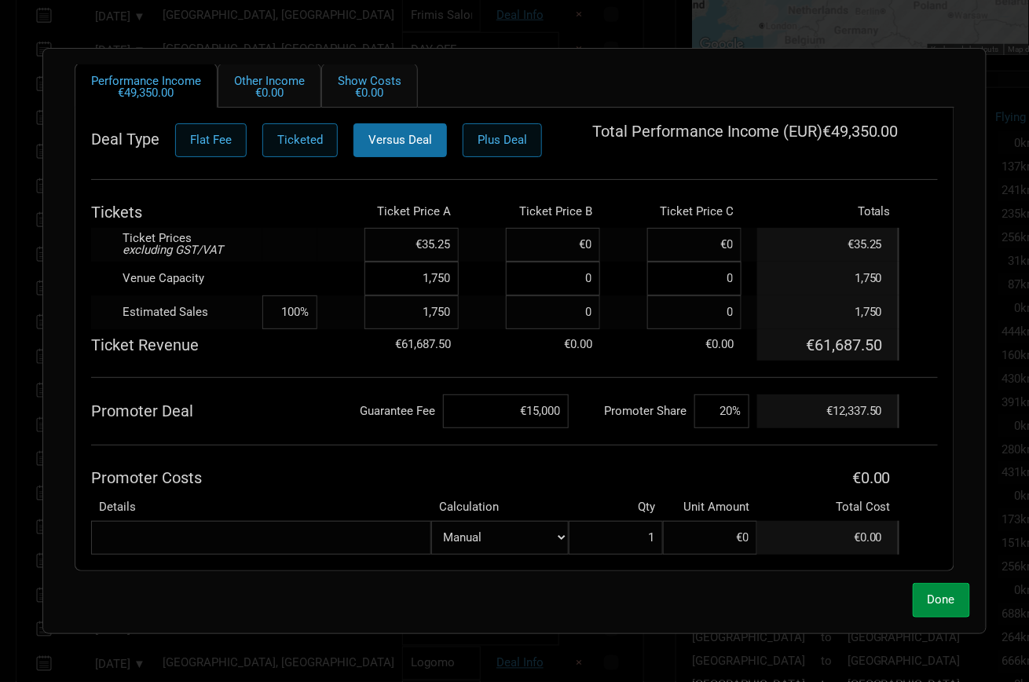
click at [327, 357] on td at bounding box center [340, 344] width 47 height 31
click at [408, 311] on input "1,750" at bounding box center [411, 312] width 94 height 34
type input "1"
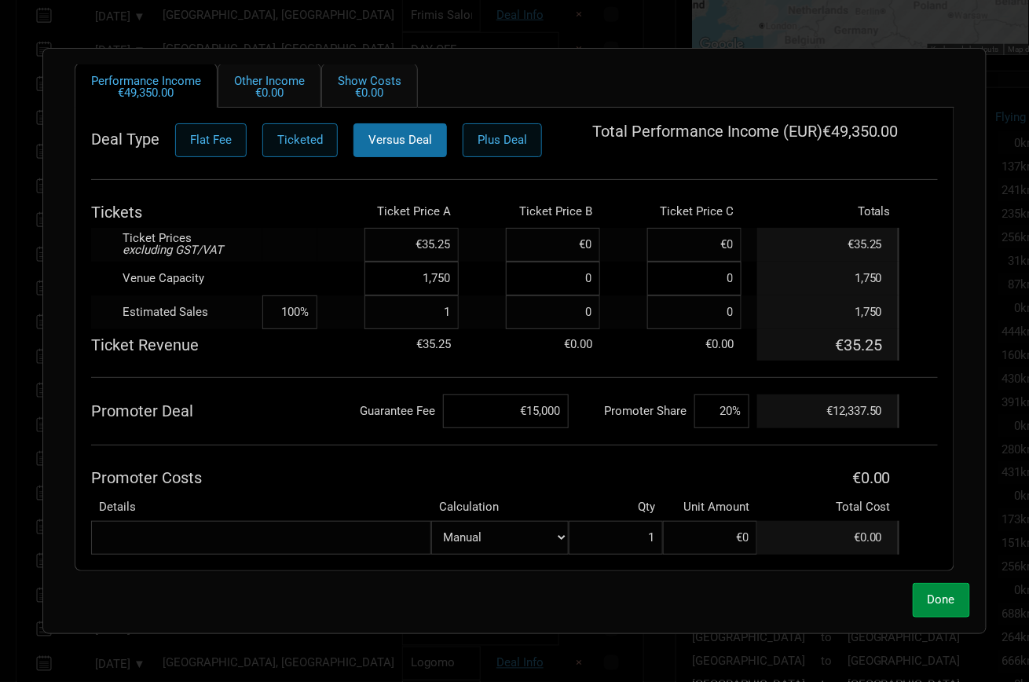
type input "0%"
type input "1"
click at [331, 443] on div "Deal Type Flat Fee Ticketed Versus Deal Plus Deal Total Performance Income ( EU…" at bounding box center [514, 338] width 847 height 431
click at [449, 307] on input "1" at bounding box center [411, 312] width 94 height 34
type input "0"
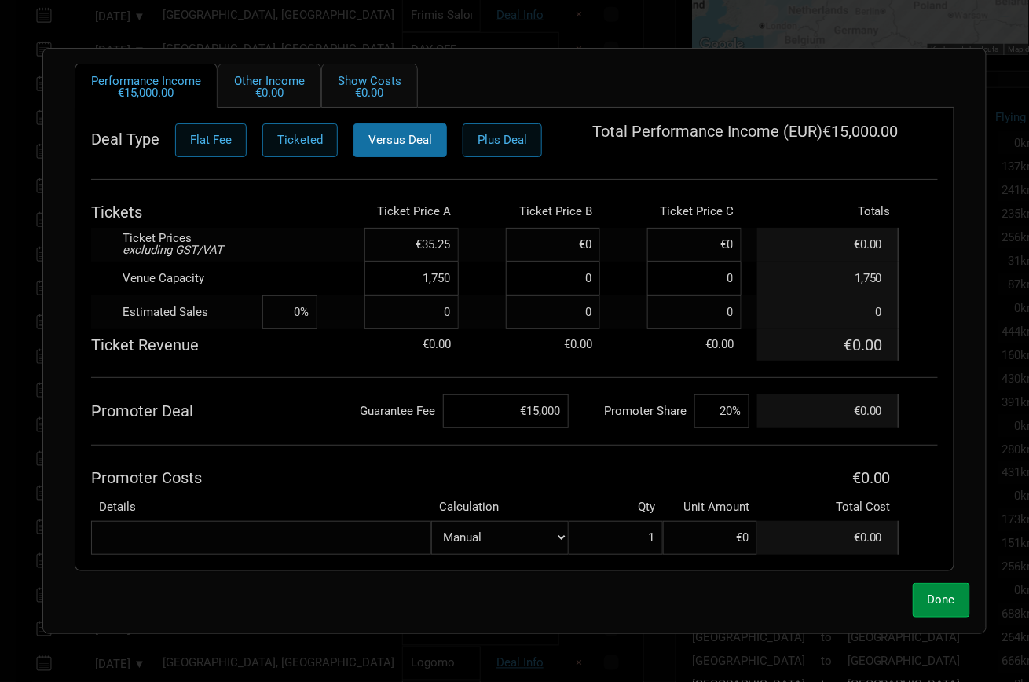
click at [344, 360] on div "Deal Type Flat Fee Ticketed Versus Deal Plus Deal Total Performance Income ( EU…" at bounding box center [514, 338] width 847 height 431
click at [940, 595] on span "Done" at bounding box center [941, 599] width 27 height 14
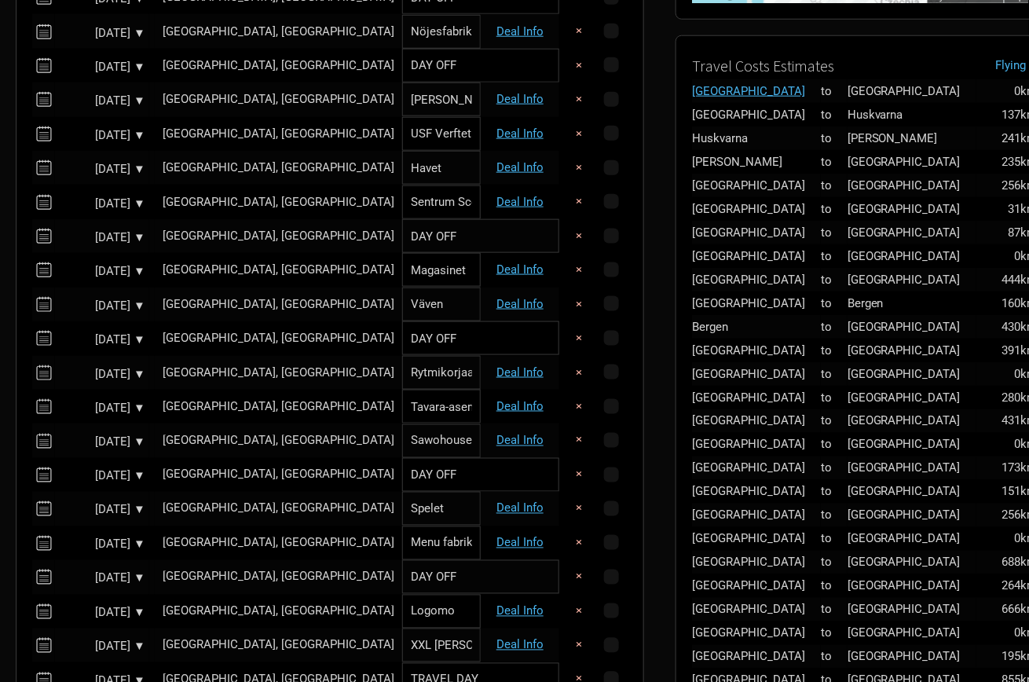
scroll to position [477, 0]
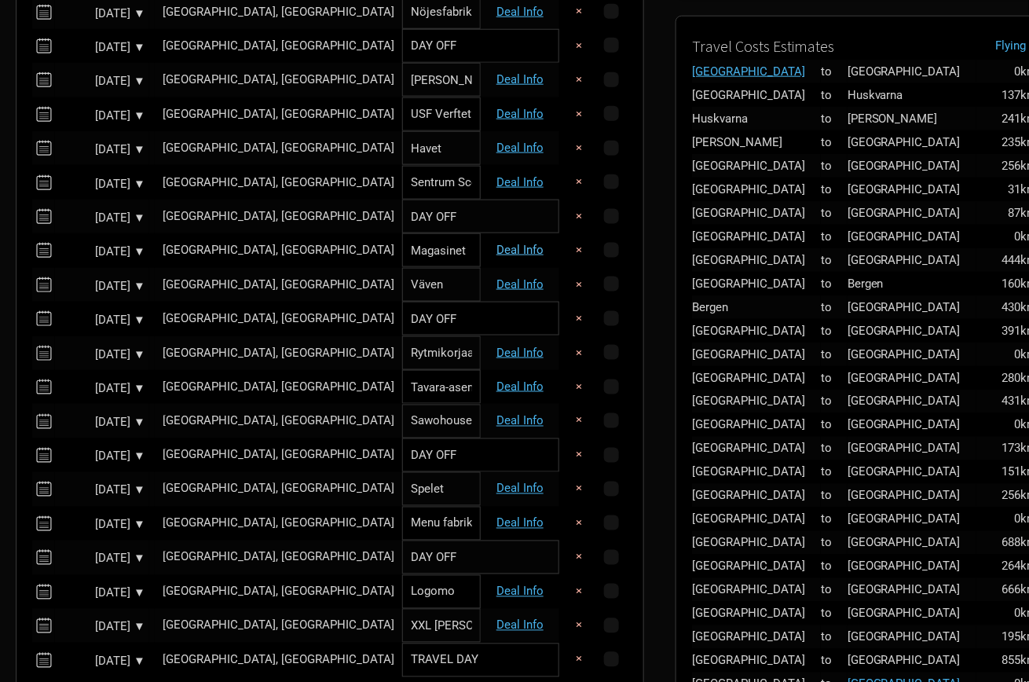
click at [515, 244] on link "Deal Info" at bounding box center [519, 250] width 47 height 14
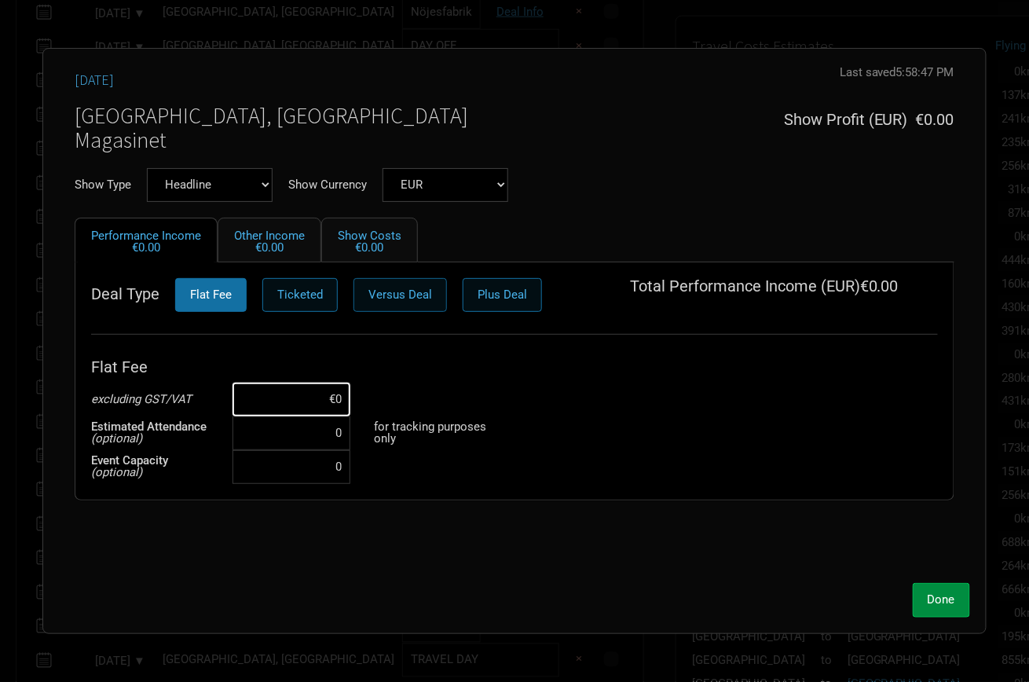
click at [385, 296] on span "Versus Deal" at bounding box center [400, 294] width 64 height 14
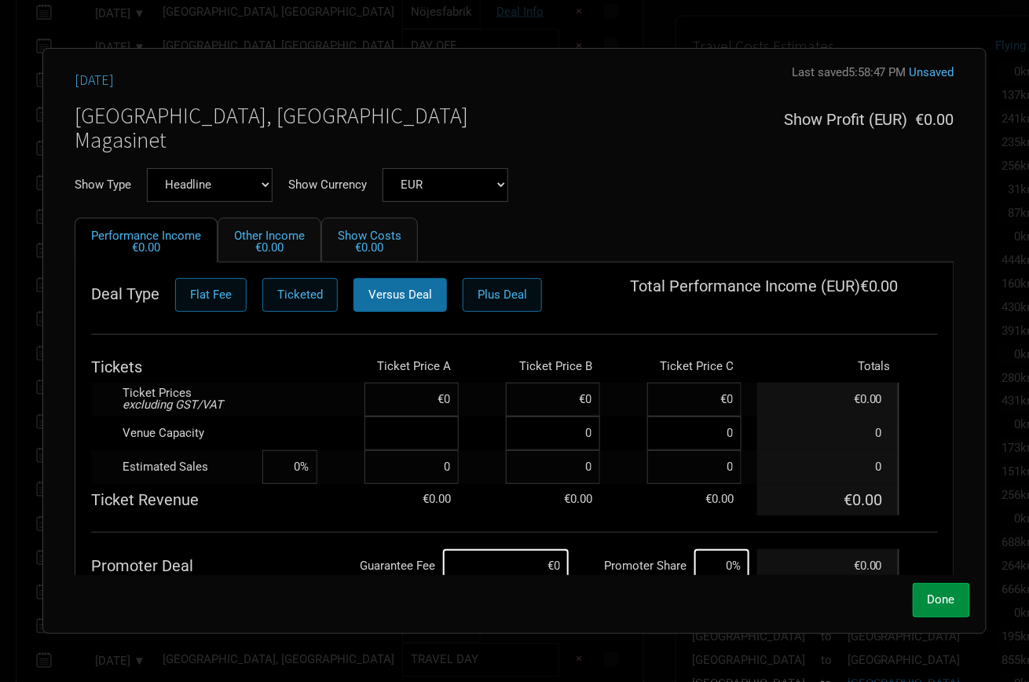
click at [427, 437] on input at bounding box center [411, 433] width 94 height 34
type input "1,500"
click at [306, 404] on td at bounding box center [289, 399] width 55 height 34
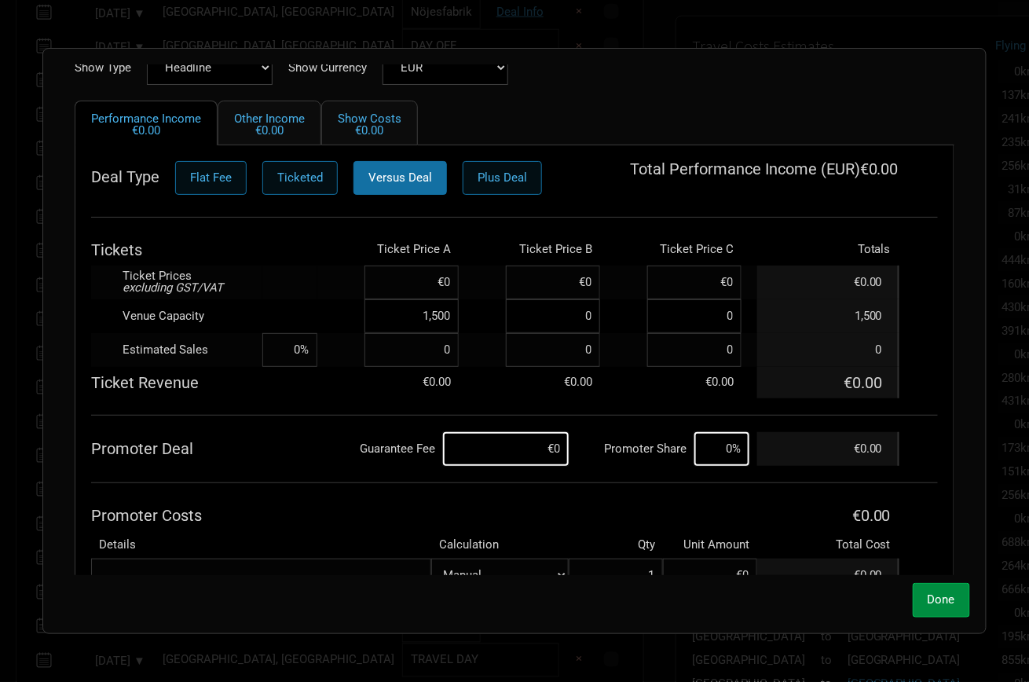
scroll to position [122, 0]
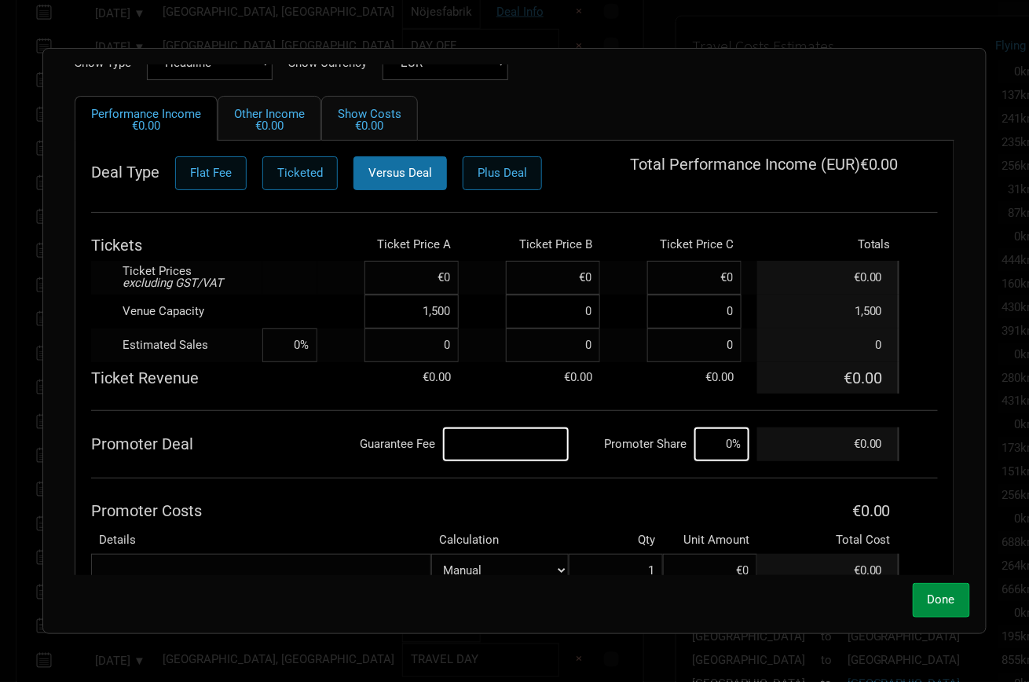
click at [529, 441] on input at bounding box center [506, 444] width 126 height 34
type input "€10,000"
click at [723, 443] on input at bounding box center [721, 444] width 55 height 34
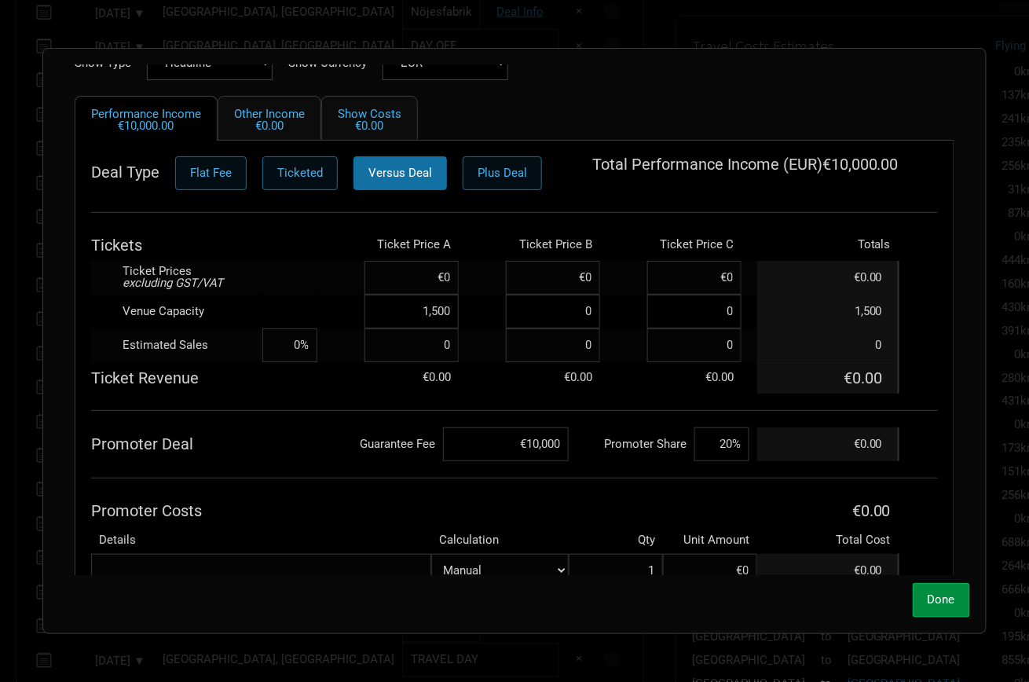
type input "20%"
click at [346, 483] on div "Deal Type Flat Fee Ticketed Versus Deal Plus Deal Total Performance Income ( EU…" at bounding box center [514, 371] width 847 height 431
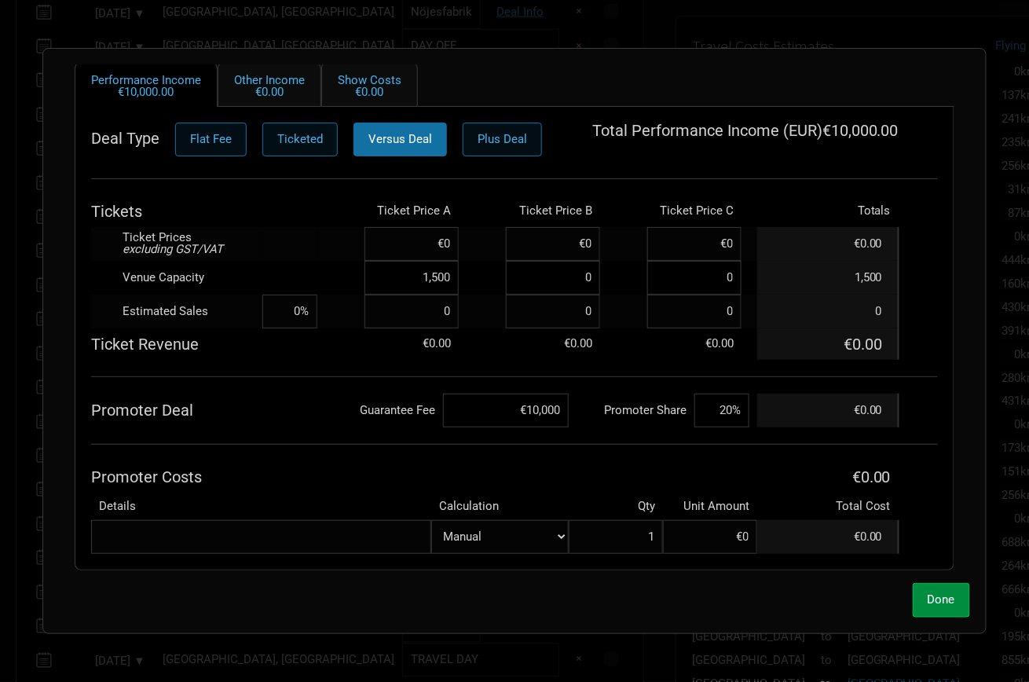
scroll to position [155, 0]
click at [426, 237] on input at bounding box center [411, 245] width 94 height 34
paste input "€47.73"
type input "€47.73"
click at [274, 248] on td at bounding box center [289, 245] width 55 height 34
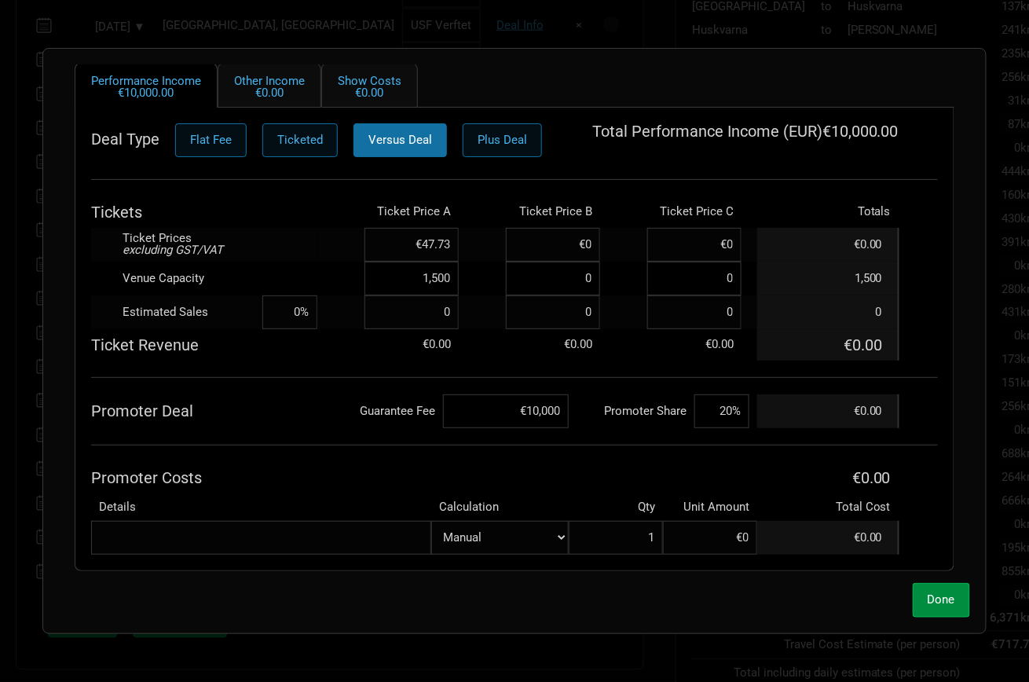
scroll to position [573, 0]
click at [943, 595] on span "Done" at bounding box center [941, 599] width 27 height 14
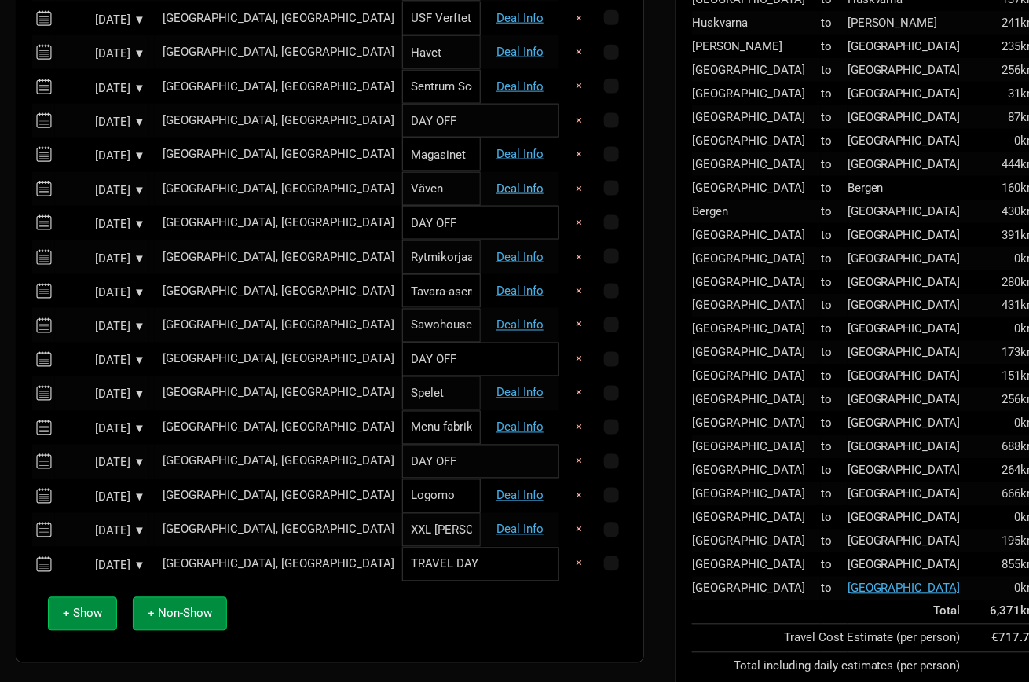
click at [502, 187] on link "Deal Info" at bounding box center [519, 188] width 47 height 14
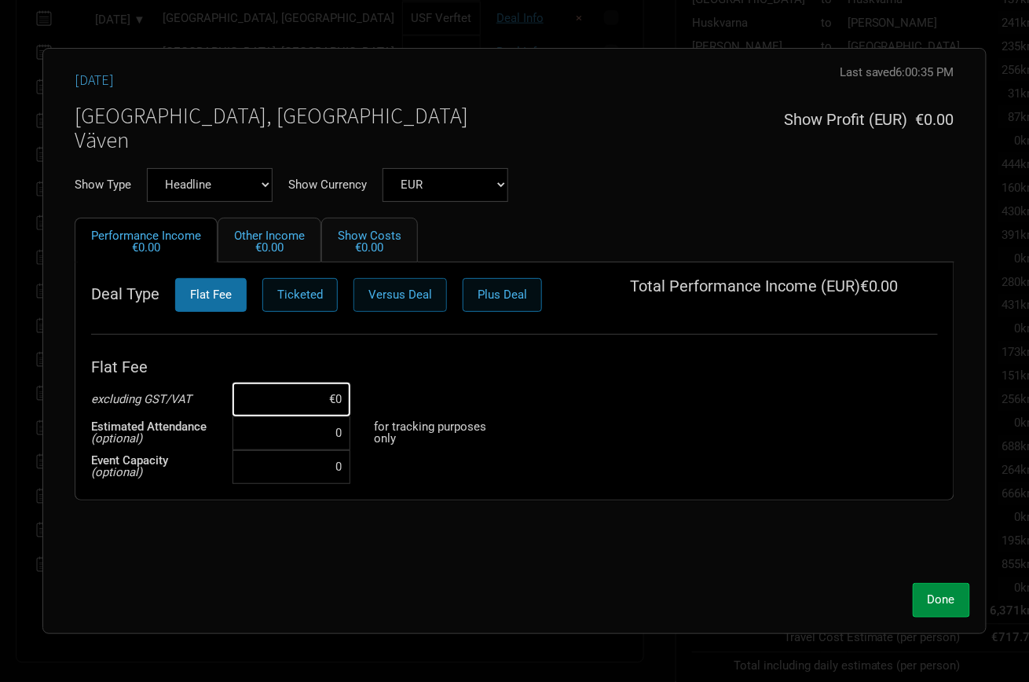
click at [386, 296] on span "Versus Deal" at bounding box center [400, 294] width 64 height 14
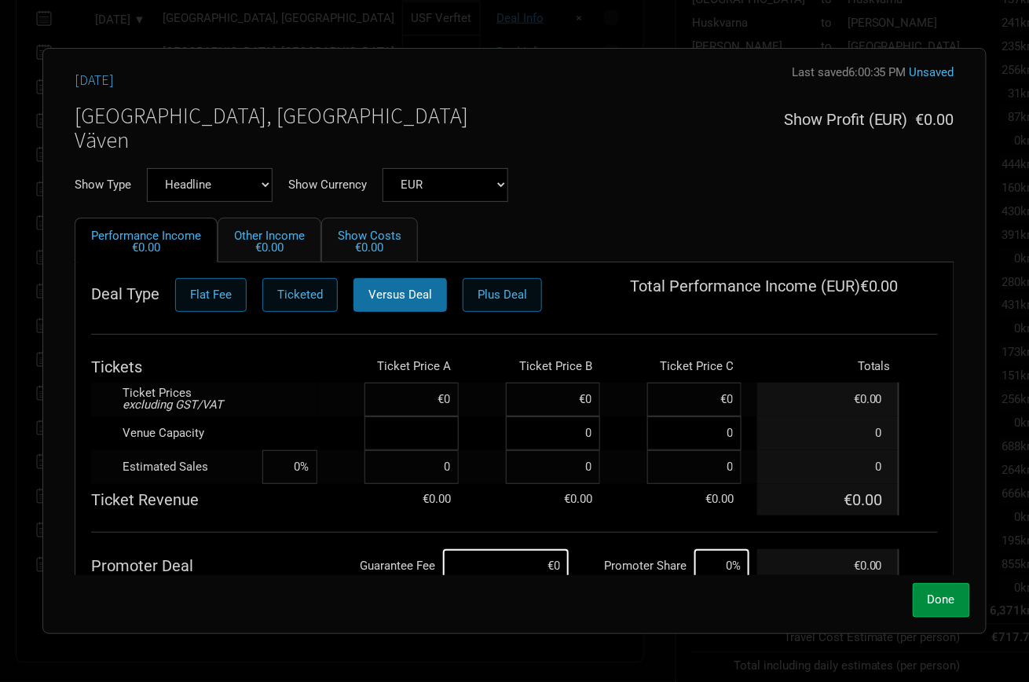
click at [422, 444] on input at bounding box center [411, 433] width 94 height 34
type input "1,100"
click at [426, 407] on input at bounding box center [411, 399] width 94 height 34
paste input "€47.73"
type input "€47.73"
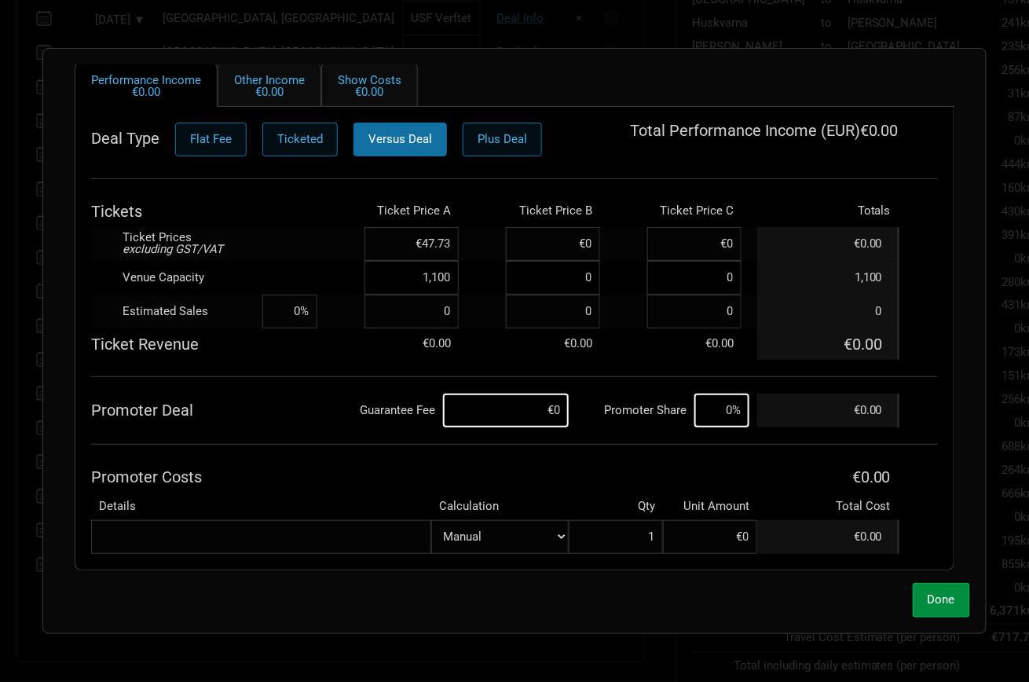
scroll to position [155, 0]
click at [519, 408] on input at bounding box center [506, 411] width 126 height 34
type input "€8,000"
click at [729, 409] on input at bounding box center [721, 411] width 55 height 34
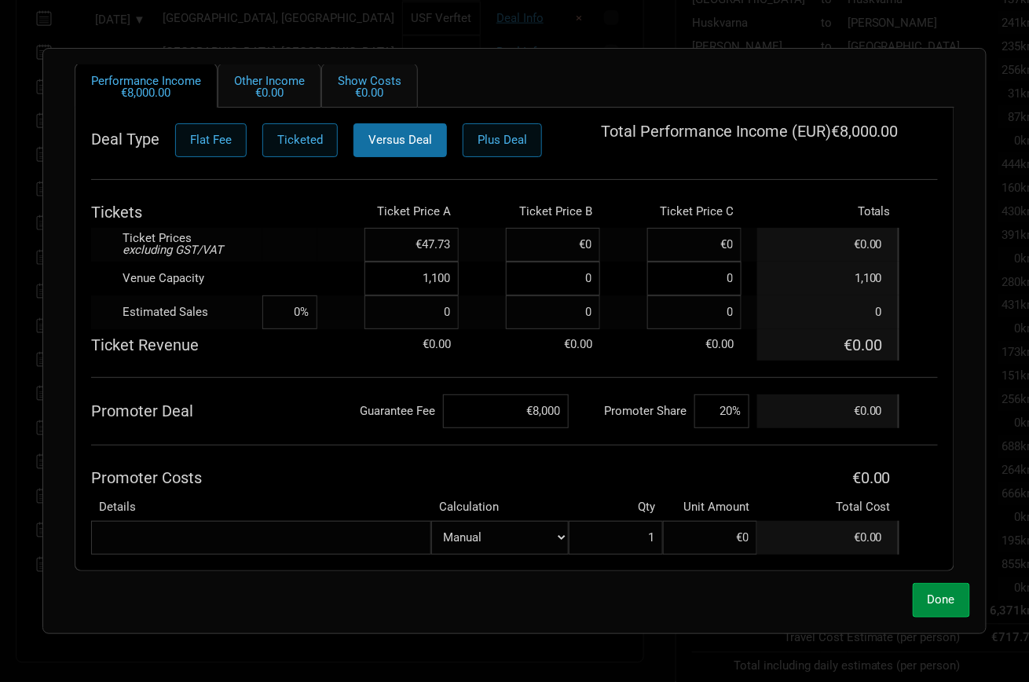
type input "20%"
click at [311, 494] on th "Details" at bounding box center [261, 506] width 340 height 27
click at [939, 596] on span "Done" at bounding box center [941, 599] width 27 height 14
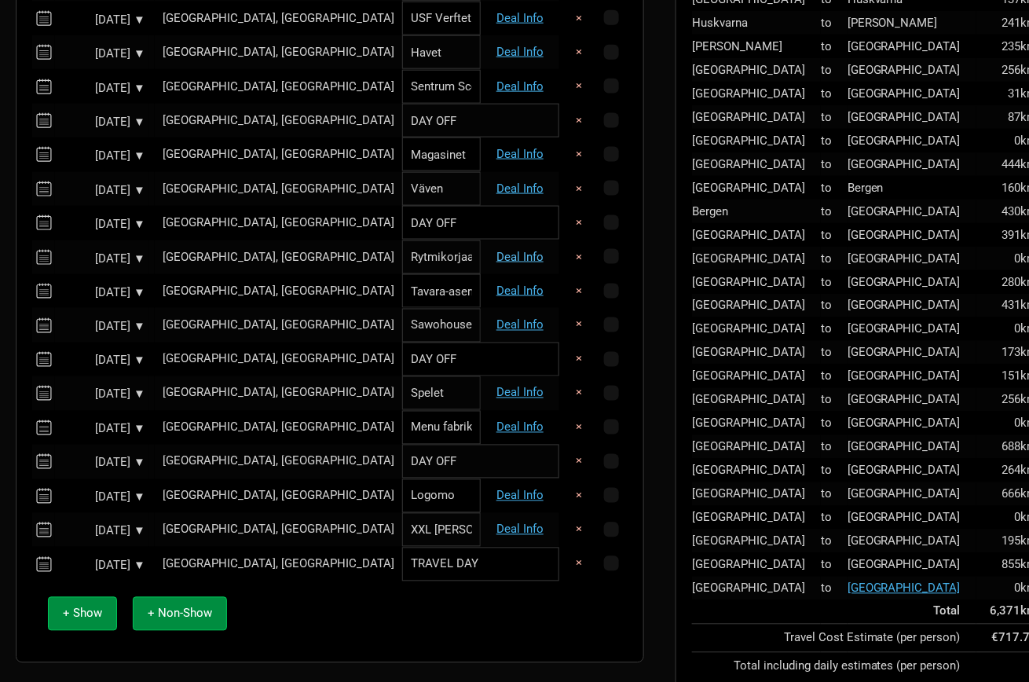
click at [521, 254] on link "Deal Info" at bounding box center [519, 257] width 47 height 14
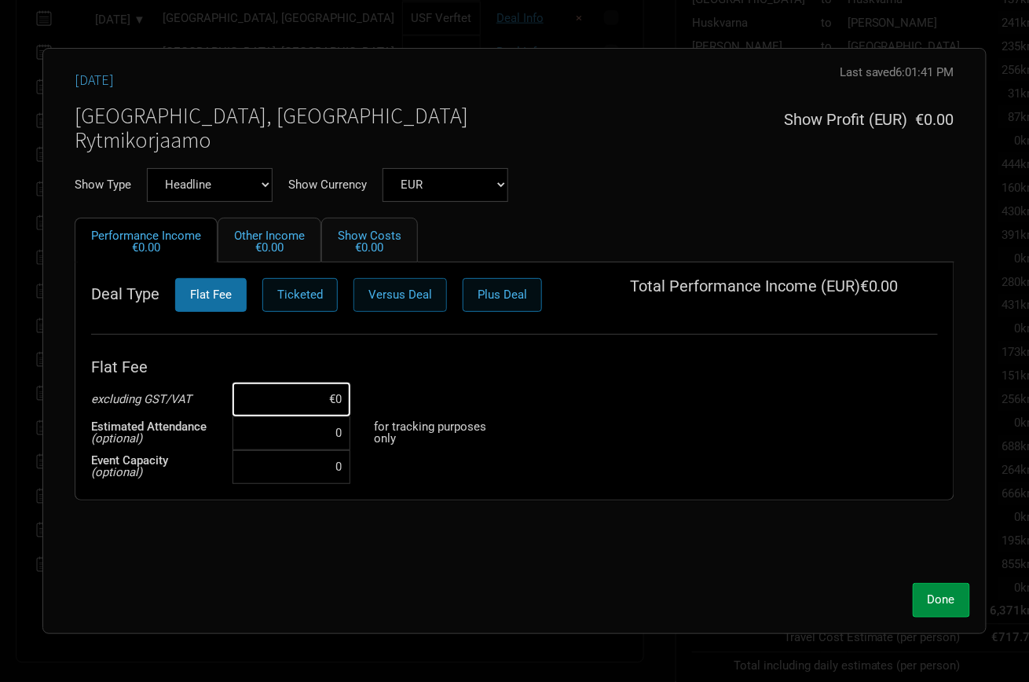
click at [388, 281] on button "Versus Deal" at bounding box center [399, 295] width 93 height 34
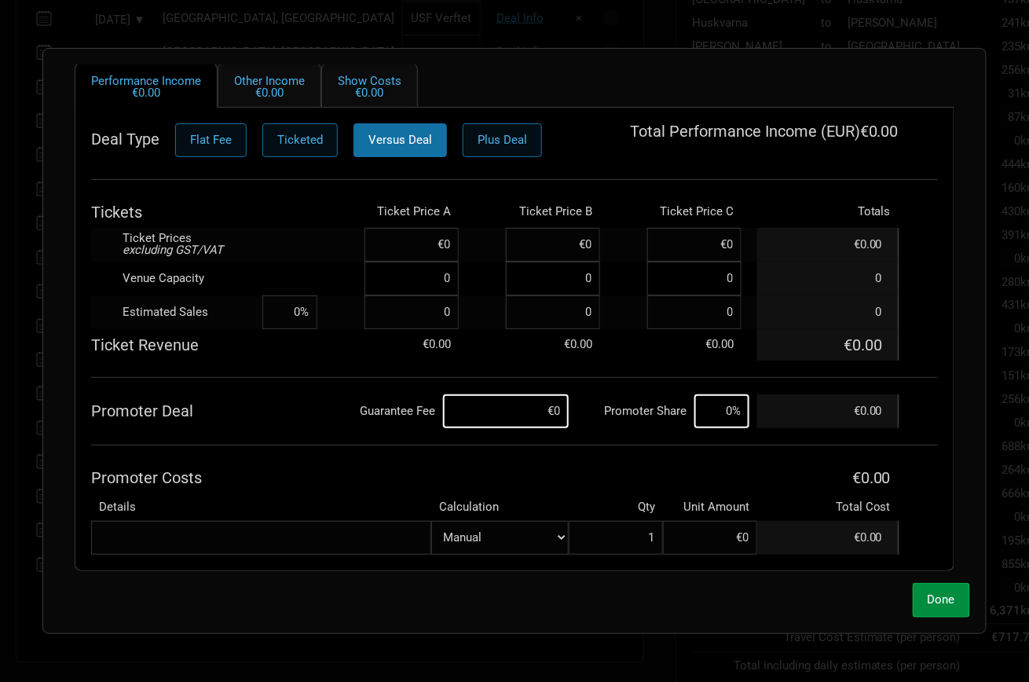
scroll to position [581, 0]
click at [533, 409] on input at bounding box center [506, 411] width 126 height 34
type input "€8,000"
click at [713, 404] on input at bounding box center [721, 411] width 55 height 34
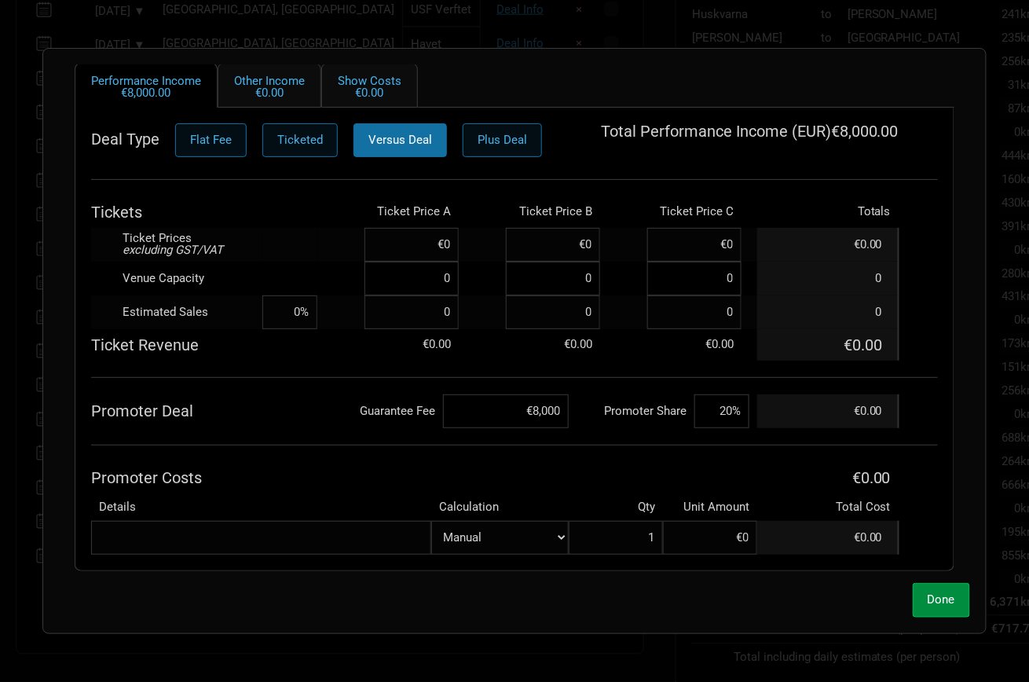
type input "20%"
click at [392, 509] on th "Details" at bounding box center [261, 506] width 340 height 27
click at [381, 451] on div "Deal Type Flat Fee Ticketed Versus Deal Plus Deal Total Performance Income ( EU…" at bounding box center [514, 338] width 847 height 431
click at [422, 245] on input at bounding box center [411, 245] width 94 height 34
type input "€49"
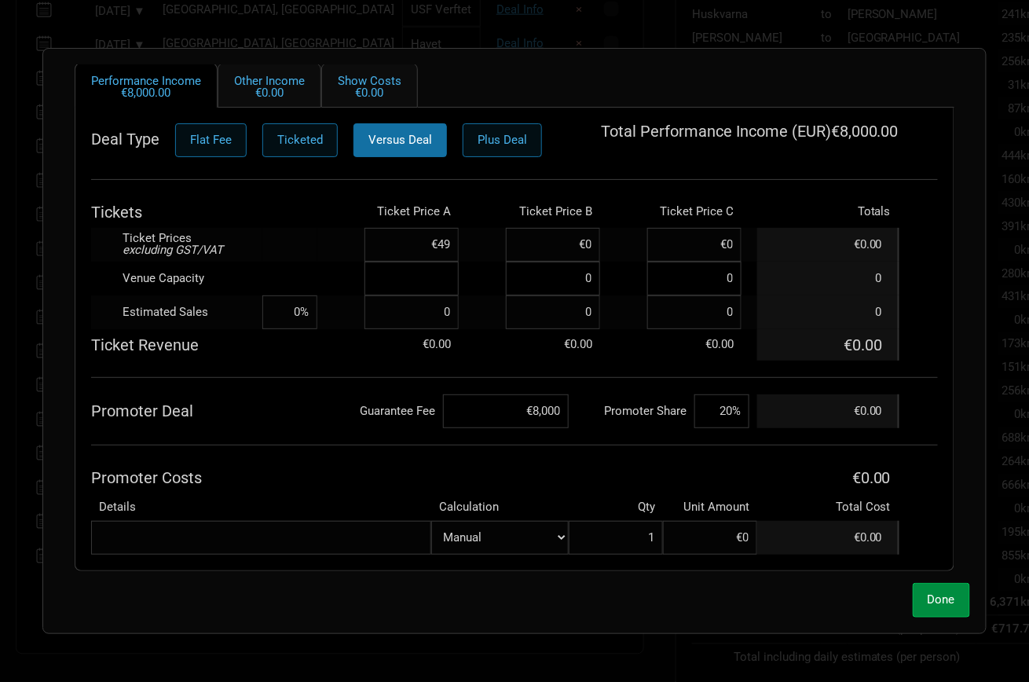
click at [445, 273] on input at bounding box center [411, 279] width 94 height 34
type input "1,100"
click at [318, 389] on div "Deal Type Flat Fee Ticketed Versus Deal Plus Deal Total Performance Income ( EU…" at bounding box center [514, 338] width 847 height 431
click at [941, 604] on span "Done" at bounding box center [941, 599] width 27 height 14
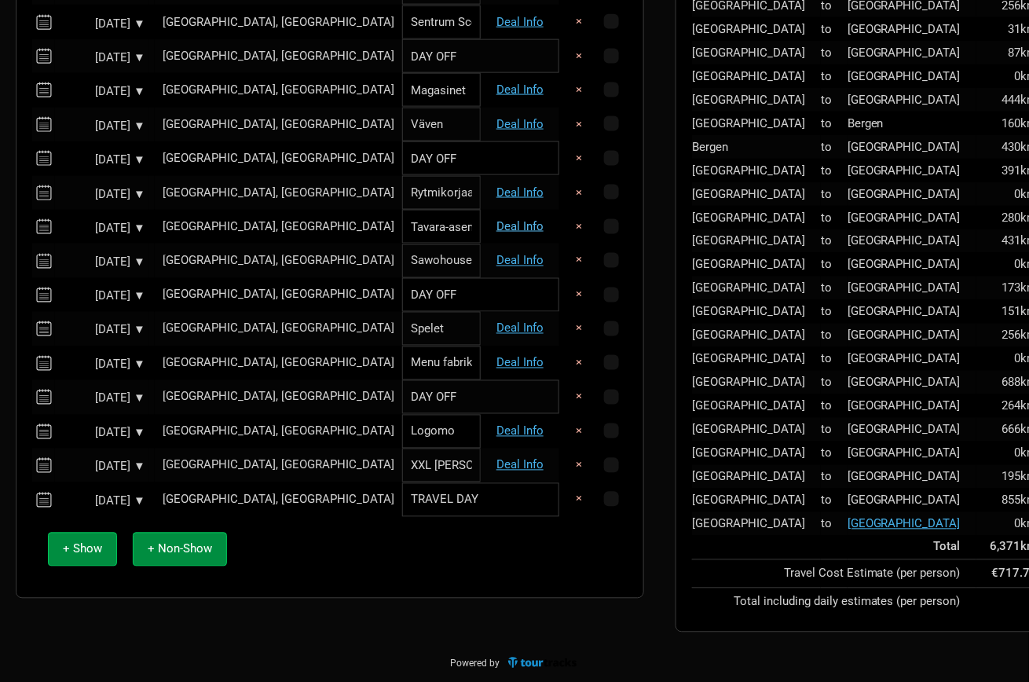
click at [511, 221] on link "Deal Info" at bounding box center [519, 226] width 47 height 14
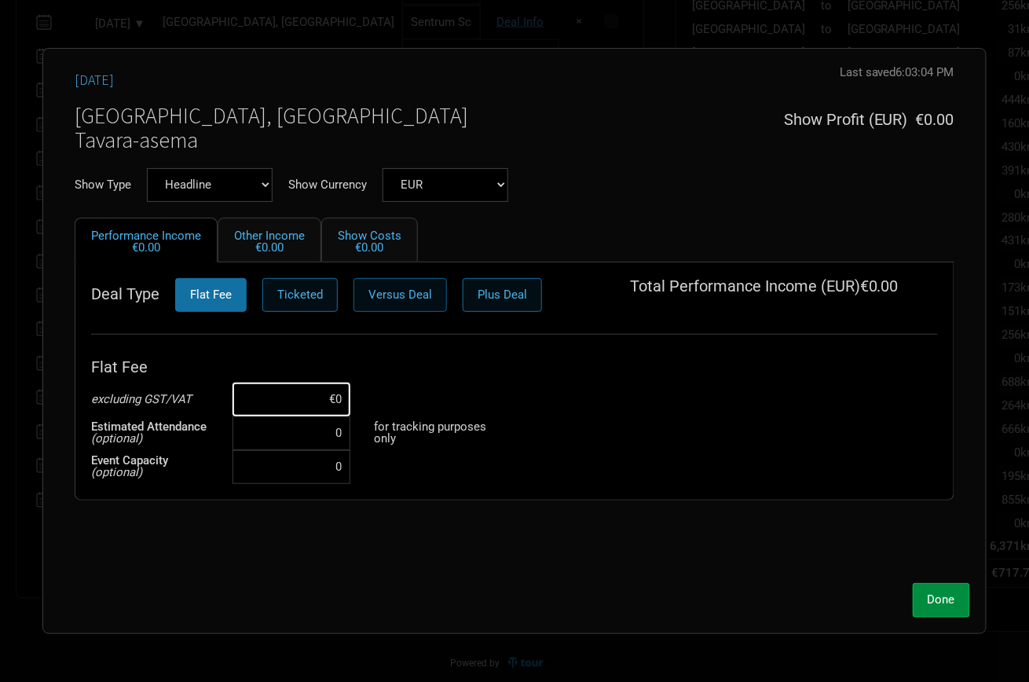
click at [389, 279] on button "Versus Deal" at bounding box center [399, 295] width 93 height 34
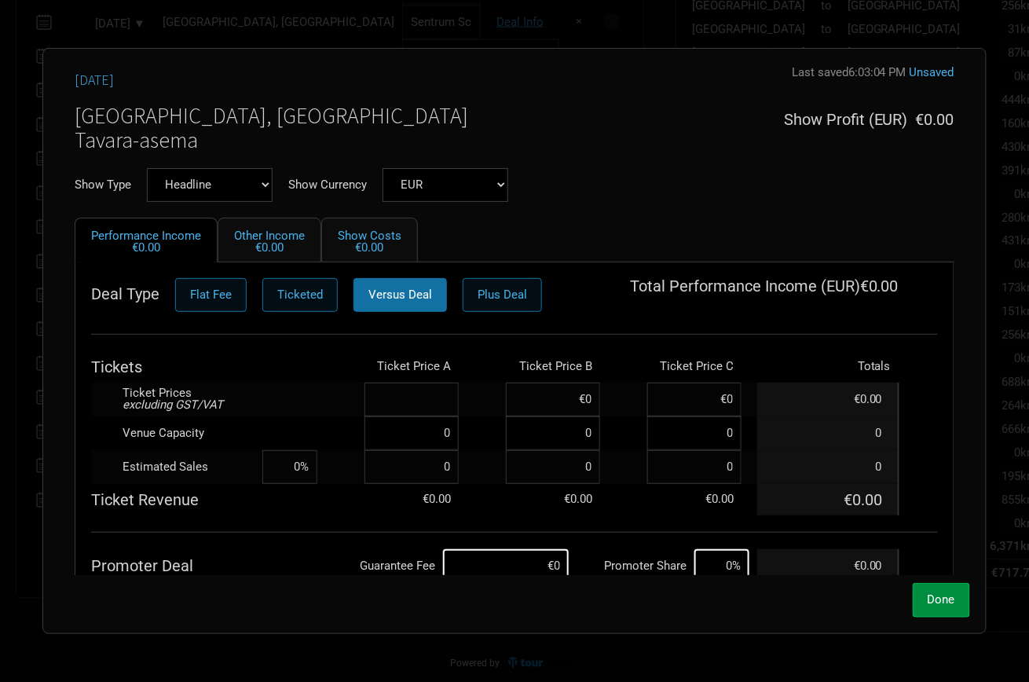
click at [426, 406] on input at bounding box center [411, 399] width 94 height 34
type input "€0"
click at [426, 436] on input at bounding box center [411, 433] width 94 height 34
type input "1,200"
click at [306, 394] on td at bounding box center [289, 399] width 55 height 34
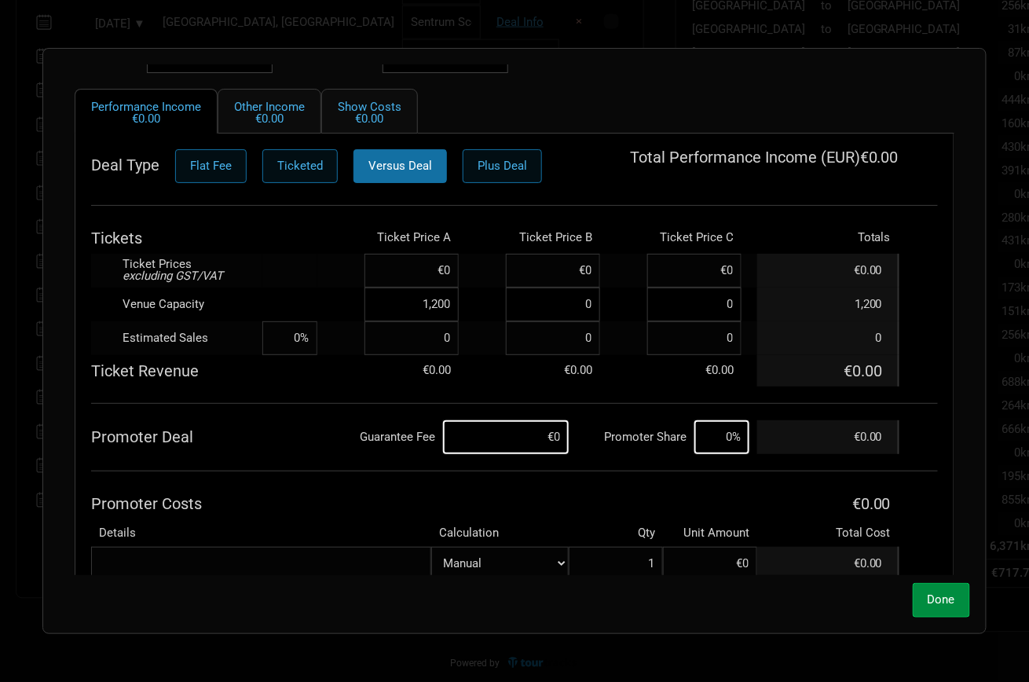
scroll to position [130, 0]
click at [511, 433] on input at bounding box center [506, 436] width 126 height 34
type input "€8,000"
click at [702, 431] on input at bounding box center [721, 436] width 55 height 34
type input "20%"
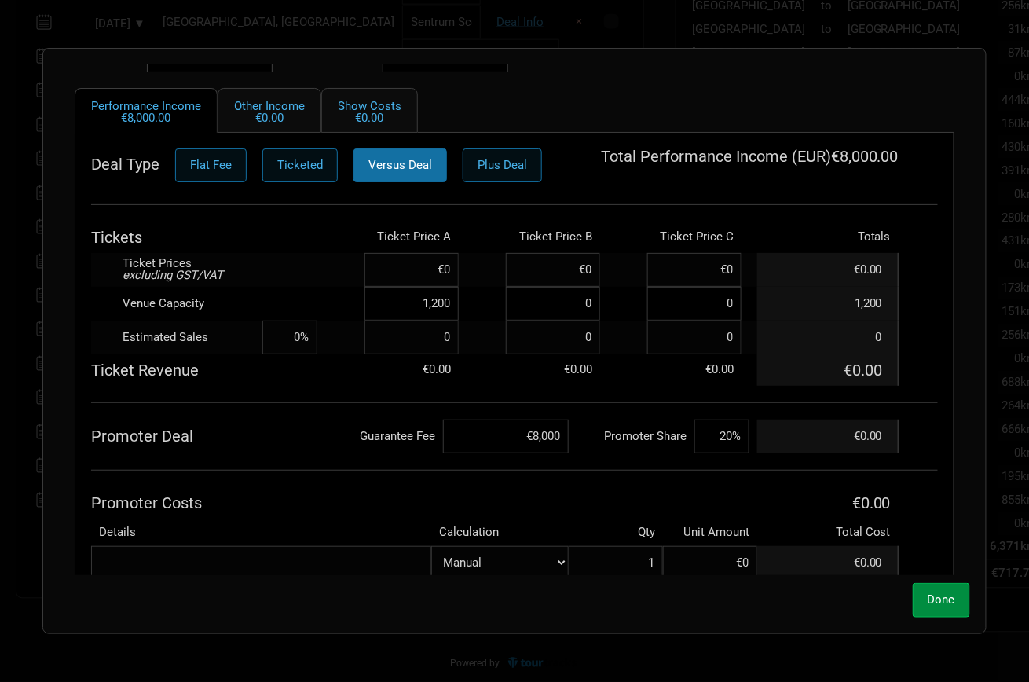
click at [328, 459] on div "Deal Type Flat Fee Ticketed Versus Deal Plus Deal Total Performance Income ( EU…" at bounding box center [514, 363] width 847 height 431
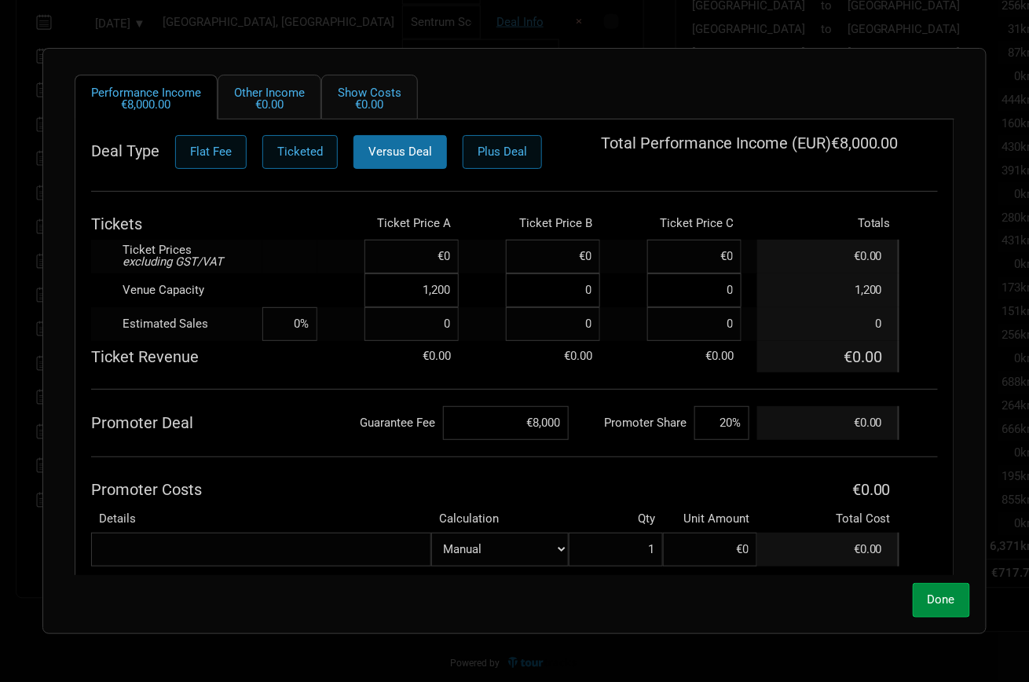
scroll to position [148, 0]
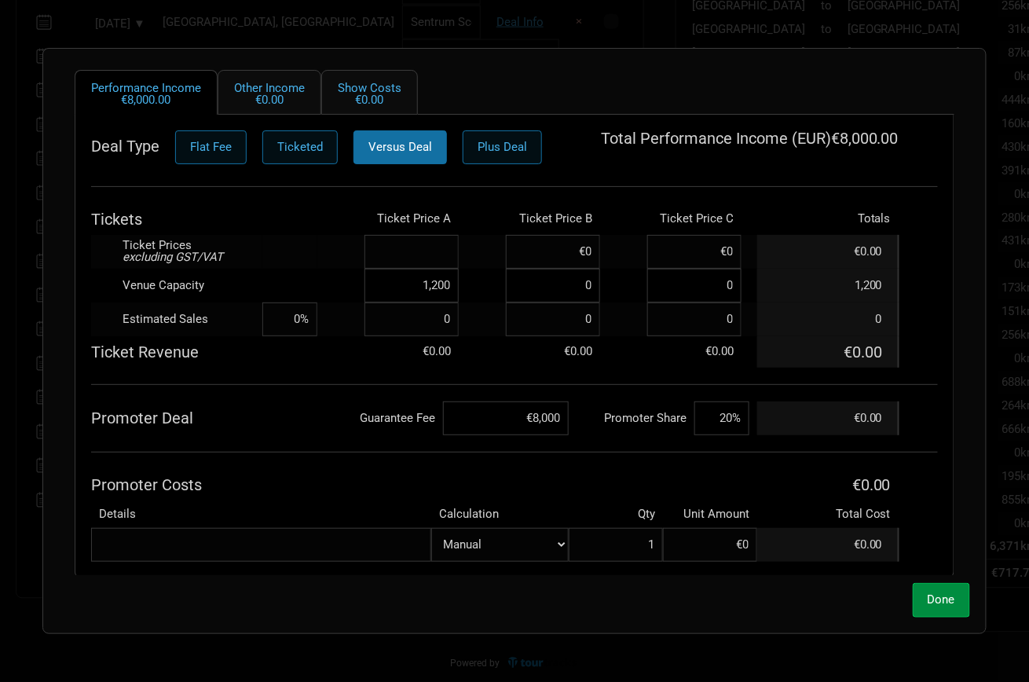
click at [432, 247] on input at bounding box center [411, 252] width 94 height 34
click at [291, 249] on td at bounding box center [289, 252] width 55 height 34
click at [446, 254] on input "€52.5" at bounding box center [411, 252] width 94 height 34
type input "€52.5"
click at [268, 240] on td at bounding box center [289, 252] width 55 height 34
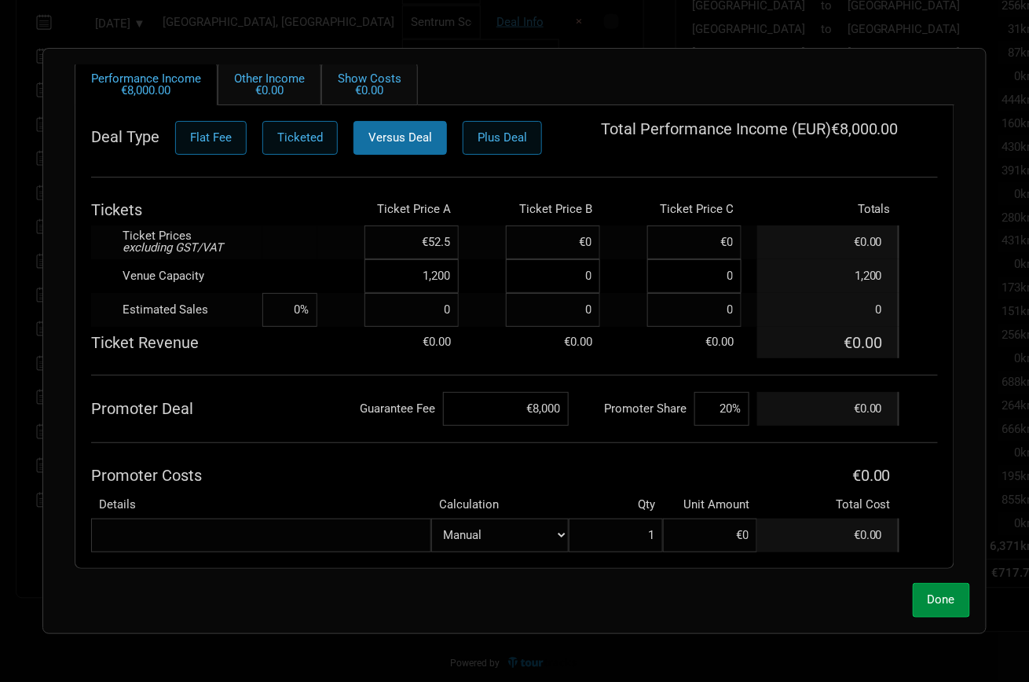
scroll to position [155, 0]
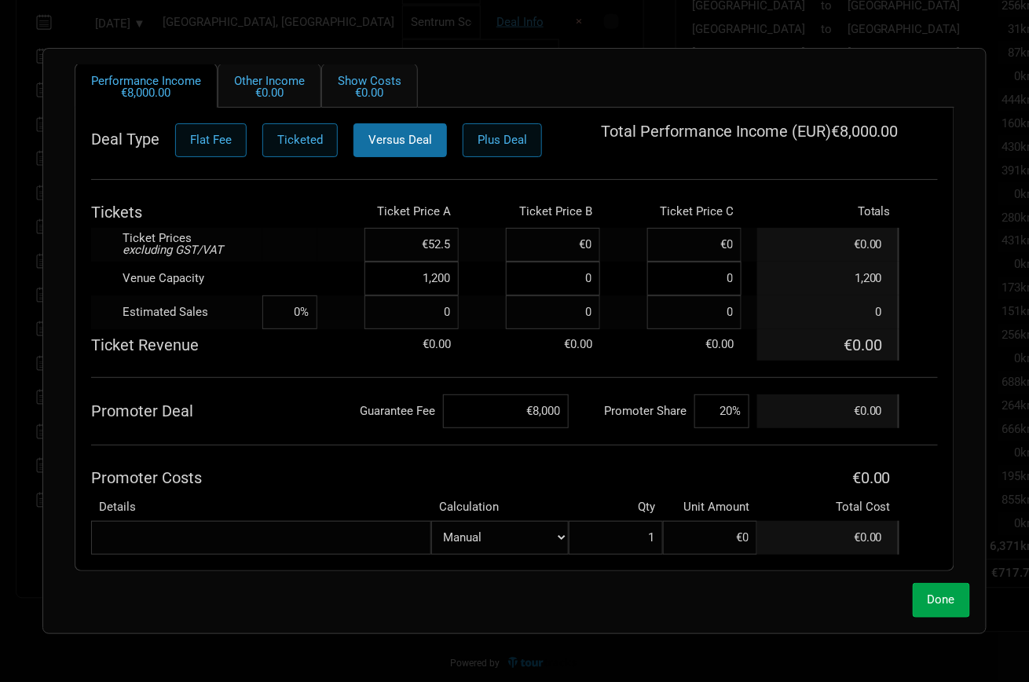
click at [946, 600] on span "Done" at bounding box center [941, 599] width 27 height 14
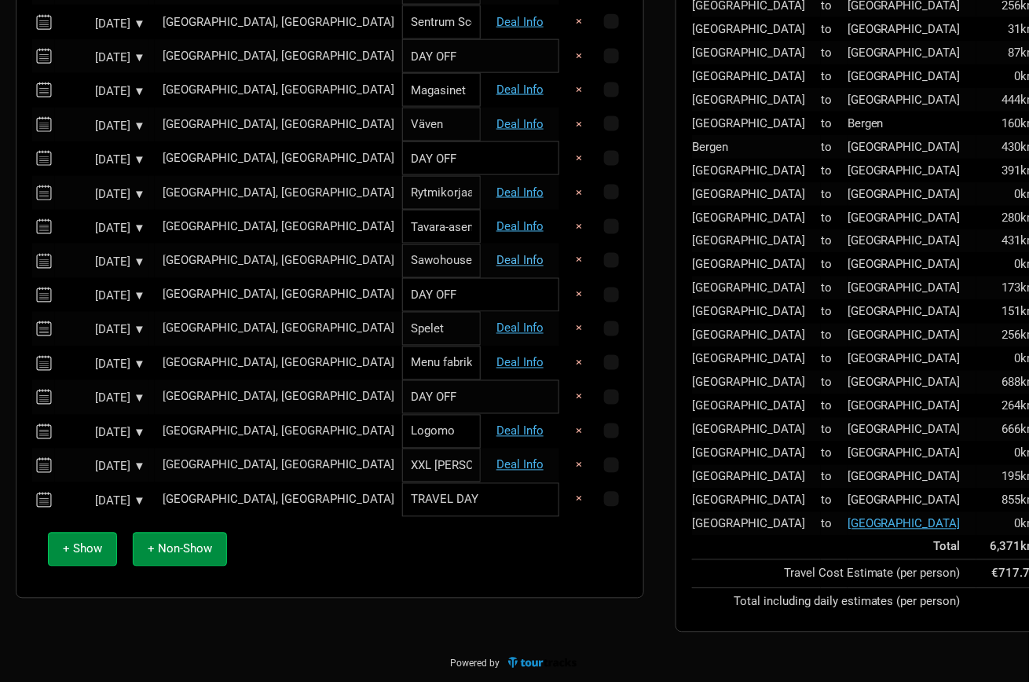
click at [509, 259] on link "Deal Info" at bounding box center [519, 261] width 47 height 14
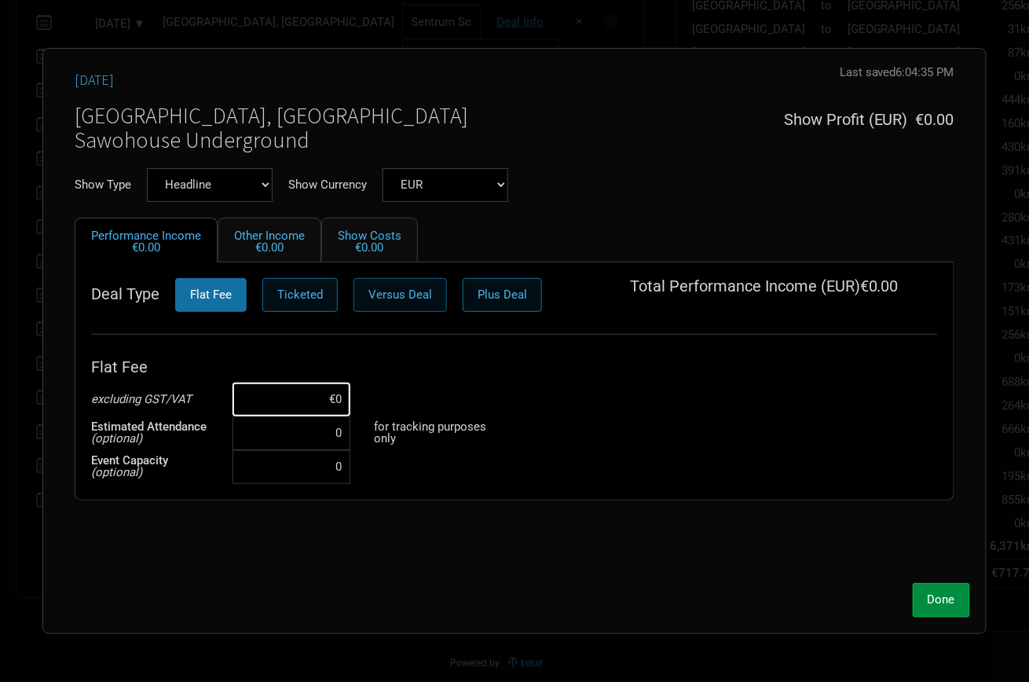
click at [382, 292] on span "Versus Deal" at bounding box center [400, 294] width 64 height 14
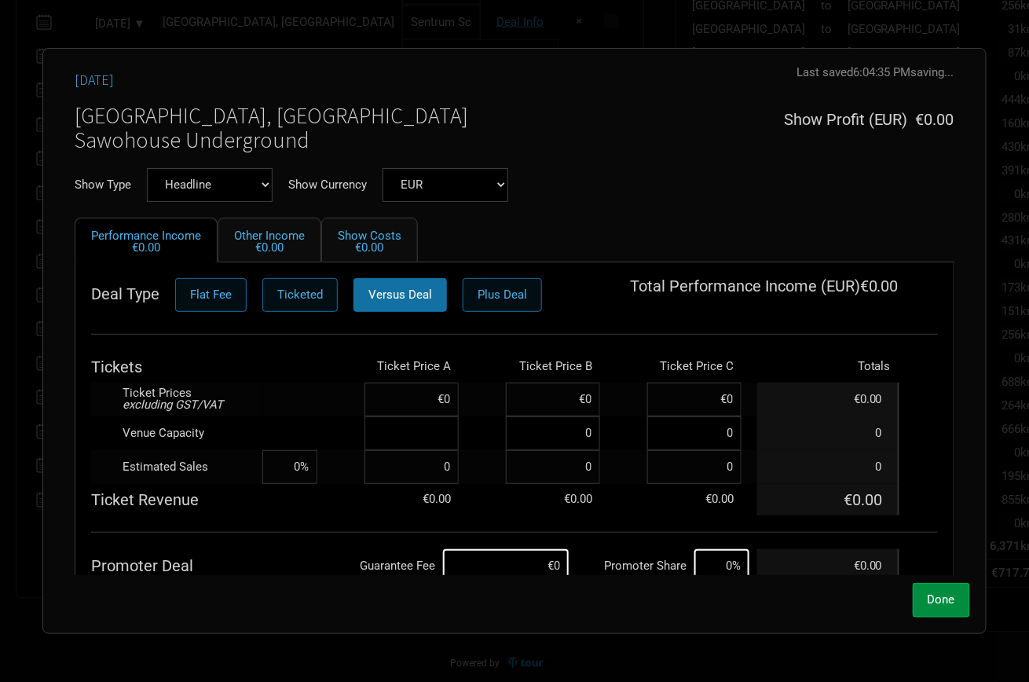
click at [425, 426] on input at bounding box center [411, 433] width 94 height 34
type input "700"
click at [317, 395] on td at bounding box center [289, 399] width 55 height 34
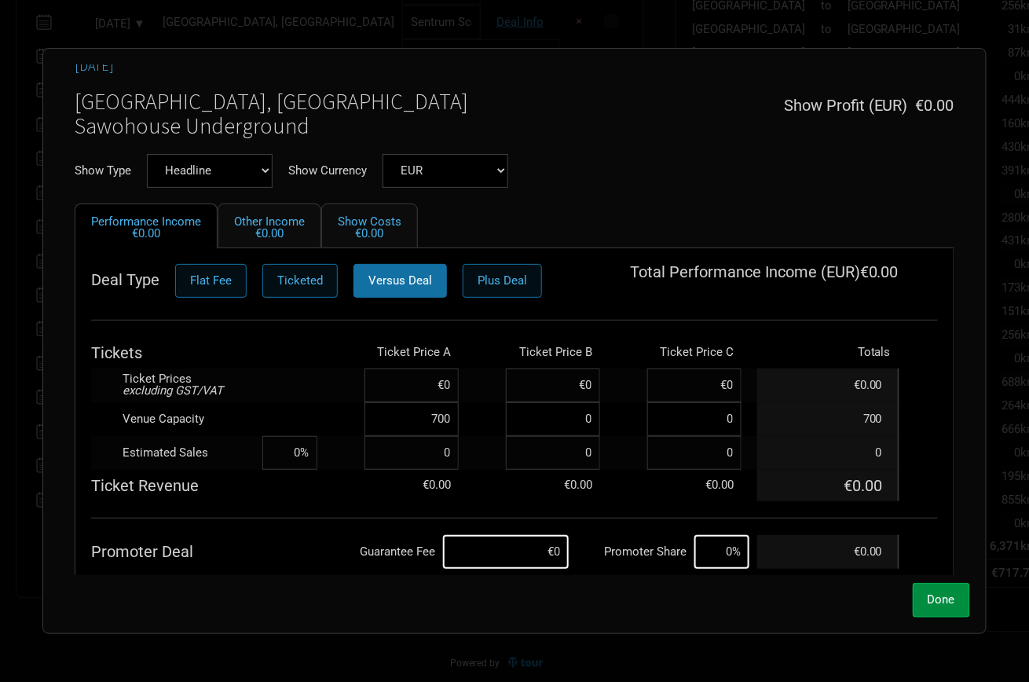
scroll to position [17, 0]
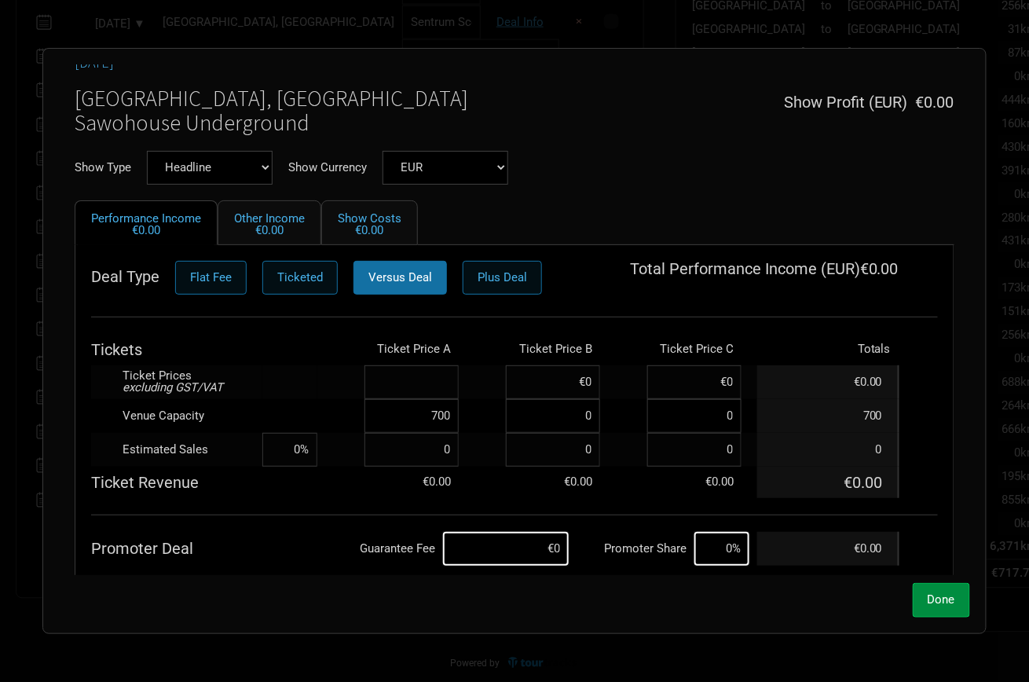
click at [407, 388] on input at bounding box center [411, 382] width 94 height 34
type input "€49"
click at [288, 390] on td at bounding box center [289, 382] width 55 height 34
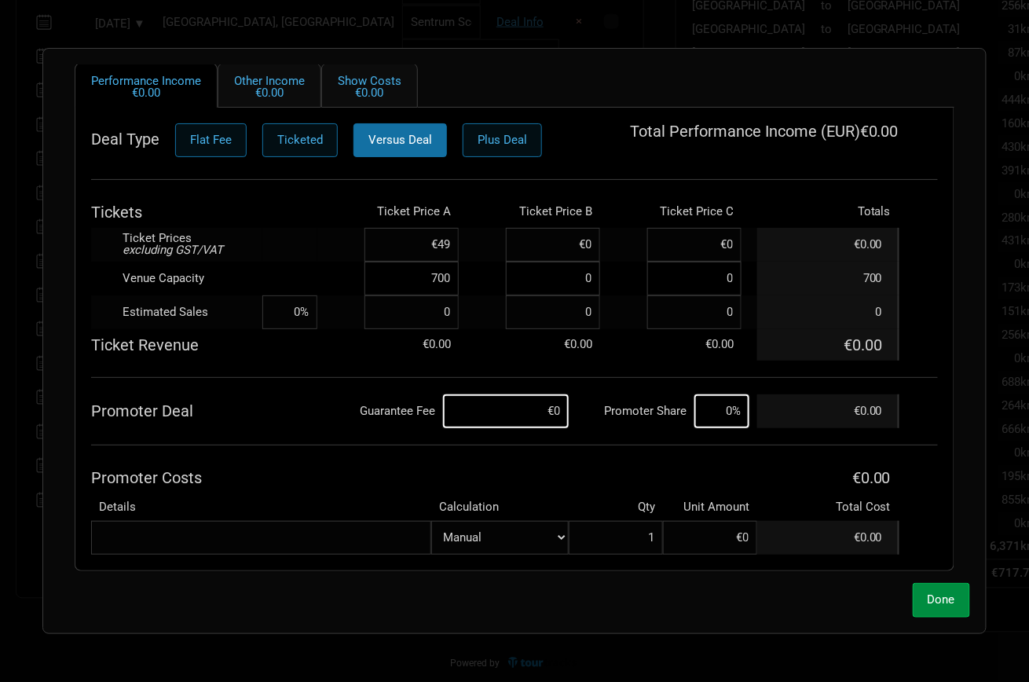
scroll to position [637, 0]
click at [529, 406] on input at bounding box center [506, 411] width 126 height 34
type input "€5,500"
click at [729, 415] on input at bounding box center [721, 411] width 55 height 34
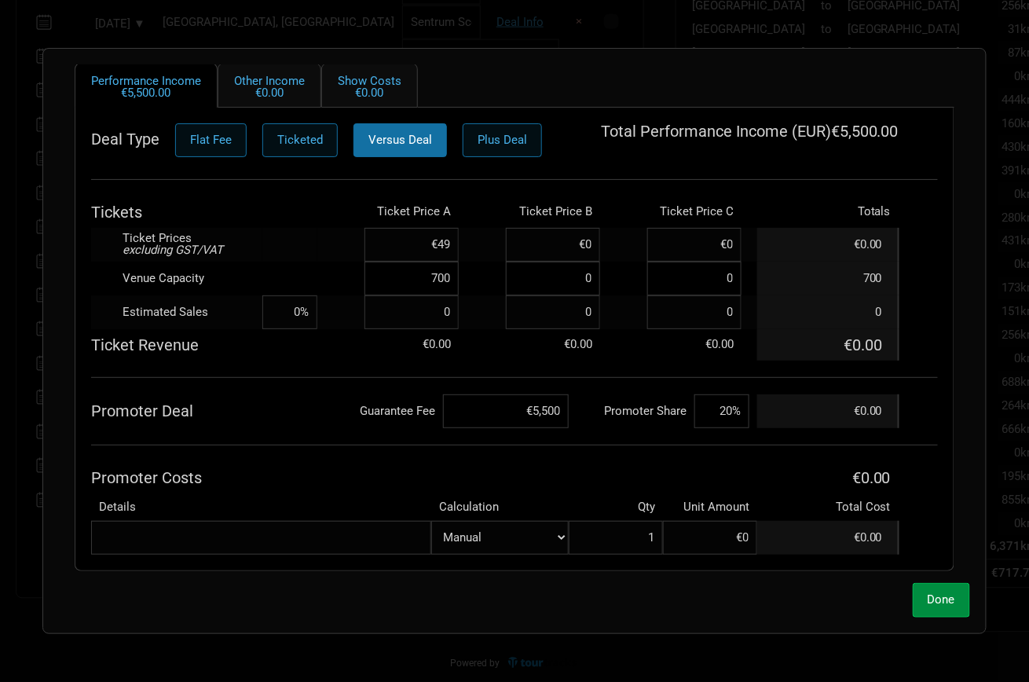
type input "20%"
click at [332, 468] on th "Promoter Costs" at bounding box center [424, 477] width 666 height 31
click at [950, 601] on span "Done" at bounding box center [941, 599] width 27 height 14
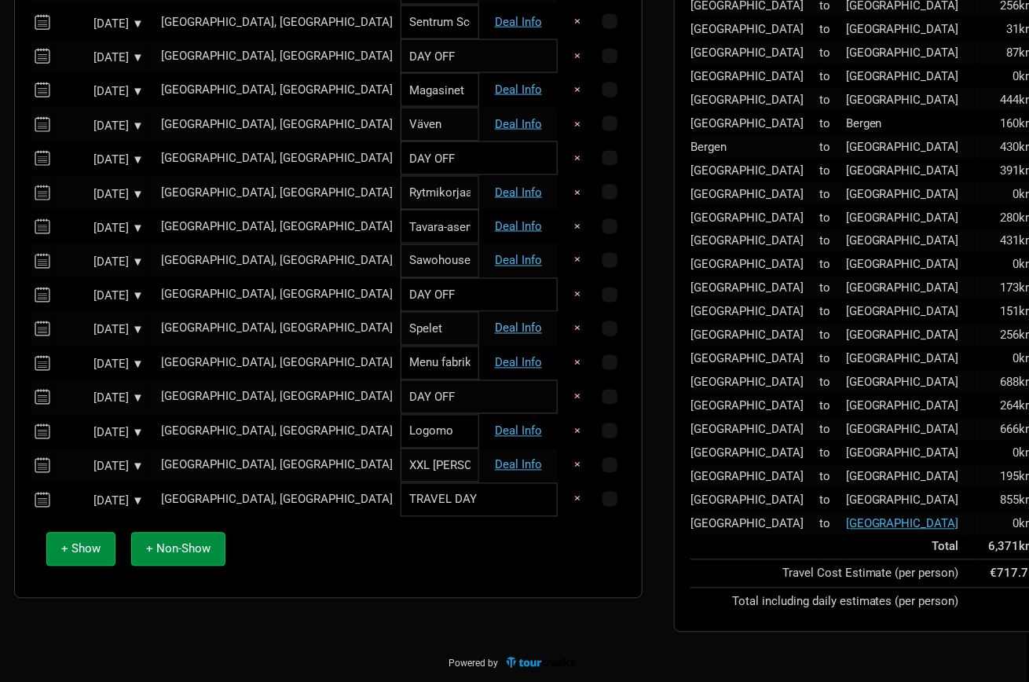
click at [511, 331] on link "Deal Info" at bounding box center [518, 328] width 47 height 14
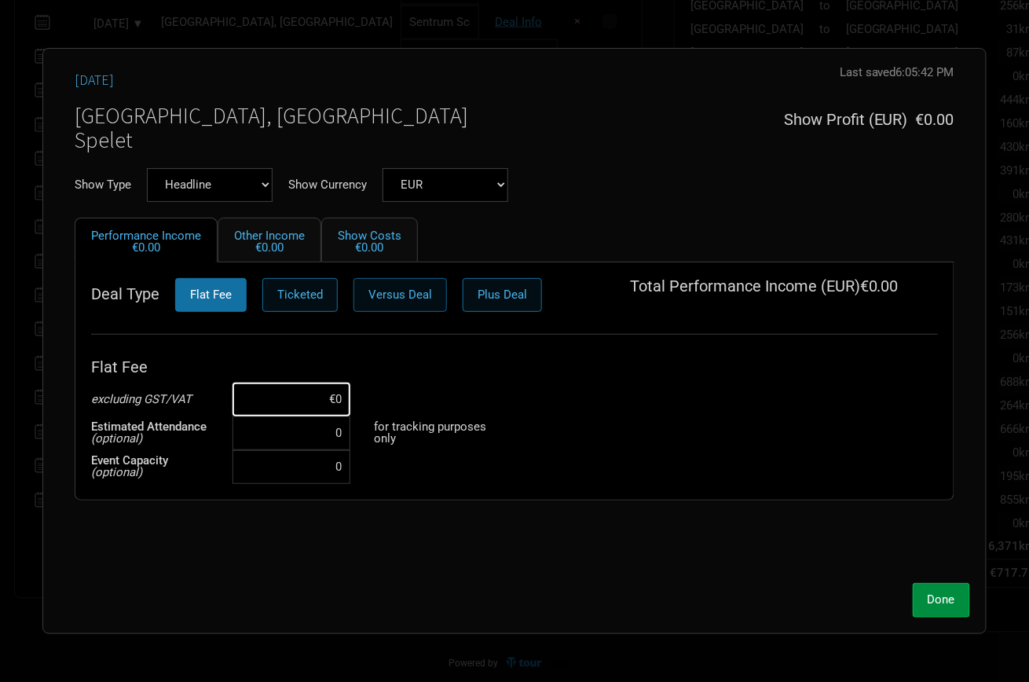
click at [392, 295] on span "Versus Deal" at bounding box center [400, 294] width 64 height 14
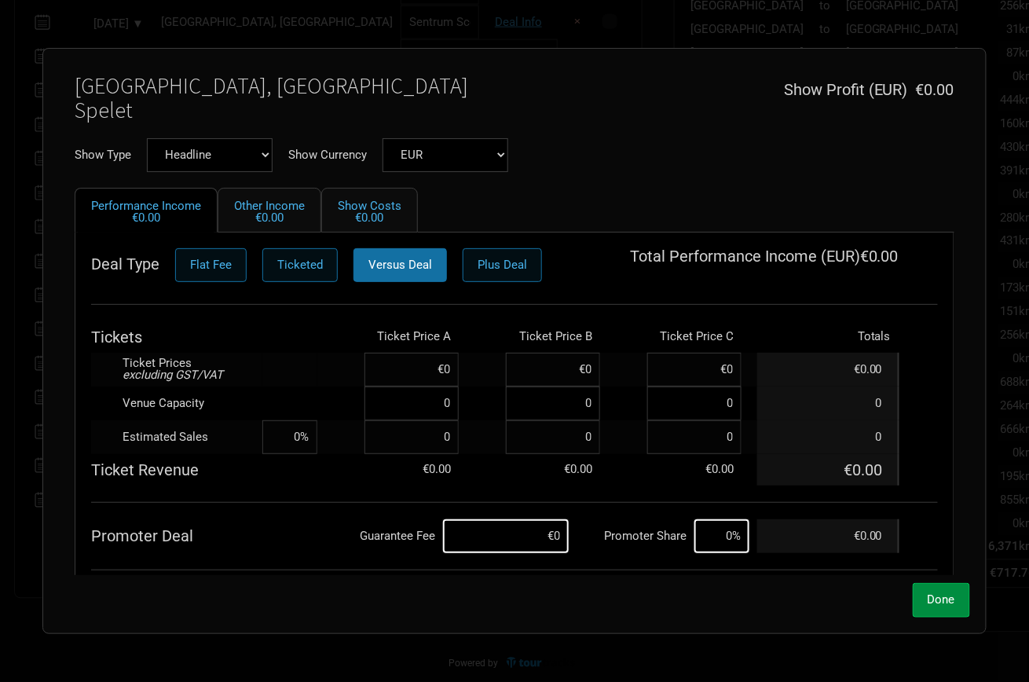
scroll to position [32, 0]
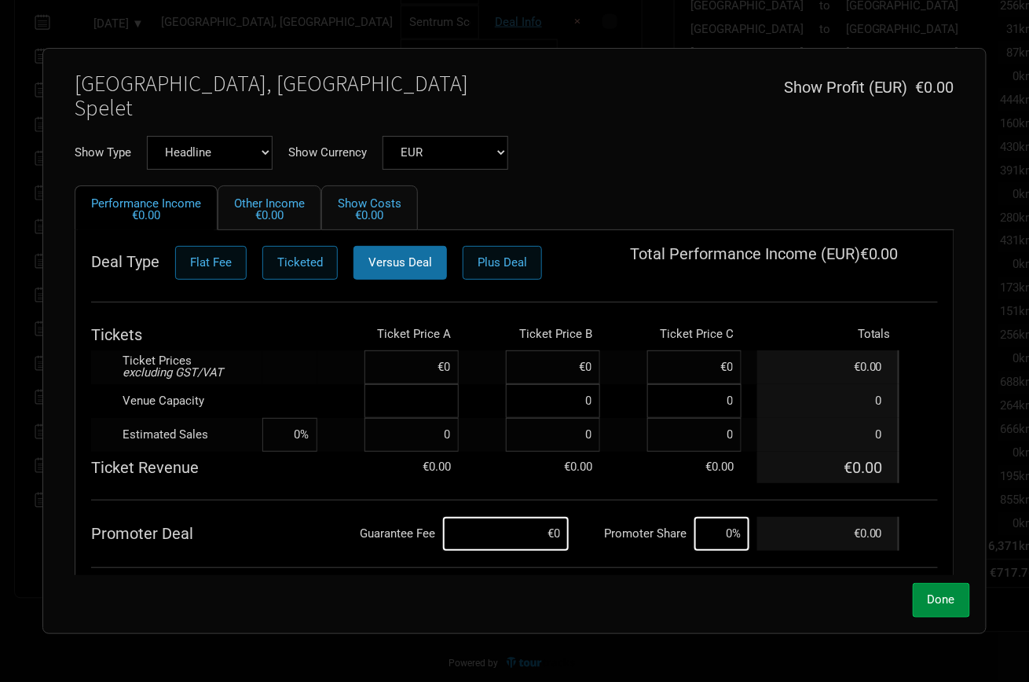
click at [434, 411] on input at bounding box center [411, 401] width 94 height 34
type input "1,500"
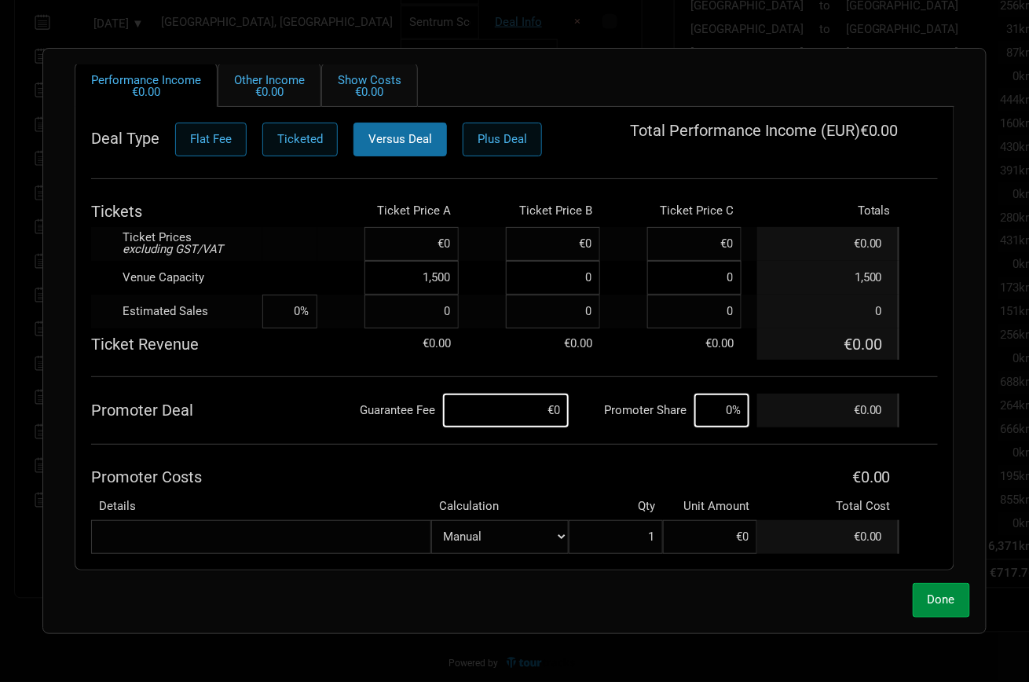
scroll to position [155, 0]
click at [517, 404] on input at bounding box center [506, 411] width 126 height 34
type input "€11,000"
click at [716, 417] on input at bounding box center [721, 411] width 55 height 34
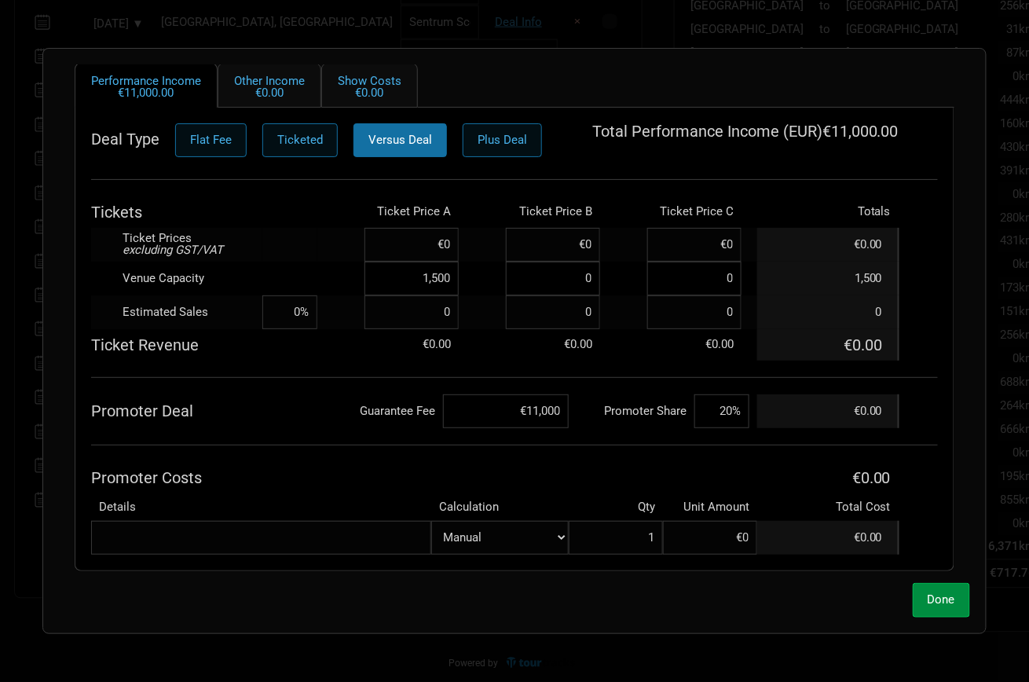
type input "20%"
click at [343, 485] on th "Promoter Costs" at bounding box center [424, 477] width 666 height 31
click at [437, 247] on input at bounding box center [411, 245] width 94 height 34
type input "€30"
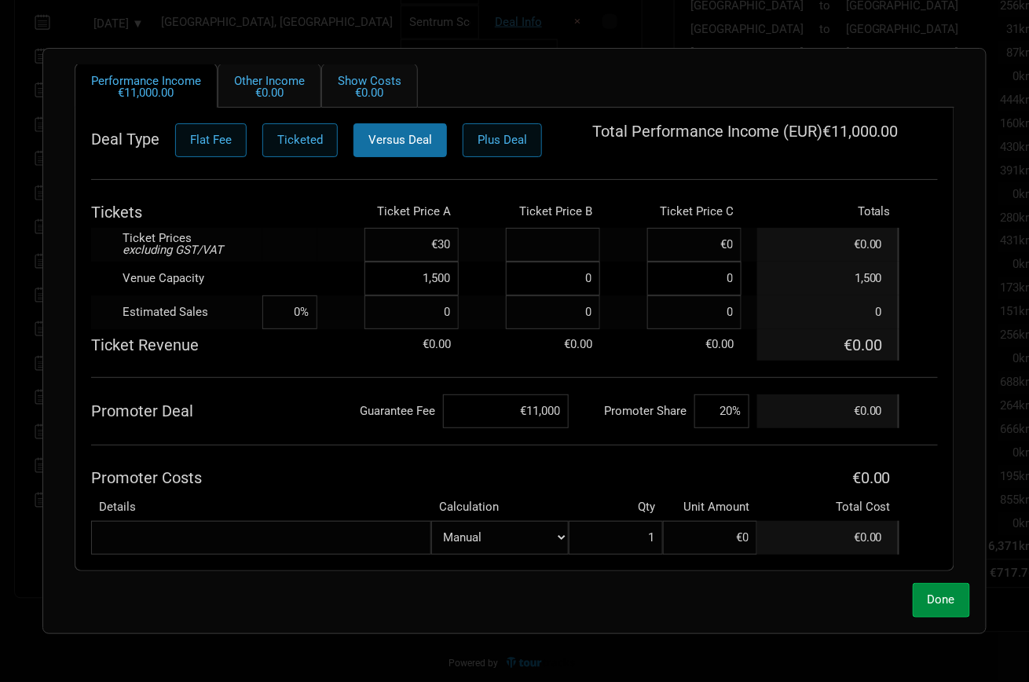
click at [572, 249] on input at bounding box center [553, 245] width 94 height 34
type input "€35"
click at [698, 247] on input at bounding box center [694, 245] width 94 height 34
type input "€40"
click at [348, 415] on td "Guarantee Fee" at bounding box center [380, 411] width 126 height 34
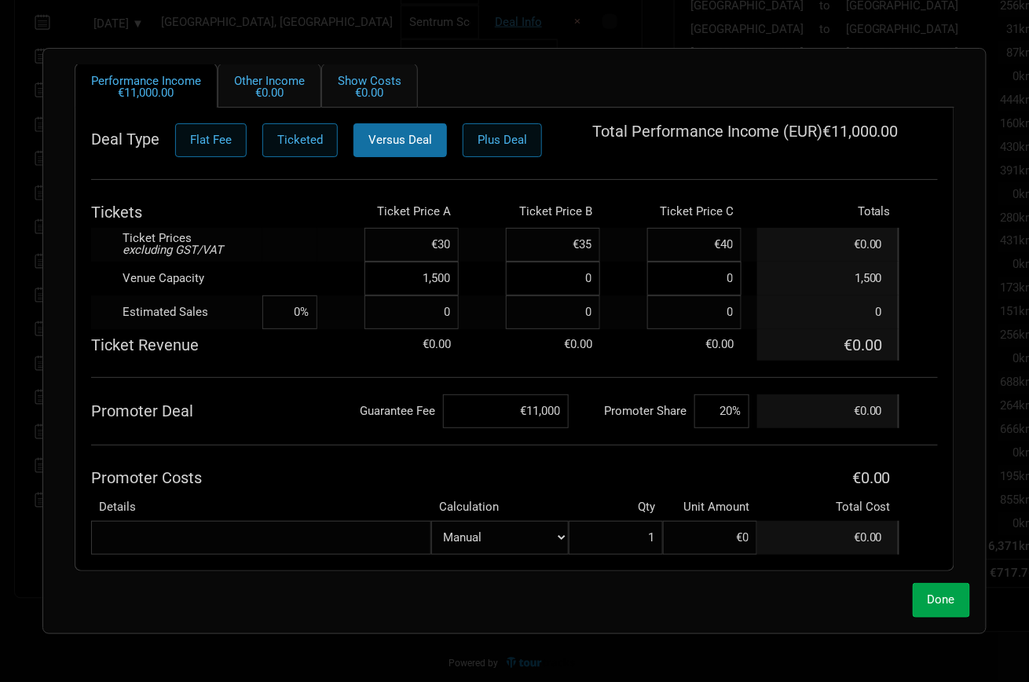
click at [935, 598] on span "Done" at bounding box center [941, 599] width 27 height 14
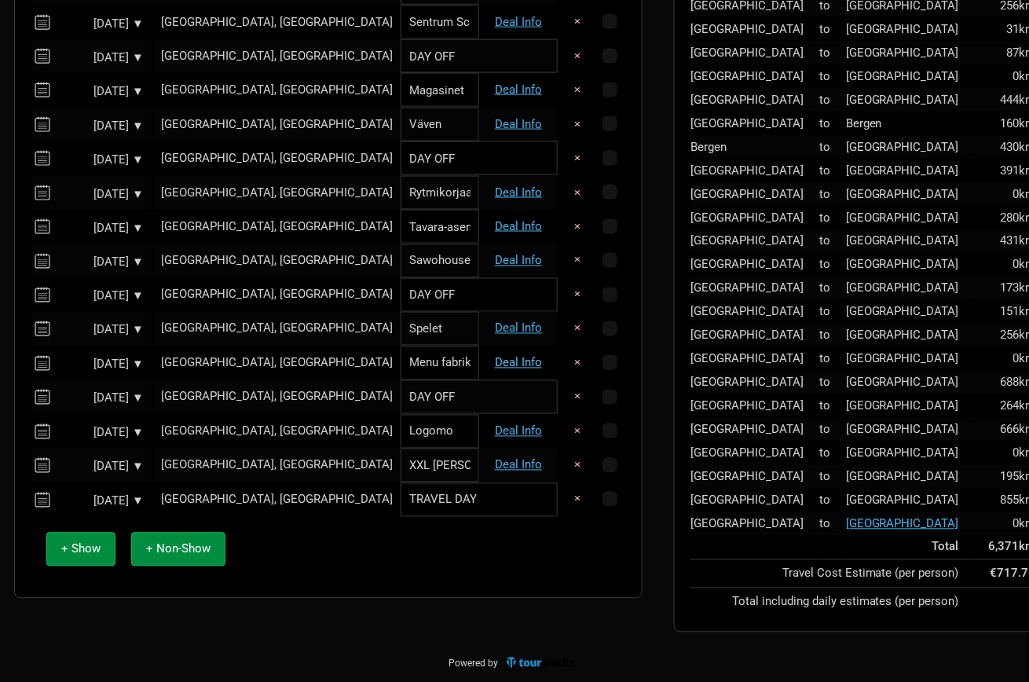
click at [511, 361] on link "Deal Info" at bounding box center [518, 363] width 47 height 14
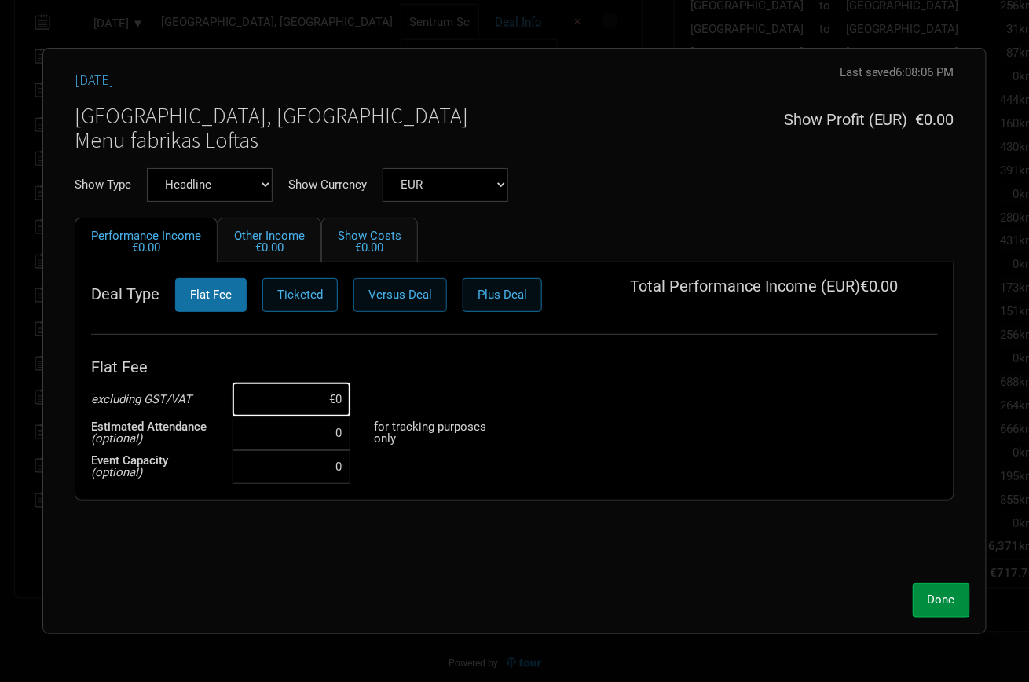
click at [421, 295] on span "Versus Deal" at bounding box center [400, 294] width 64 height 14
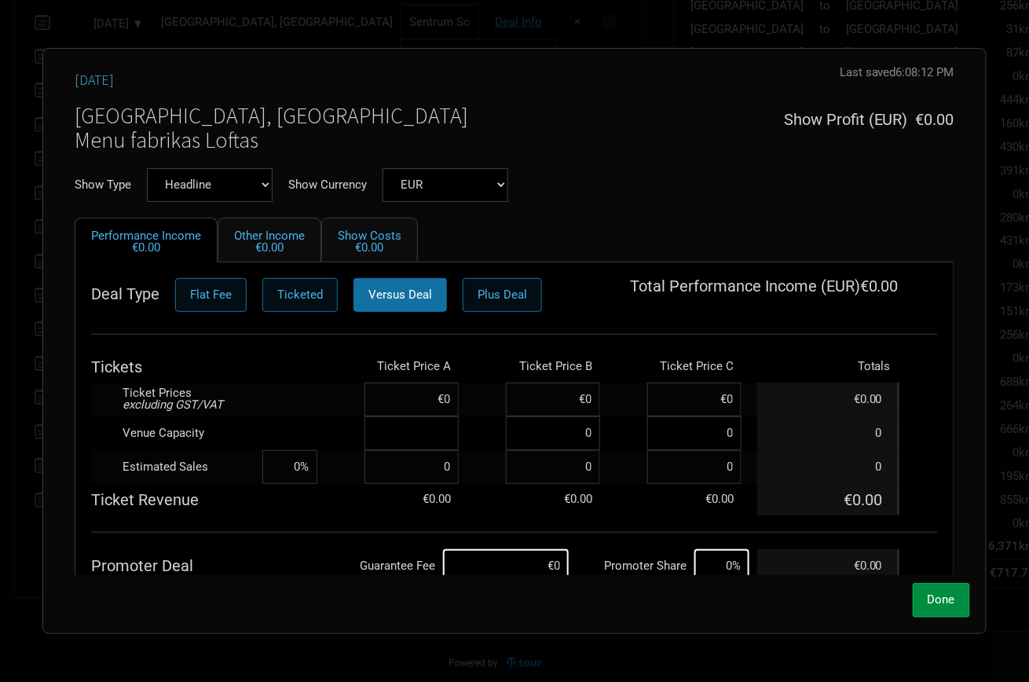
click at [433, 437] on input at bounding box center [411, 433] width 94 height 34
type input "1,000"
click at [510, 556] on input at bounding box center [506, 566] width 126 height 34
type input "€12,000"
click at [302, 382] on td at bounding box center [289, 399] width 55 height 34
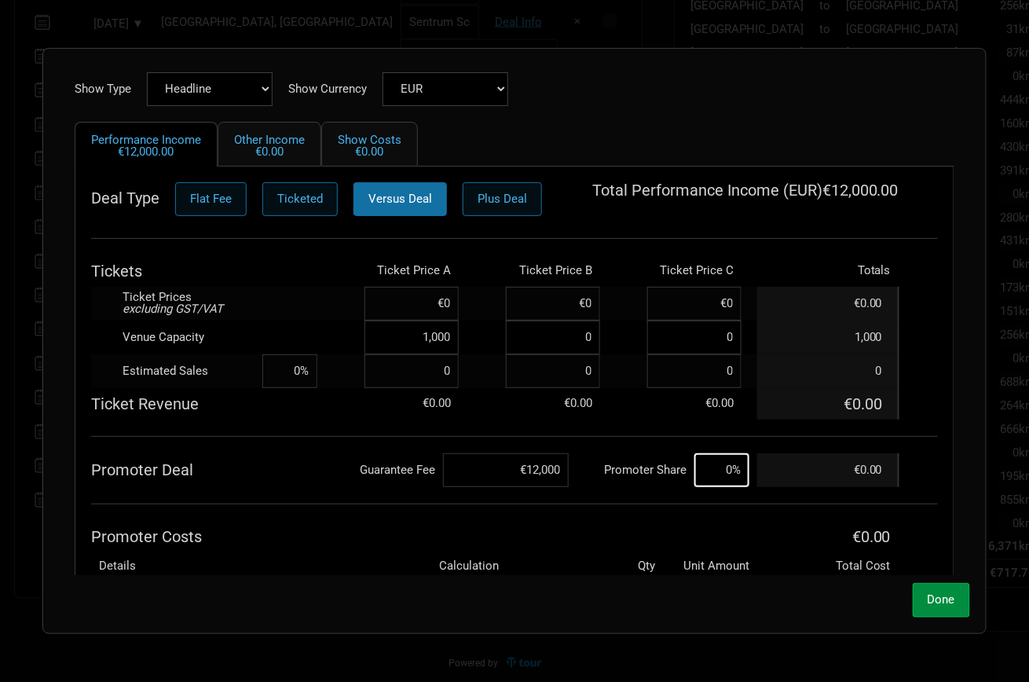
scroll to position [107, 0]
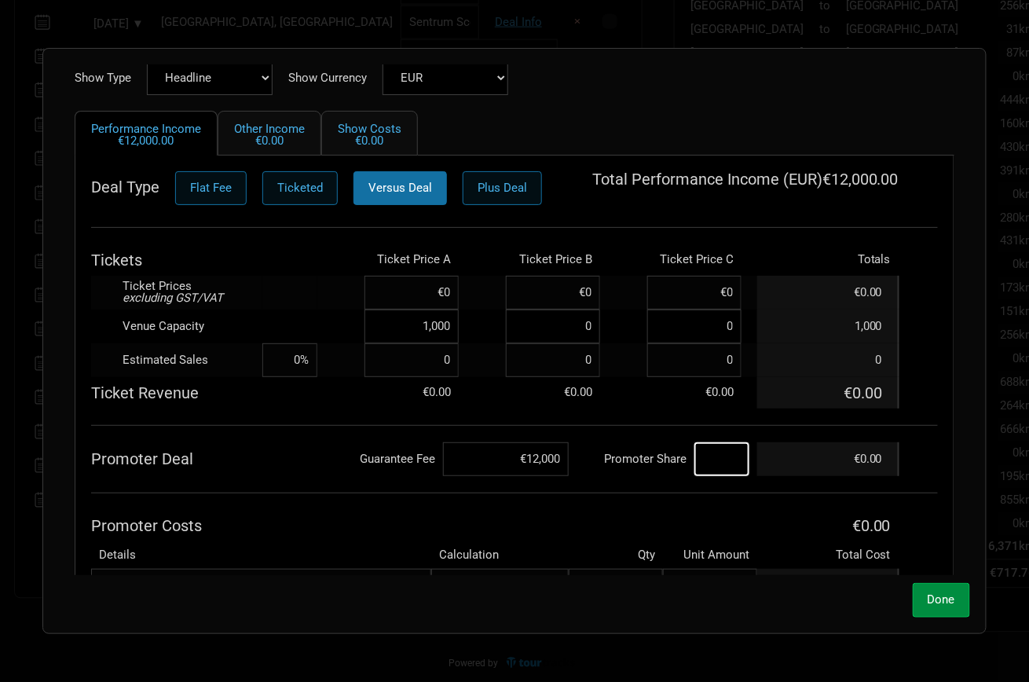
click at [721, 463] on input at bounding box center [721, 459] width 55 height 34
type input "15%"
click at [306, 518] on th "Promoter Costs" at bounding box center [424, 525] width 666 height 31
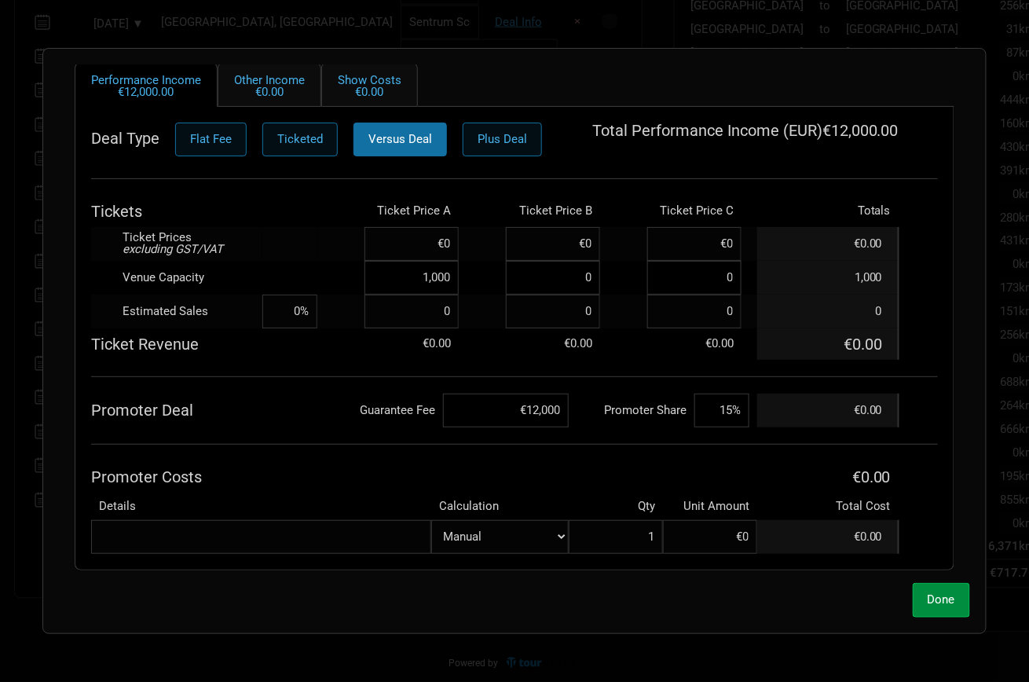
scroll to position [155, 0]
click at [439, 245] on input at bounding box center [411, 245] width 94 height 34
type input "€49"
click at [569, 228] on input at bounding box center [553, 245] width 94 height 34
type input "€55"
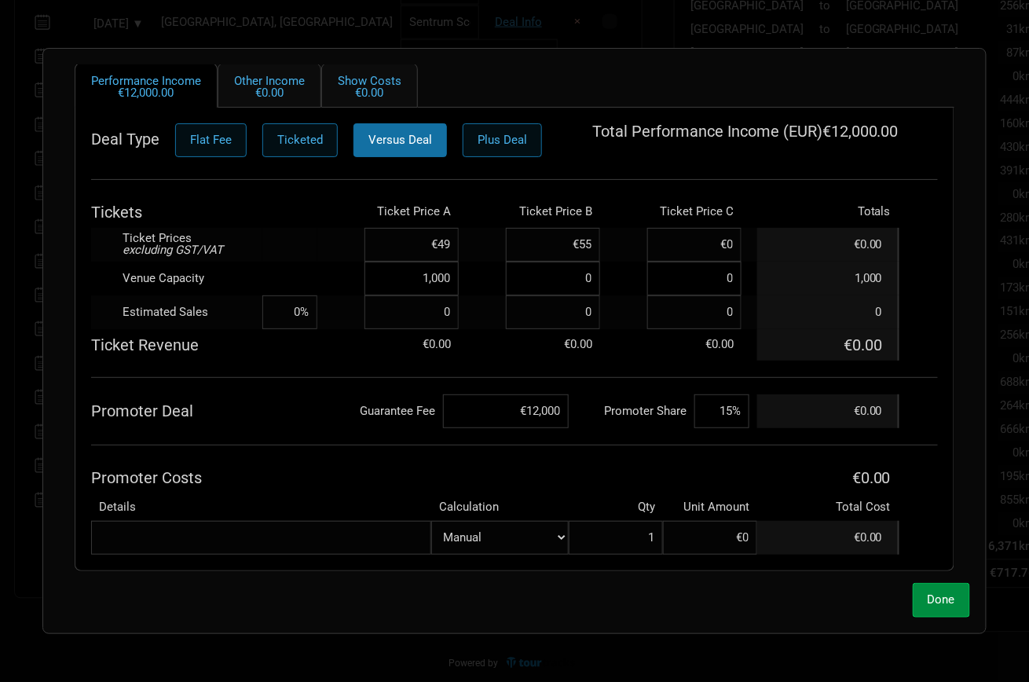
click at [291, 364] on div "Deal Type Flat Fee Ticketed Versus Deal Plus Deal Total Performance Income ( EU…" at bounding box center [514, 338] width 847 height 431
click at [939, 598] on span "Done" at bounding box center [941, 599] width 27 height 14
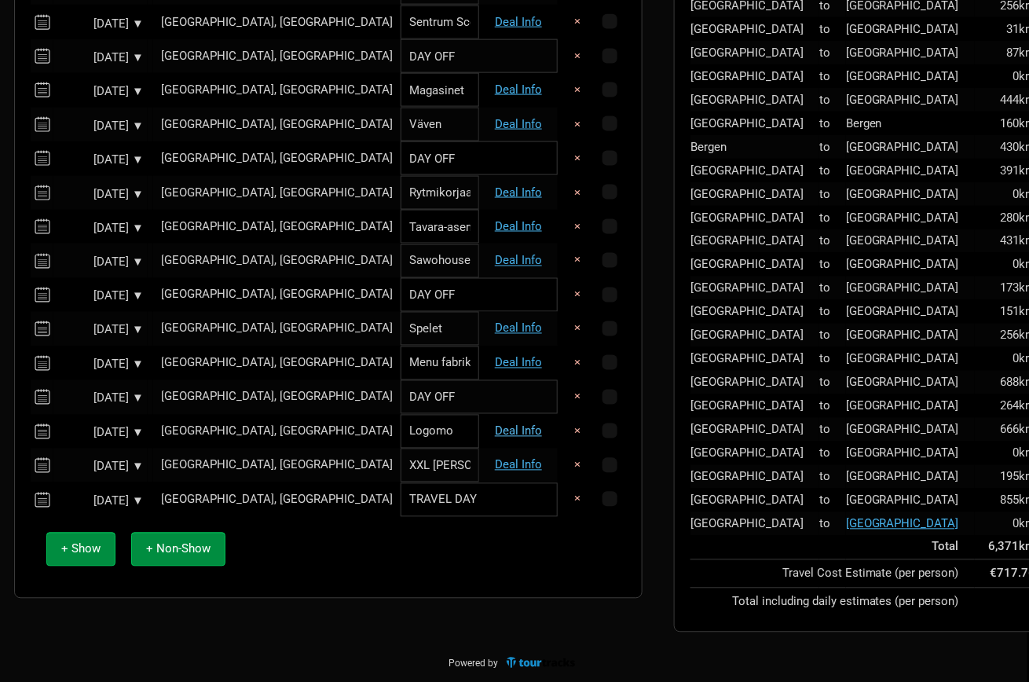
click at [516, 431] on link "Deal Info" at bounding box center [518, 431] width 47 height 14
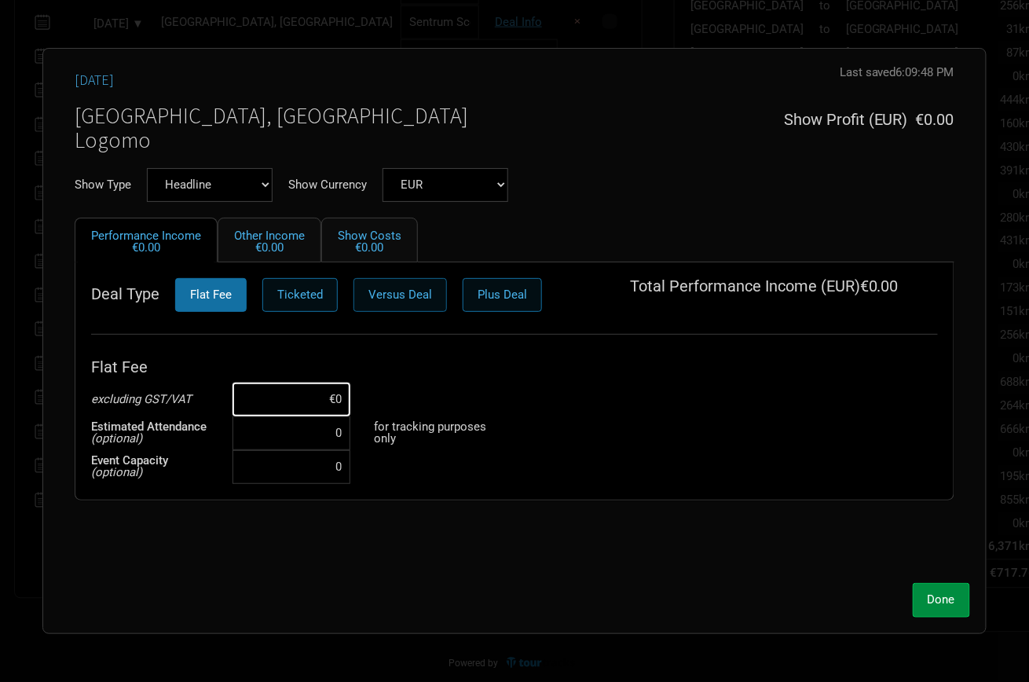
click at [379, 289] on span "Versus Deal" at bounding box center [400, 294] width 64 height 14
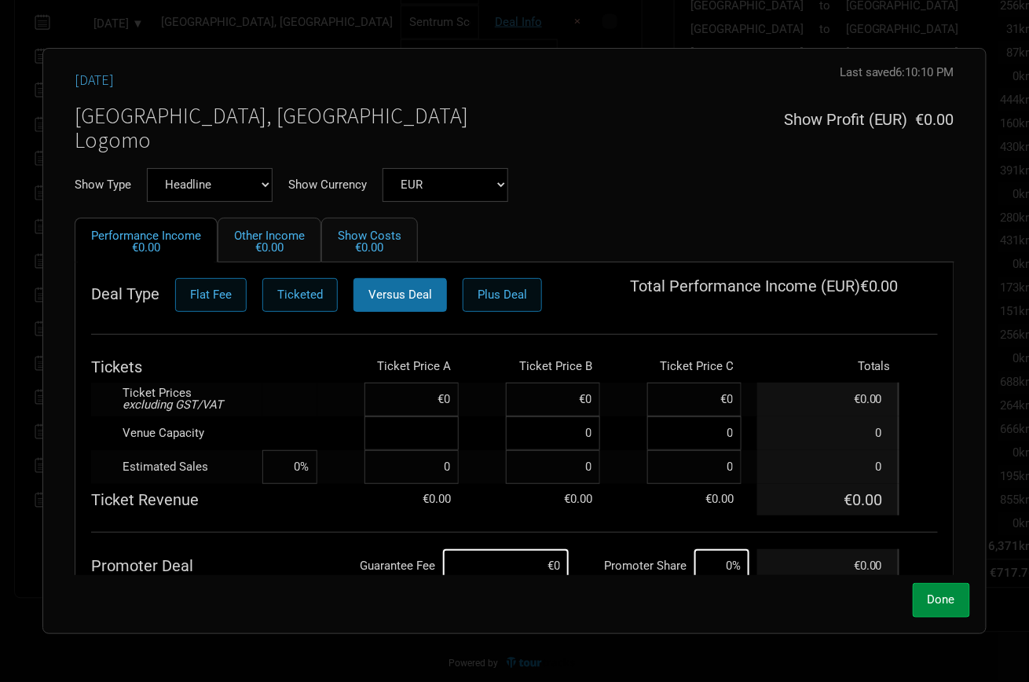
click at [396, 433] on input at bounding box center [411, 433] width 94 height 34
type input "1,400"
click at [297, 394] on td at bounding box center [289, 399] width 55 height 34
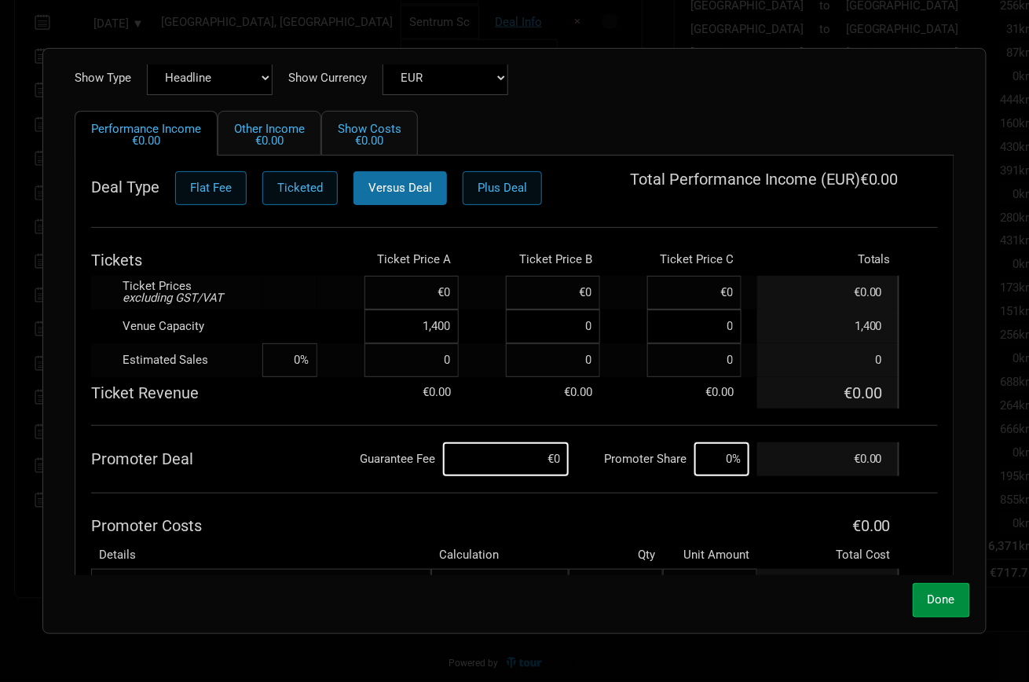
scroll to position [112, 0]
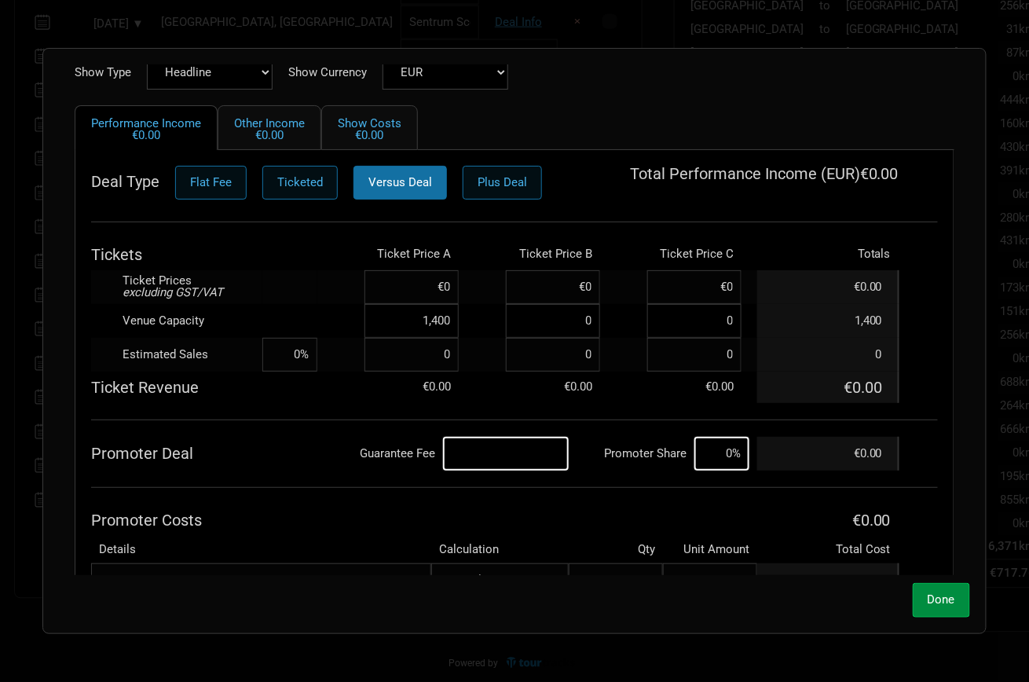
click at [540, 455] on input at bounding box center [506, 454] width 126 height 34
type input "€8,000"
click at [720, 455] on input at bounding box center [721, 454] width 55 height 34
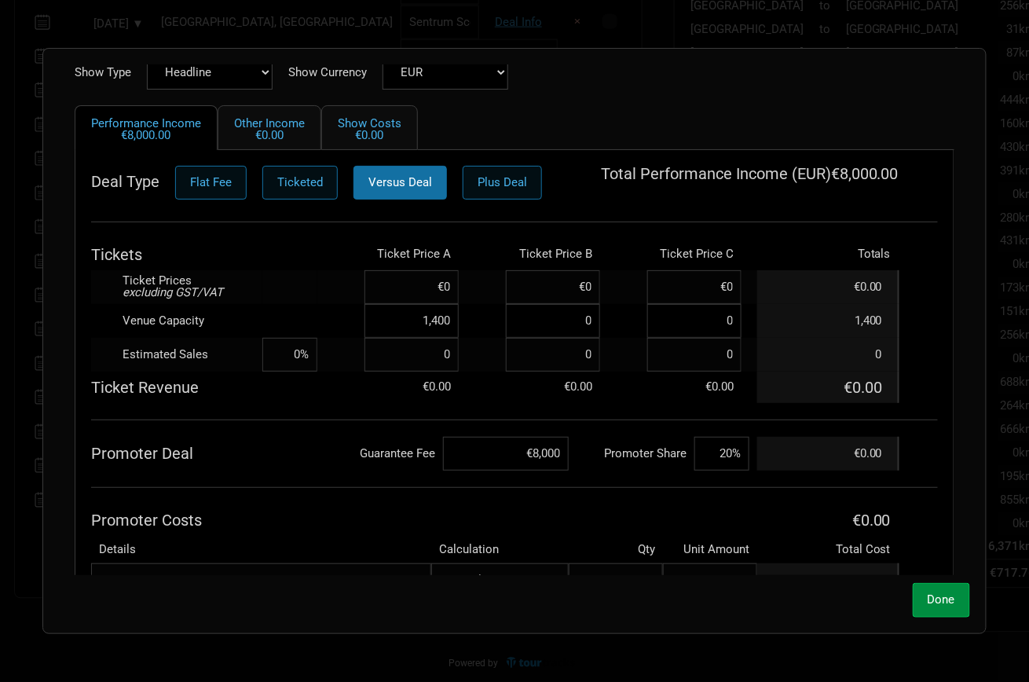
type input "20%"
click at [331, 515] on th "Promoter Costs" at bounding box center [424, 519] width 666 height 31
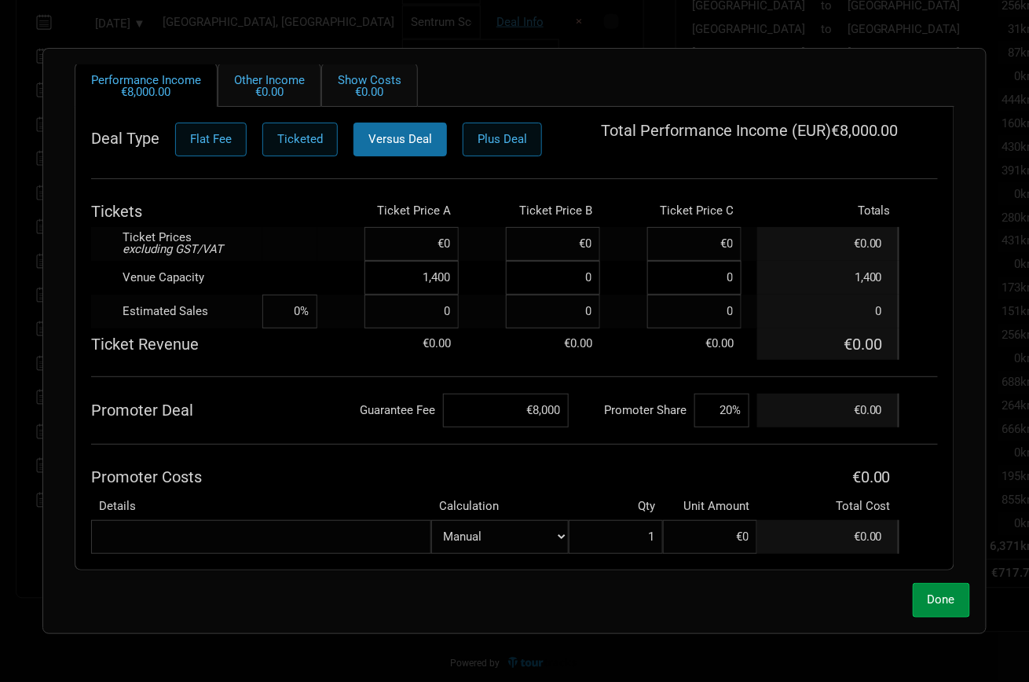
scroll to position [155, 0]
click at [430, 258] on input at bounding box center [411, 245] width 94 height 34
type input "€49"
click at [309, 443] on div "Deal Type Flat Fee Ticketed Versus Deal Plus Deal Total Performance Income ( EU…" at bounding box center [514, 338] width 847 height 431
click at [938, 592] on span "Done" at bounding box center [941, 599] width 27 height 14
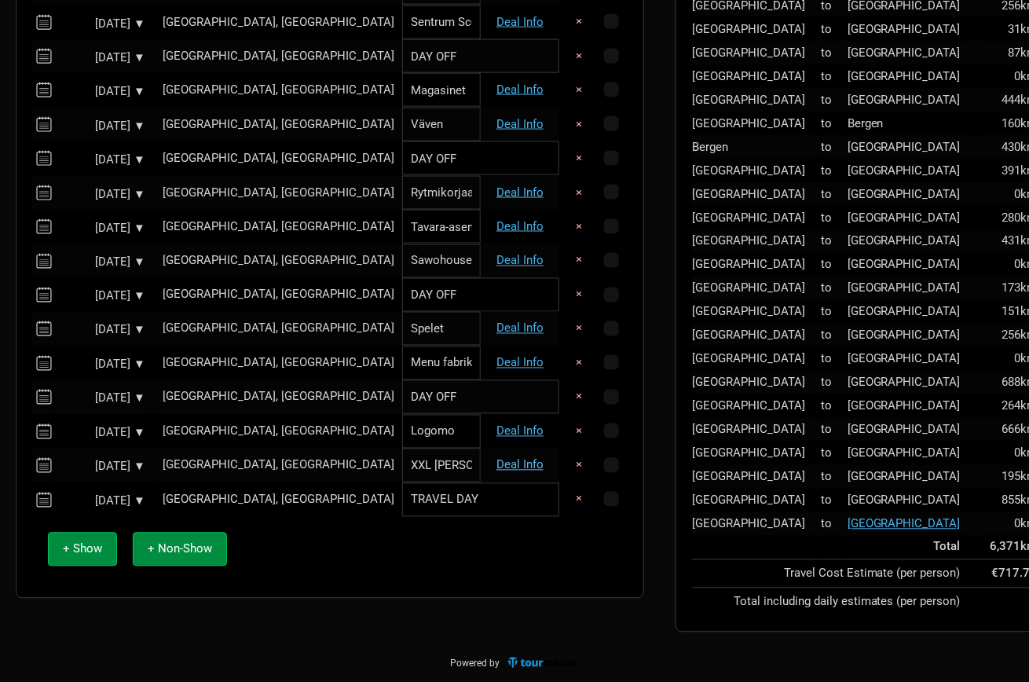
click at [507, 467] on link "Deal Info" at bounding box center [519, 465] width 47 height 14
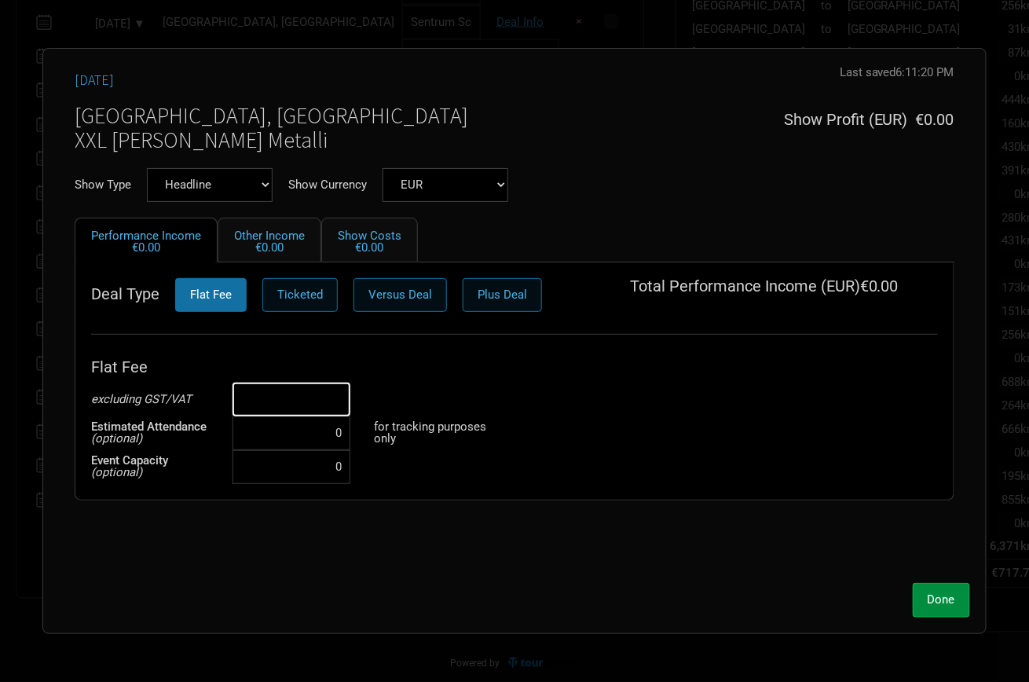
click at [305, 405] on input at bounding box center [291, 399] width 118 height 34
type input "€27,500"
click at [325, 477] on input at bounding box center [291, 467] width 118 height 34
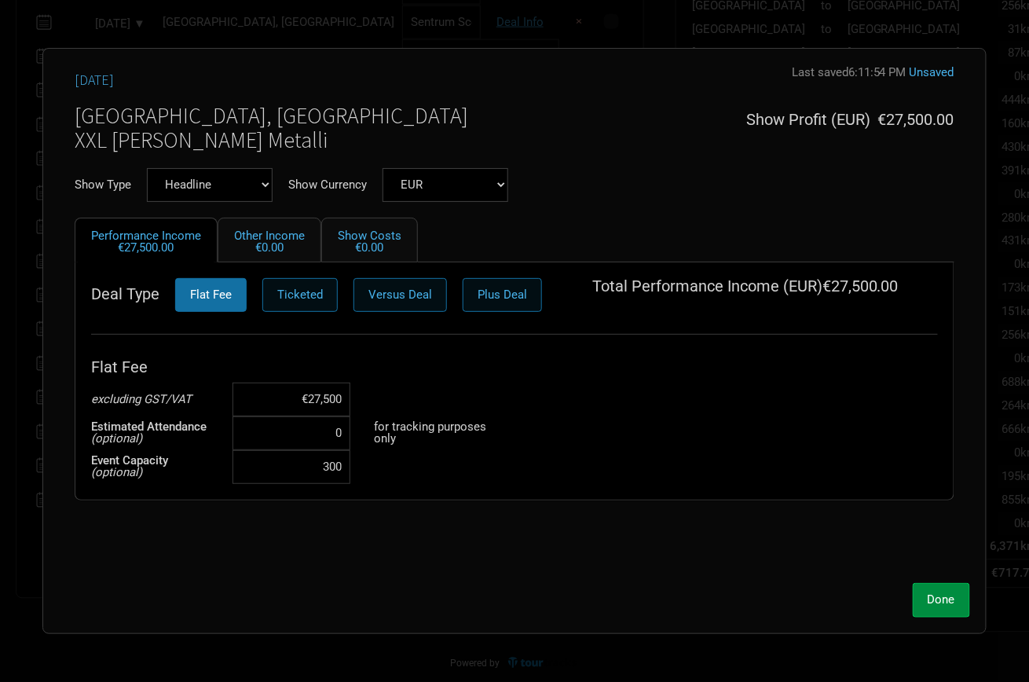
type input "3,000"
click at [349, 531] on div "[DATE] Last saved 6:11:54 PM Unsaved [GEOGRAPHIC_DATA], [GEOGRAPHIC_DATA] XXL […" at bounding box center [514, 319] width 911 height 511
click at [928, 598] on span "Done" at bounding box center [941, 599] width 27 height 14
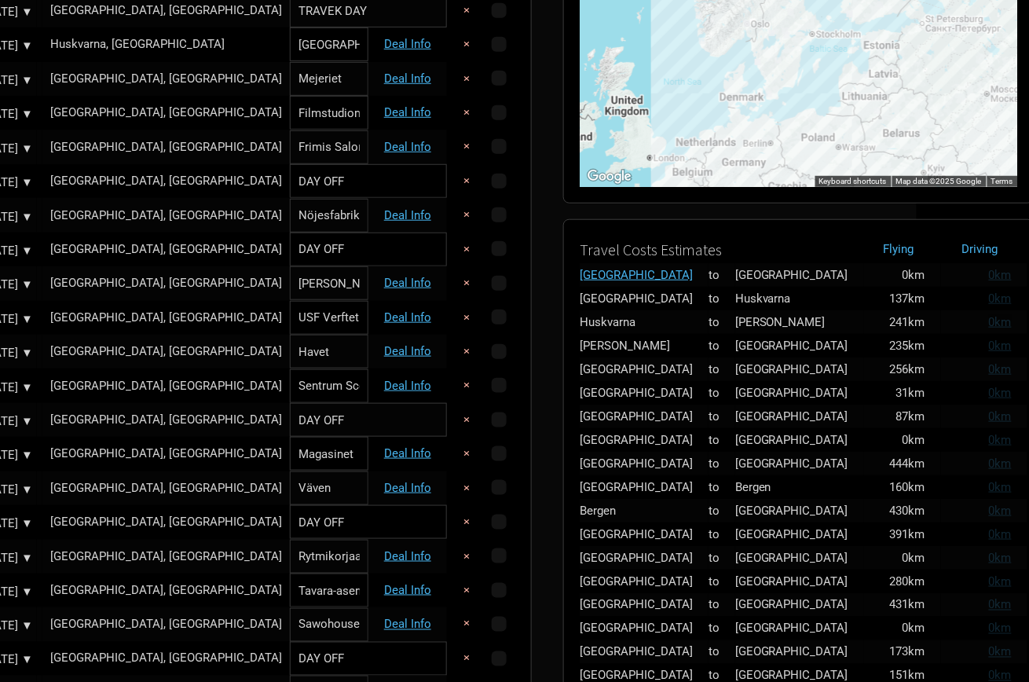
scroll to position [273, 112]
click at [963, 245] on link "Driving" at bounding box center [981, 249] width 36 height 14
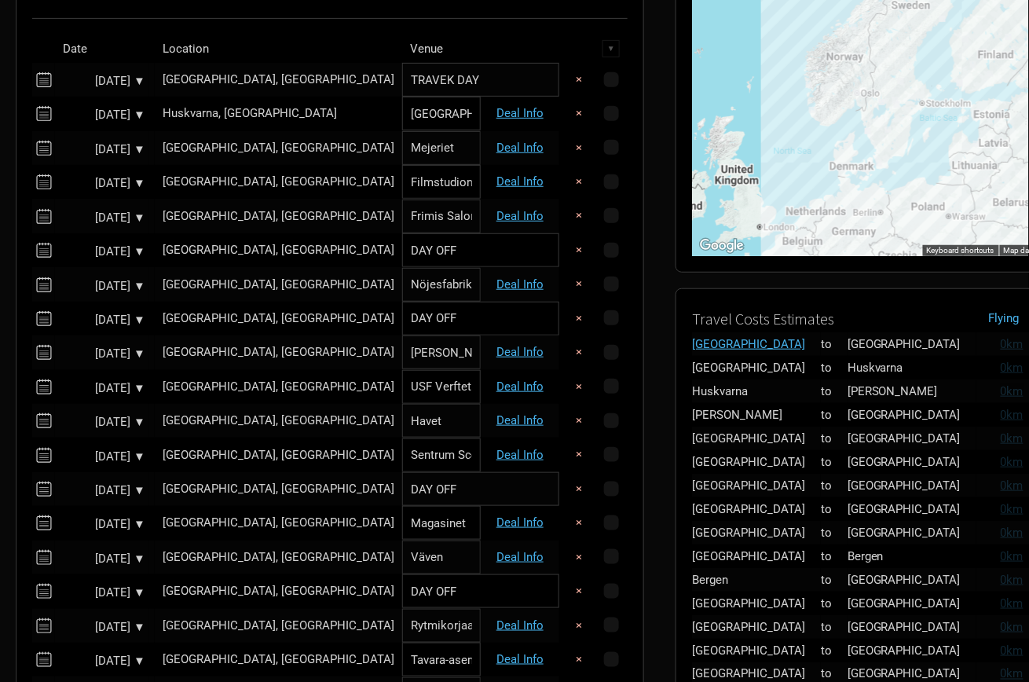
scroll to position [207, 0]
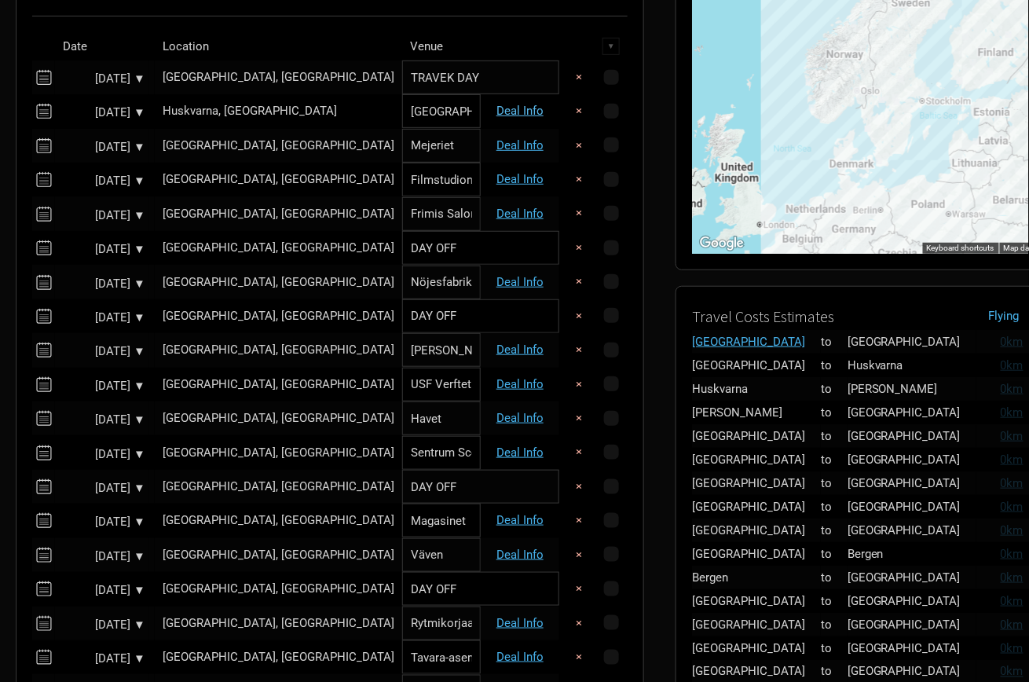
click at [514, 107] on link "Deal Info" at bounding box center [519, 111] width 47 height 14
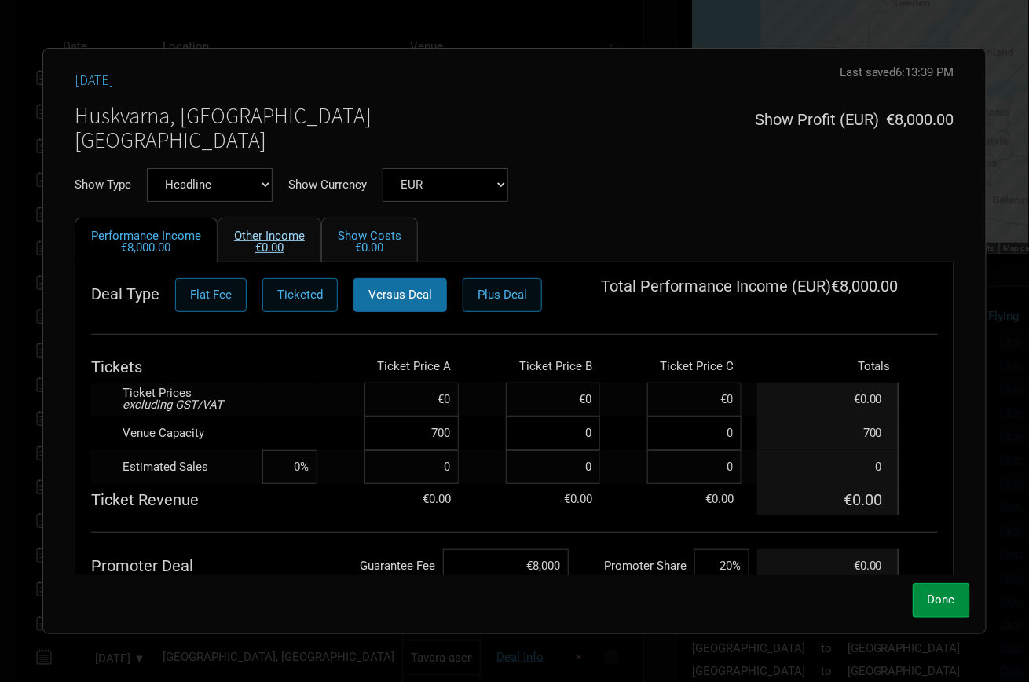
click at [295, 233] on link "Other Income €0.00" at bounding box center [270, 240] width 104 height 45
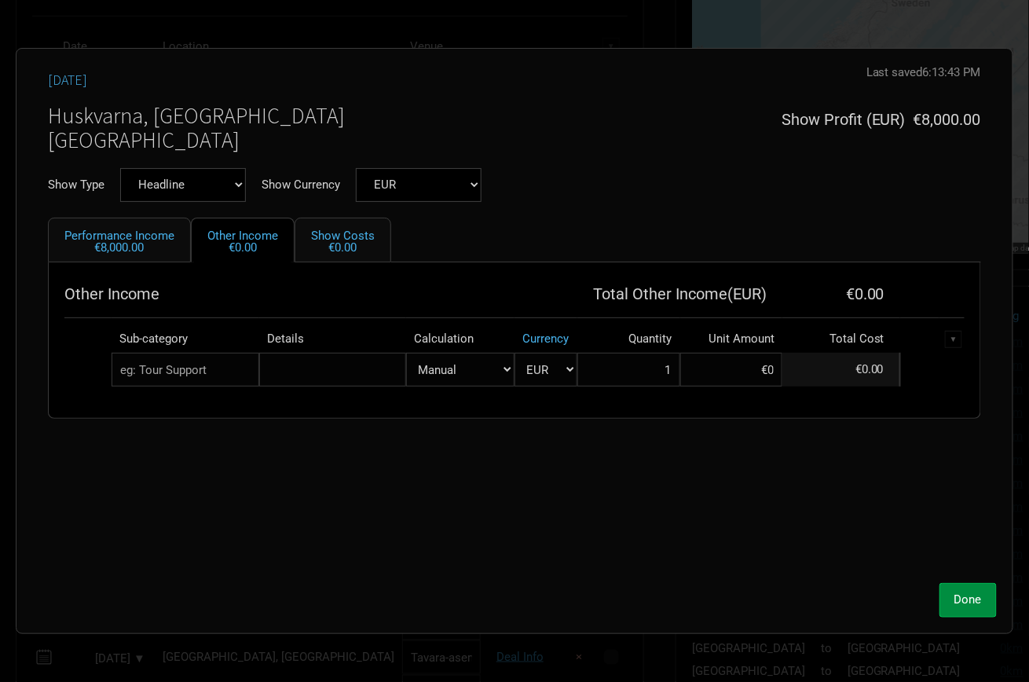
click at [250, 455] on div "[DATE] Last saved 6:13:43 PM Huskvarna, [GEOGRAPHIC_DATA] Folkets Park Show Pro…" at bounding box center [514, 319] width 964 height 511
click at [227, 376] on input "text" at bounding box center [186, 370] width 148 height 34
type input "VIP Meet & Greet"
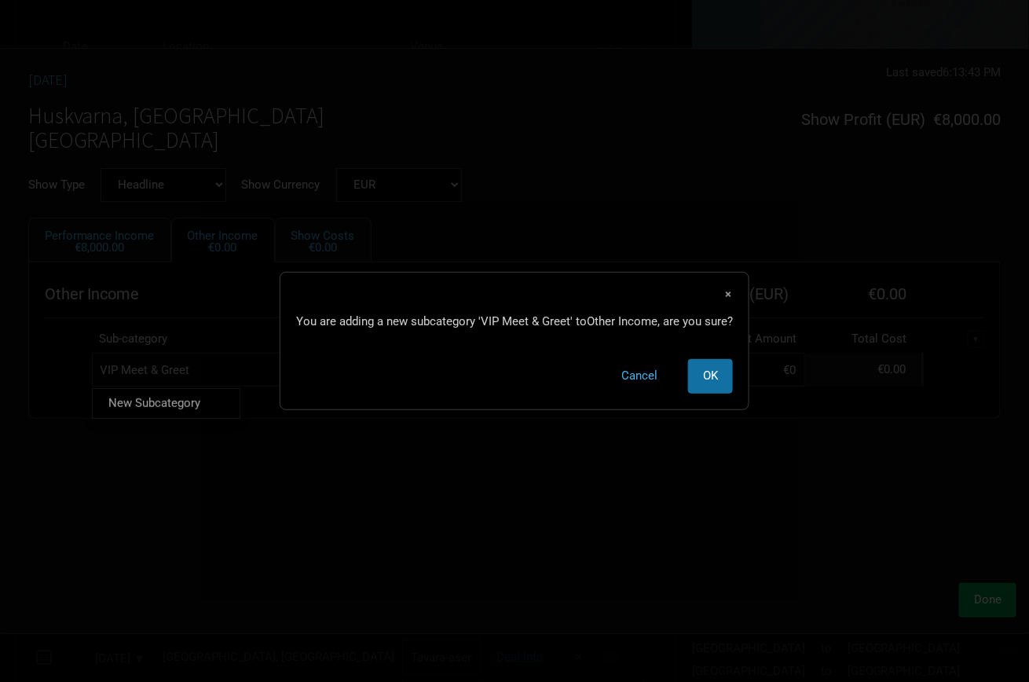
click at [286, 486] on div "[DATE] Last saved 6:13:43 PM Huskvarna, [GEOGRAPHIC_DATA] Folkets Park Show Pro…" at bounding box center [515, 319] width 1005 height 511
click at [710, 375] on span "OK" at bounding box center [710, 375] width 15 height 14
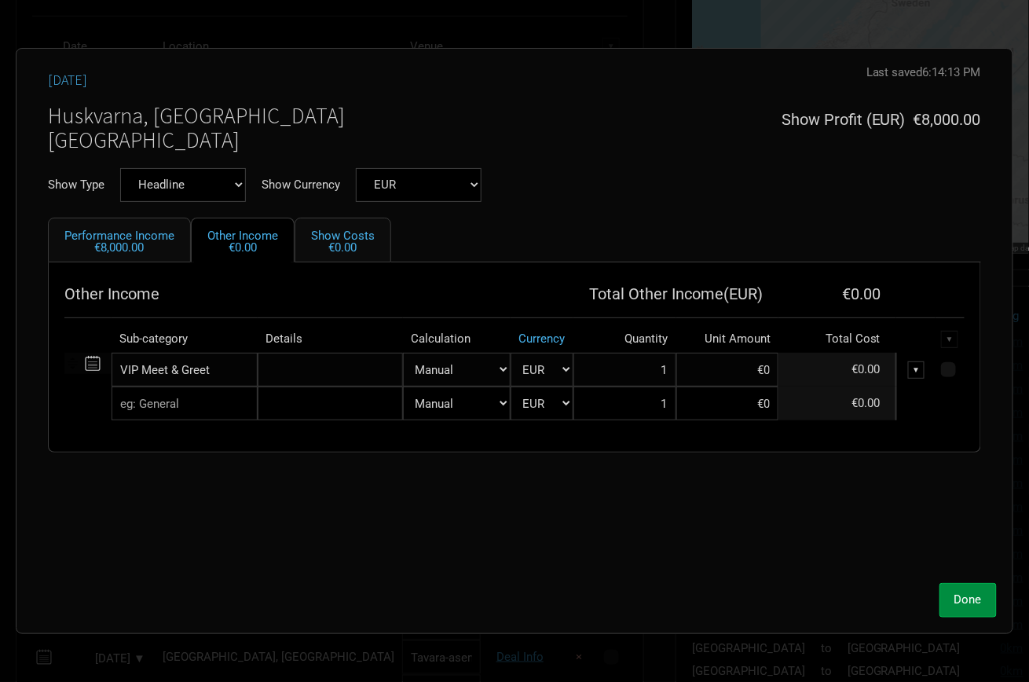
select select "Show Tickets"
type input "0"
click at [252, 232] on link "Other Income €0.00" at bounding box center [243, 240] width 104 height 45
select select "Manual"
type input "1"
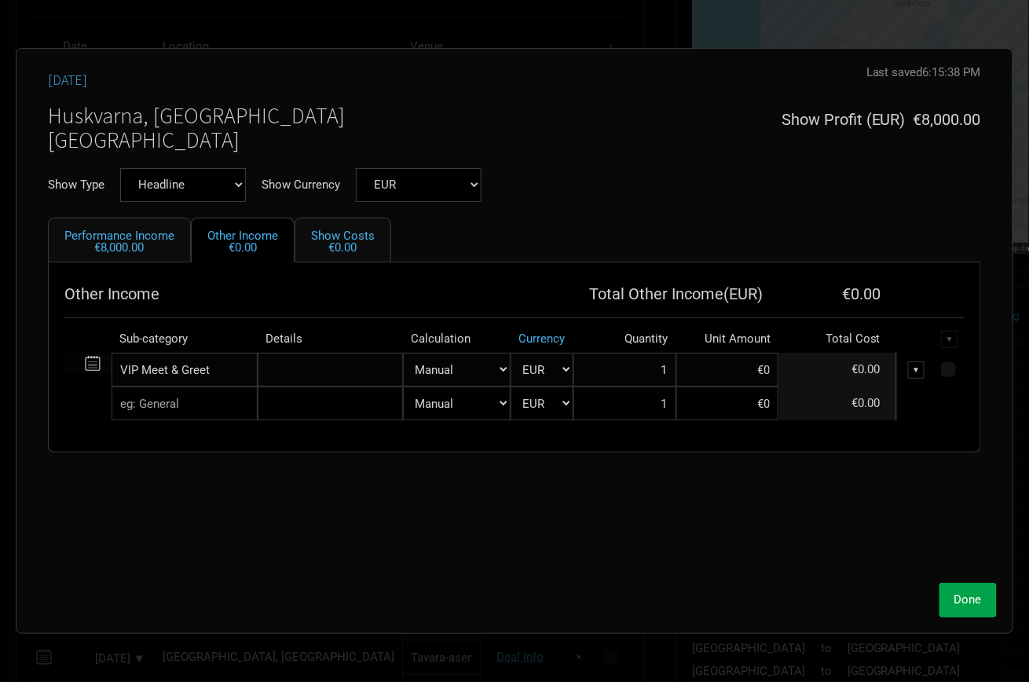
click at [967, 600] on span "Done" at bounding box center [967, 599] width 27 height 14
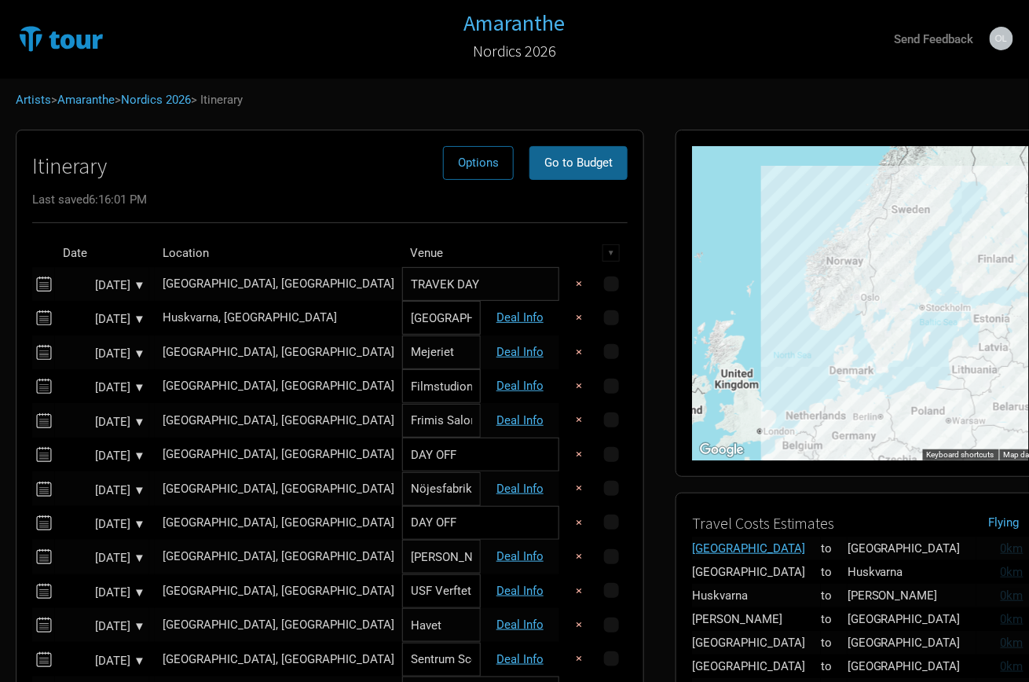
click at [587, 153] on button "Go to Budget" at bounding box center [578, 163] width 98 height 34
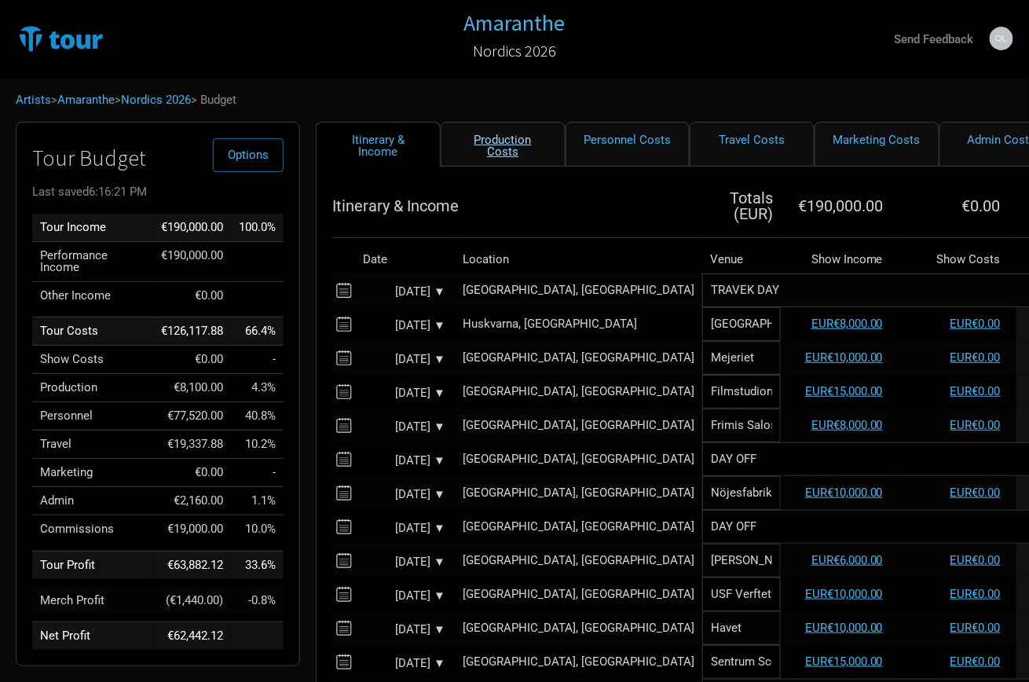
click at [477, 152] on link "Production Costs" at bounding box center [503, 144] width 125 height 45
select select "Shows"
select select "Show Days"
select select "Shows"
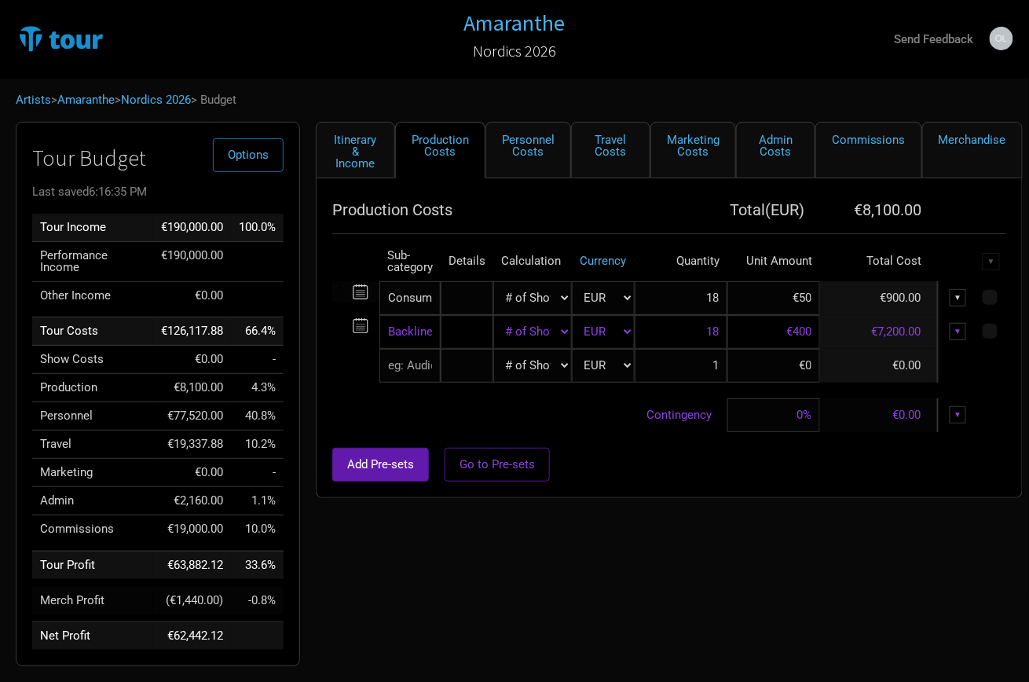
click at [805, 301] on input "€50" at bounding box center [773, 298] width 93 height 34
type input "€5"
type input "€100"
click at [608, 452] on div "Add Pre-sets Go to Pre-sets" at bounding box center [669, 465] width 674 height 34
click at [809, 323] on input "€400" at bounding box center [773, 332] width 93 height 34
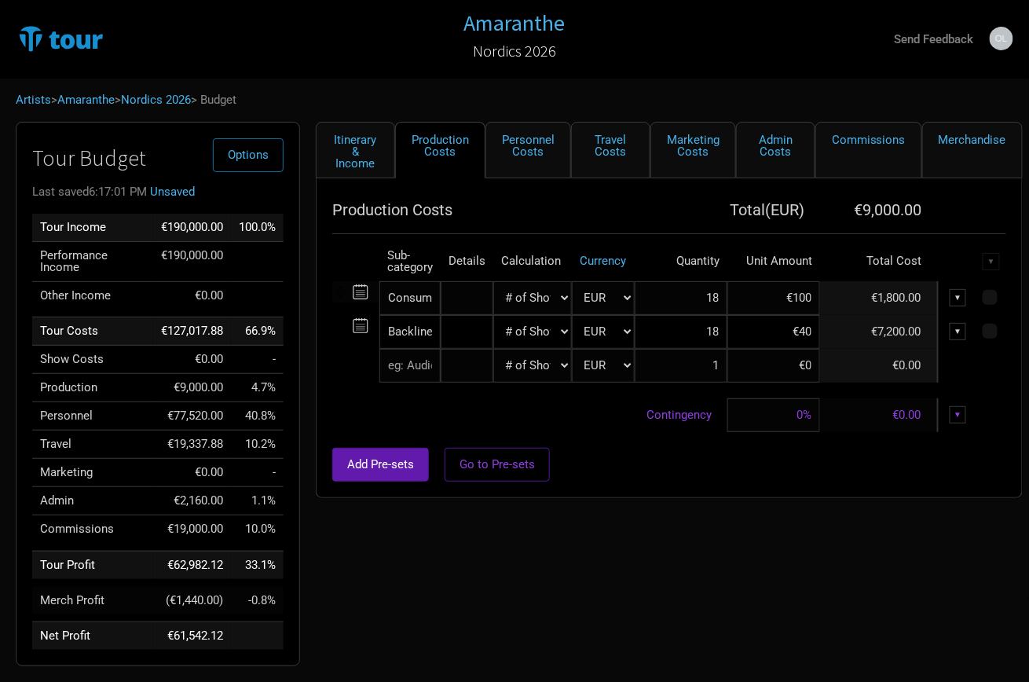
type input "€4"
type input "€1,000"
click at [688, 470] on div "Add Pre-sets Go to Pre-sets" at bounding box center [669, 465] width 674 height 34
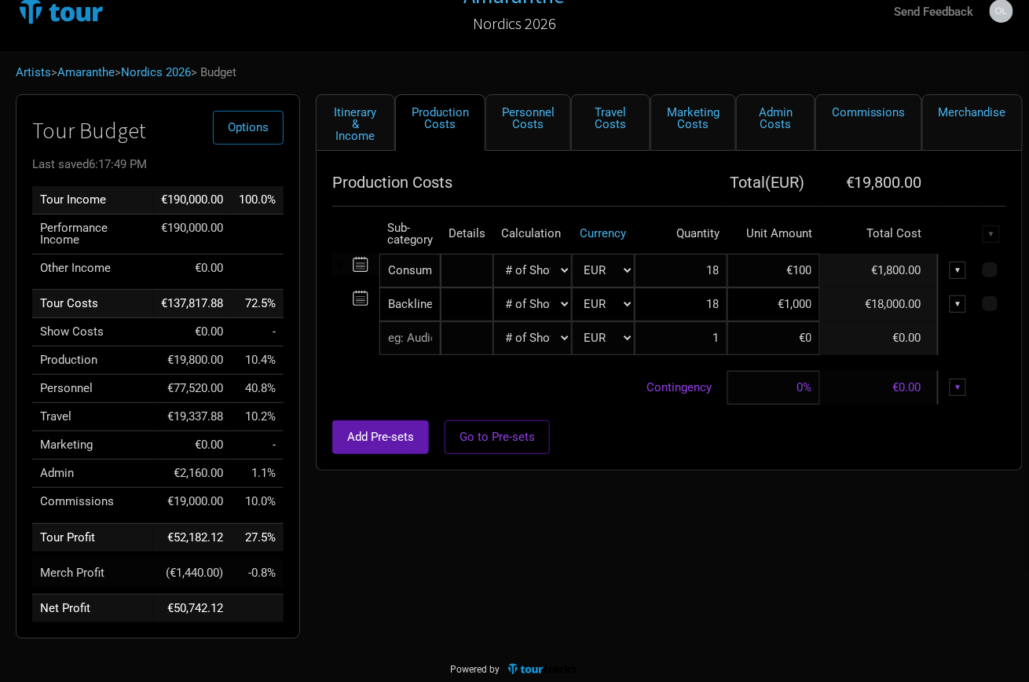
scroll to position [27, 0]
click at [536, 121] on link "Personnel Costs" at bounding box center [528, 123] width 86 height 57
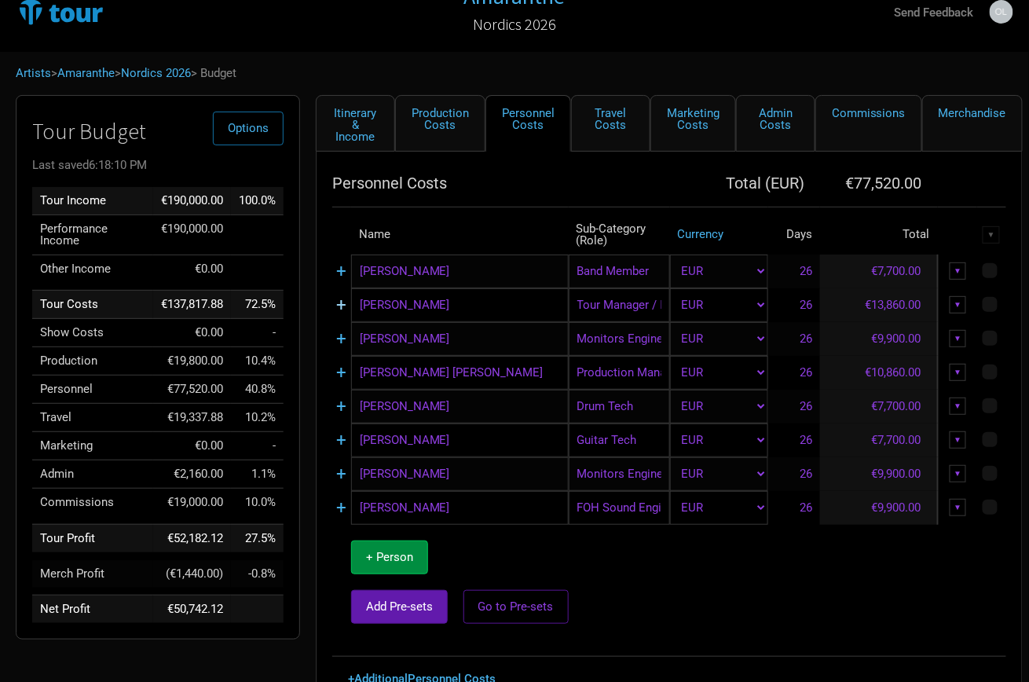
click at [341, 305] on link "+" at bounding box center [341, 305] width 10 height 20
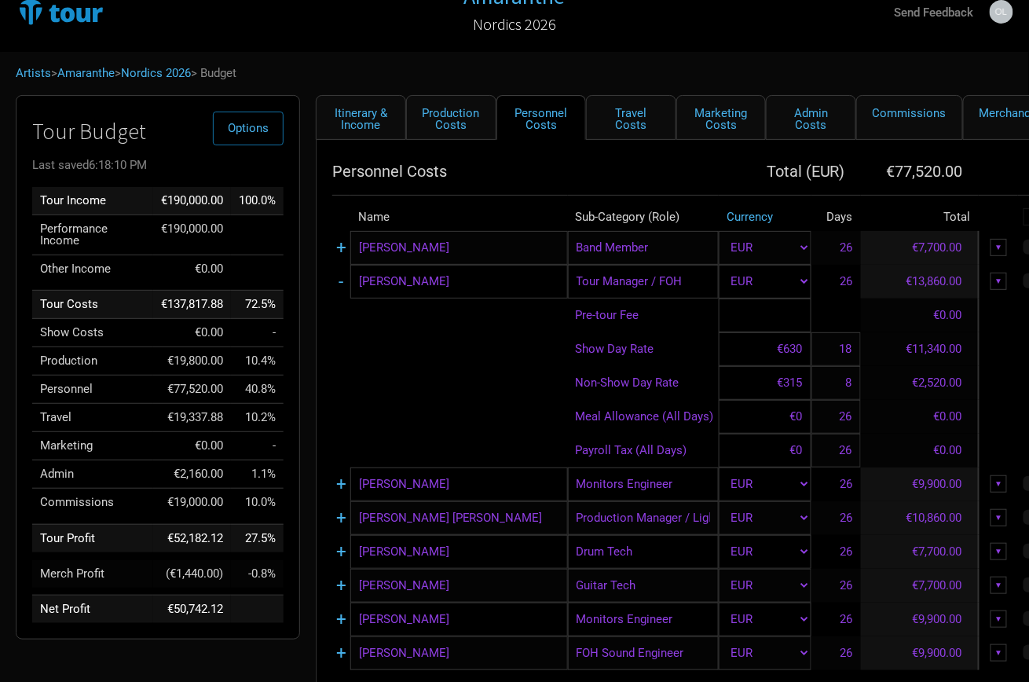
click at [793, 320] on input at bounding box center [765, 315] width 92 height 34
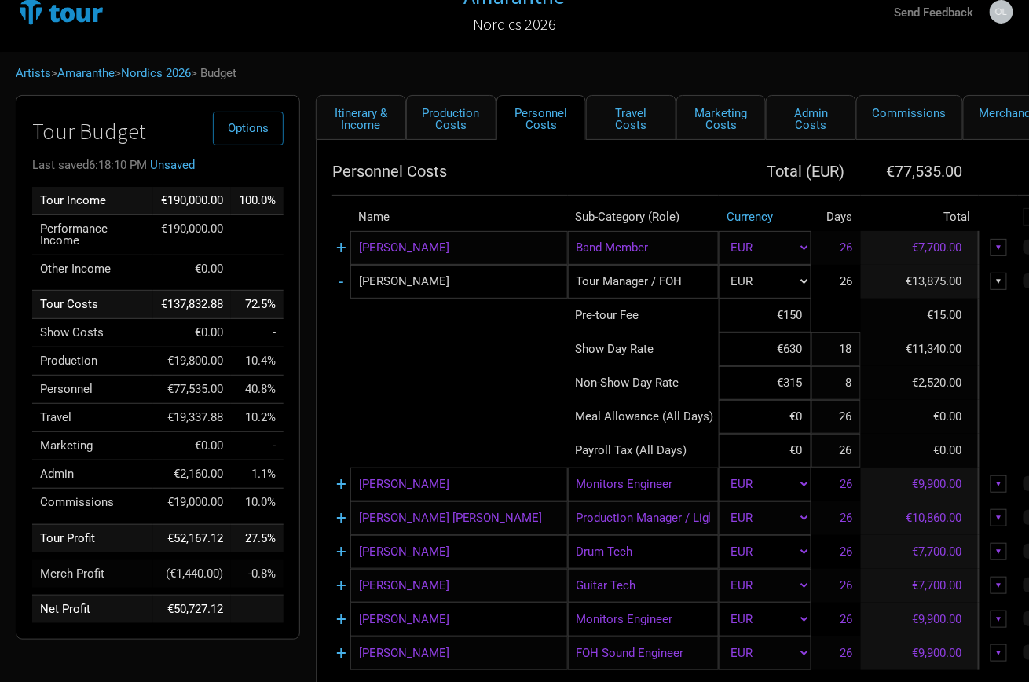
type input "€1,500"
click at [455, 407] on td at bounding box center [450, 417] width 236 height 34
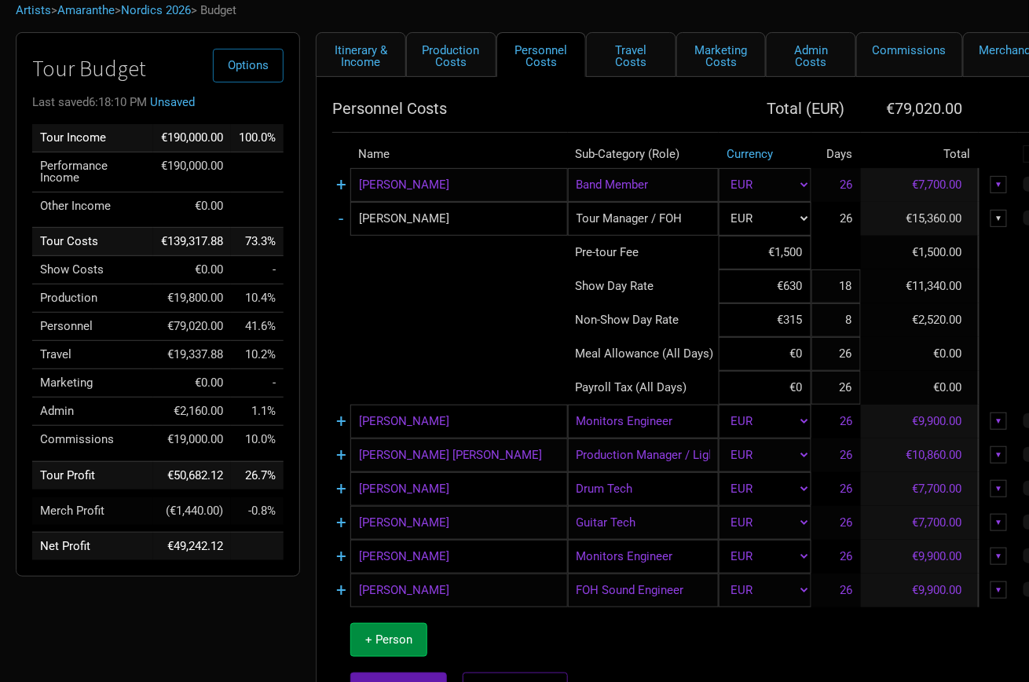
scroll to position [95, 0]
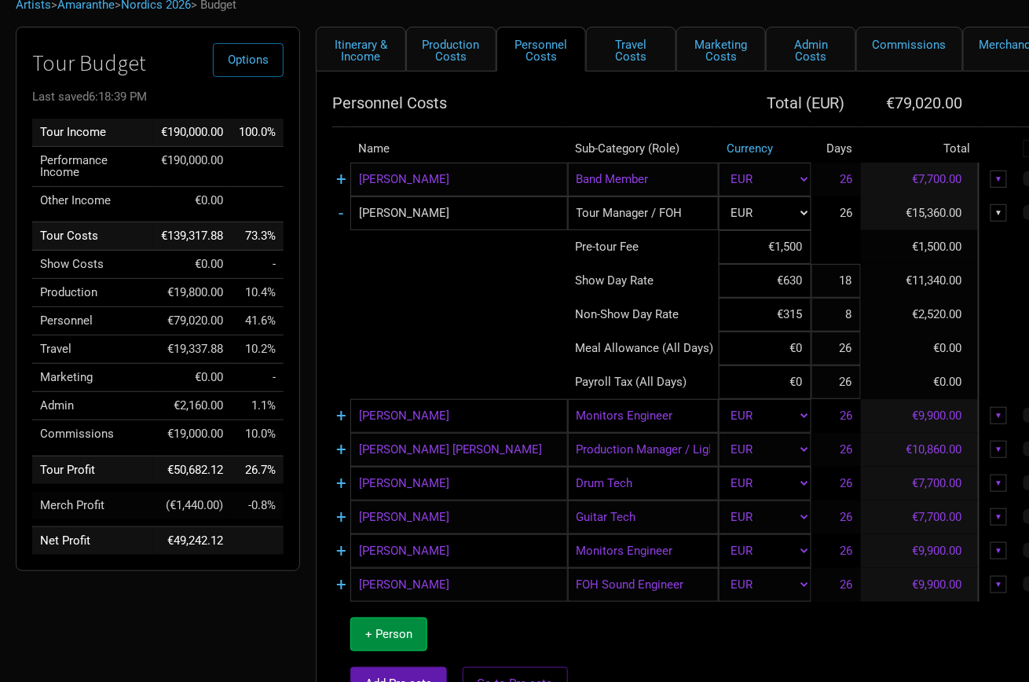
click at [336, 207] on td "-" at bounding box center [341, 213] width 18 height 34
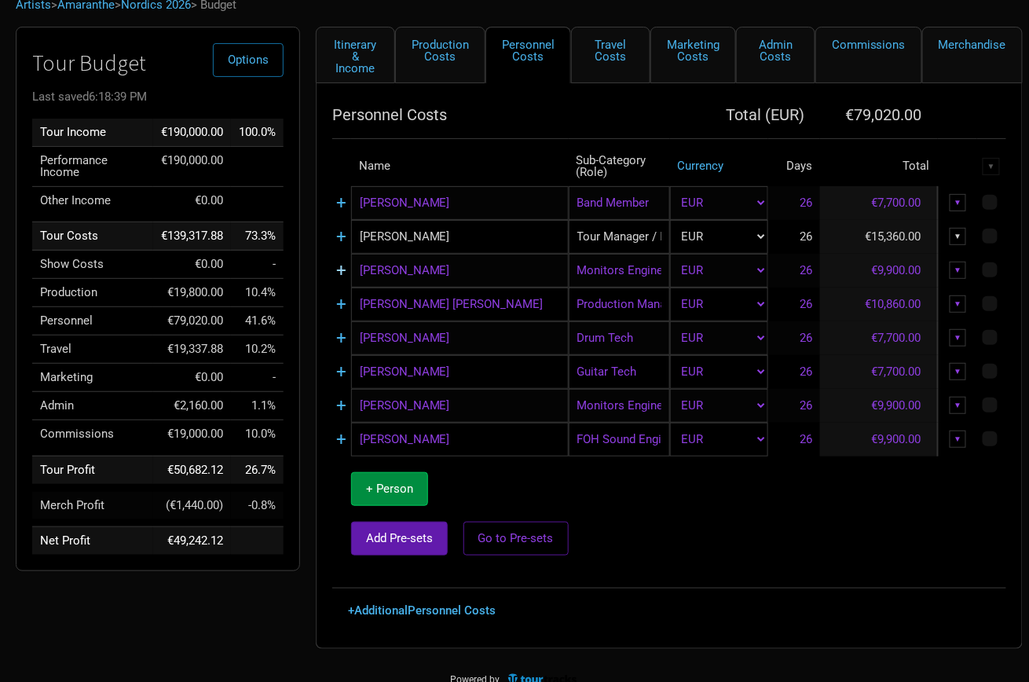
click at [337, 266] on link "+" at bounding box center [341, 270] width 10 height 20
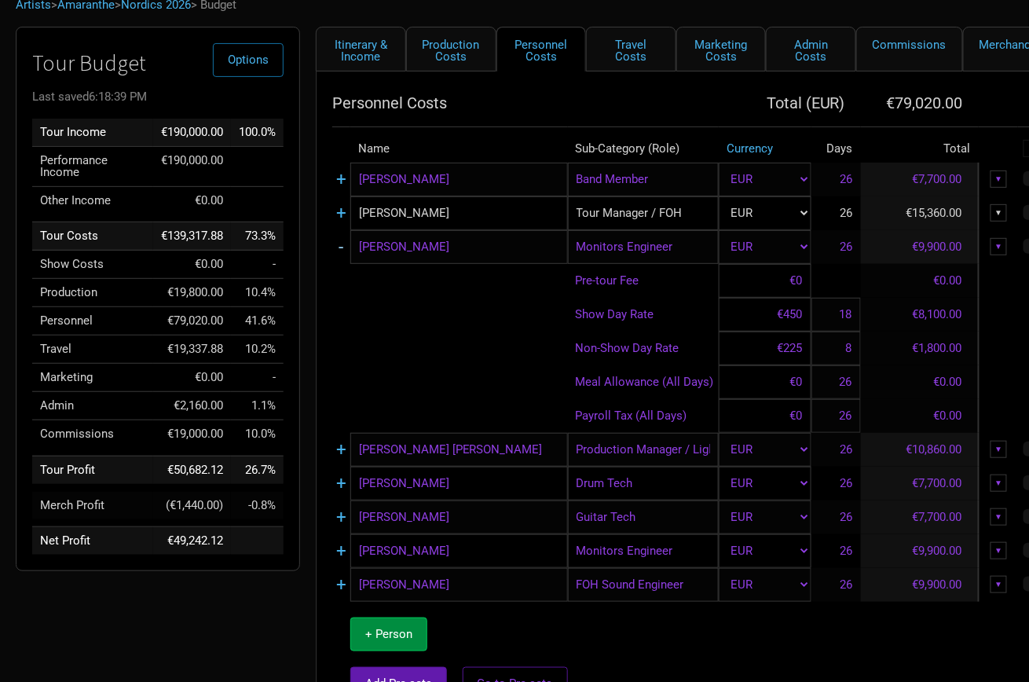
click at [341, 247] on link "-" at bounding box center [341, 246] width 5 height 20
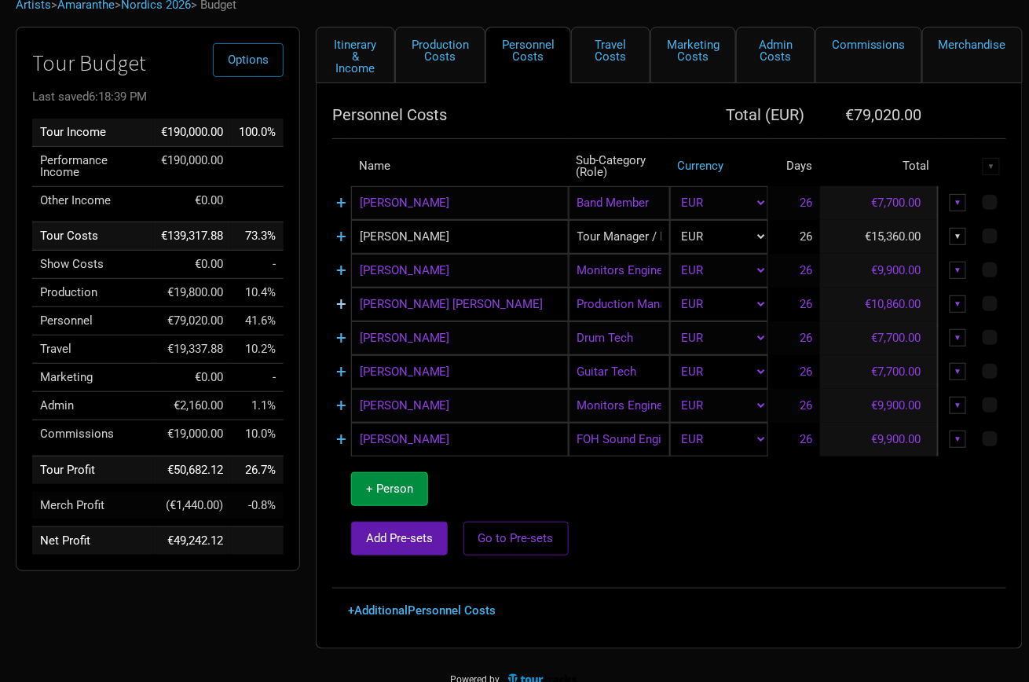
click at [339, 302] on link "+" at bounding box center [341, 304] width 10 height 20
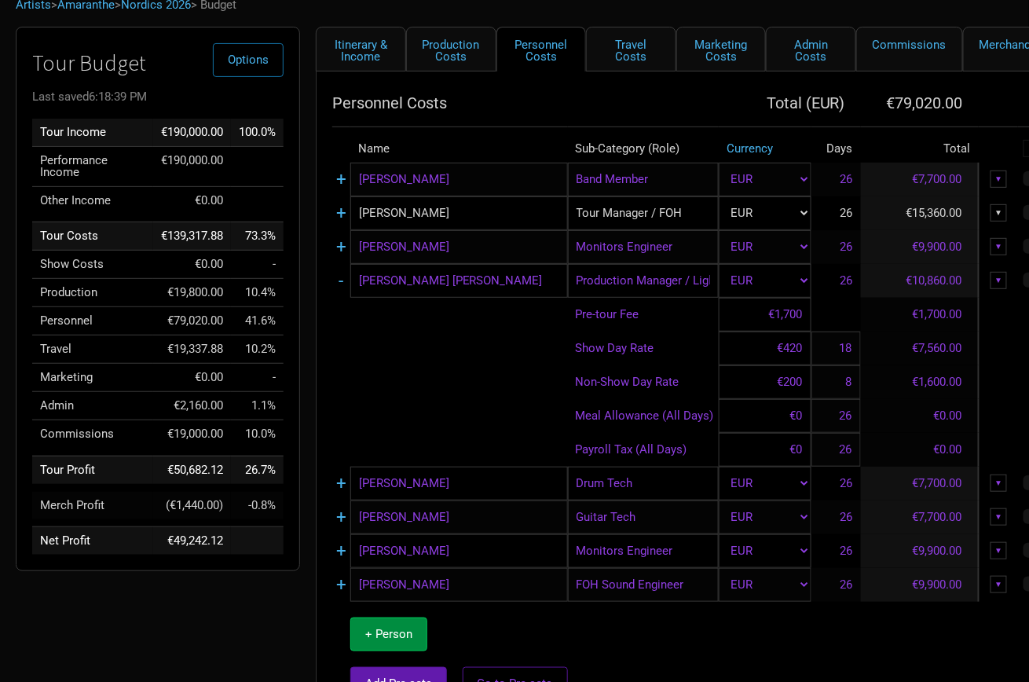
click at [788, 317] on input "€1,700" at bounding box center [765, 315] width 92 height 34
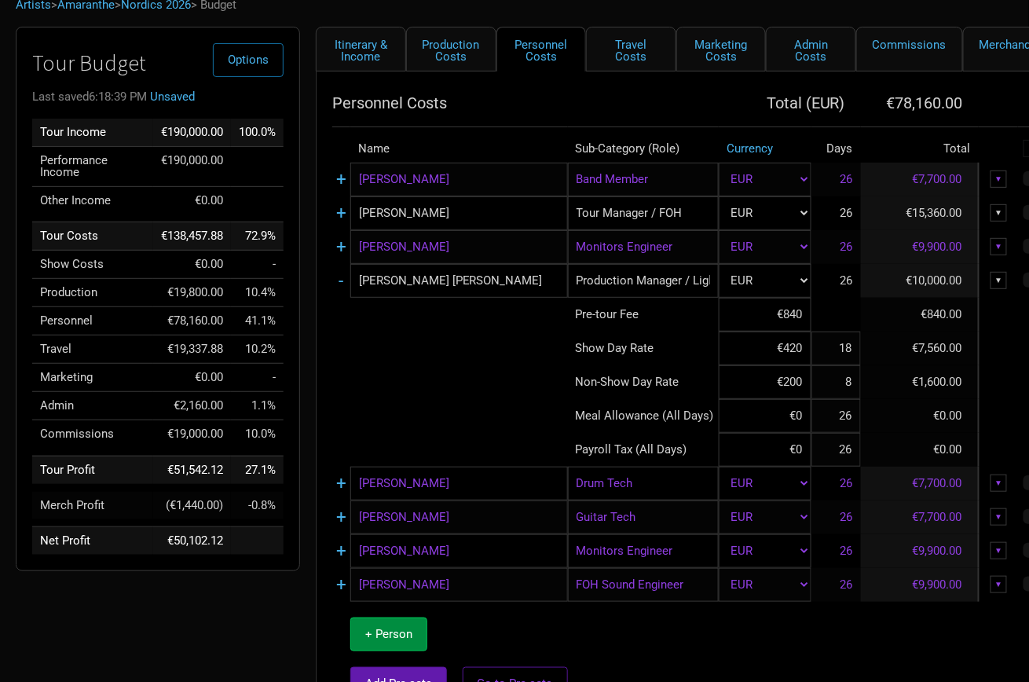
type input "€840"
click at [353, 426] on td at bounding box center [450, 416] width 236 height 34
click at [339, 278] on link "-" at bounding box center [341, 280] width 5 height 20
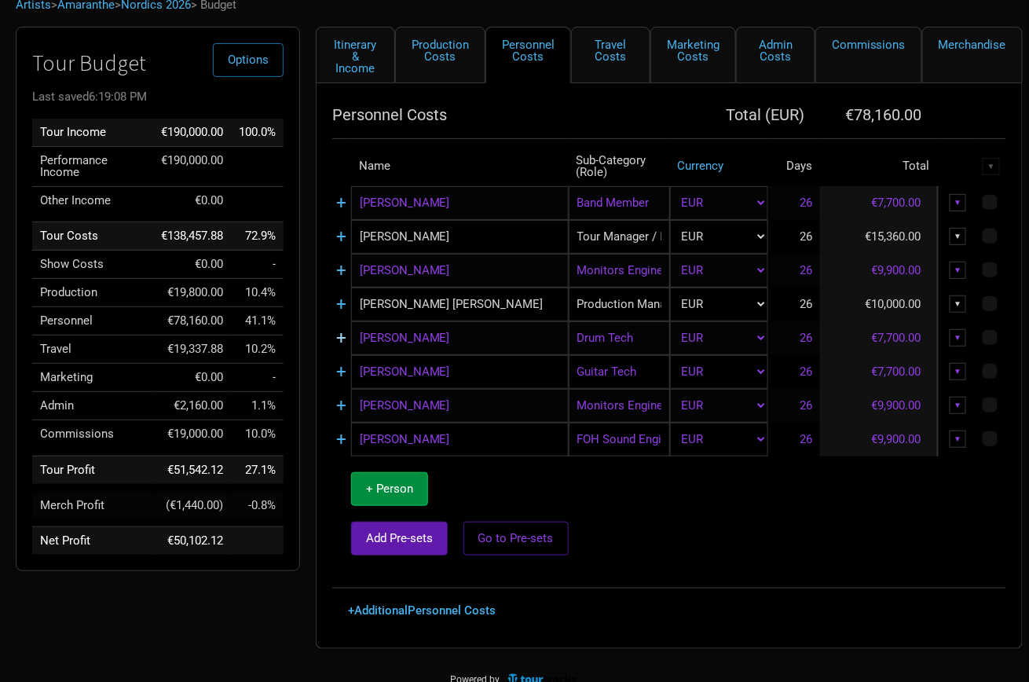
click at [339, 341] on link "+" at bounding box center [341, 338] width 10 height 20
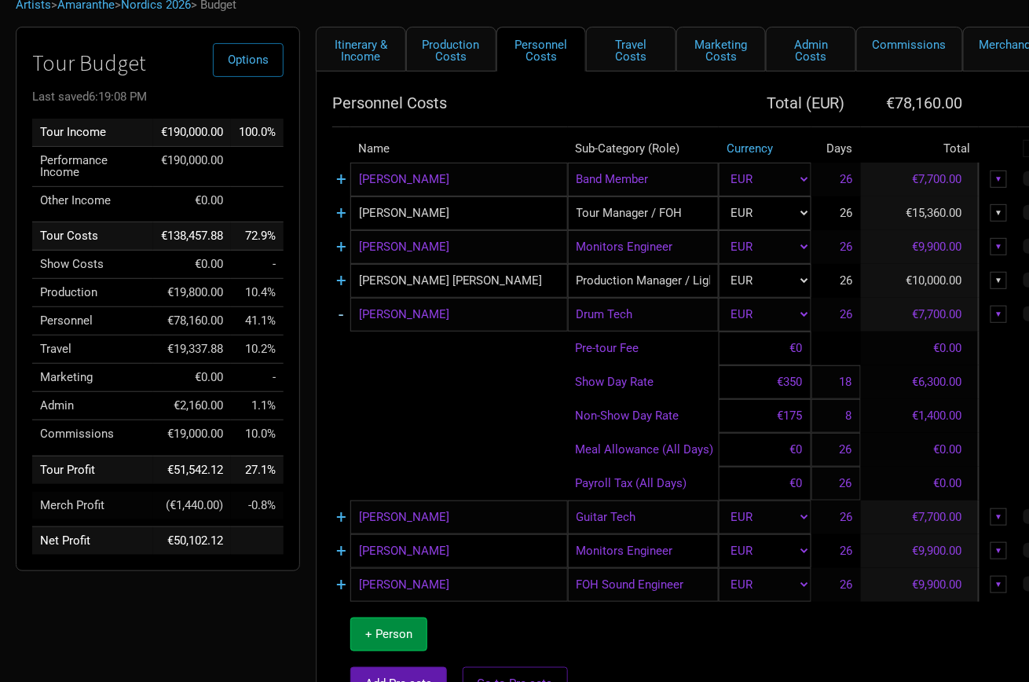
click at [341, 315] on link "-" at bounding box center [341, 314] width 5 height 20
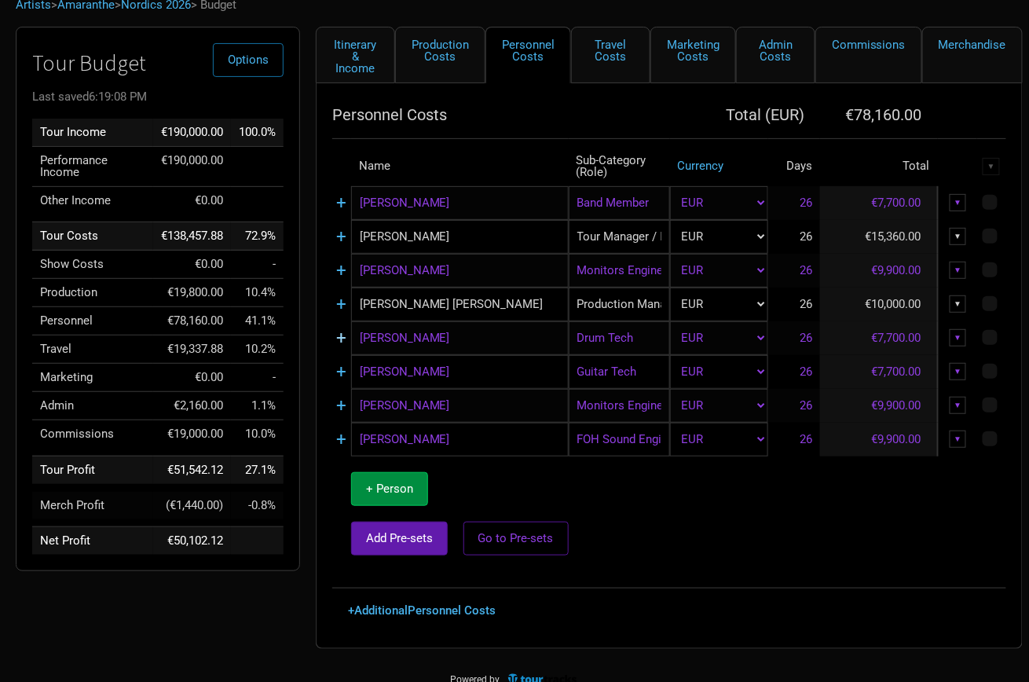
click at [343, 335] on link "+" at bounding box center [341, 338] width 10 height 20
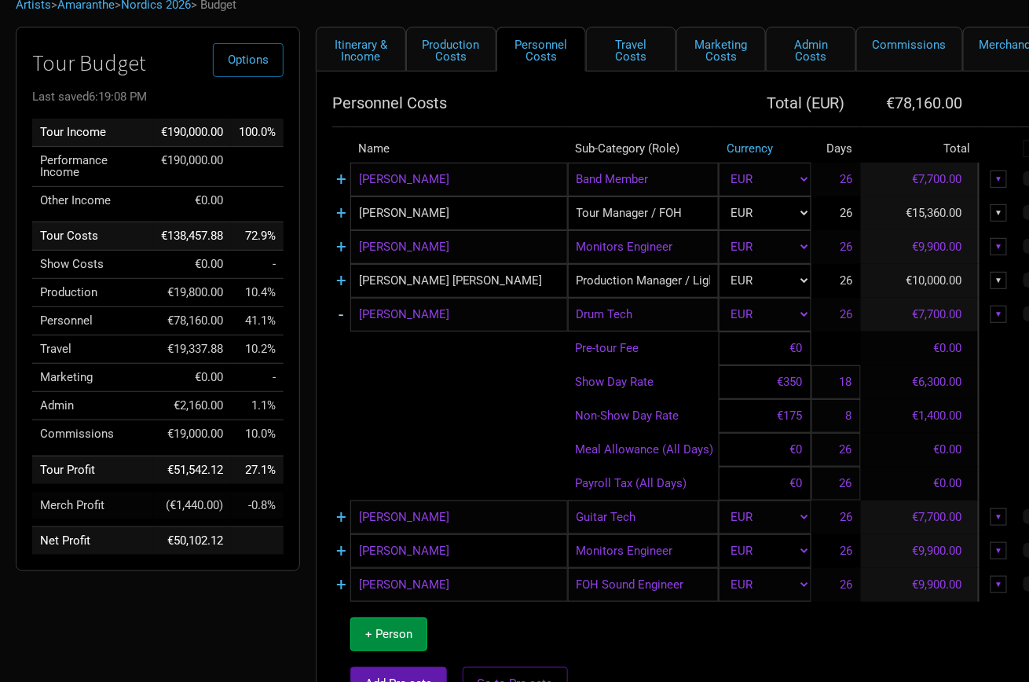
click at [342, 311] on link "-" at bounding box center [341, 314] width 5 height 20
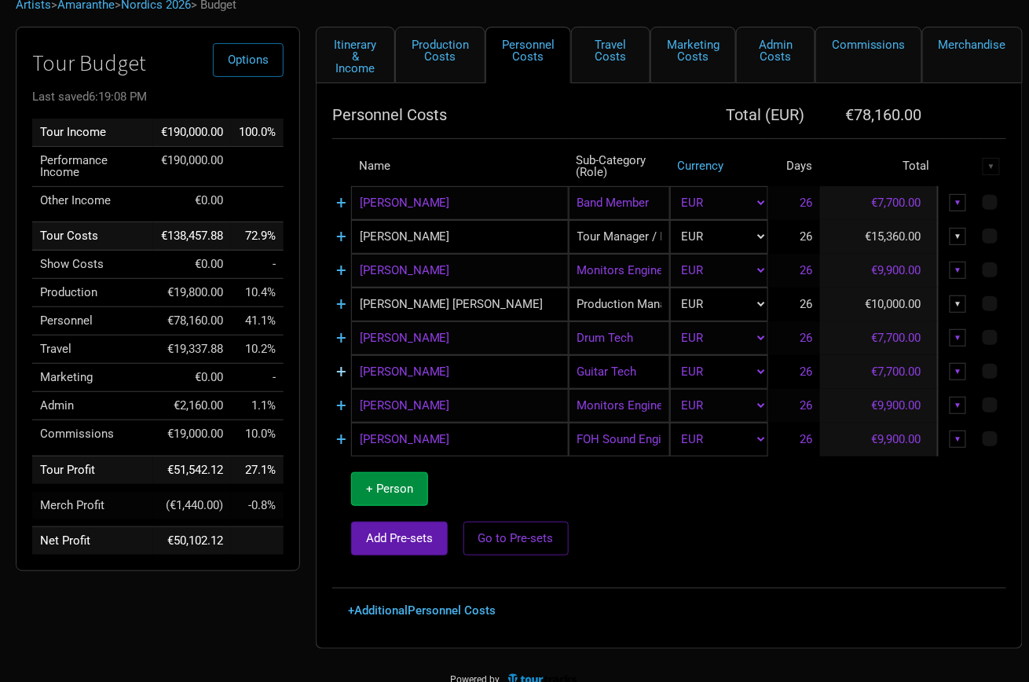
click at [342, 371] on link "+" at bounding box center [341, 371] width 10 height 20
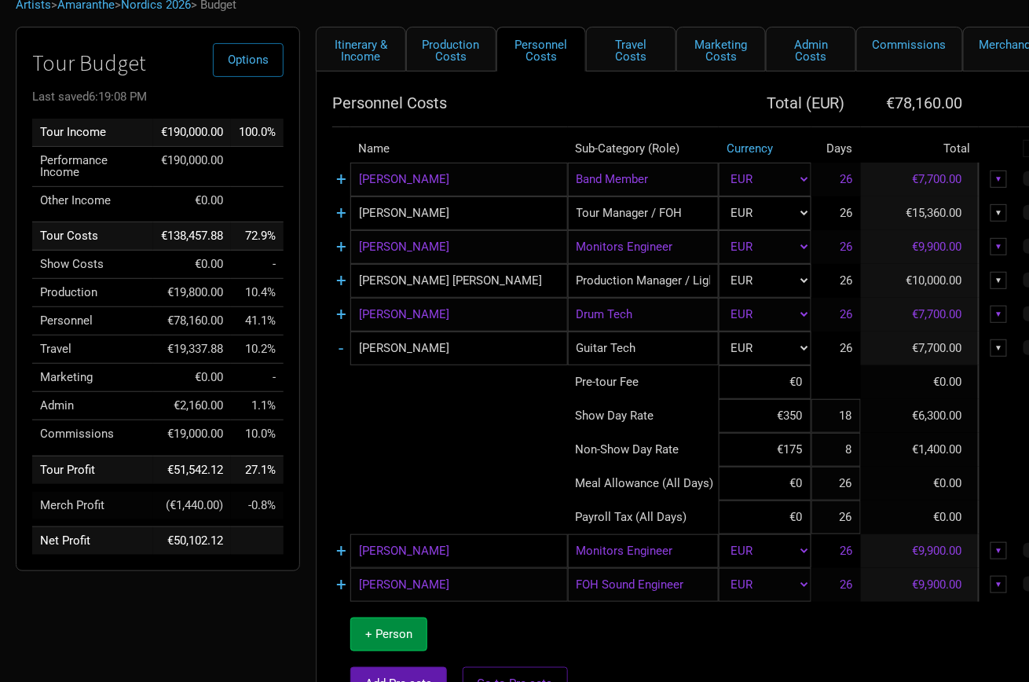
click at [433, 350] on input "[PERSON_NAME]" at bounding box center [459, 348] width 218 height 34
type input "N"
type input "TBD"
click at [791, 419] on input "€350" at bounding box center [765, 416] width 92 height 34
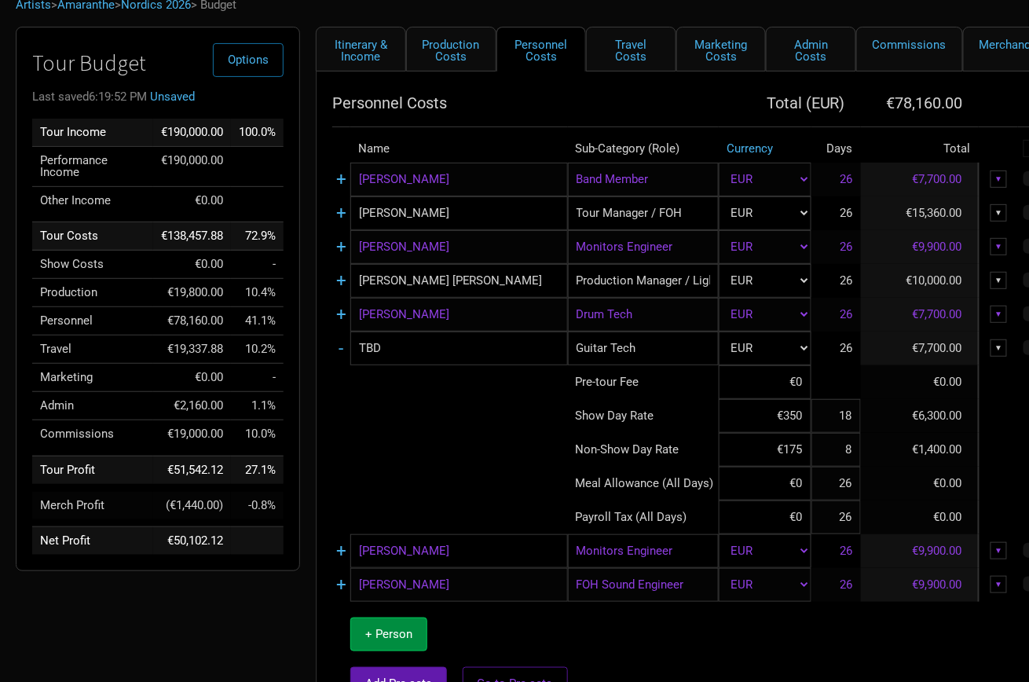
click at [791, 419] on input "€350" at bounding box center [765, 416] width 92 height 34
type input "€400"
click at [337, 342] on td "-" at bounding box center [341, 348] width 18 height 34
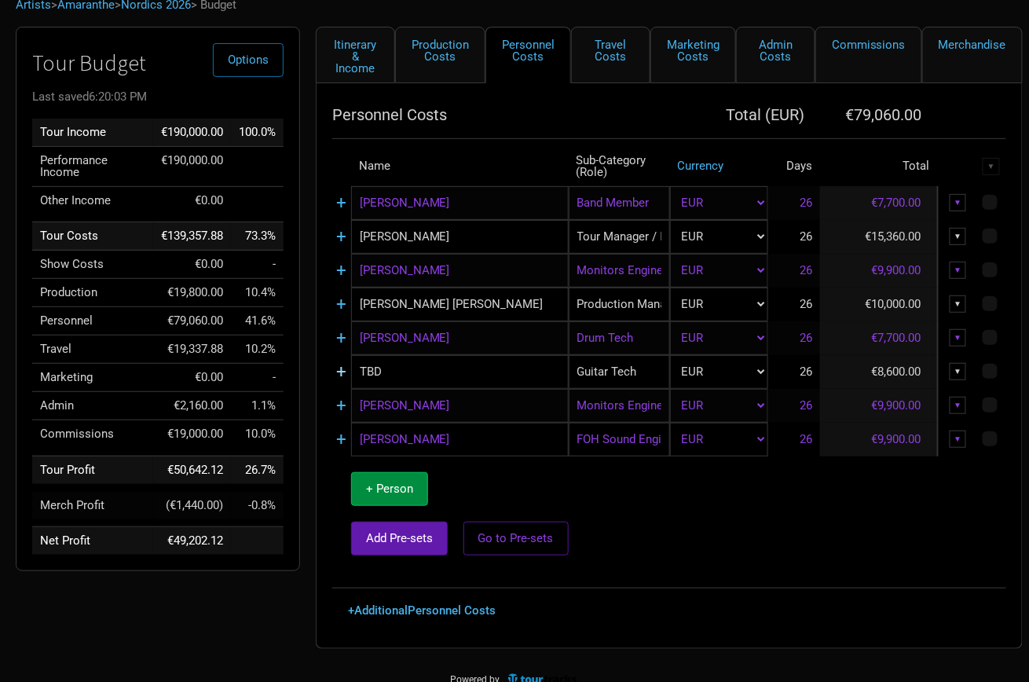
click at [338, 375] on link "+" at bounding box center [341, 371] width 10 height 20
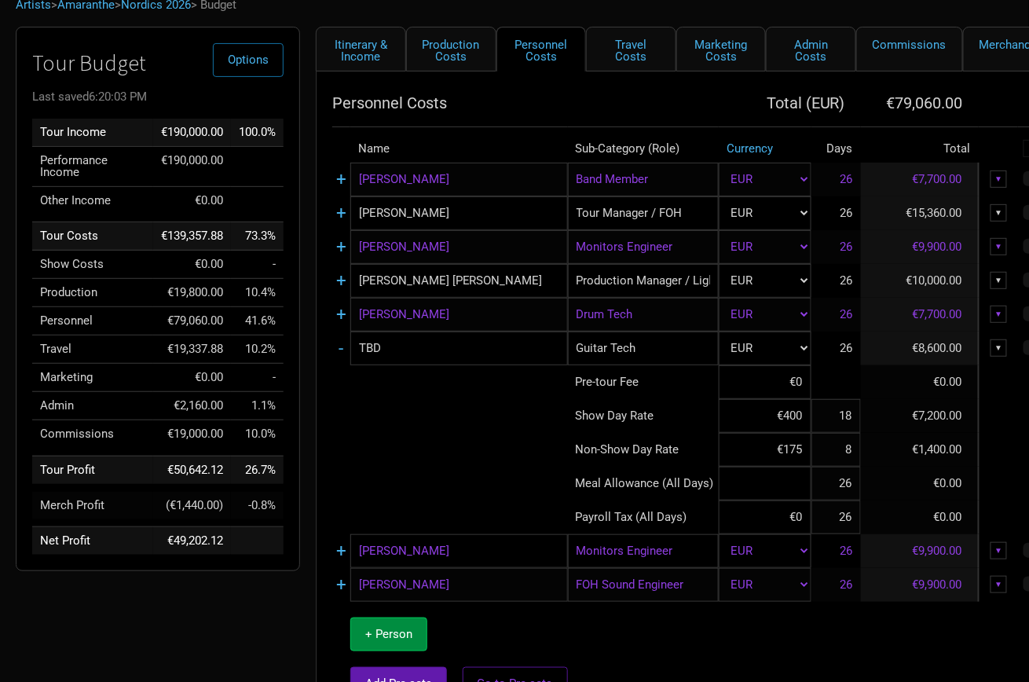
click at [789, 467] on input at bounding box center [765, 484] width 92 height 34
type input "€0"
click at [797, 452] on input "€175" at bounding box center [765, 450] width 92 height 34
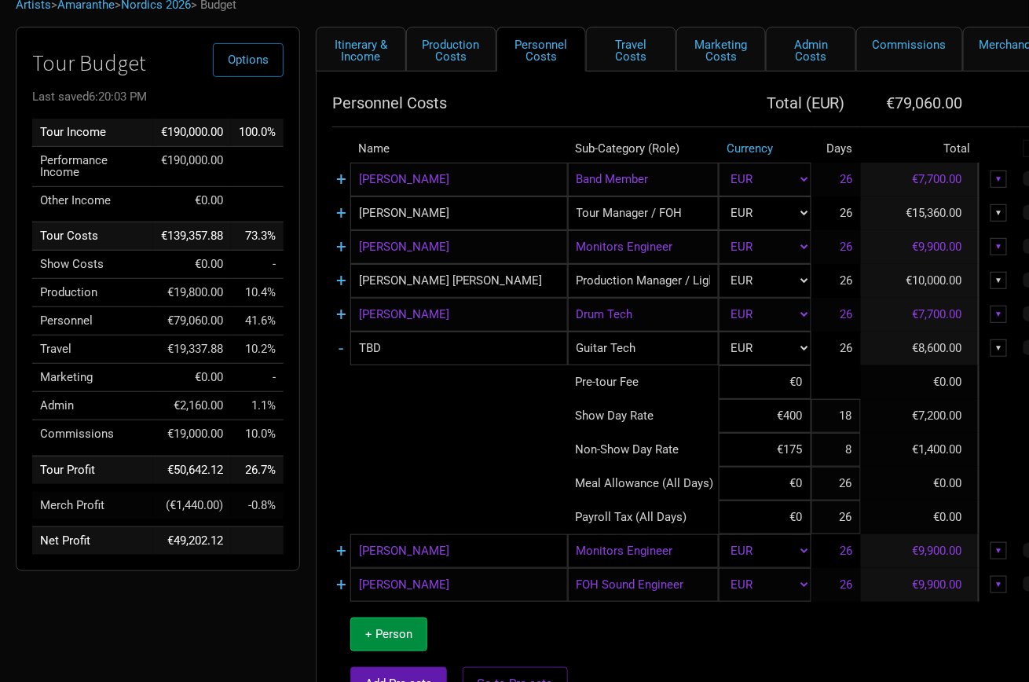
click at [797, 452] on input "€175" at bounding box center [765, 450] width 92 height 34
type input "€200"
click at [338, 343] on td "-" at bounding box center [341, 348] width 18 height 34
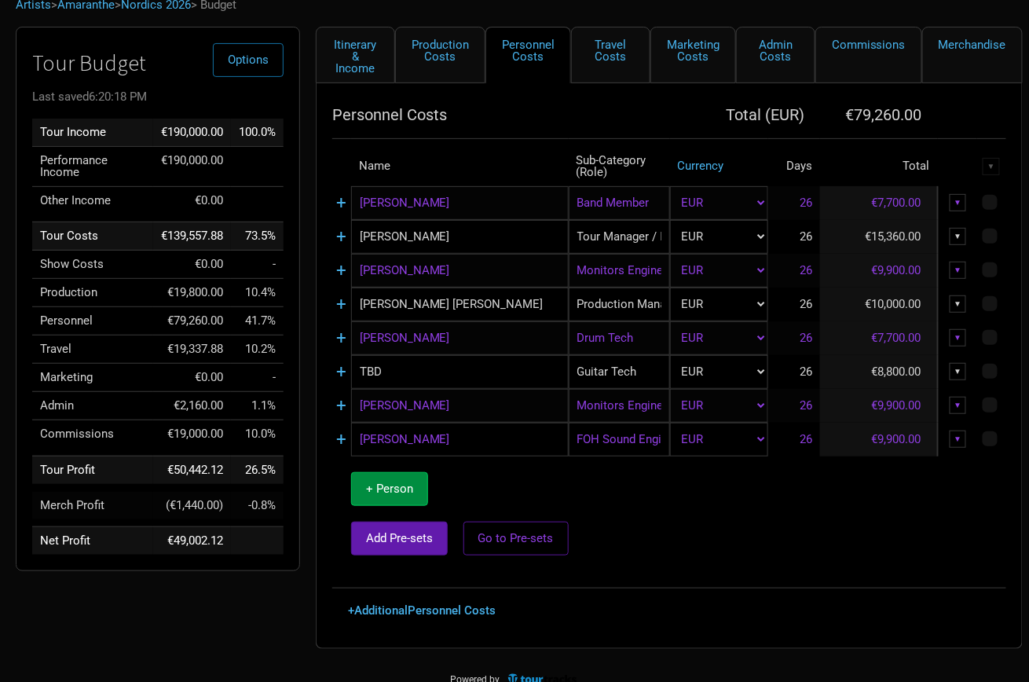
click at [961, 401] on div "▼" at bounding box center [958, 405] width 17 height 17
click at [895, 507] on link "Delete" at bounding box center [909, 513] width 97 height 12
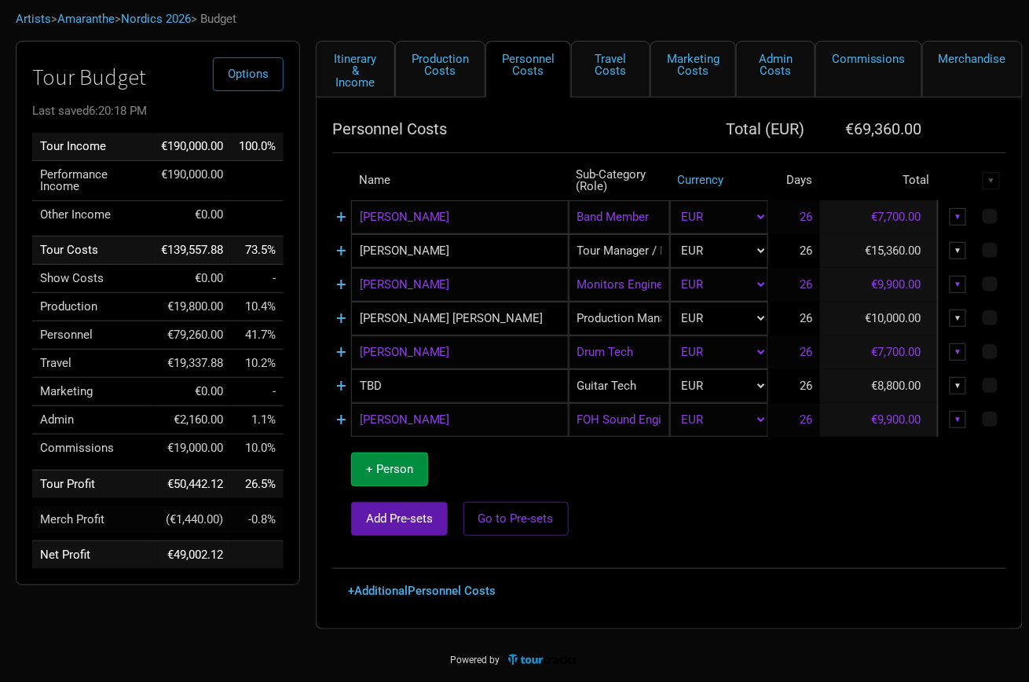
scroll to position [76, 0]
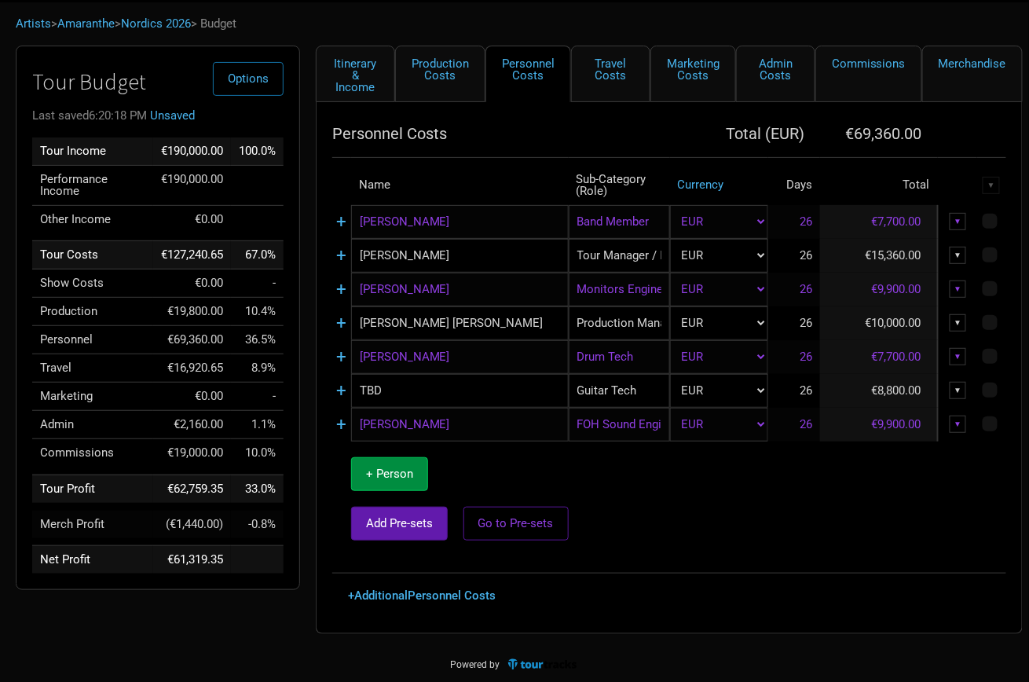
click at [959, 418] on div "▼" at bounding box center [958, 423] width 17 height 17
click at [895, 526] on link "Delete" at bounding box center [909, 531] width 97 height 12
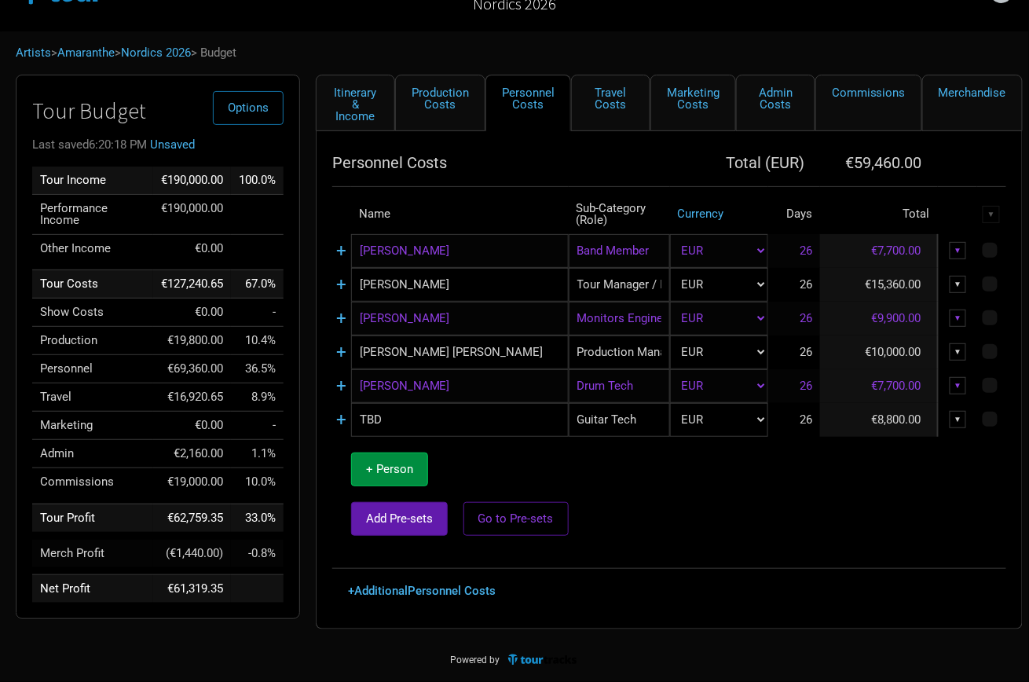
scroll to position [43, 0]
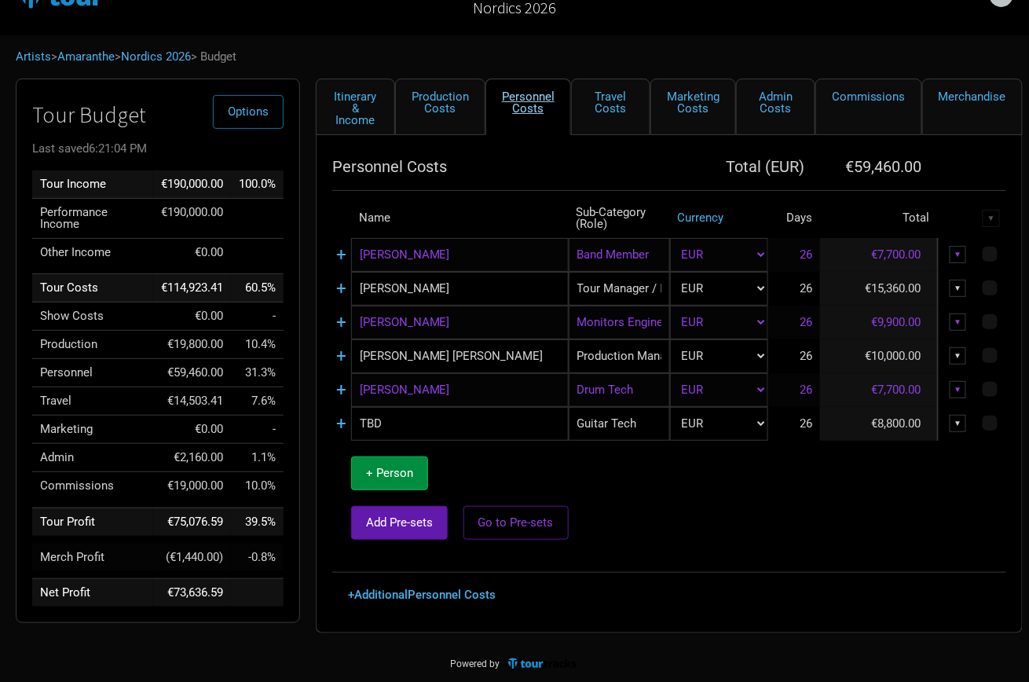
click at [540, 97] on link "Personnel Costs" at bounding box center [528, 107] width 86 height 57
click at [612, 103] on link "Travel Costs" at bounding box center [610, 107] width 79 height 57
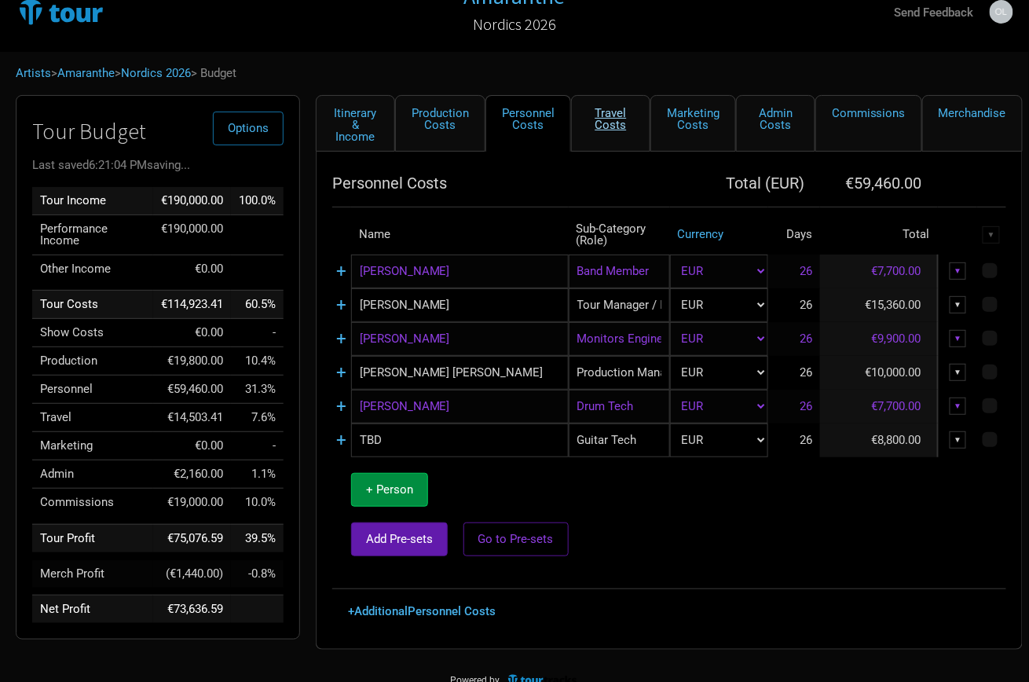
select select "Travel Estimates All"
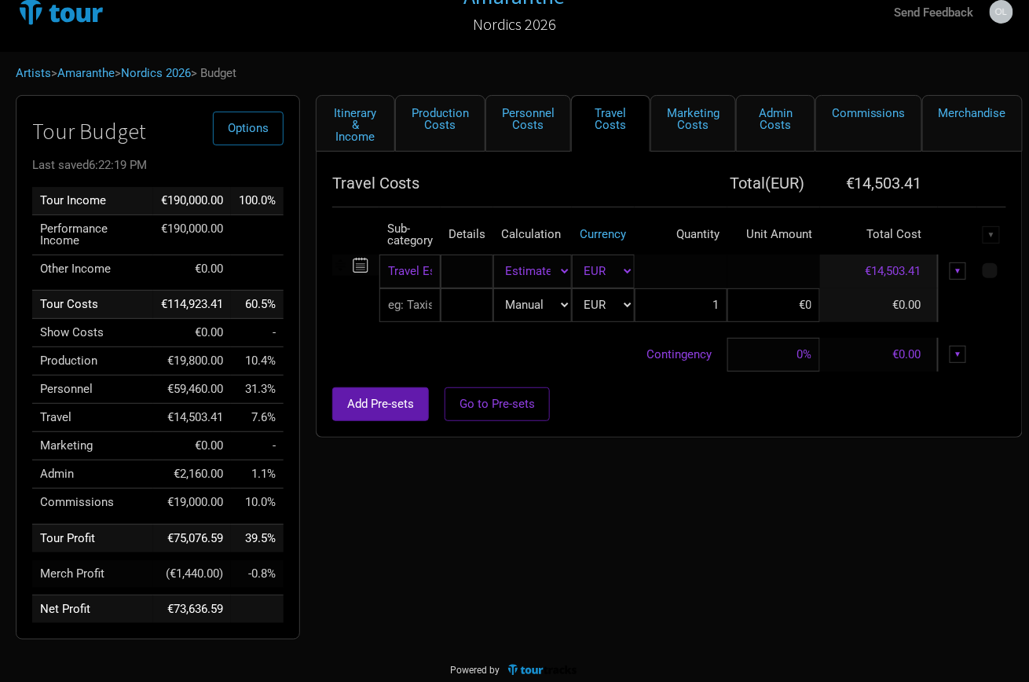
click at [423, 310] on input "text" at bounding box center [409, 305] width 61 height 34
type input "Nig"
type input "Nigh"
type input "Night"
type input "Nightl"
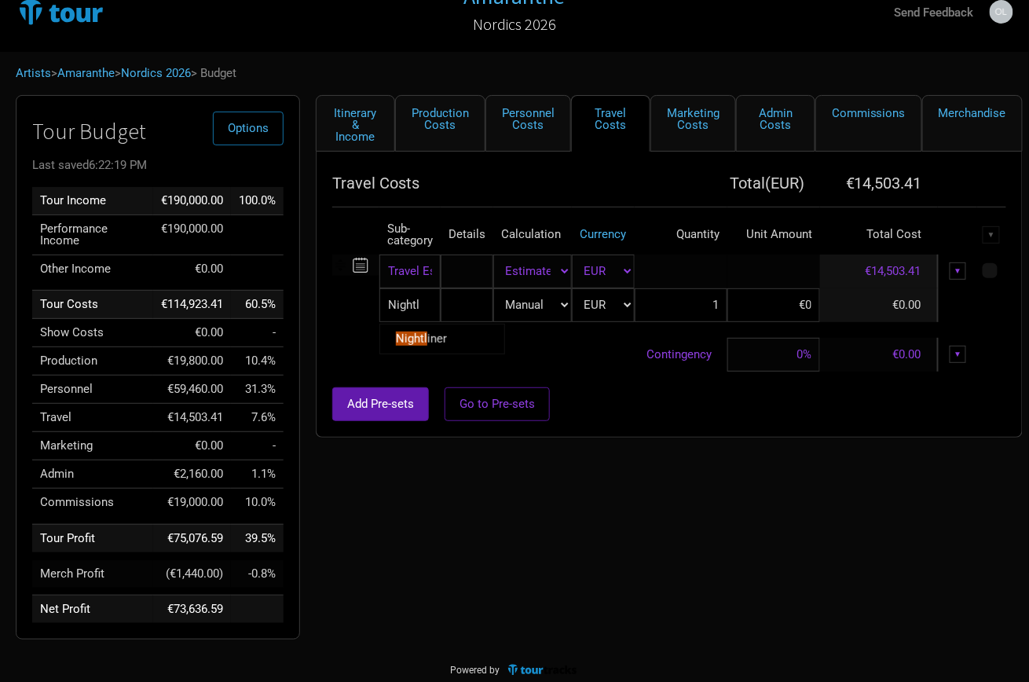
type input "Nightli"
type input "Nightlin"
type input "Nightline"
type input "Nightliner"
click at [348, 320] on tbody "Travel Estimate 1 selection Manual # of Shows # of Show Days # of Non-Show Days…" at bounding box center [669, 312] width 674 height 117
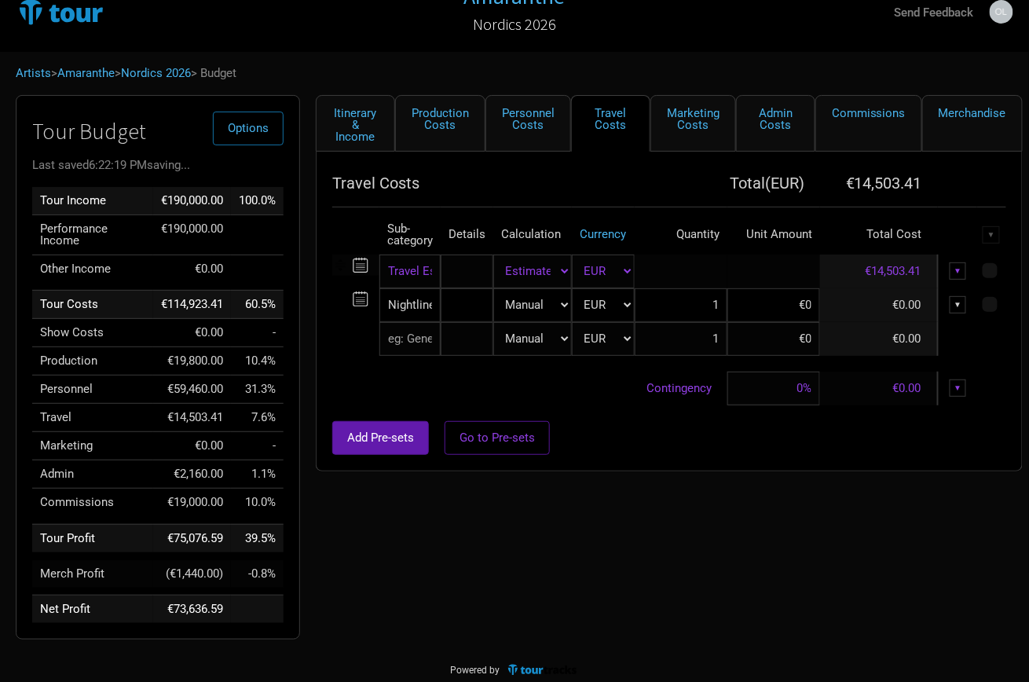
click at [891, 295] on td "€0.00" at bounding box center [879, 305] width 118 height 34
click at [903, 300] on td "€0.00" at bounding box center [879, 305] width 118 height 34
click at [798, 298] on input at bounding box center [773, 305] width 93 height 34
type input "€60,000"
click at [686, 423] on div "Add Pre-sets Go to Pre-sets" at bounding box center [669, 438] width 674 height 34
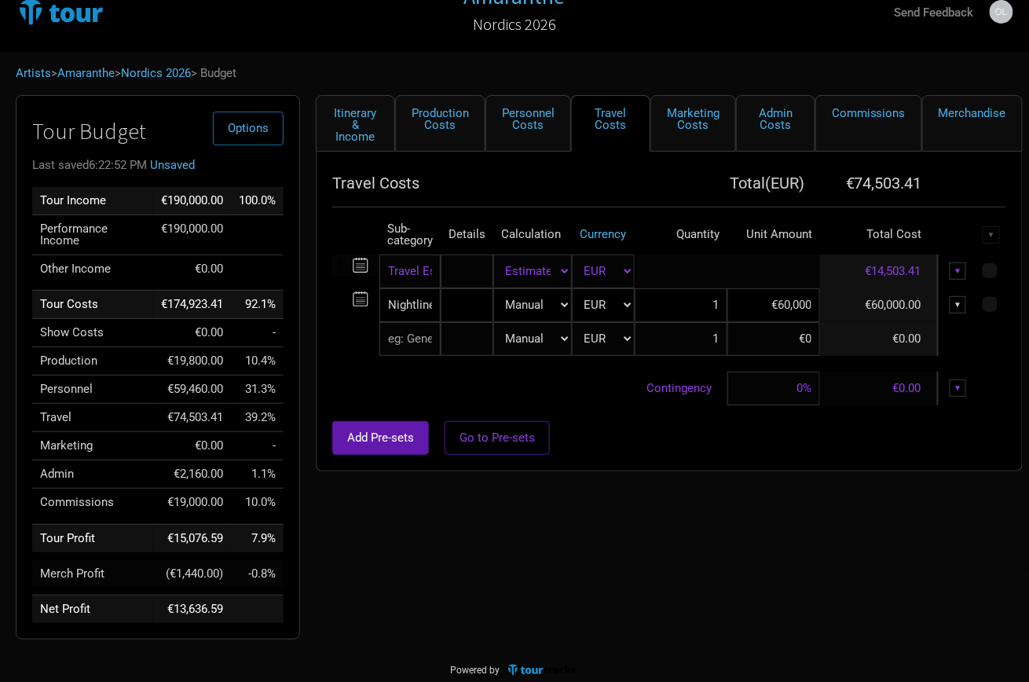
click at [959, 266] on div "▼" at bounding box center [958, 270] width 17 height 17
click at [882, 345] on link "Delete" at bounding box center [909, 351] width 97 height 12
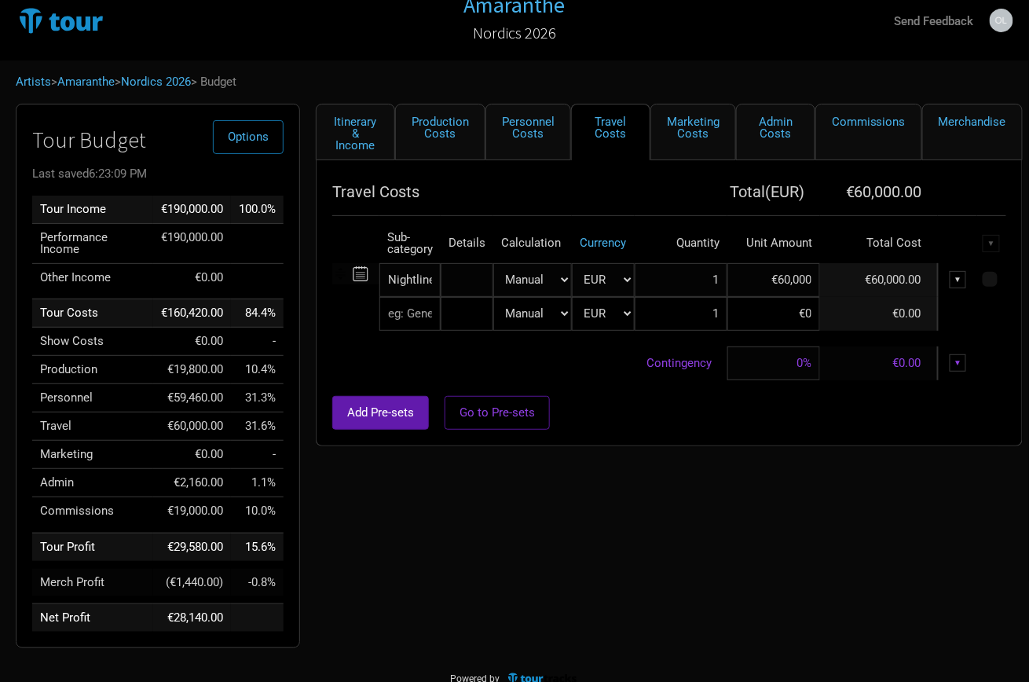
scroll to position [18, 0]
click at [412, 313] on input "text" at bounding box center [409, 314] width 61 height 34
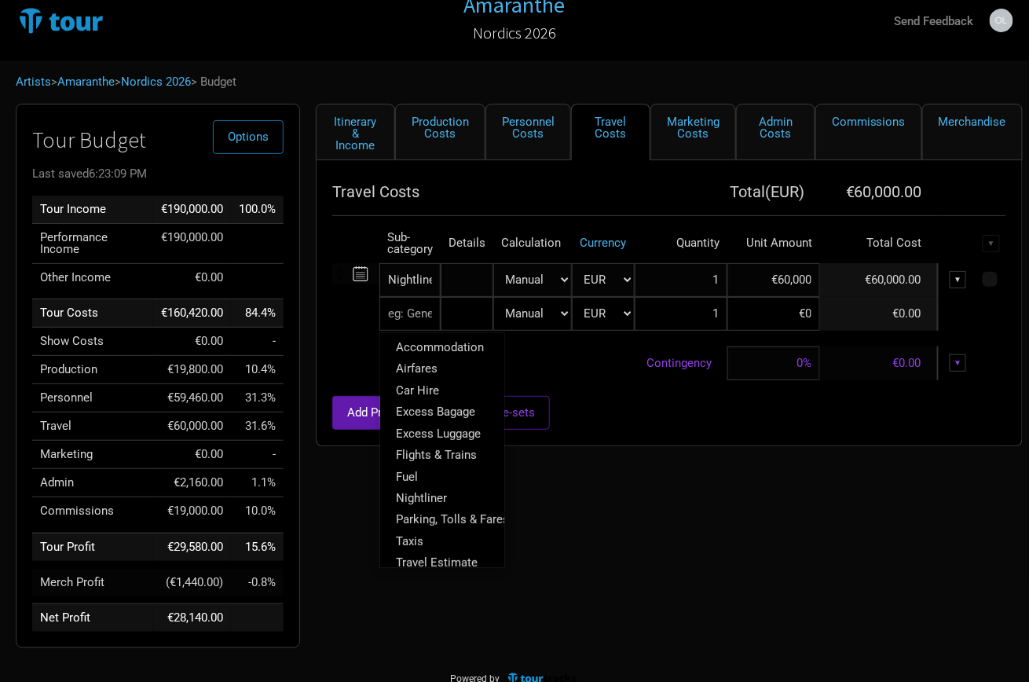
type input "A"
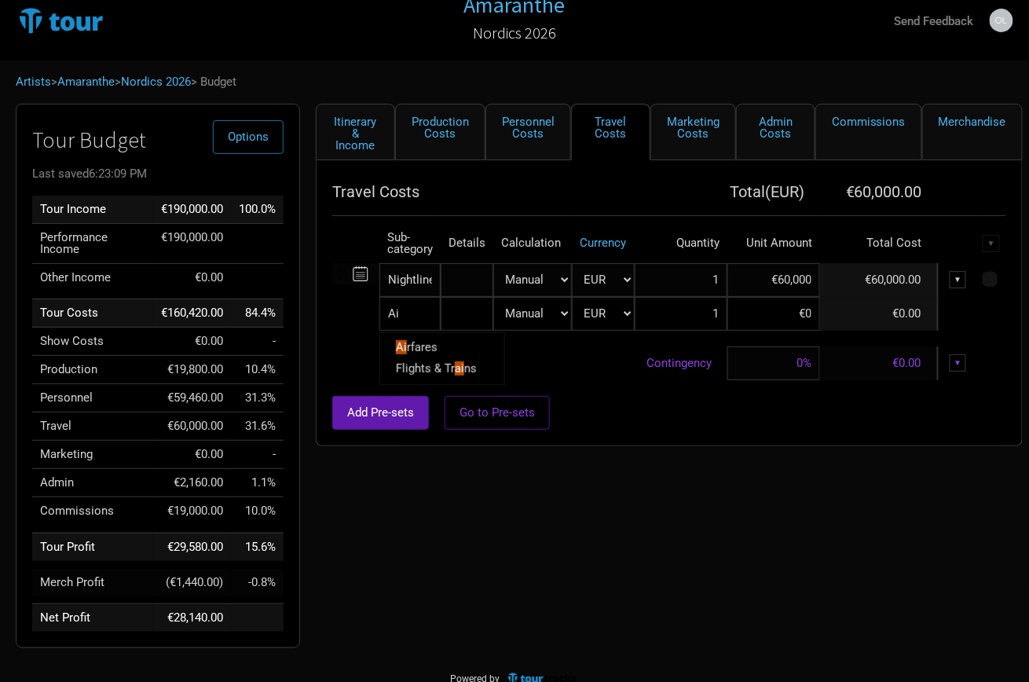
type input "Air"
type input "Airf"
type input "Airfa"
type input "Airfar"
type input "Airfare"
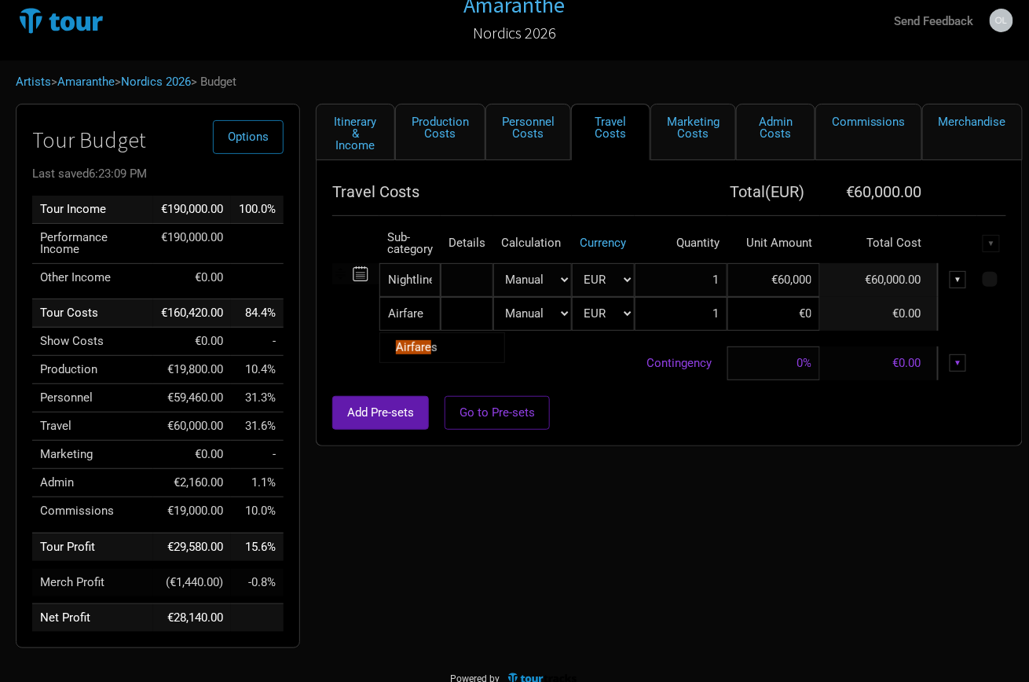
type input "Airfares"
click at [415, 340] on mark "Airfares" at bounding box center [417, 347] width 42 height 14
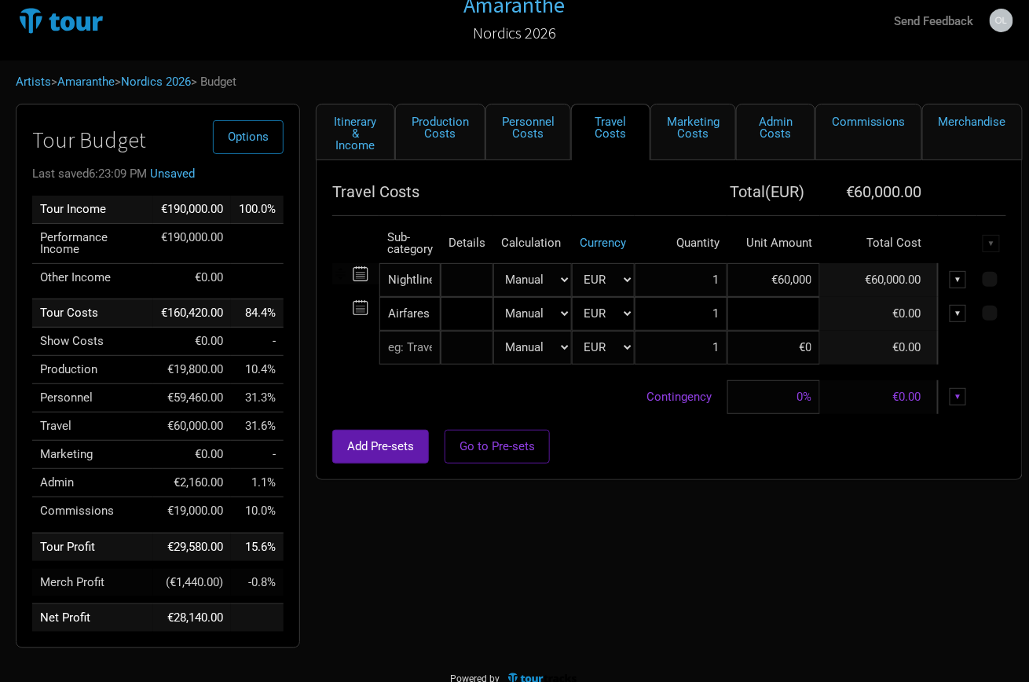
click at [799, 318] on input at bounding box center [773, 314] width 93 height 34
type input "€2"
type input "€1,700"
click at [620, 431] on div "Add Pre-sets Go to Pre-sets" at bounding box center [669, 447] width 674 height 34
click at [705, 132] on link "Marketing Costs" at bounding box center [693, 132] width 86 height 57
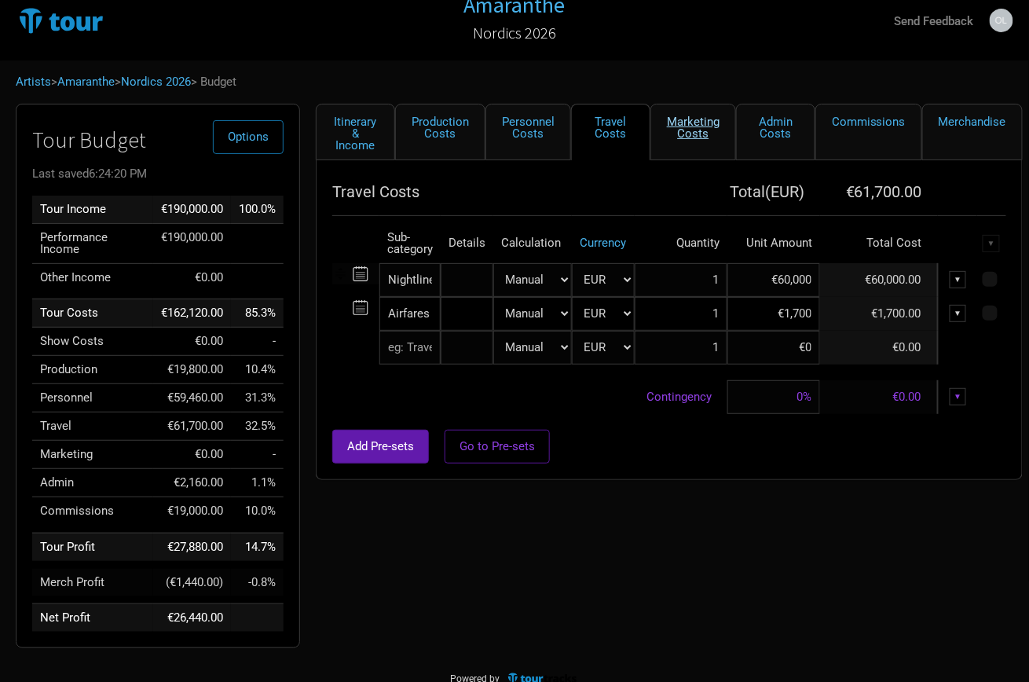
select select "% of Gross"
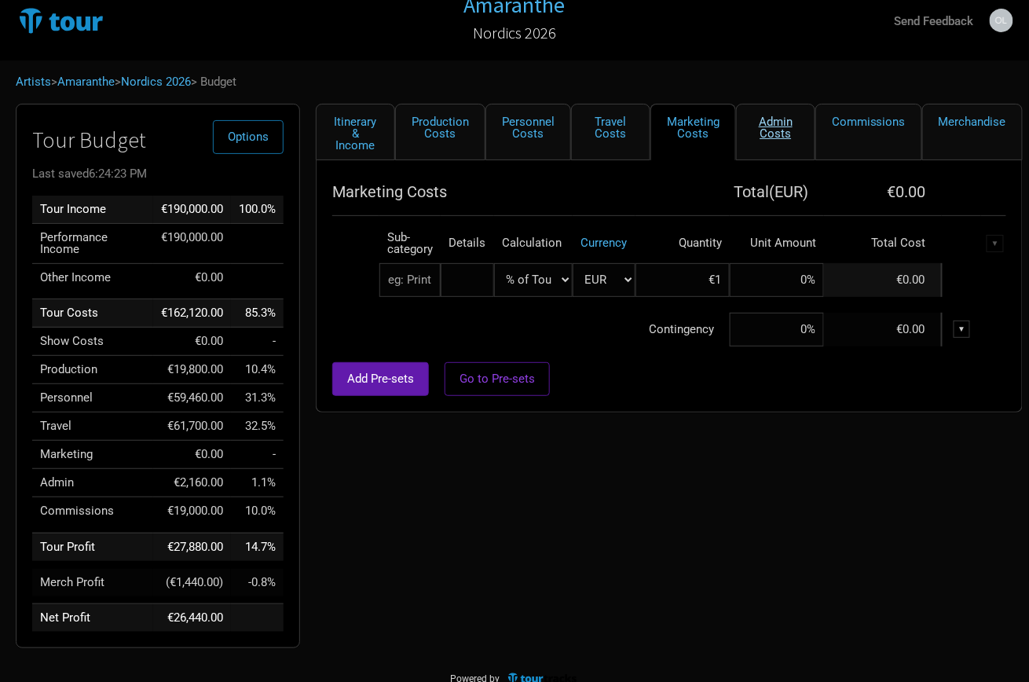
click at [767, 134] on link "Admin Costs" at bounding box center [775, 132] width 79 height 57
select select "Total Days"
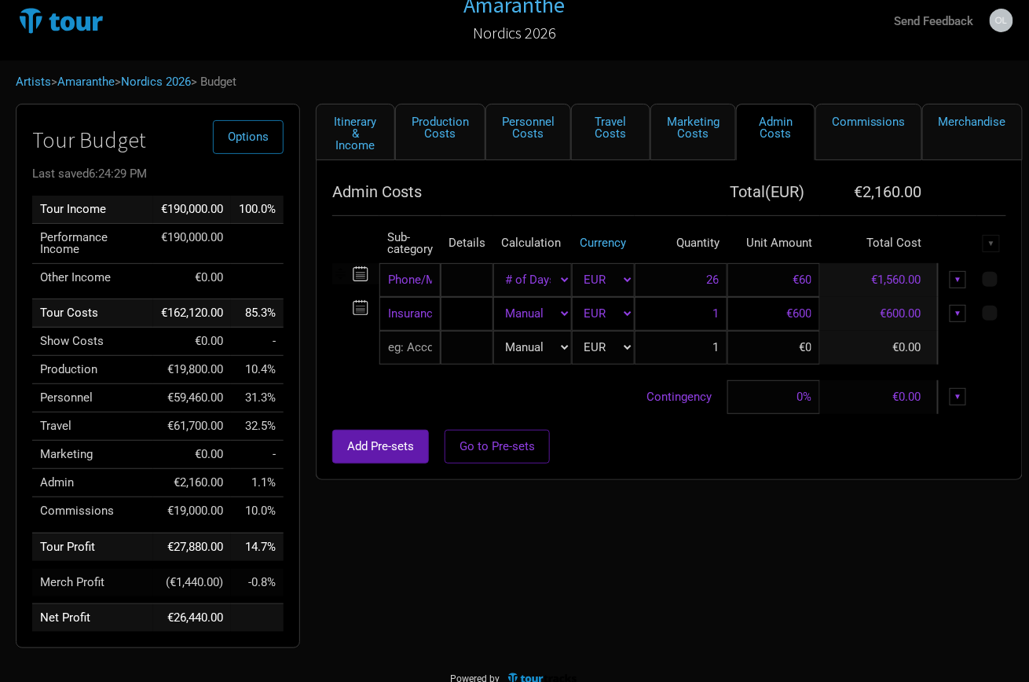
click at [960, 306] on div "▼" at bounding box center [958, 313] width 17 height 17
click at [892, 387] on link "Delete" at bounding box center [909, 393] width 97 height 12
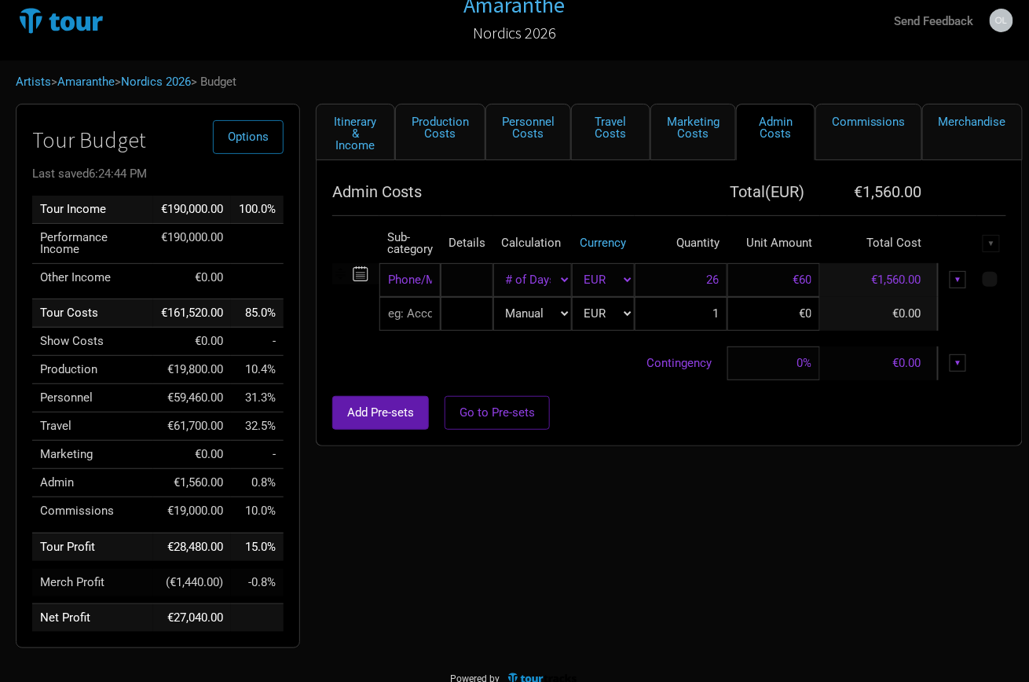
click at [961, 275] on div "▼" at bounding box center [958, 279] width 17 height 17
click at [886, 353] on link "Delete" at bounding box center [909, 359] width 97 height 12
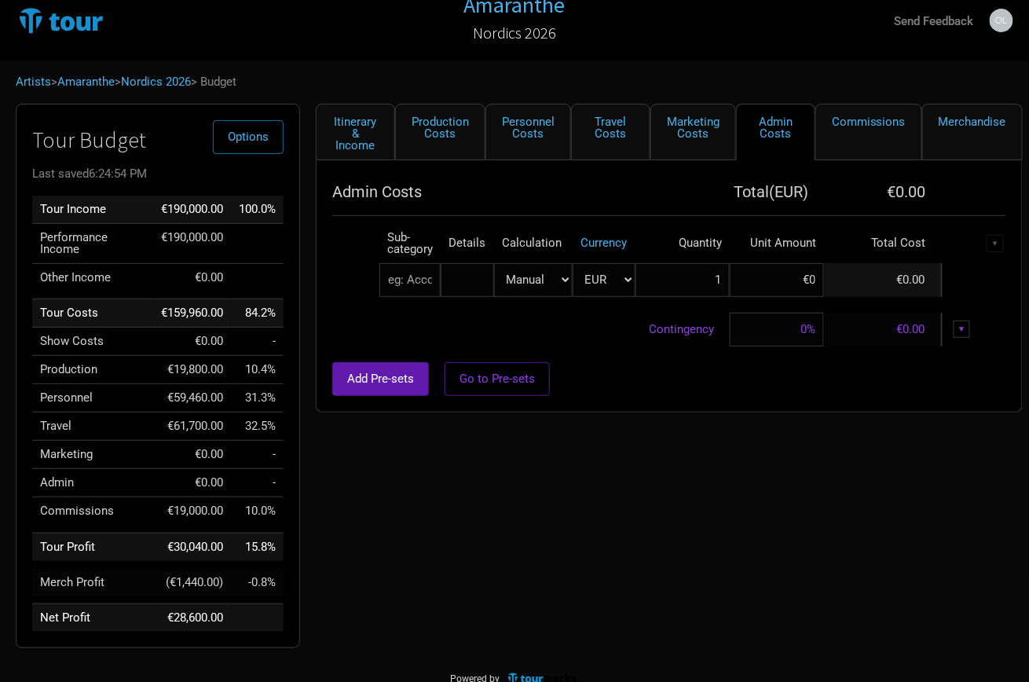
click at [417, 269] on input "text" at bounding box center [409, 280] width 61 height 34
type input "Tax"
type input "Taxe"
type input "Taxes"
type input "Taxes [GEOGRAPHIC_DATA]"
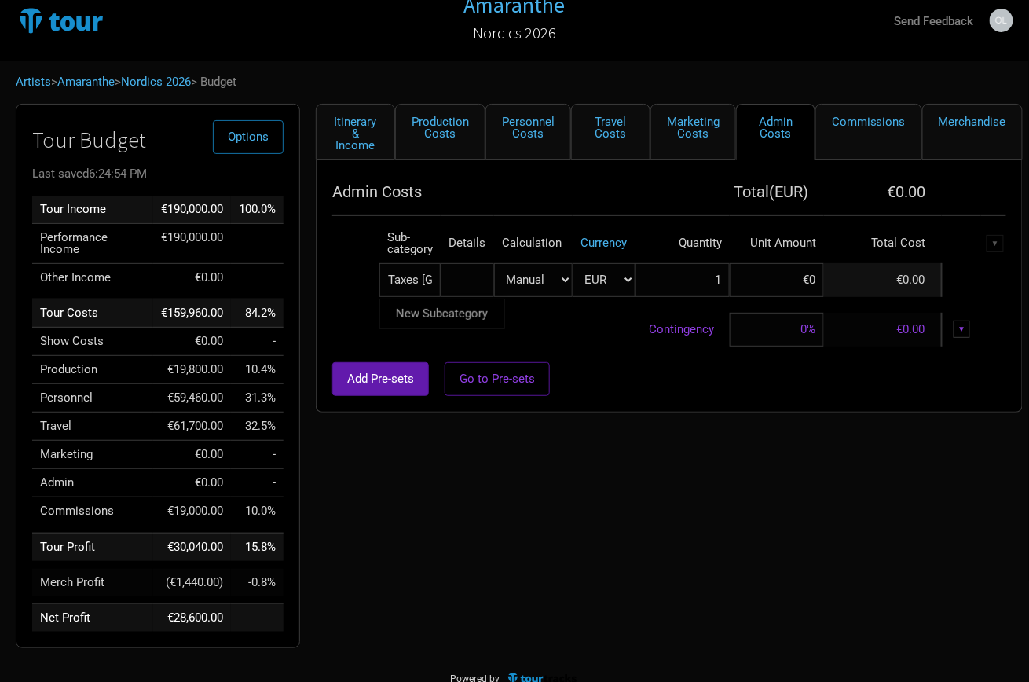
click at [353, 313] on tbody "Taxes [GEOGRAPHIC_DATA] New Subcategory New Subcategory Manual # of Shows # of …" at bounding box center [669, 304] width 674 height 83
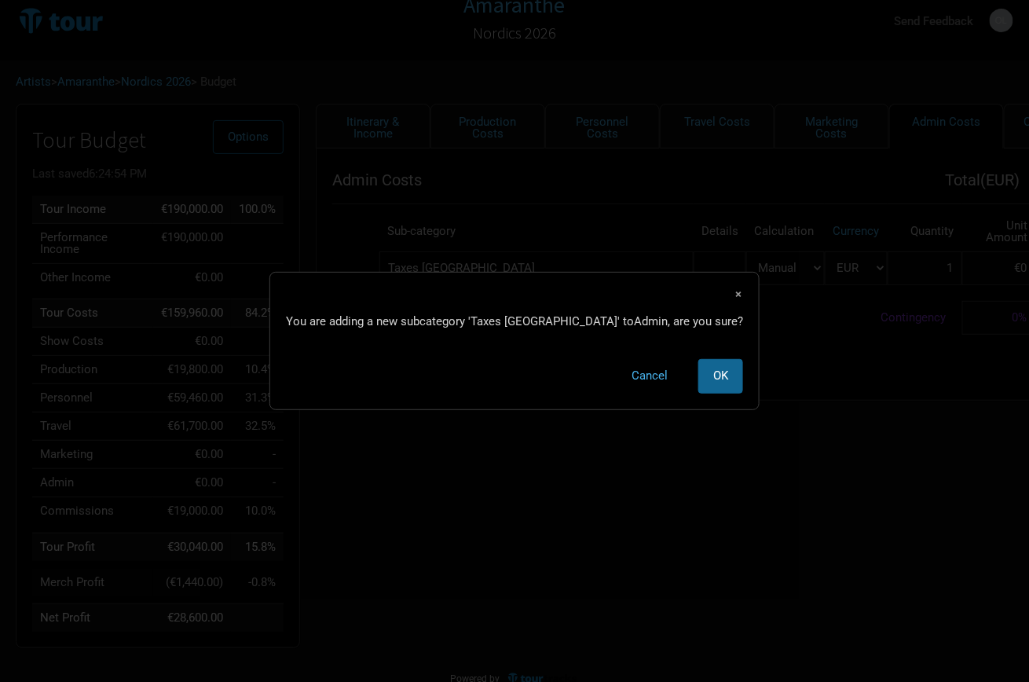
click at [698, 365] on button "OK" at bounding box center [720, 376] width 45 height 34
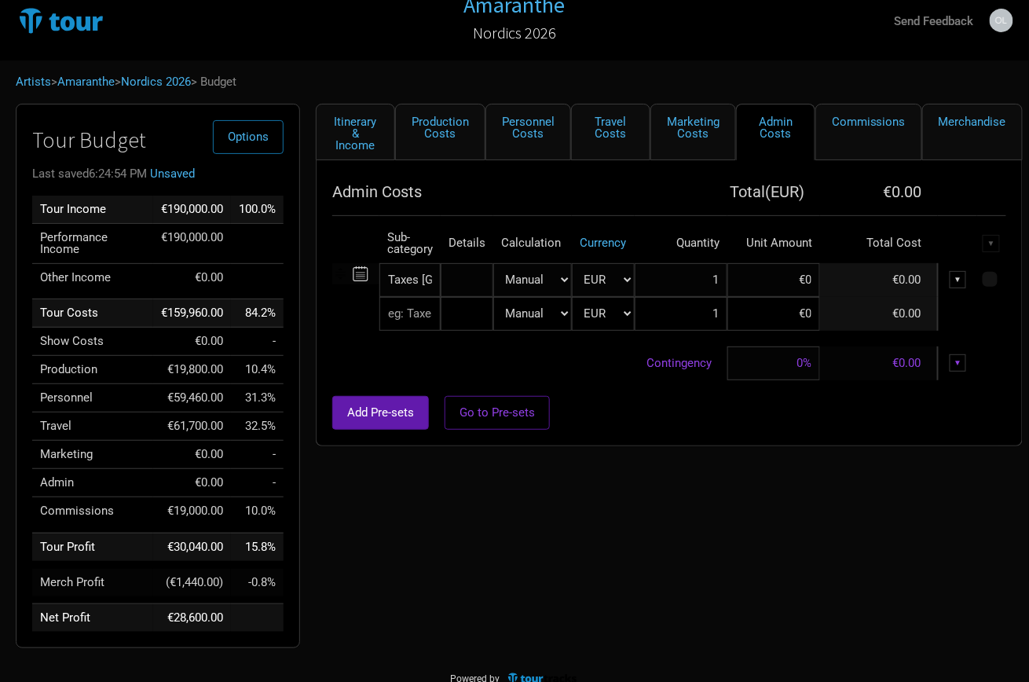
click at [428, 318] on input "text" at bounding box center [409, 314] width 61 height 34
type input "Tax"
type input "Taxe"
type input "Taxes"
type input "Taxes [GEOGRAPHIC_DATA]"
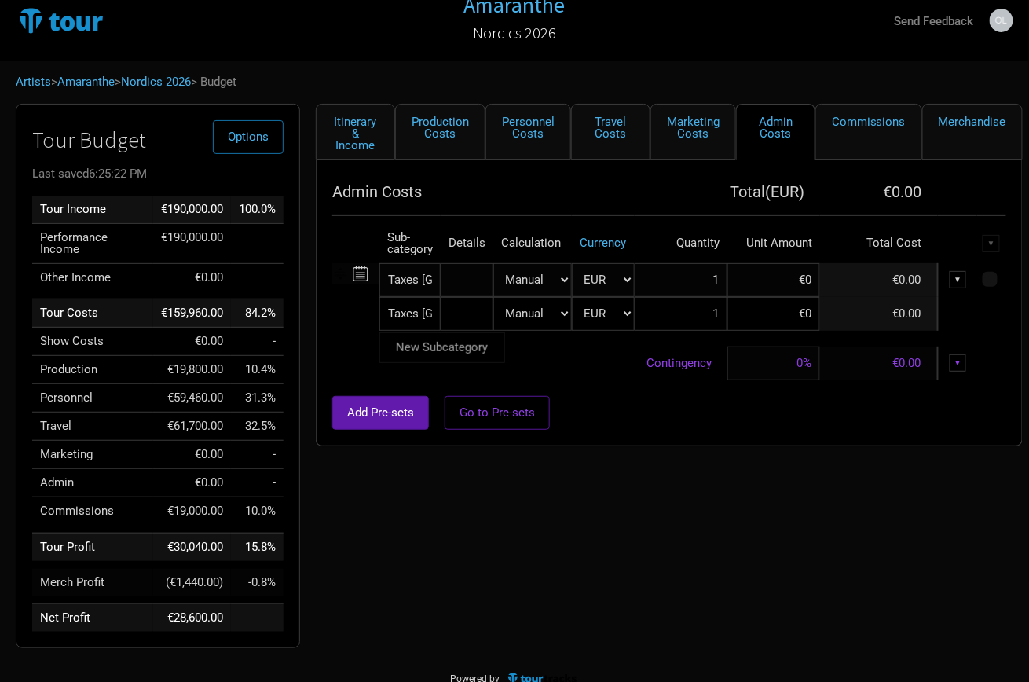
click at [430, 337] on link "New Subcategory" at bounding box center [442, 347] width 124 height 21
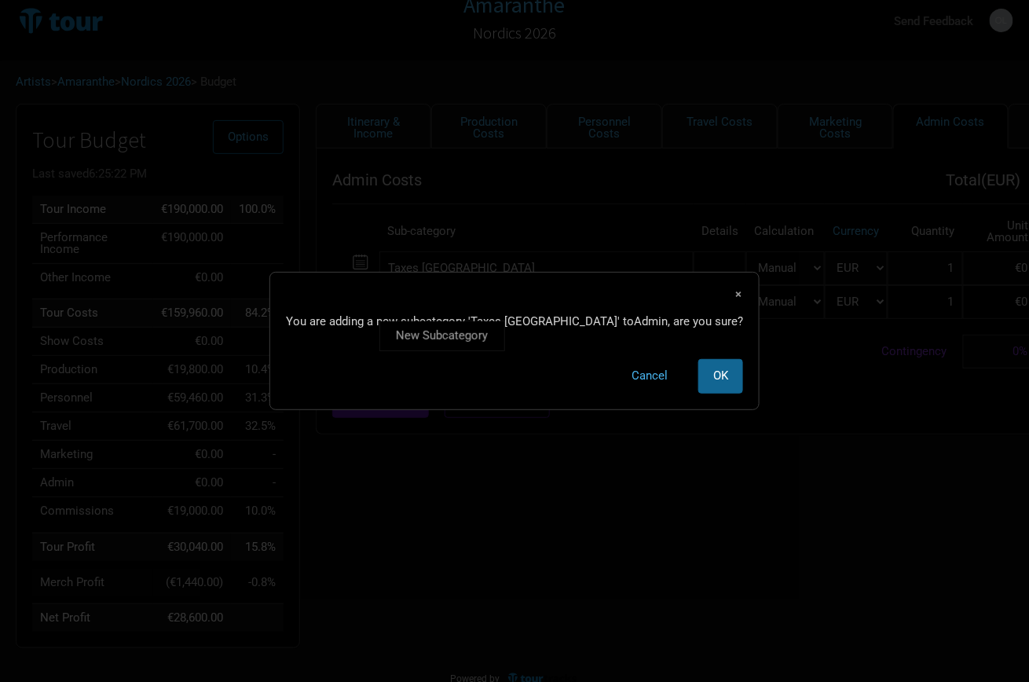
click at [698, 367] on button "OK" at bounding box center [720, 376] width 45 height 34
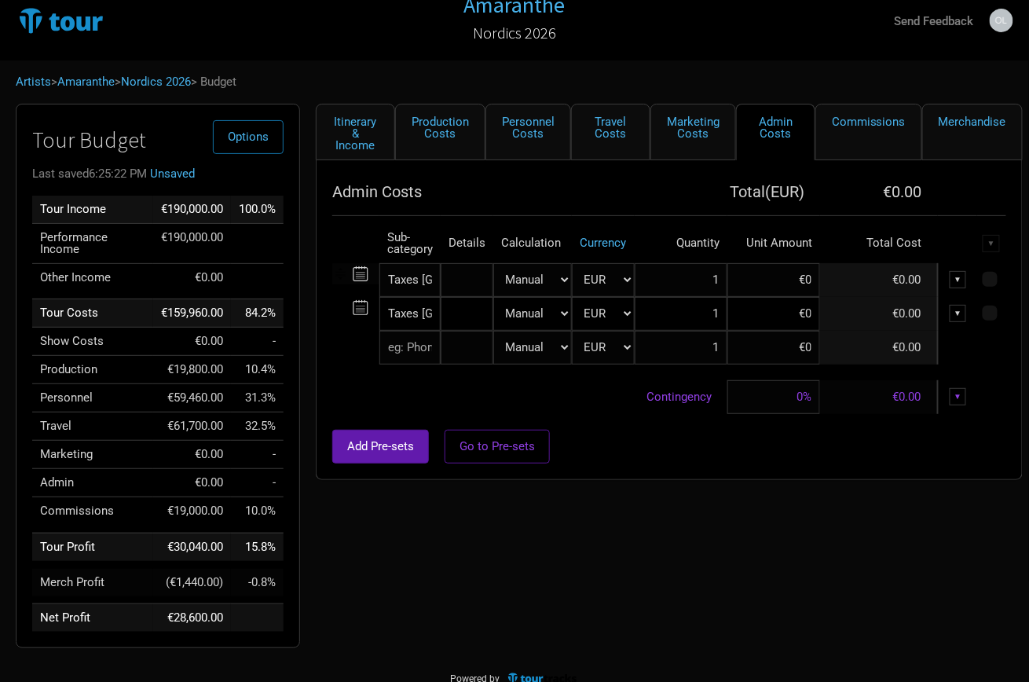
click at [415, 346] on input "text" at bounding box center [409, 348] width 61 height 34
type input "Tax"
type input "Taxe"
type input "Taxes"
type input "Taxes Baltics"
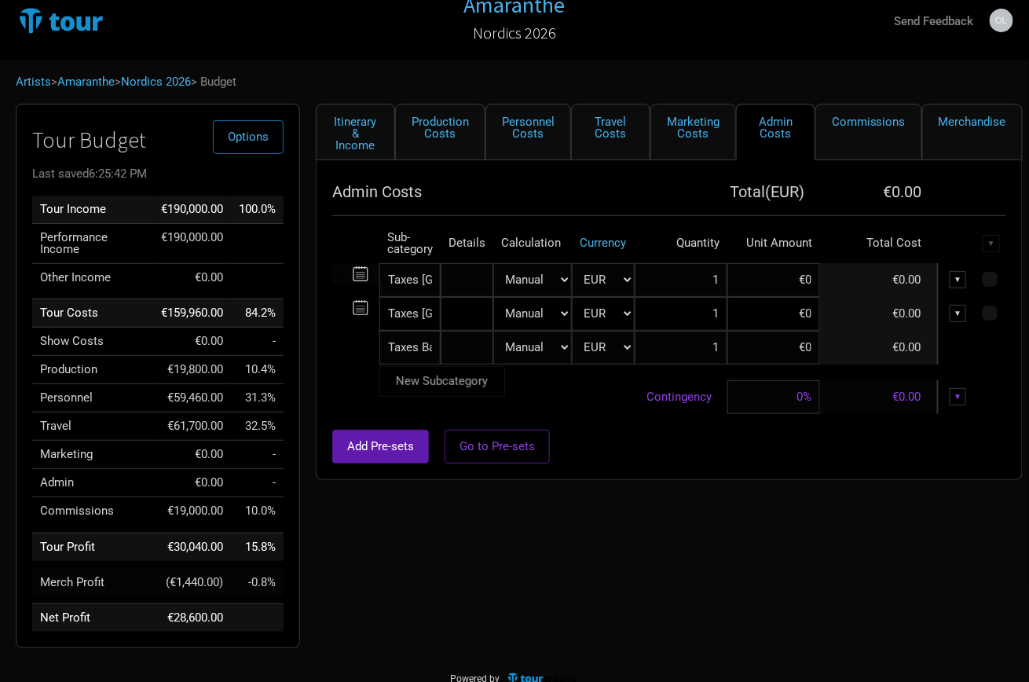
click at [426, 378] on ul "New Subcategory" at bounding box center [442, 381] width 126 height 31
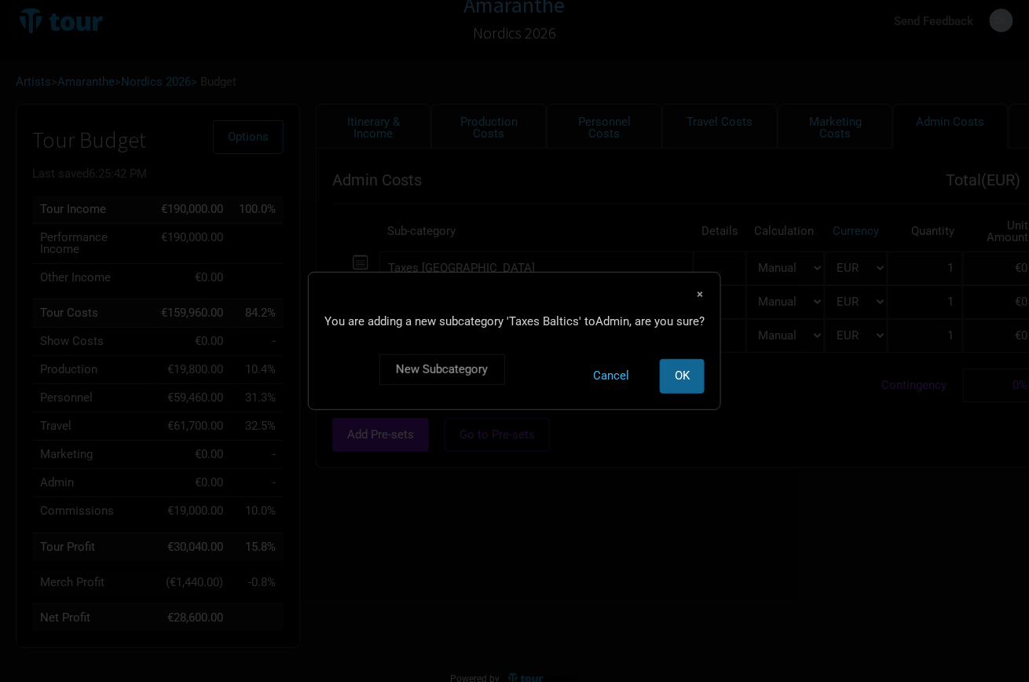
click at [684, 374] on span "OK" at bounding box center [682, 375] width 15 height 14
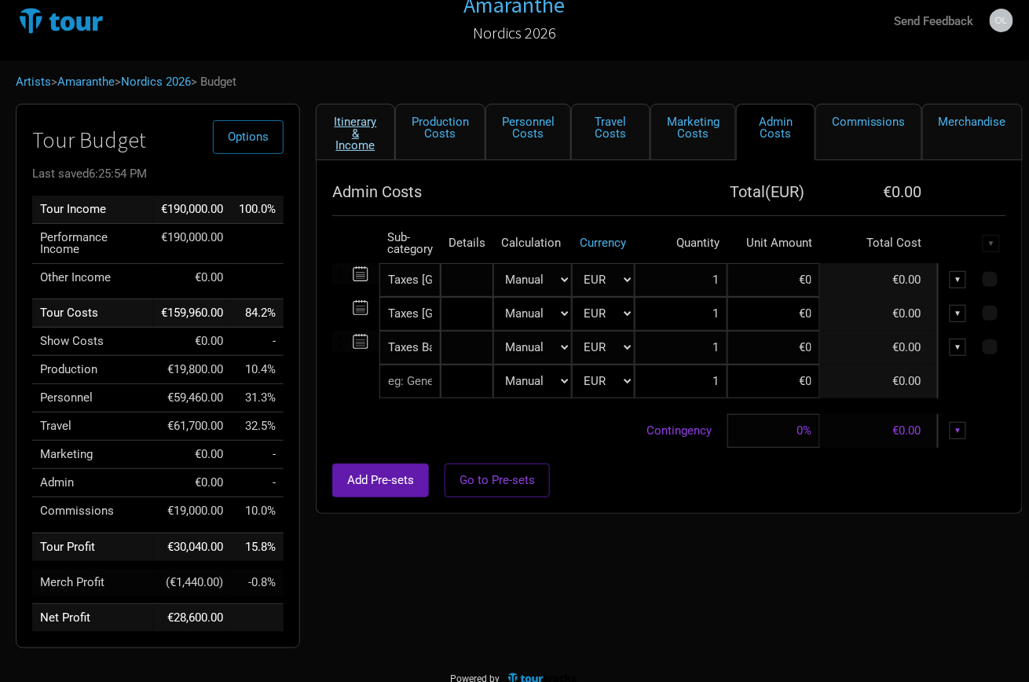
click at [360, 145] on link "Itinerary & Income" at bounding box center [355, 132] width 79 height 57
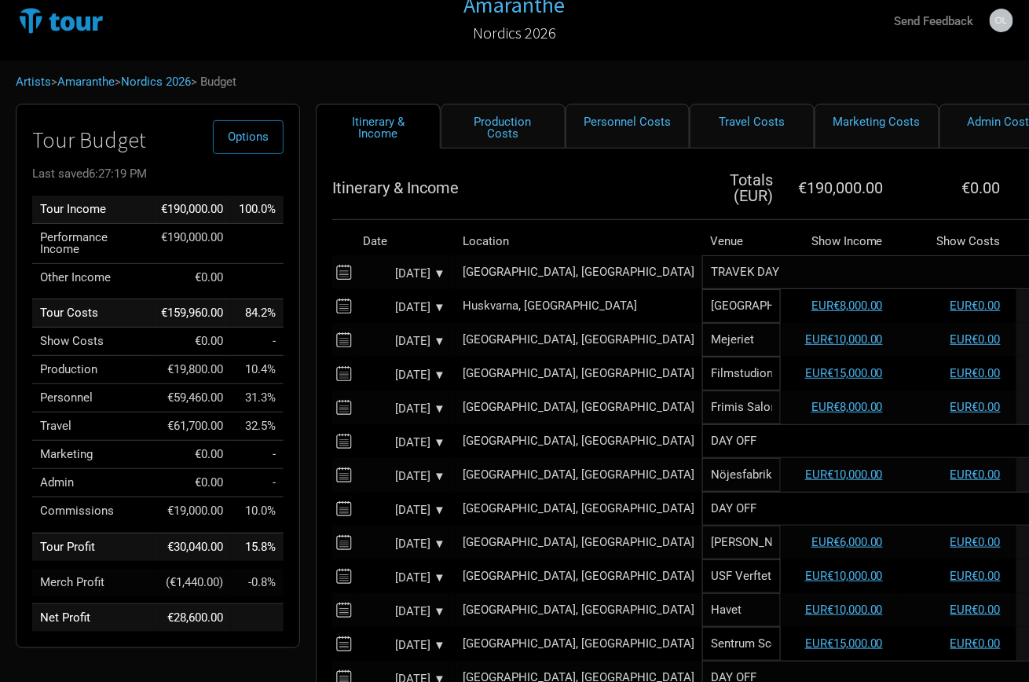
click at [455, 255] on td at bounding box center [451, 272] width 5 height 34
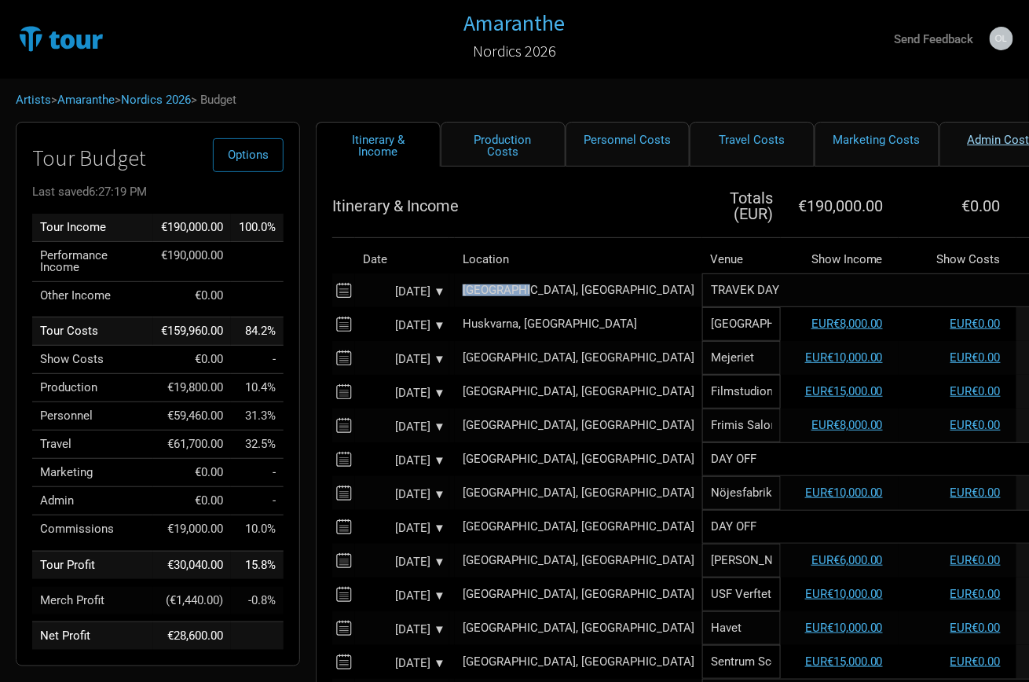
click at [972, 143] on link "Admin Costs" at bounding box center [1001, 144] width 125 height 45
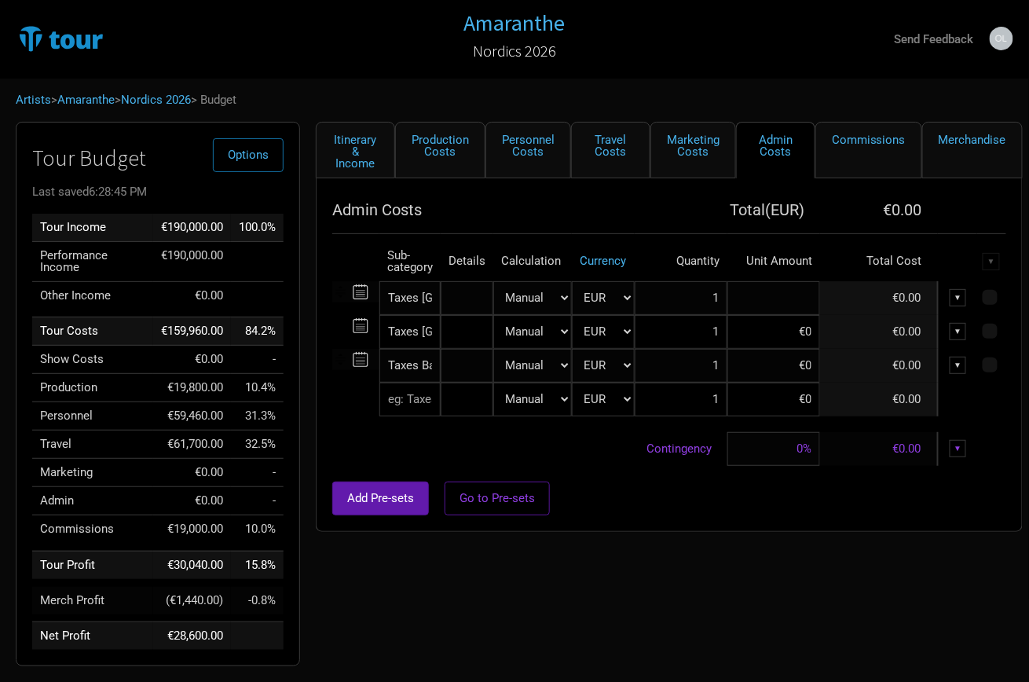
click at [785, 309] on input at bounding box center [773, 298] width 93 height 34
type input "€6,700"
click at [652, 494] on div "Add Pre-sets Go to Pre-sets" at bounding box center [669, 498] width 674 height 34
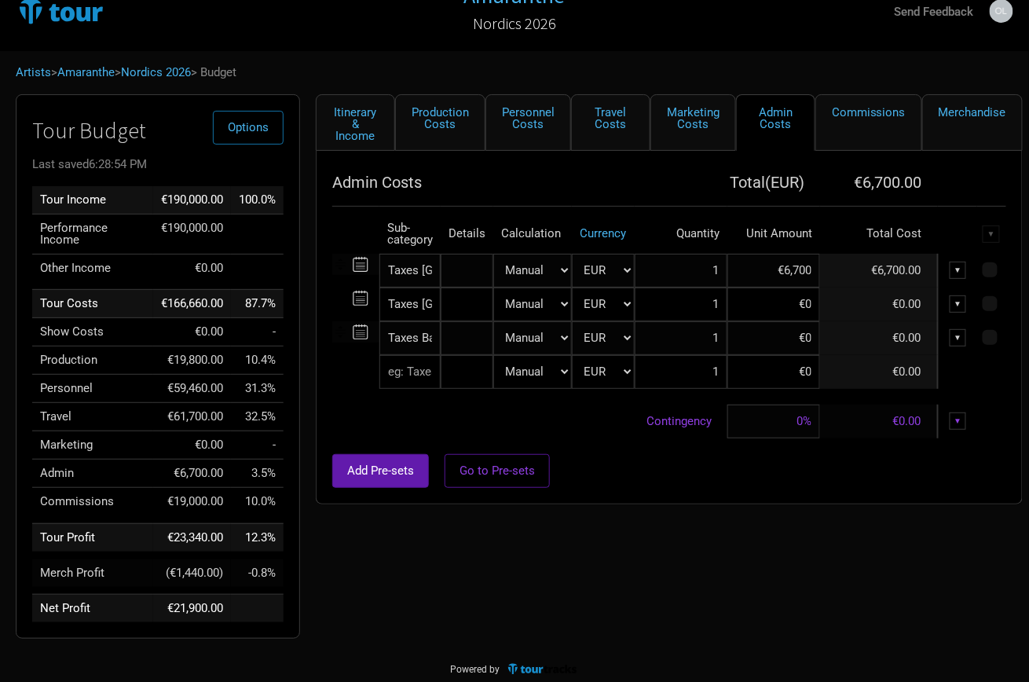
scroll to position [27, 0]
click at [784, 327] on input at bounding box center [773, 339] width 93 height 34
type input "€0"
click at [786, 308] on input at bounding box center [773, 305] width 93 height 34
type input "€6,100"
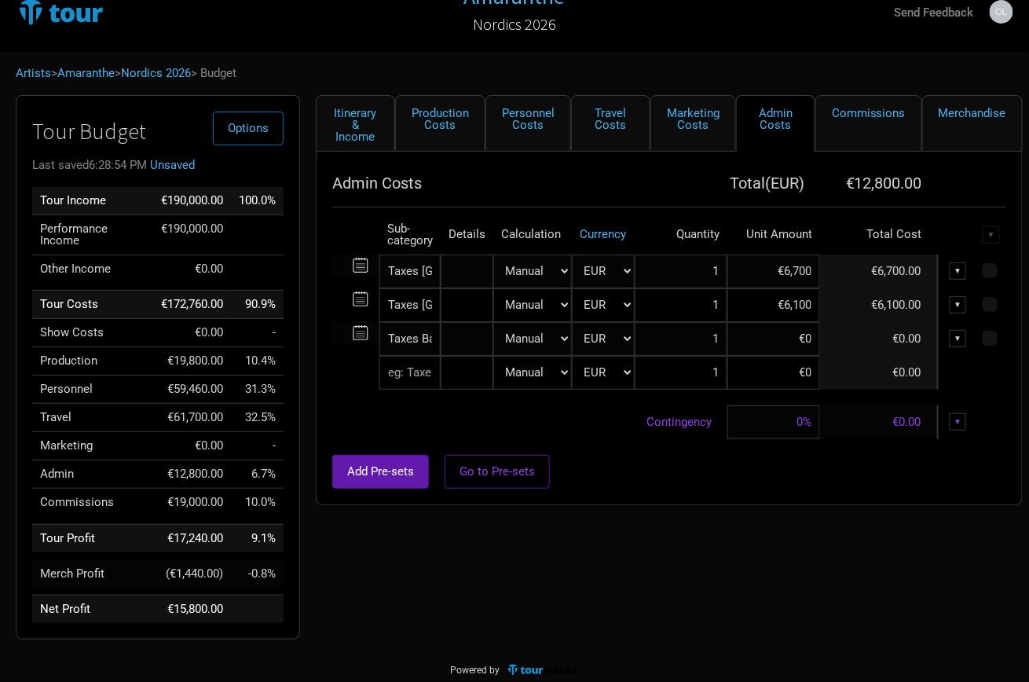
click at [650, 469] on div "Add Pre-sets Go to Pre-sets" at bounding box center [669, 472] width 674 height 34
click at [776, 333] on input at bounding box center [773, 339] width 93 height 34
type input "€1,800"
click at [673, 494] on div "Admin Costs Total ( EUR ) €14,600.00 Sub-category Details Calculation Currency …" at bounding box center [669, 328] width 707 height 353
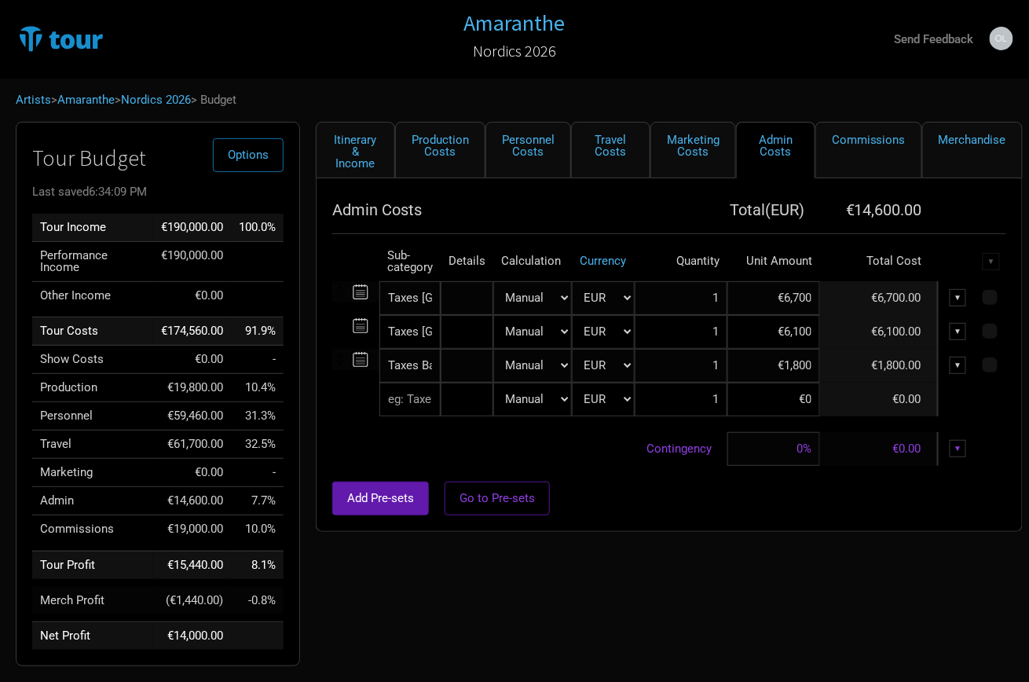
scroll to position [0, 0]
click at [251, 153] on span "Options" at bounding box center [248, 155] width 41 height 14
click at [249, 233] on link "Budget Report" at bounding box center [223, 233] width 83 height 27
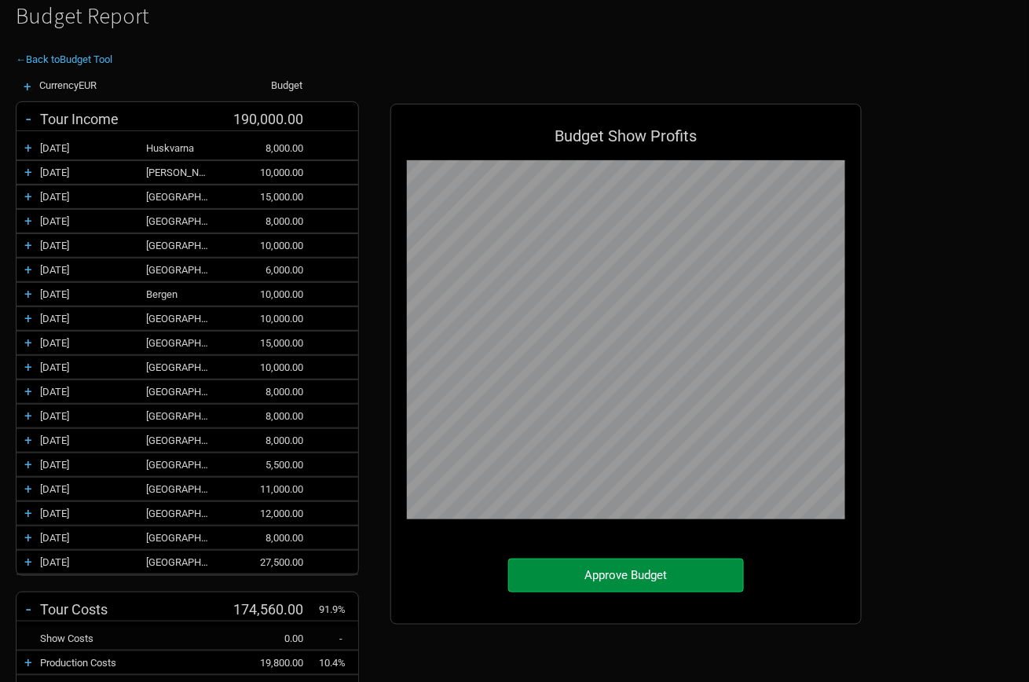
scroll to position [104, 0]
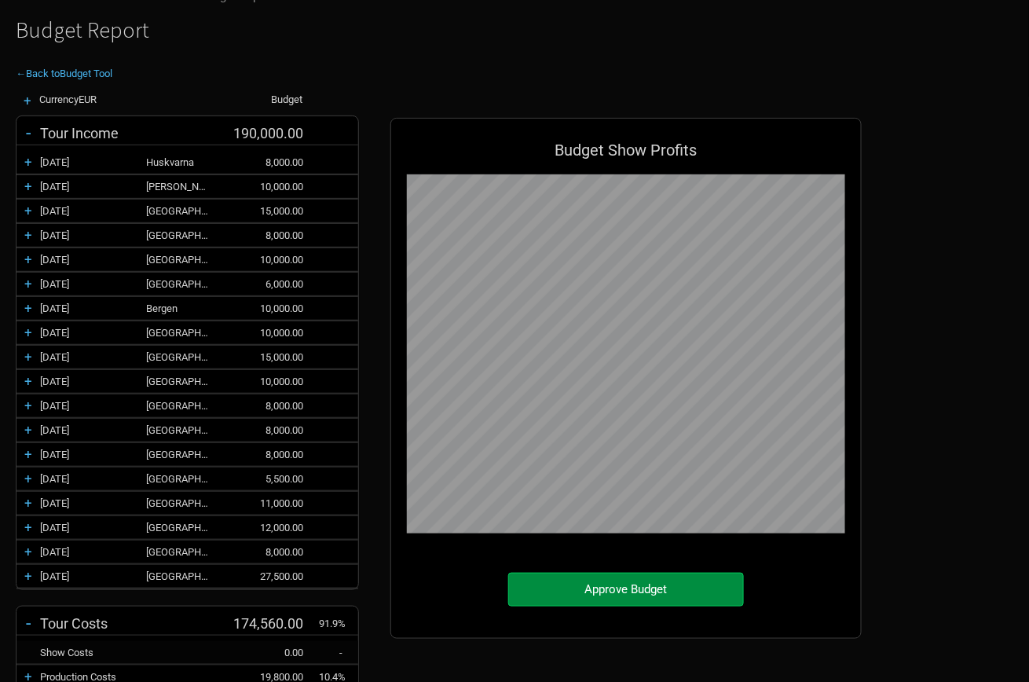
click at [103, 60] on div "← Back to Budget Tool" at bounding box center [438, 68] width 877 height 20
click at [38, 61] on div "← Back to Budget Tool" at bounding box center [438, 68] width 877 height 20
click at [39, 68] on link "← Back to Budget Tool" at bounding box center [64, 74] width 97 height 12
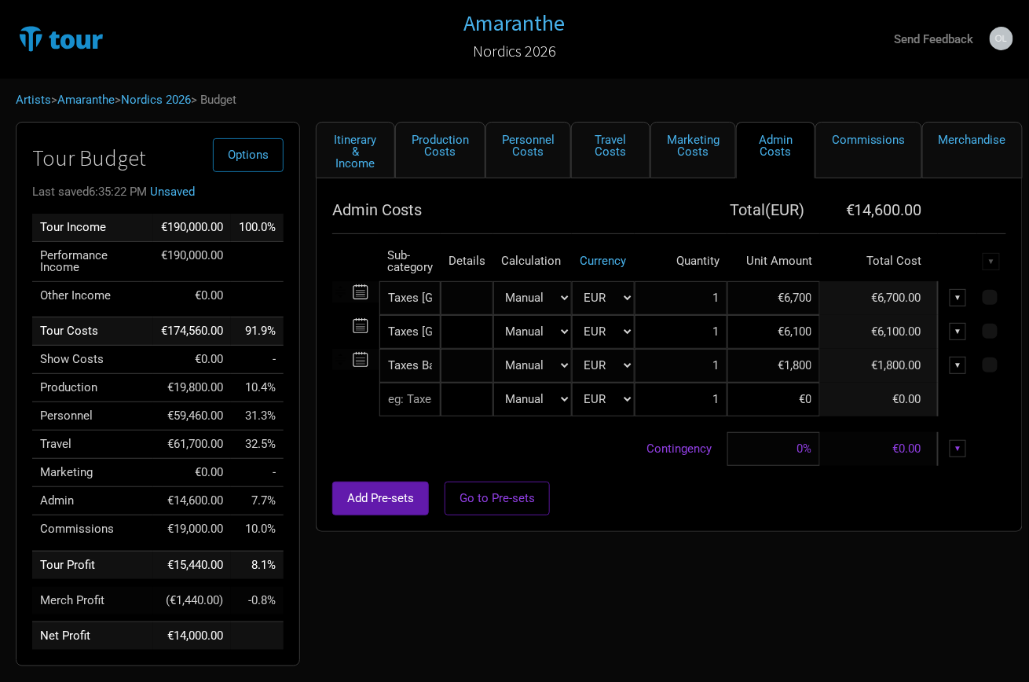
click at [339, 119] on div "Artists > Amaranthe > Nordics 2026 > Budget" at bounding box center [514, 100] width 1029 height 43
click at [339, 127] on link "Itinerary & Income" at bounding box center [355, 150] width 79 height 57
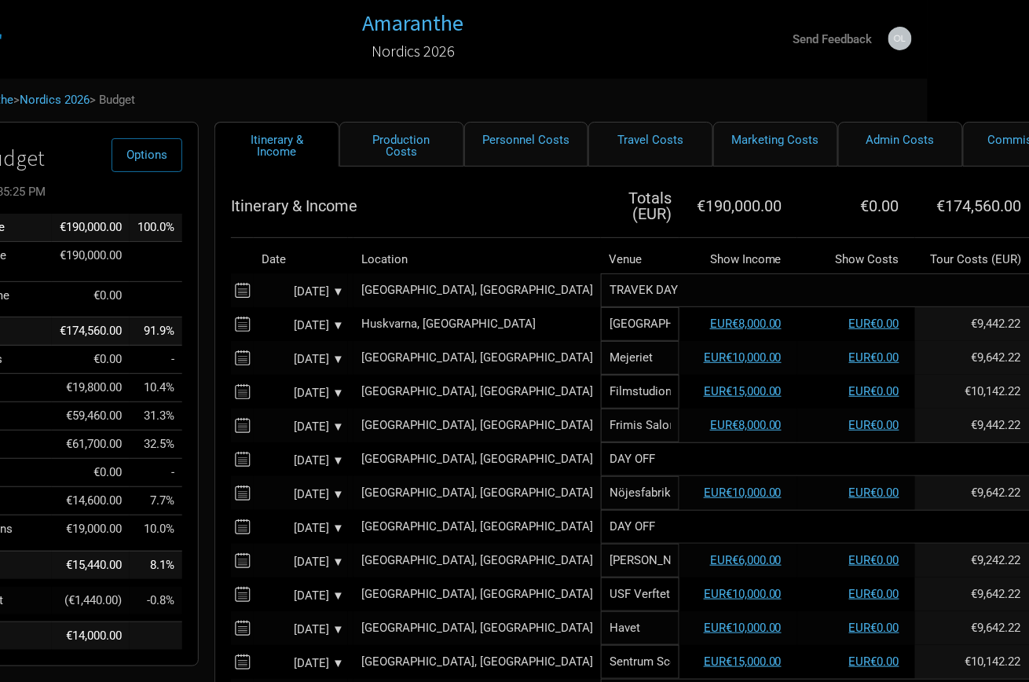
scroll to position [0, 101]
